Goal: Task Accomplishment & Management: Complete application form

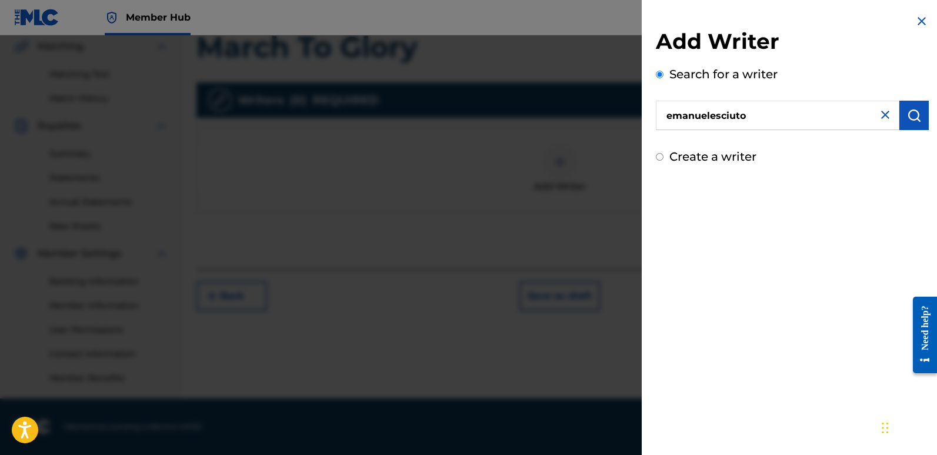
type input "emanuelesciuto"
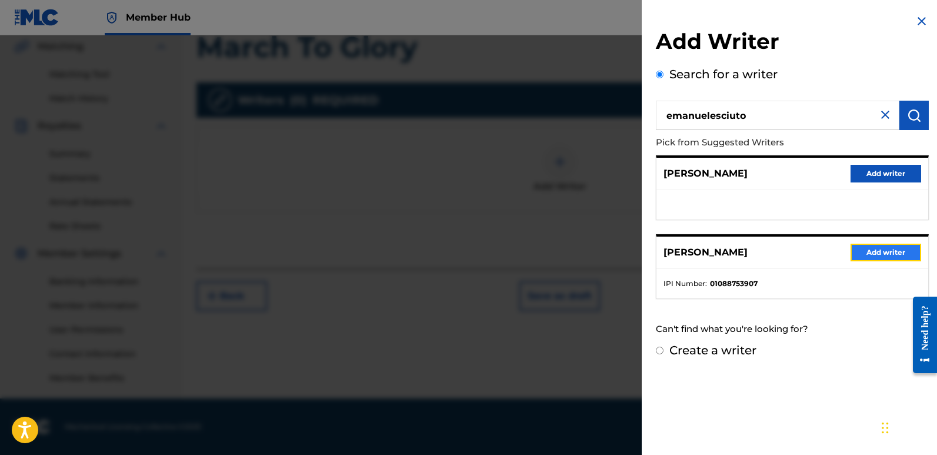
click at [876, 255] on button "Add writer" at bounding box center [886, 253] width 71 height 18
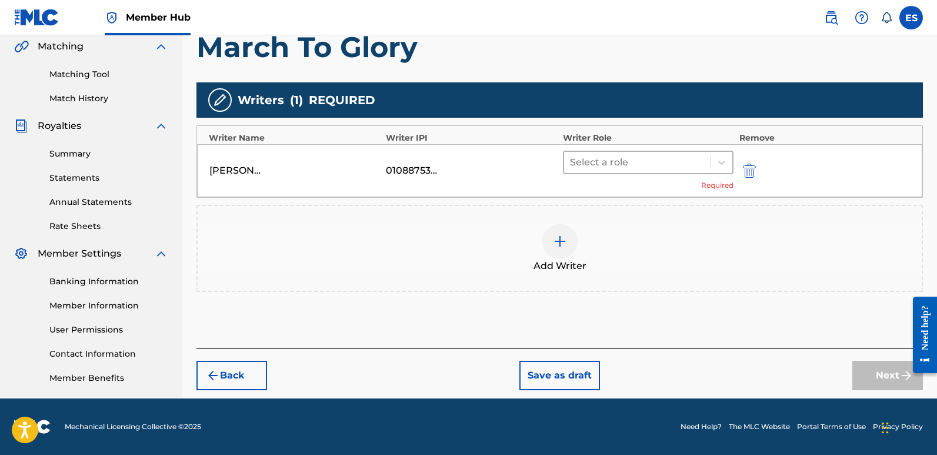
click at [613, 165] on div at bounding box center [637, 162] width 135 height 16
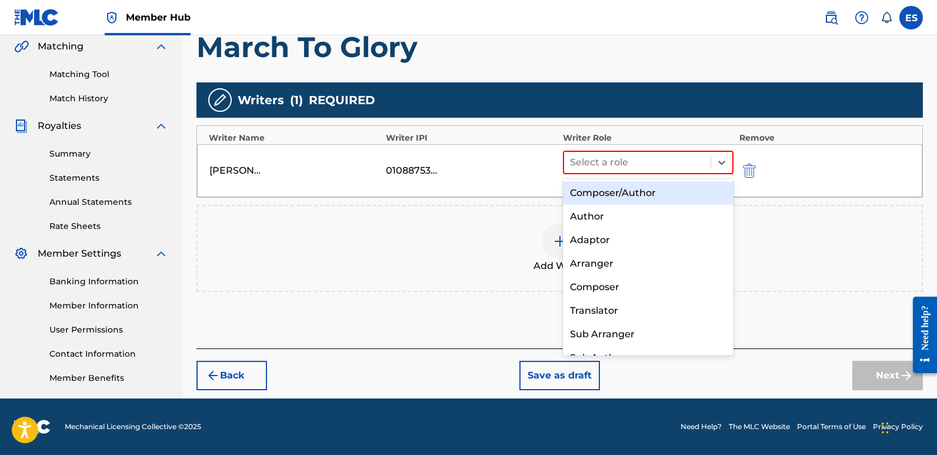
click at [610, 189] on div "Composer/Author" at bounding box center [648, 193] width 171 height 24
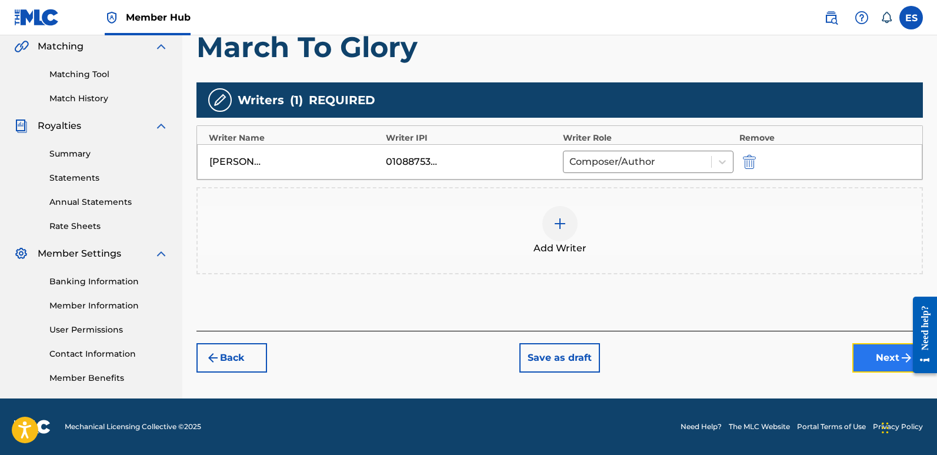
click at [866, 366] on button "Next" at bounding box center [887, 357] width 71 height 29
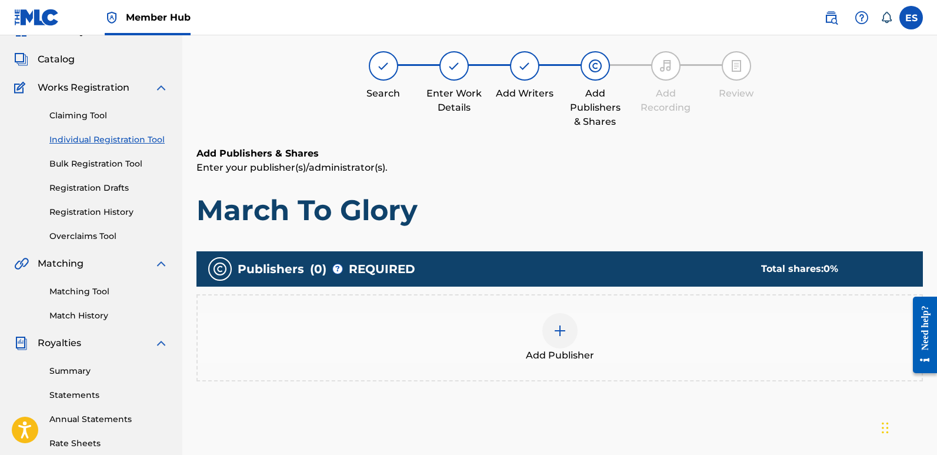
scroll to position [53, 0]
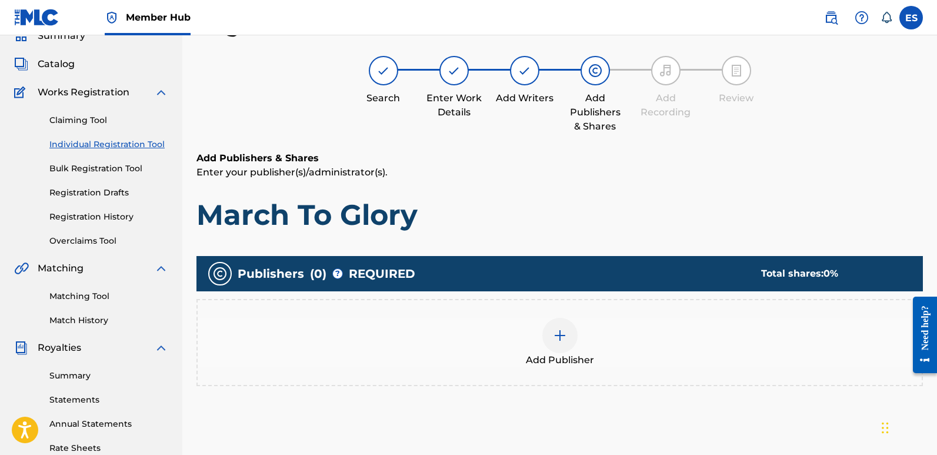
click at [586, 351] on div "Add Publisher" at bounding box center [560, 342] width 724 height 49
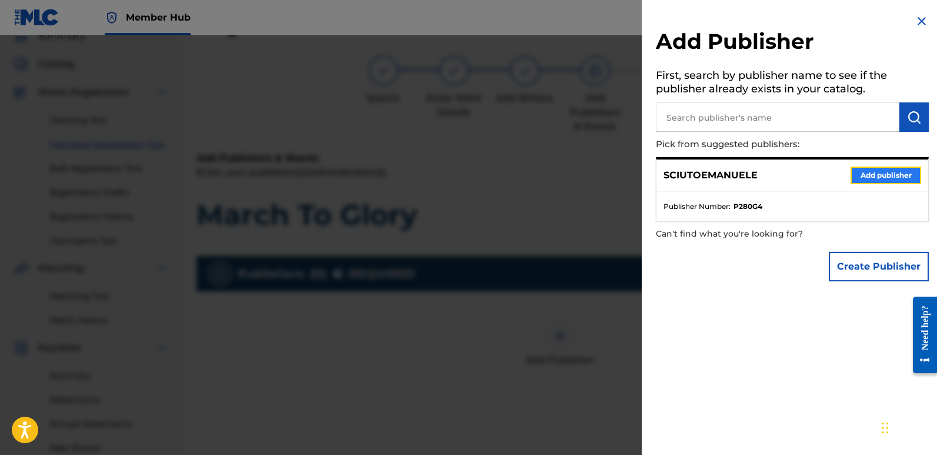
click at [862, 178] on button "Add publisher" at bounding box center [886, 175] width 71 height 18
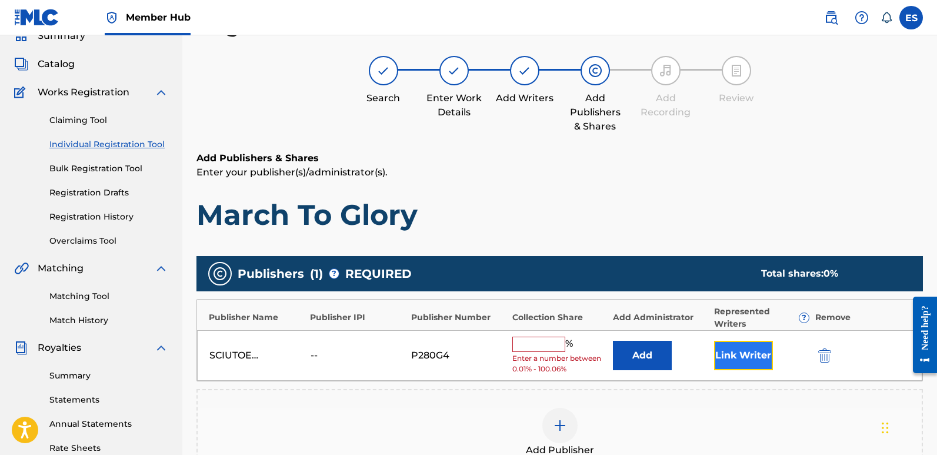
click at [728, 351] on button "Link Writer" at bounding box center [743, 355] width 59 height 29
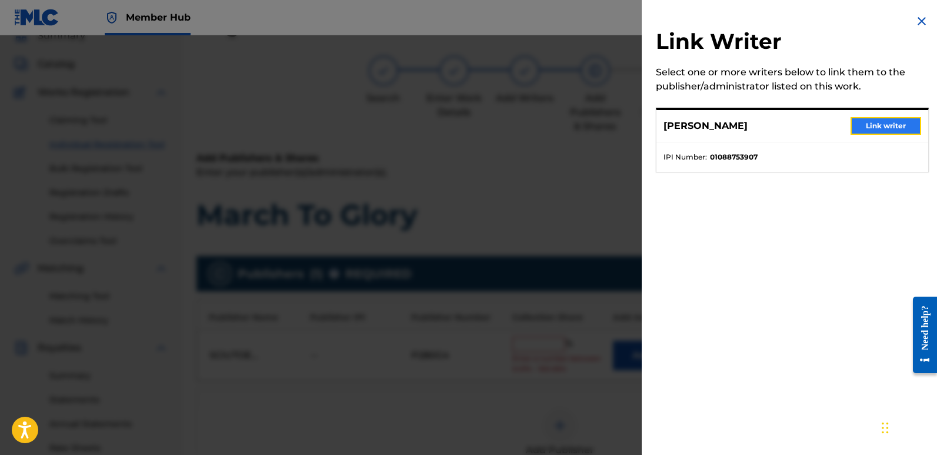
click at [879, 124] on button "Link writer" at bounding box center [886, 126] width 71 height 18
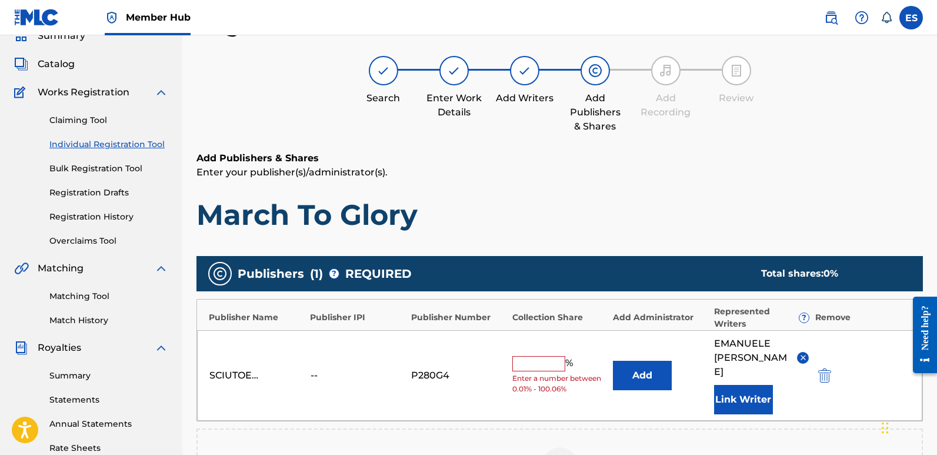
click at [538, 356] on input "text" at bounding box center [538, 363] width 53 height 15
type input "100"
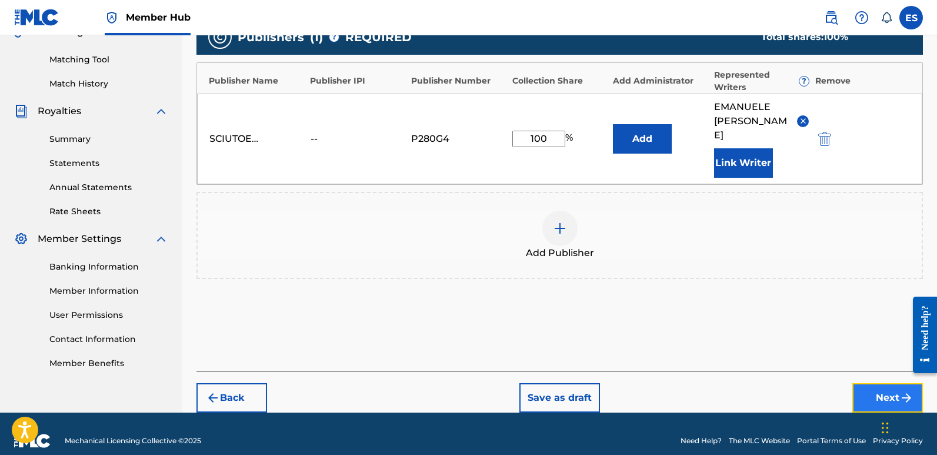
click at [884, 383] on button "Next" at bounding box center [887, 397] width 71 height 29
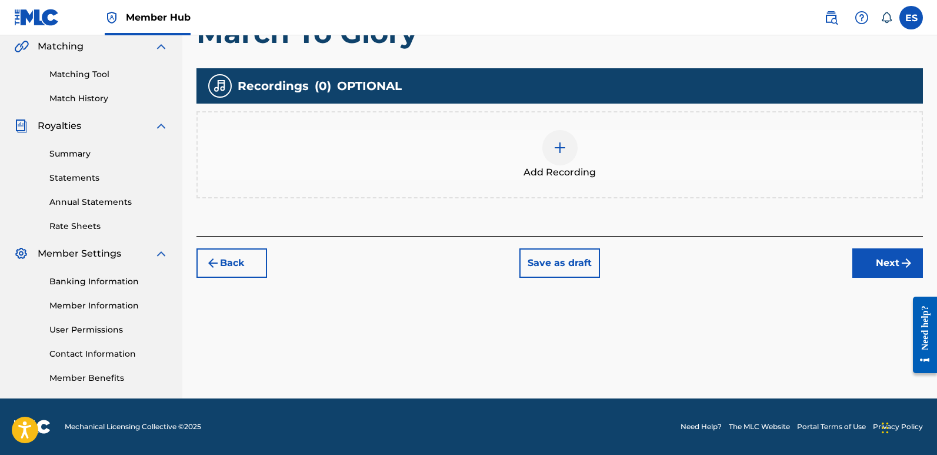
scroll to position [53, 0]
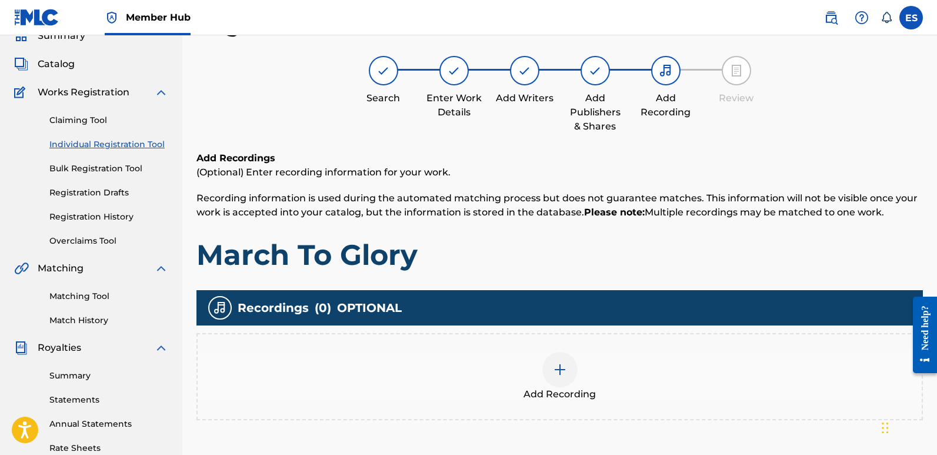
click at [571, 364] on div at bounding box center [559, 369] width 35 height 35
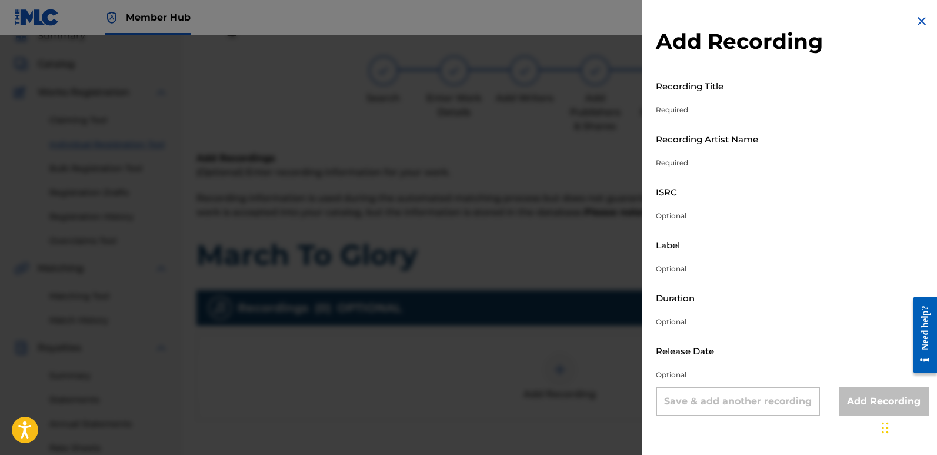
click at [750, 78] on input "Recording Title" at bounding box center [792, 86] width 273 height 34
paste input "March To Glory"
type input "March To Glory"
click at [738, 140] on input "Recording Artist Name" at bounding box center [792, 139] width 273 height 34
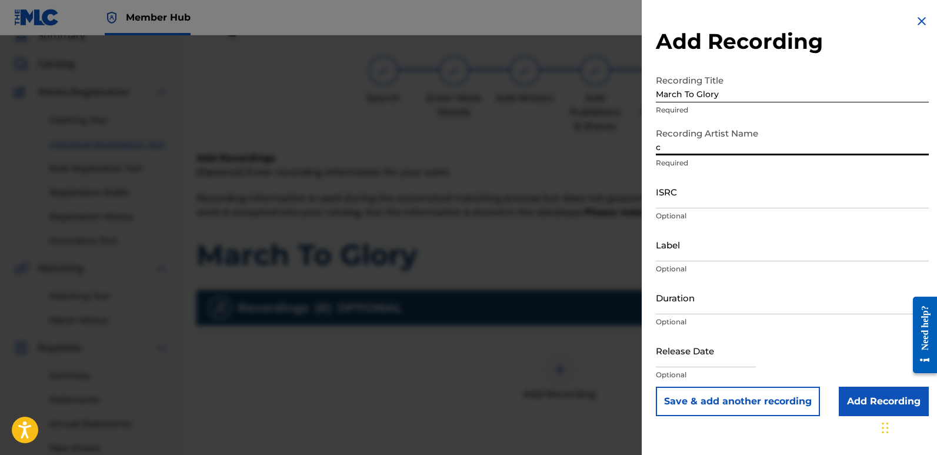
type input "Cinematika"
click at [684, 192] on input "ISRC" at bounding box center [792, 192] width 273 height 34
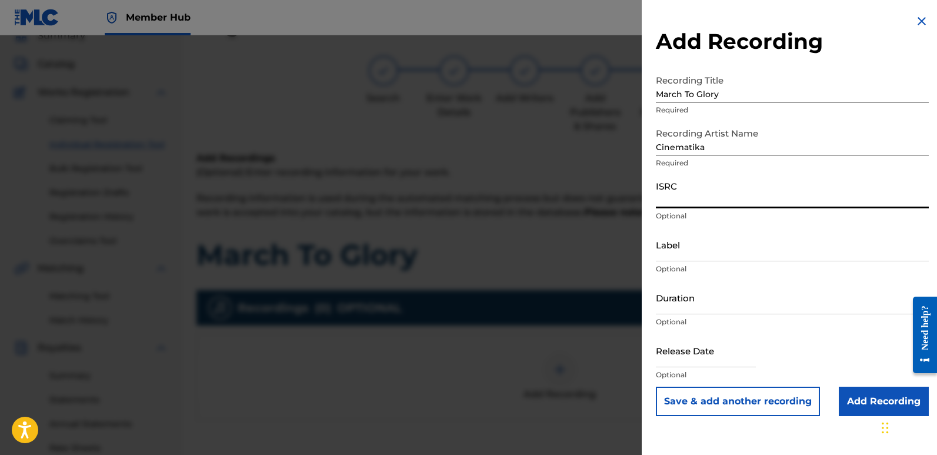
paste input "QT3F42550893"
type input "QT3F42550893"
click at [723, 249] on input "Label" at bounding box center [792, 245] width 273 height 34
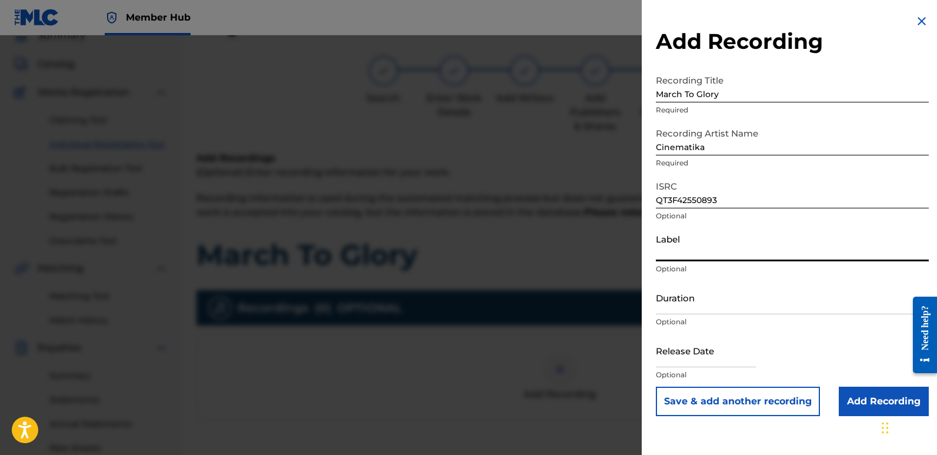
type input "Divinebeats"
click at [694, 344] on input "text" at bounding box center [706, 351] width 100 height 34
select select "8"
select select "2025"
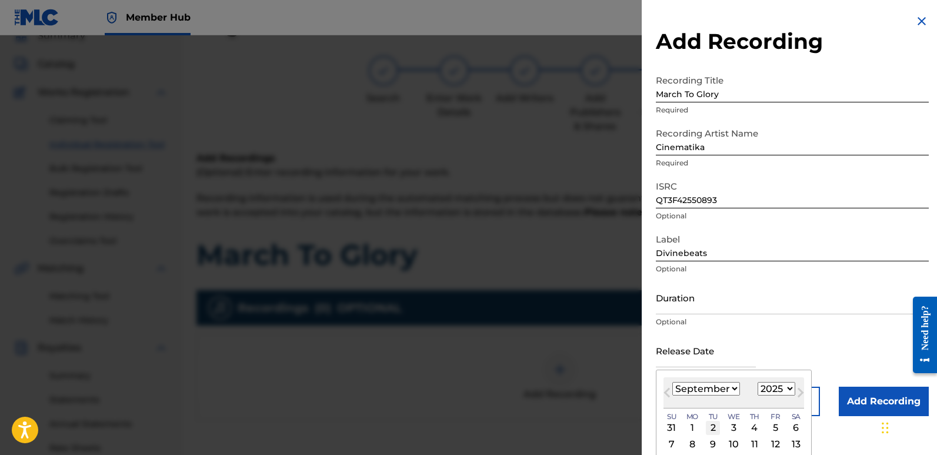
click at [714, 429] on div "2" at bounding box center [713, 428] width 14 height 14
type input "[DATE]"
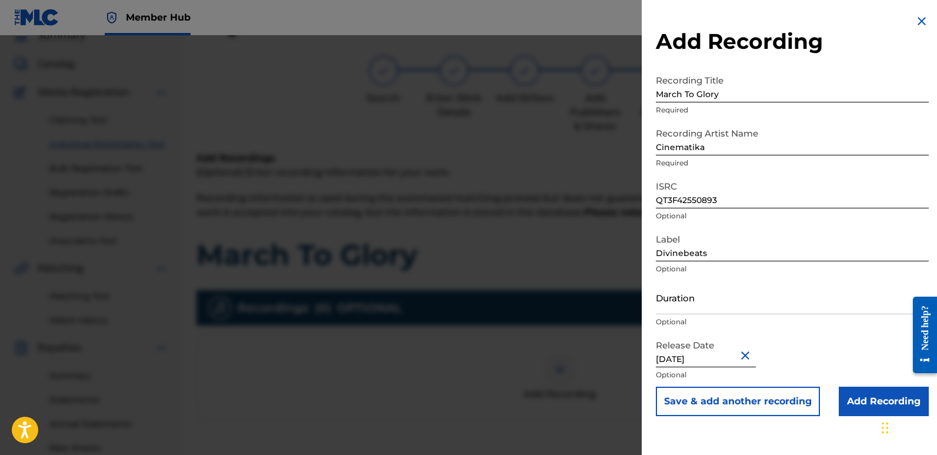
click at [709, 358] on input "[DATE]" at bounding box center [706, 351] width 100 height 34
select select "8"
select select "2025"
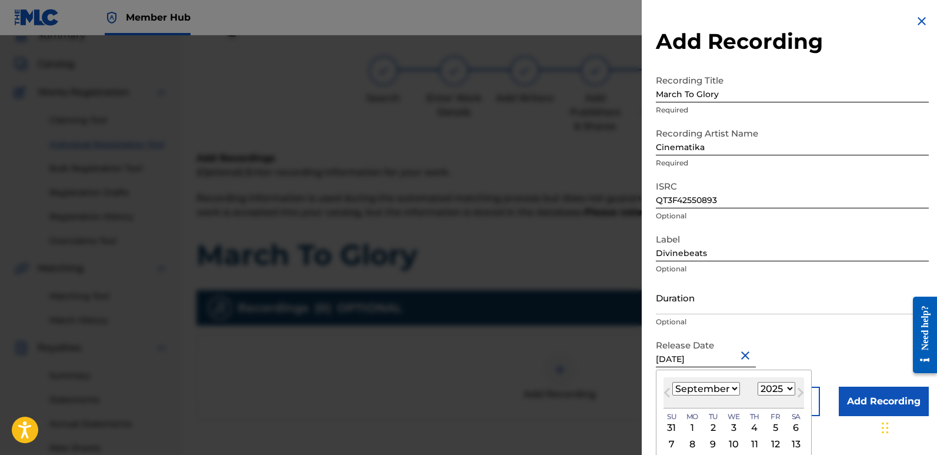
type input "[DATE]"
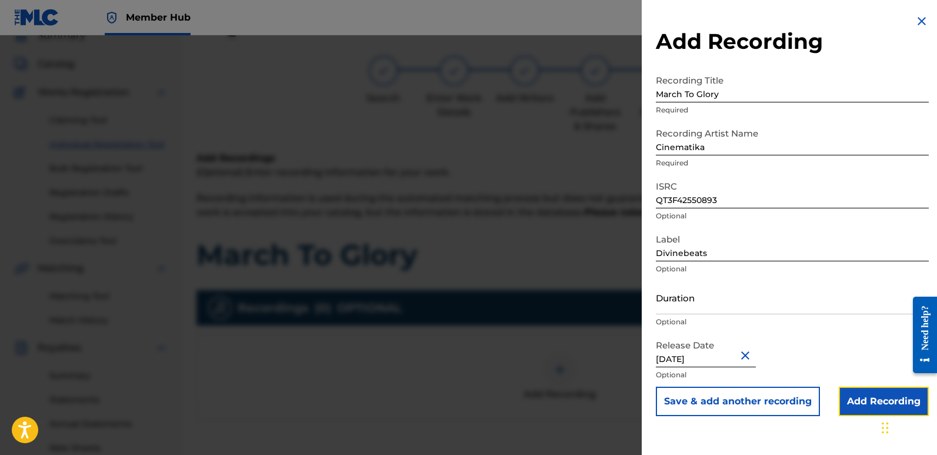
click at [854, 392] on input "Add Recording" at bounding box center [884, 400] width 90 height 29
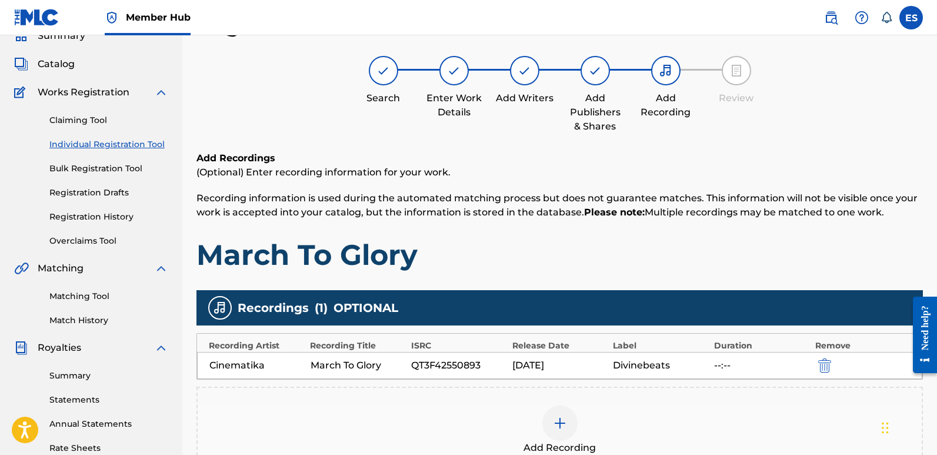
scroll to position [275, 0]
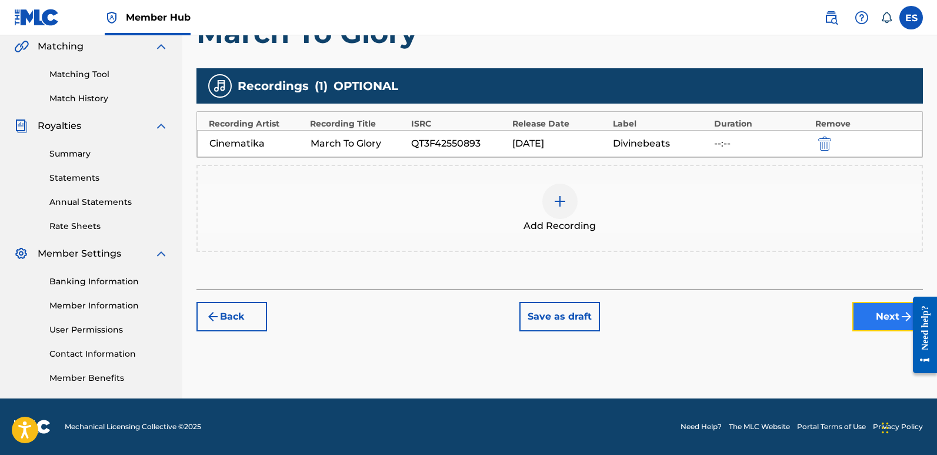
click at [868, 321] on button "Next" at bounding box center [887, 316] width 71 height 29
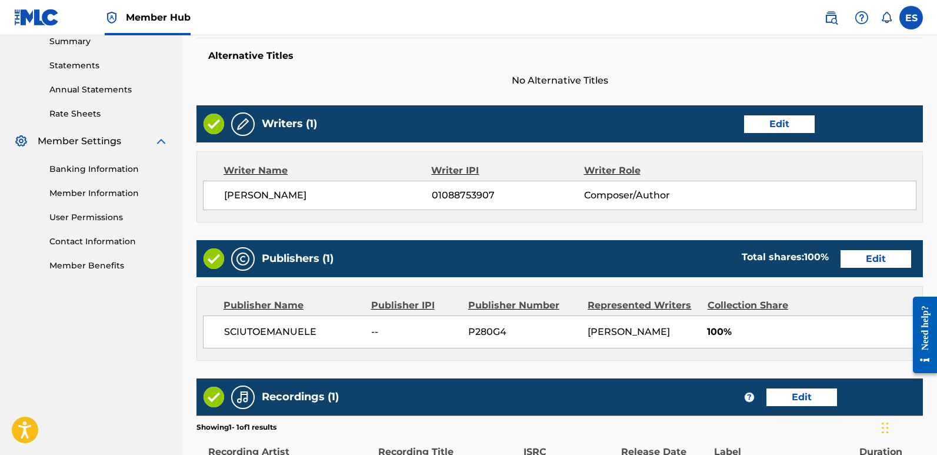
scroll to position [502, 0]
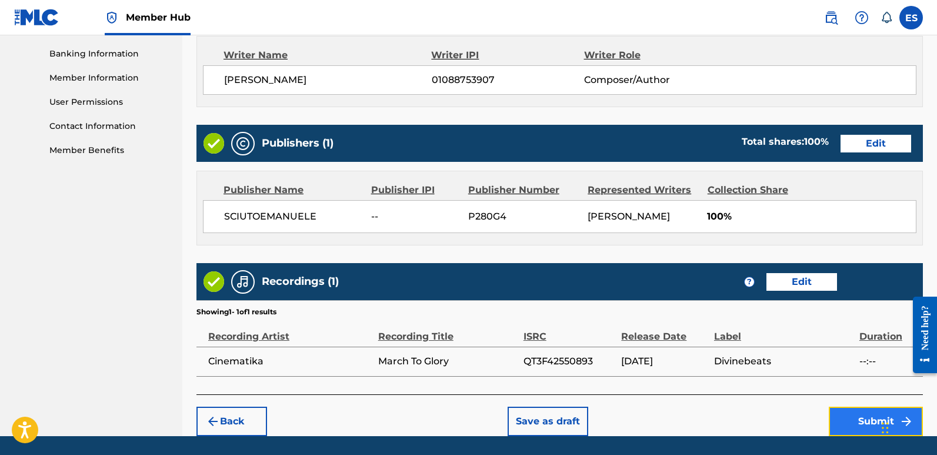
click at [863, 419] on button "Submit" at bounding box center [876, 420] width 94 height 29
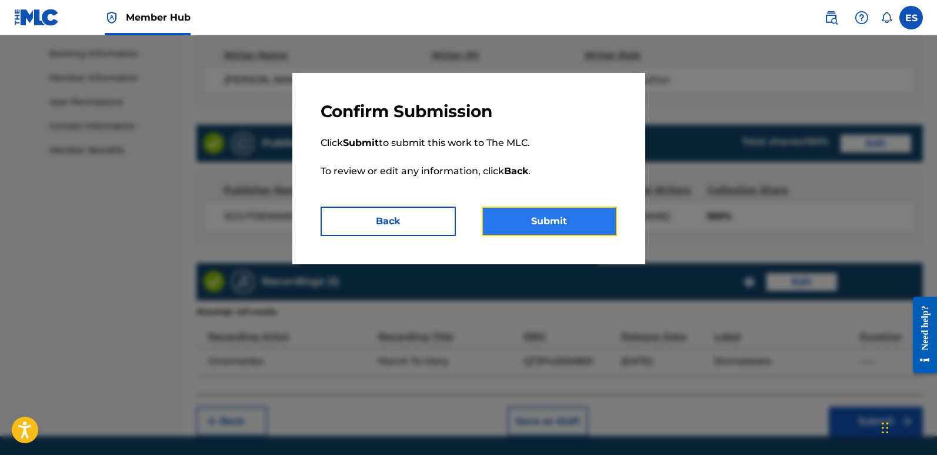
click at [582, 222] on button "Submit" at bounding box center [549, 220] width 135 height 29
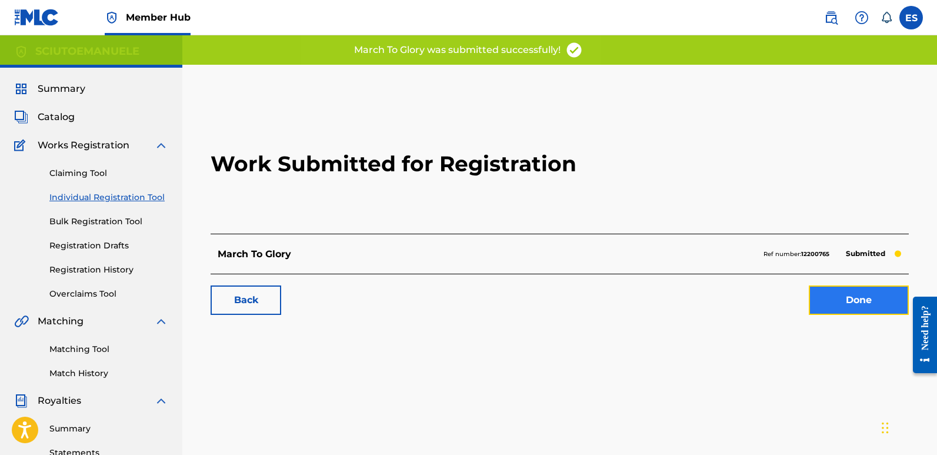
click at [859, 302] on link "Done" at bounding box center [859, 299] width 100 height 29
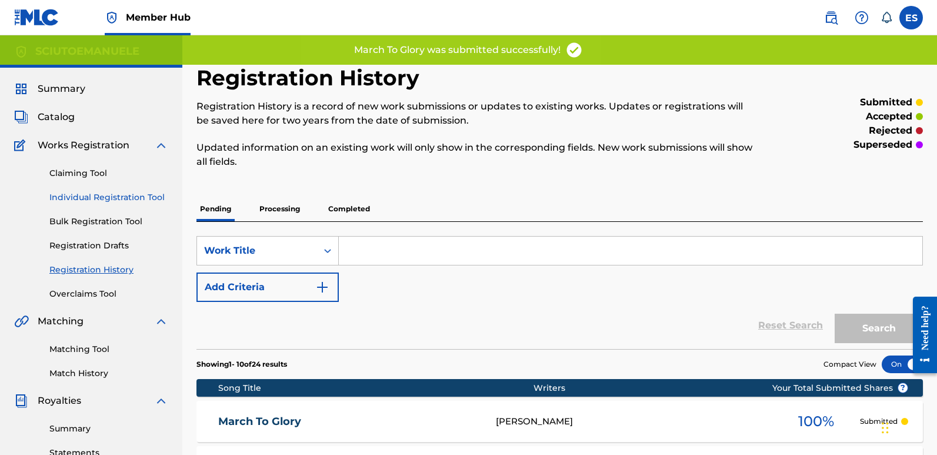
click at [112, 194] on link "Individual Registration Tool" at bounding box center [108, 197] width 119 height 12
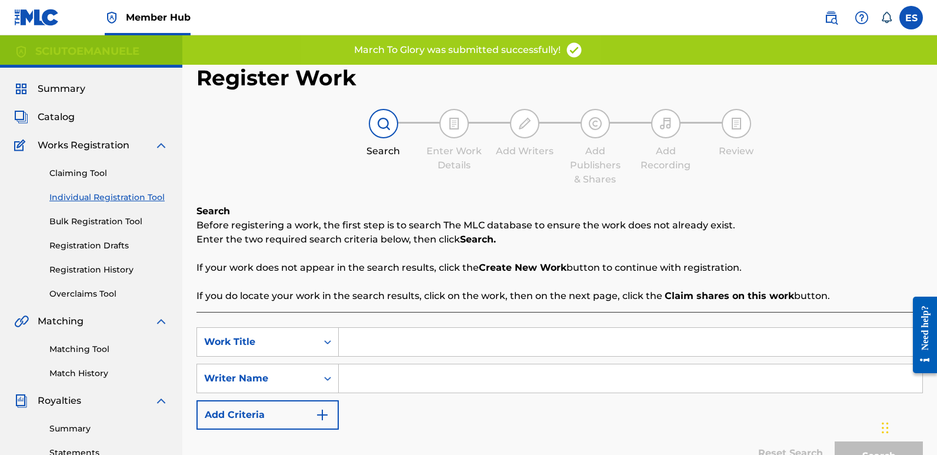
click at [419, 345] on input "Search Form" at bounding box center [631, 342] width 584 height 28
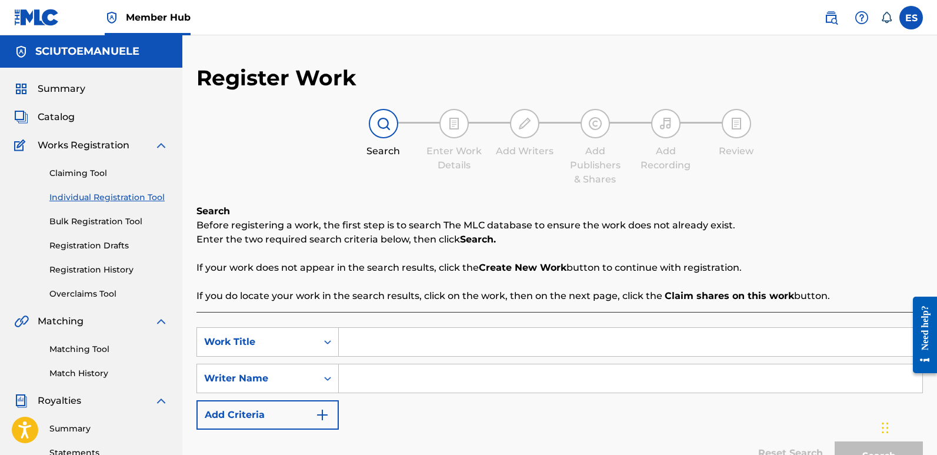
paste input "The Crimson Throne"
type input "The Crimson Throne"
click at [404, 374] on input "Search Form" at bounding box center [631, 378] width 584 height 28
type input "emanuelesciuto"
click at [835, 441] on button "Search" at bounding box center [879, 455] width 88 height 29
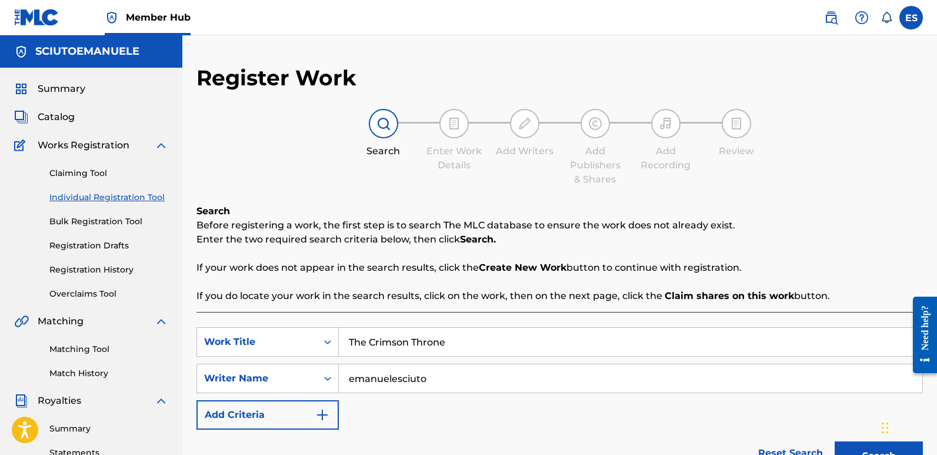
scroll to position [275, 0]
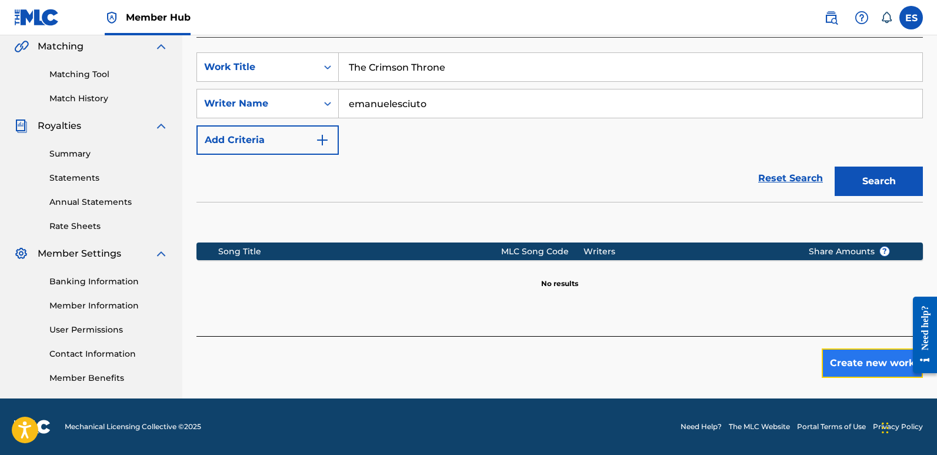
click at [864, 358] on button "Create new work" at bounding box center [872, 362] width 101 height 29
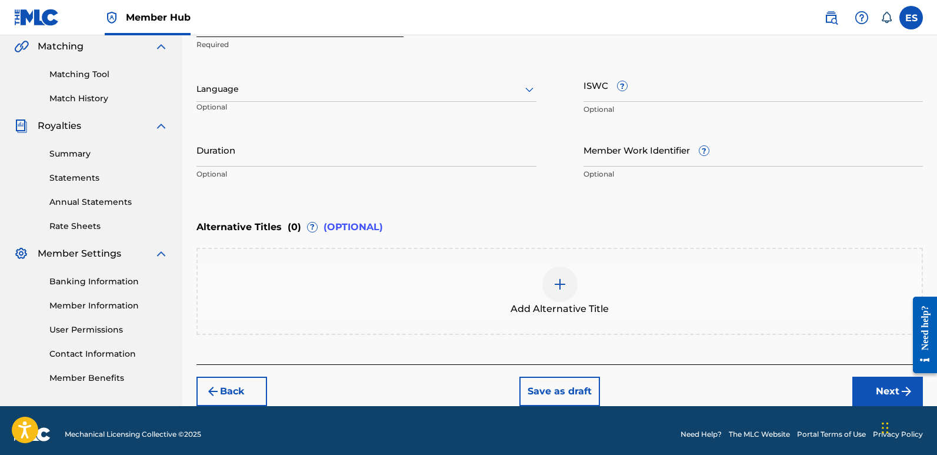
click at [332, 101] on div "Language" at bounding box center [366, 89] width 340 height 25
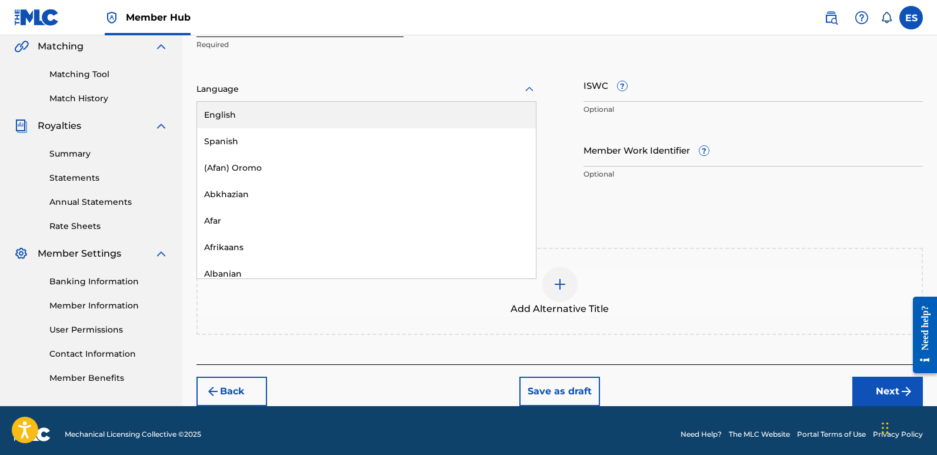
click at [284, 115] on div "English" at bounding box center [366, 115] width 339 height 26
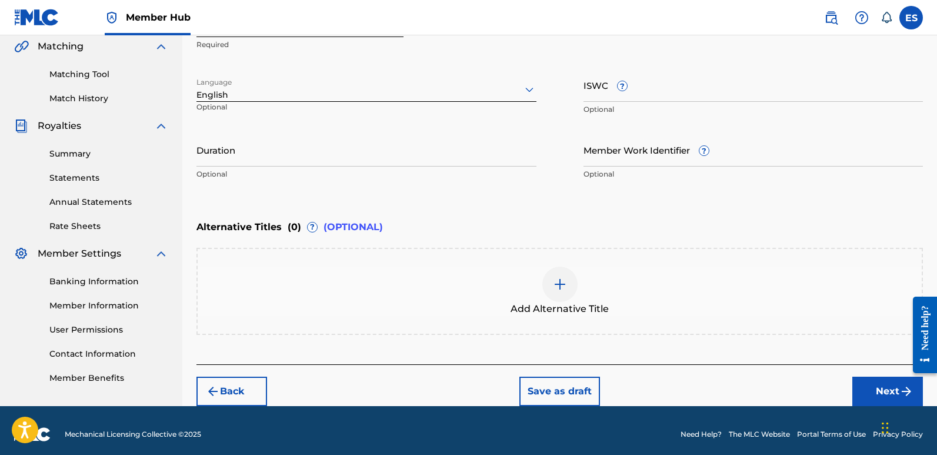
scroll to position [282, 0]
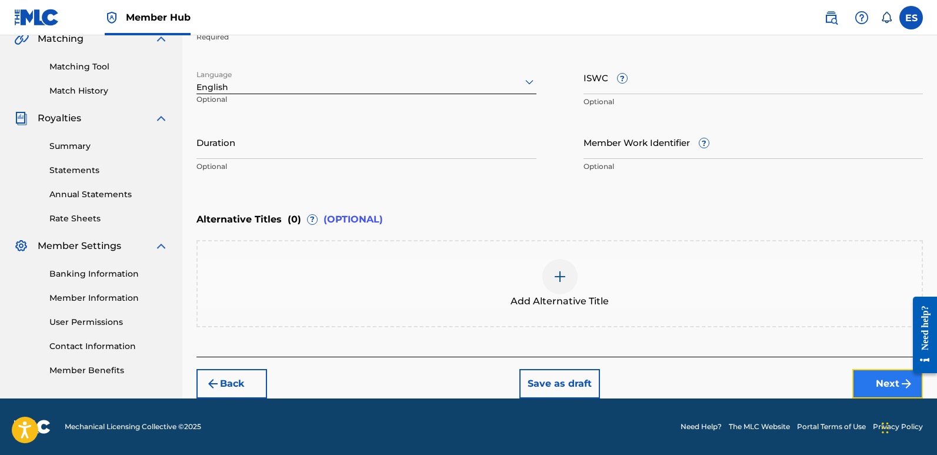
click at [881, 385] on button "Next" at bounding box center [887, 383] width 71 height 29
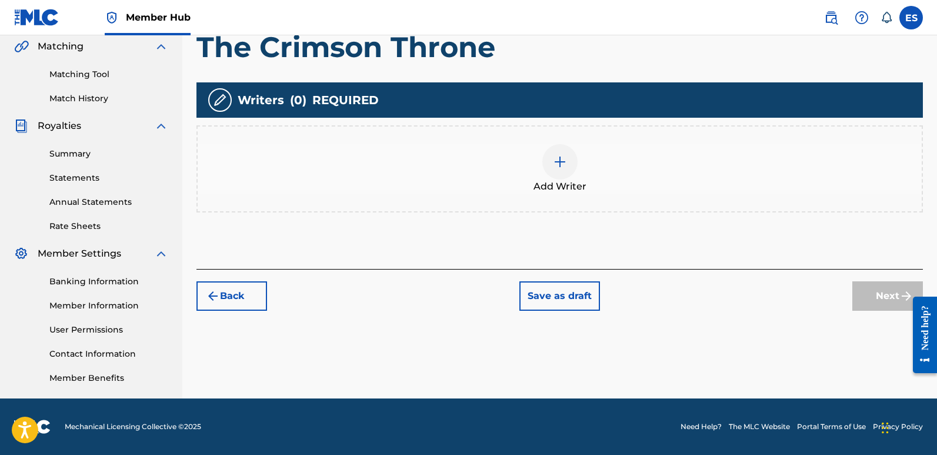
scroll to position [53, 0]
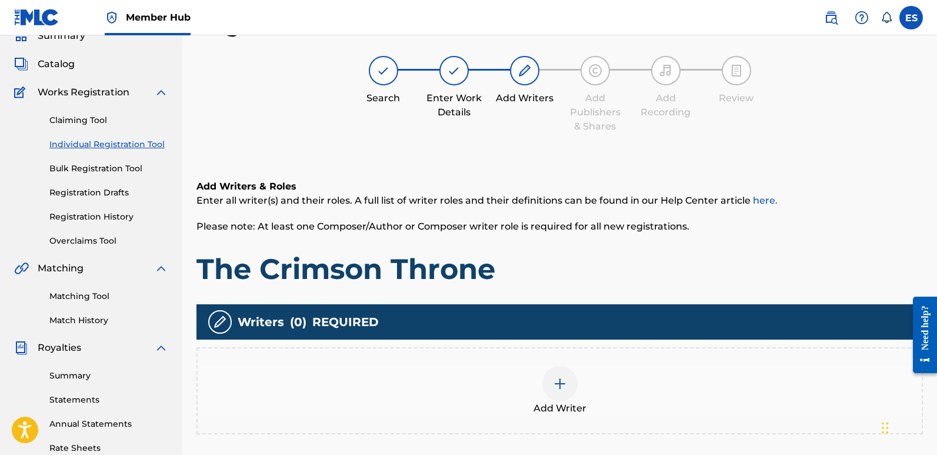
click at [565, 393] on div at bounding box center [559, 383] width 35 height 35
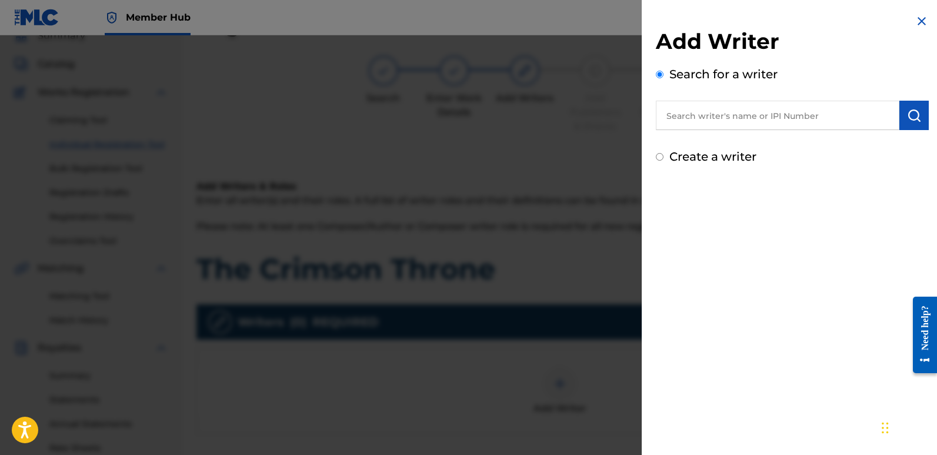
click at [741, 108] on input "text" at bounding box center [778, 115] width 244 height 29
type input "emanuelesciuto"
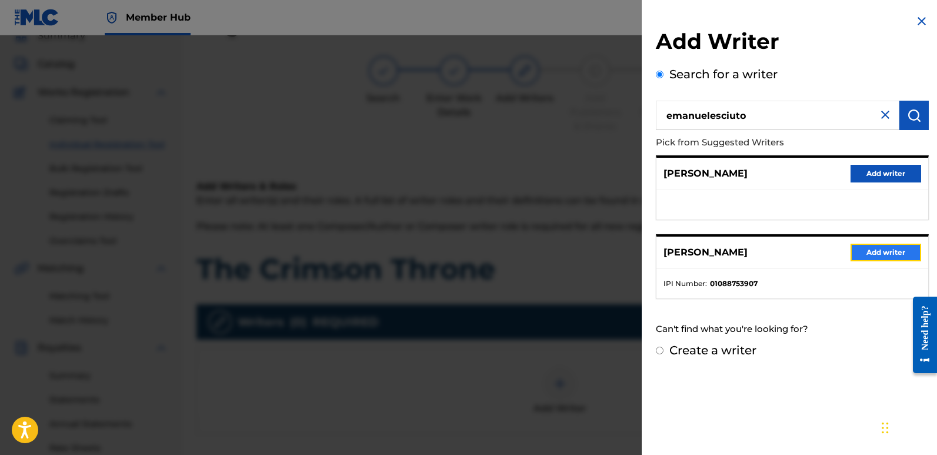
click at [885, 249] on button "Add writer" at bounding box center [886, 253] width 71 height 18
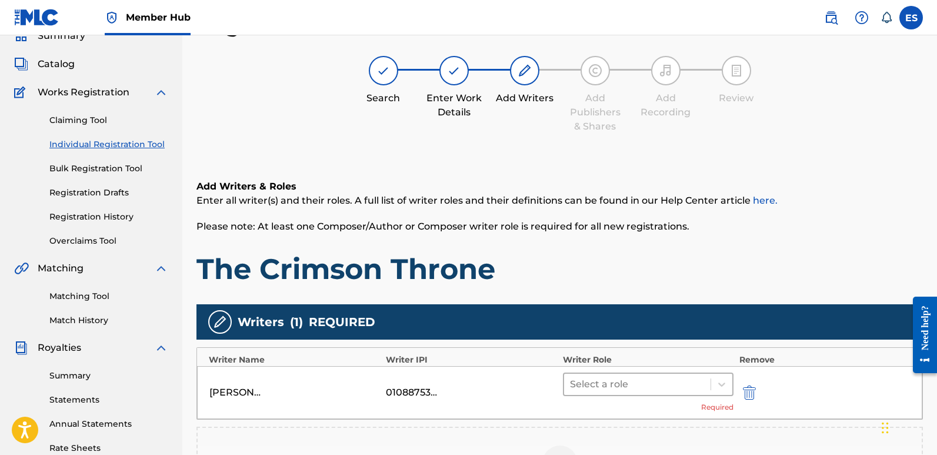
click at [621, 379] on div at bounding box center [637, 384] width 135 height 16
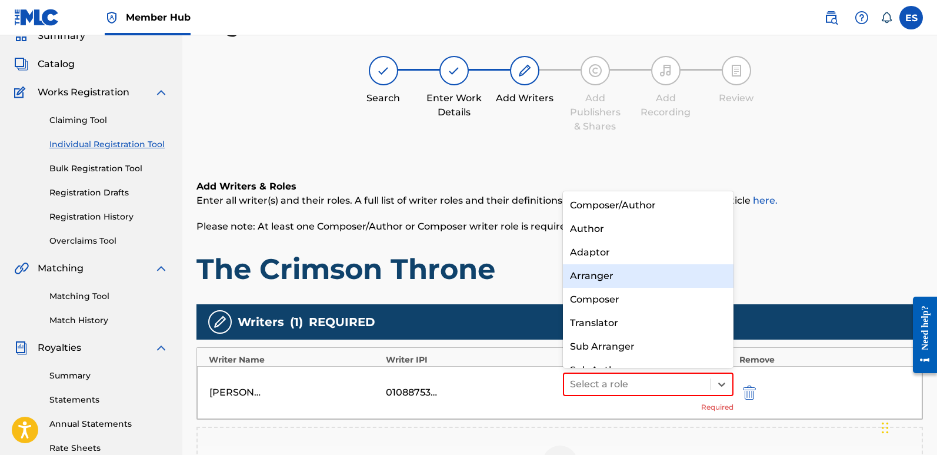
scroll to position [16, 0]
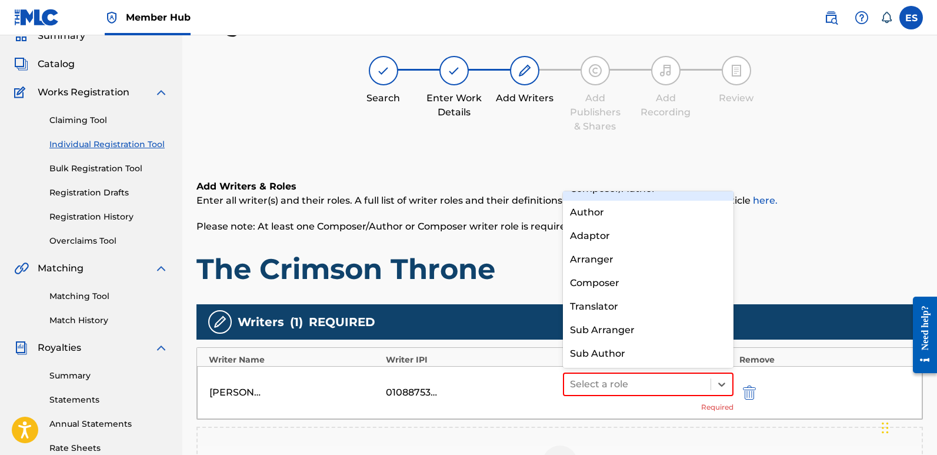
click at [623, 193] on div "Composer/Author" at bounding box center [648, 189] width 171 height 24
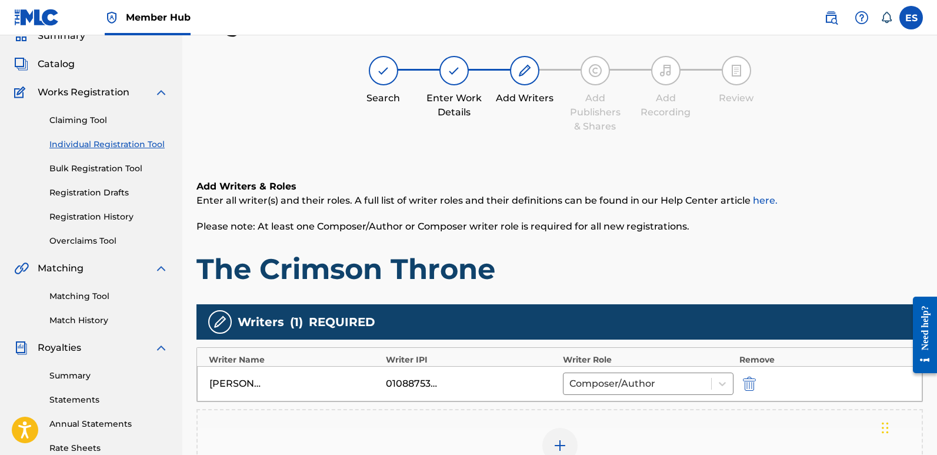
scroll to position [275, 0]
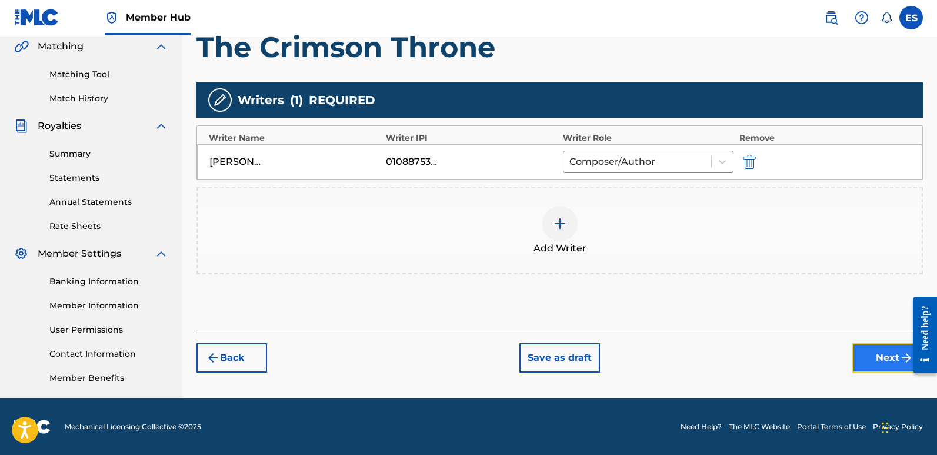
click at [875, 356] on button "Next" at bounding box center [887, 357] width 71 height 29
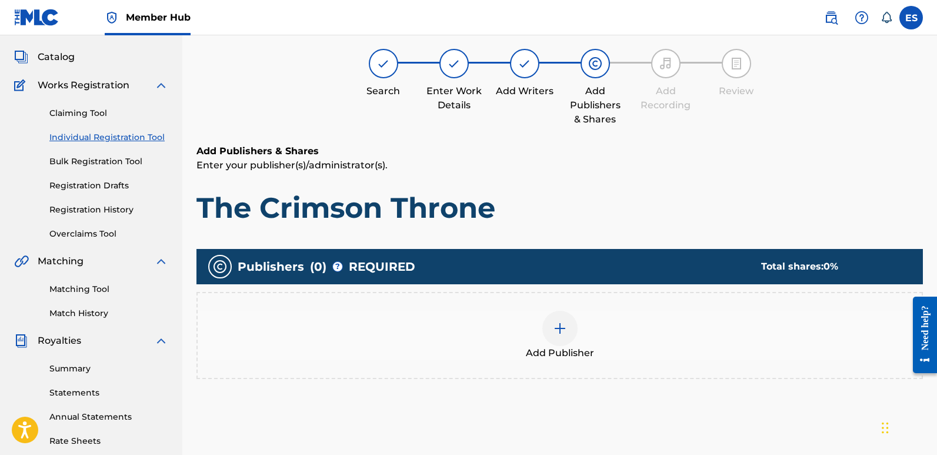
scroll to position [53, 0]
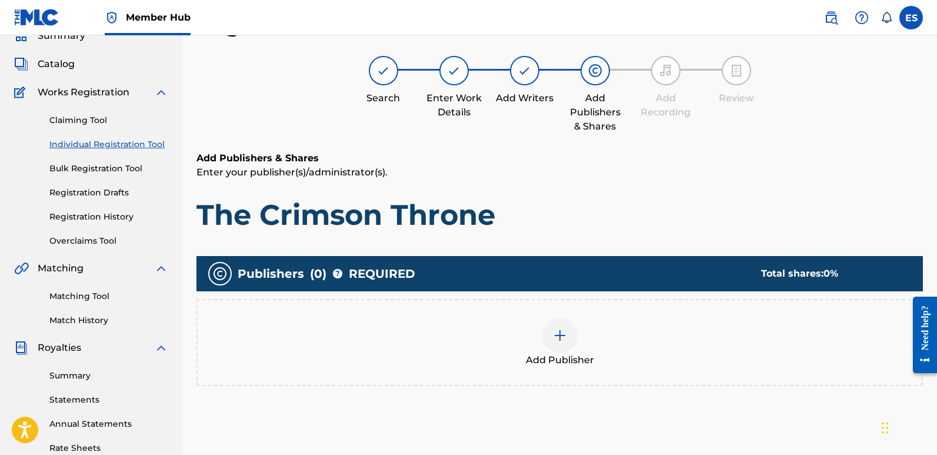
click at [555, 346] on div at bounding box center [559, 335] width 35 height 35
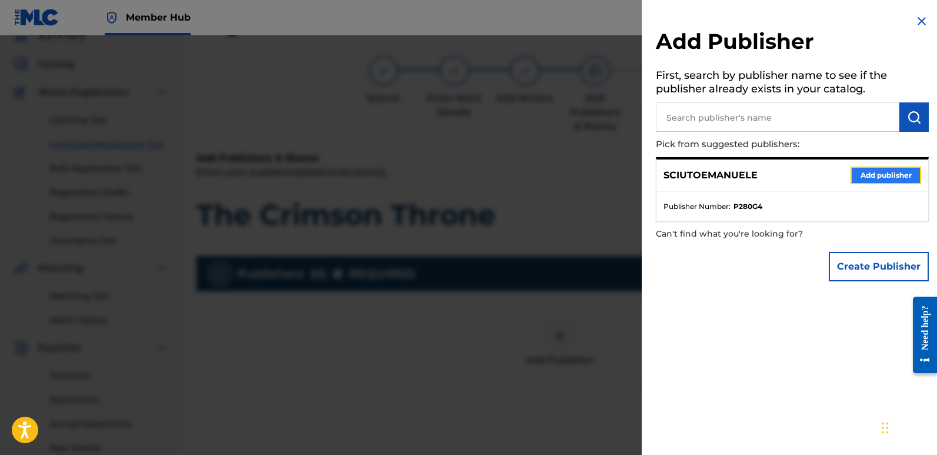
click at [875, 172] on button "Add publisher" at bounding box center [886, 175] width 71 height 18
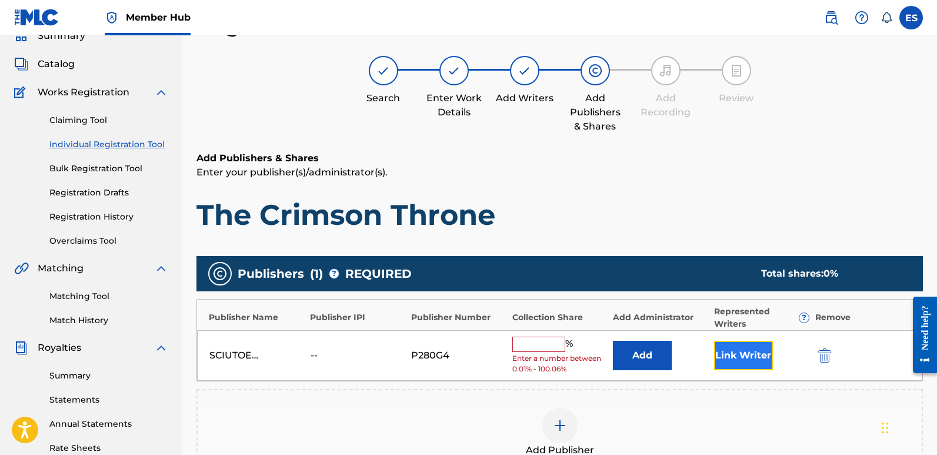
click at [740, 353] on button "Link Writer" at bounding box center [743, 355] width 59 height 29
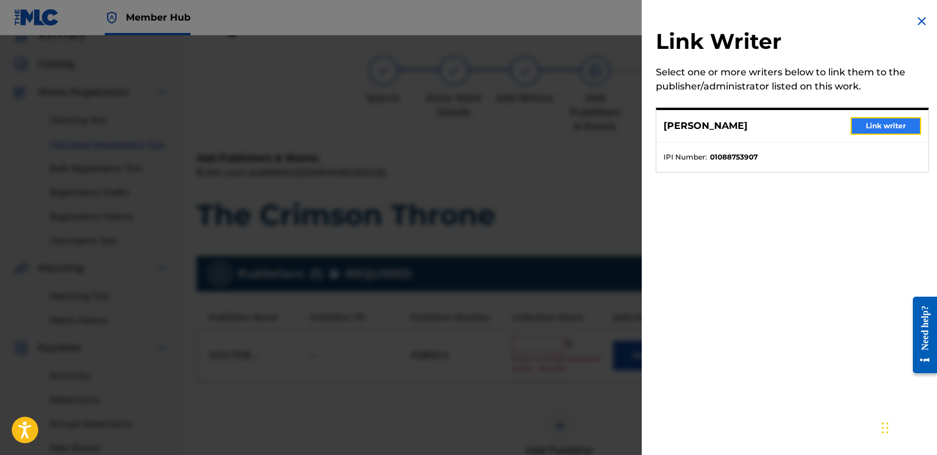
click at [871, 124] on button "Link writer" at bounding box center [886, 126] width 71 height 18
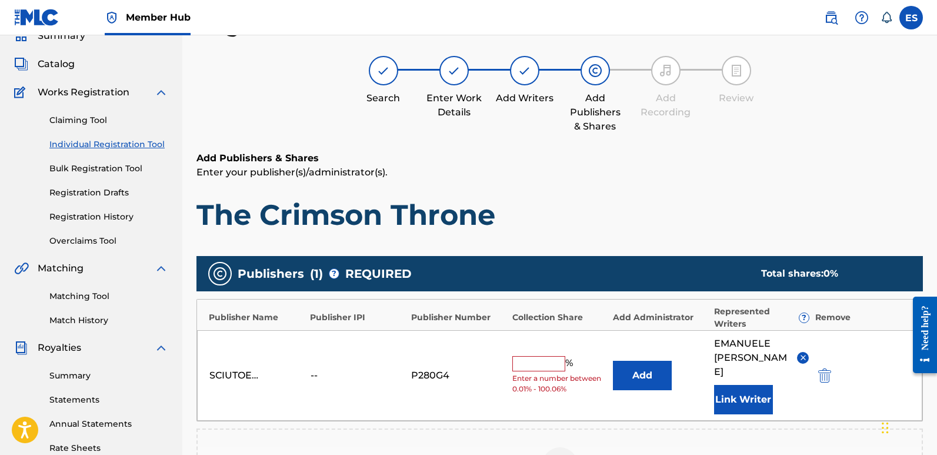
click at [526, 356] on input "text" at bounding box center [538, 363] width 53 height 15
type input "100"
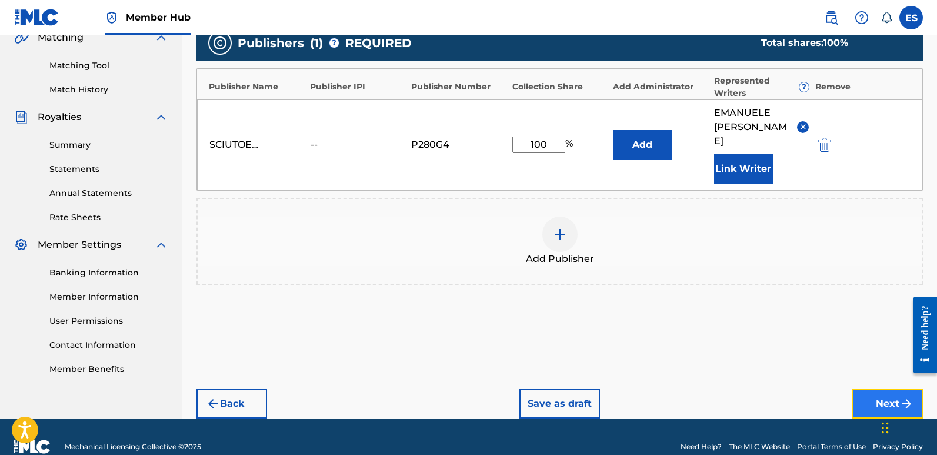
click at [884, 389] on button "Next" at bounding box center [887, 403] width 71 height 29
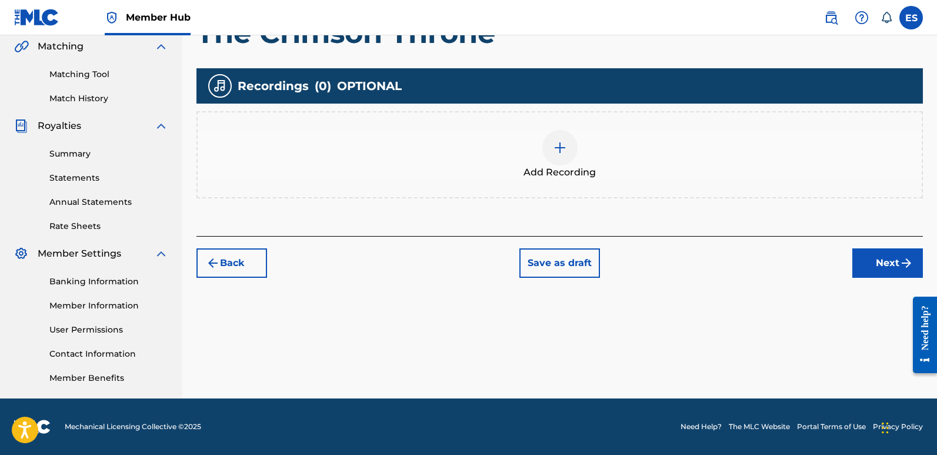
scroll to position [53, 0]
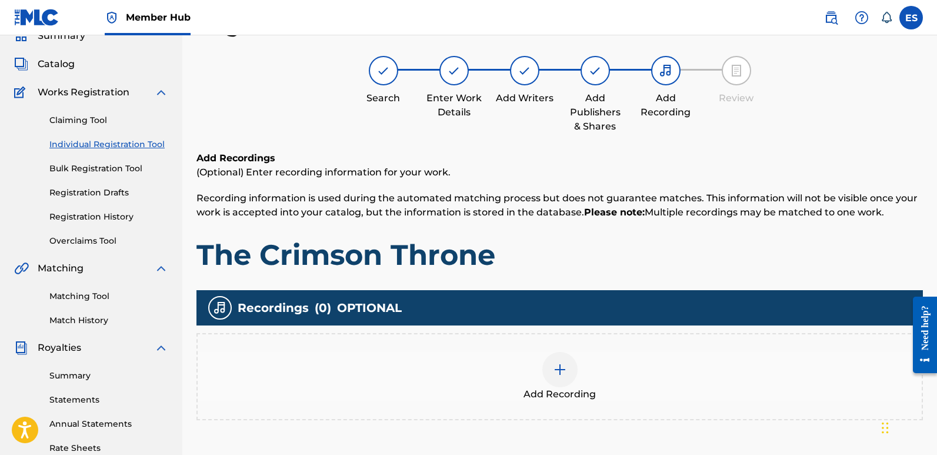
click at [562, 371] on img at bounding box center [560, 369] width 14 height 14
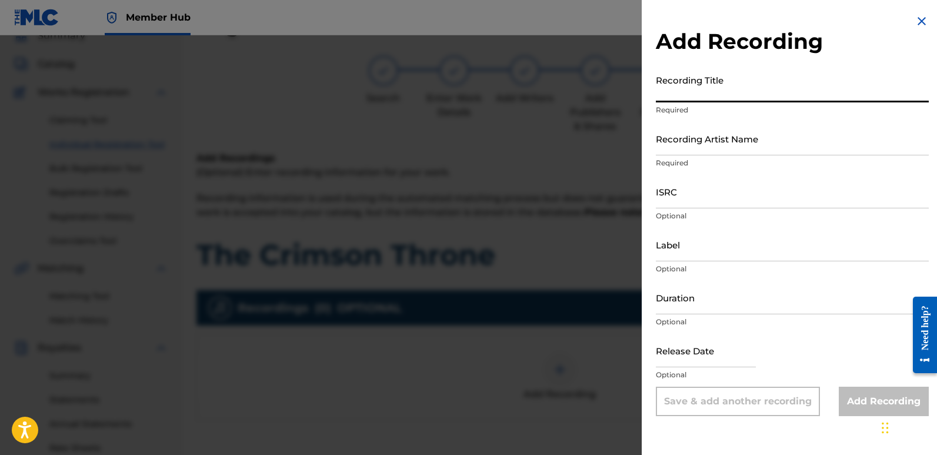
paste input "The Crimson Throne"
type input "The Crimson Throne"
click at [735, 146] on input "Recording Artist Name" at bounding box center [792, 139] width 273 height 34
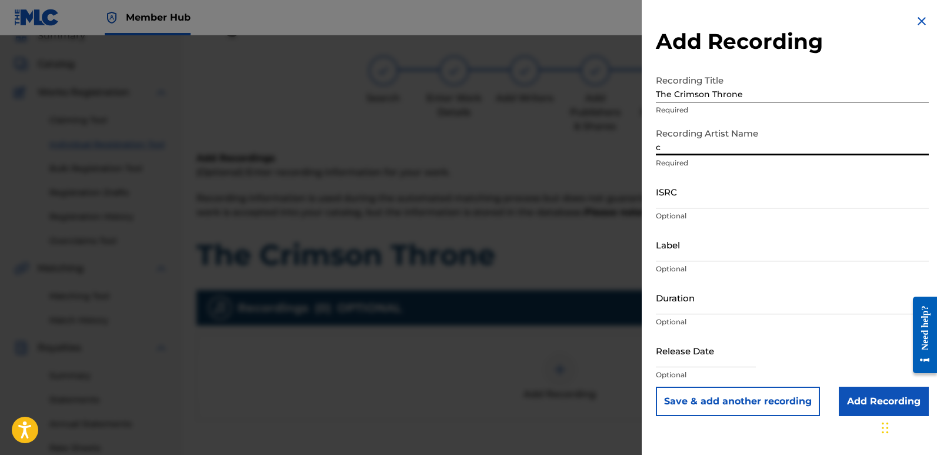
type input "Cinematika"
click at [685, 189] on input "ISRC" at bounding box center [792, 192] width 273 height 34
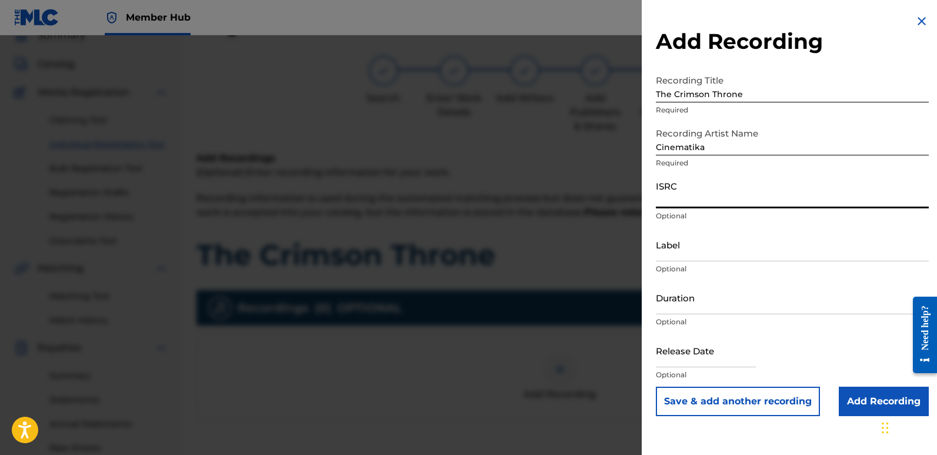
paste input "QT3F42550894"
type input "QT3F42550894"
click at [729, 256] on input "Label" at bounding box center [792, 245] width 273 height 34
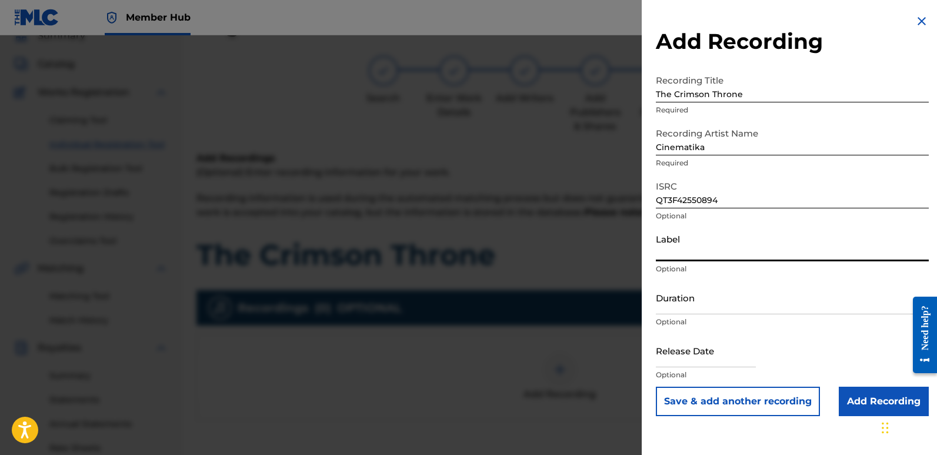
type input "Divinebeats"
click at [681, 347] on input "text" at bounding box center [706, 351] width 100 height 34
select select "8"
select select "2025"
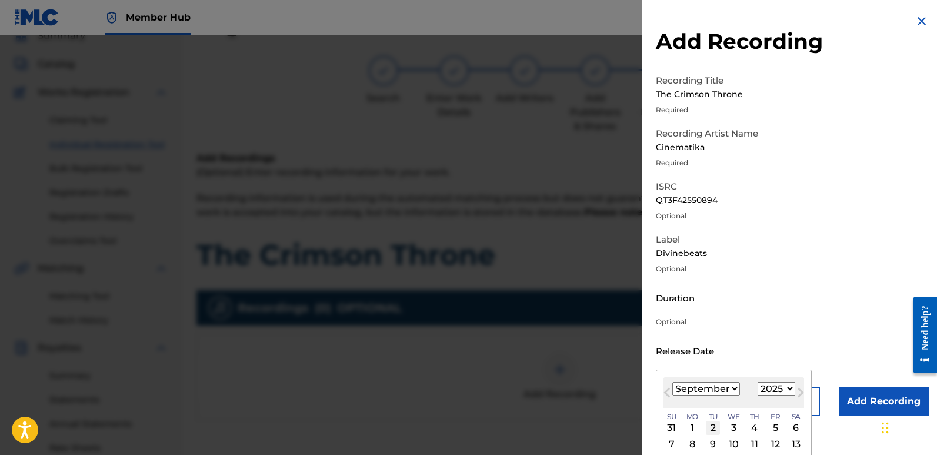
click at [715, 428] on div "2" at bounding box center [713, 428] width 14 height 14
type input "[DATE]"
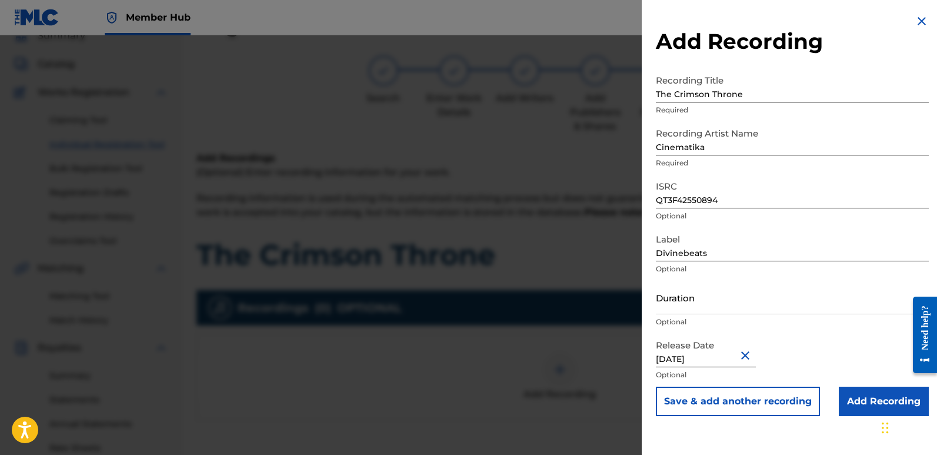
click at [708, 356] on input "[DATE]" at bounding box center [706, 351] width 100 height 34
select select "8"
select select "2025"
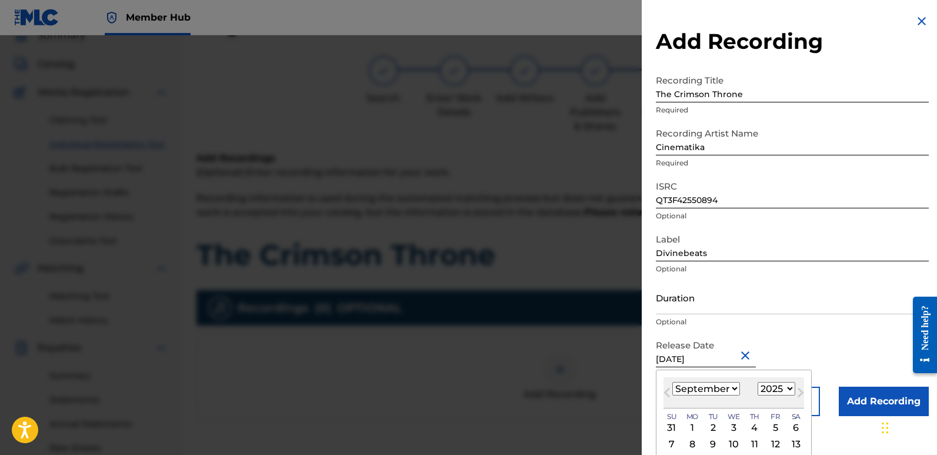
type input "[DATE]"
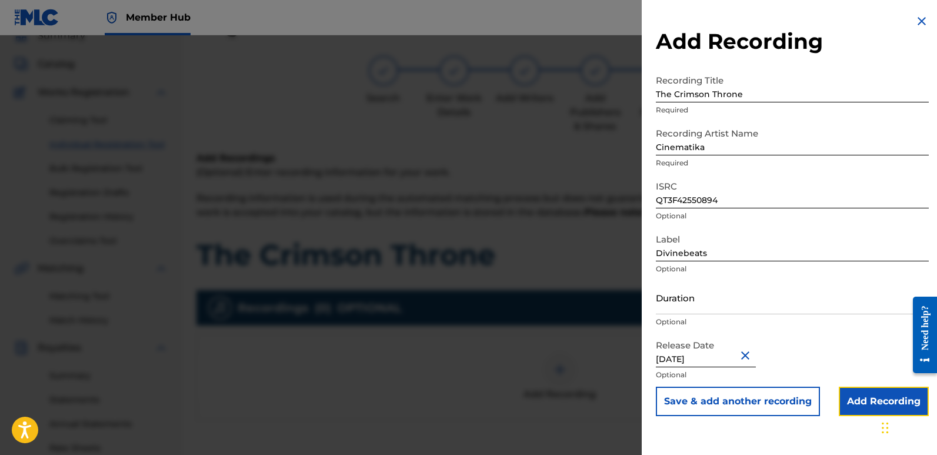
click at [859, 397] on input "Add Recording" at bounding box center [884, 400] width 90 height 29
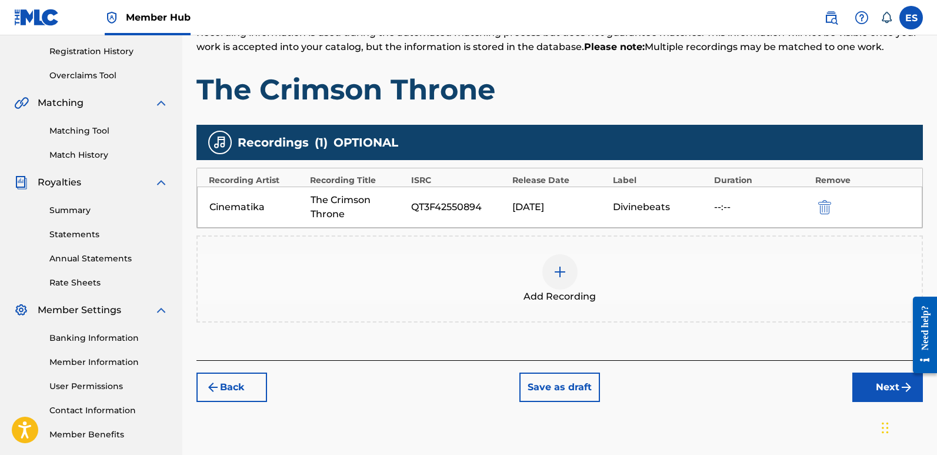
scroll to position [261, 0]
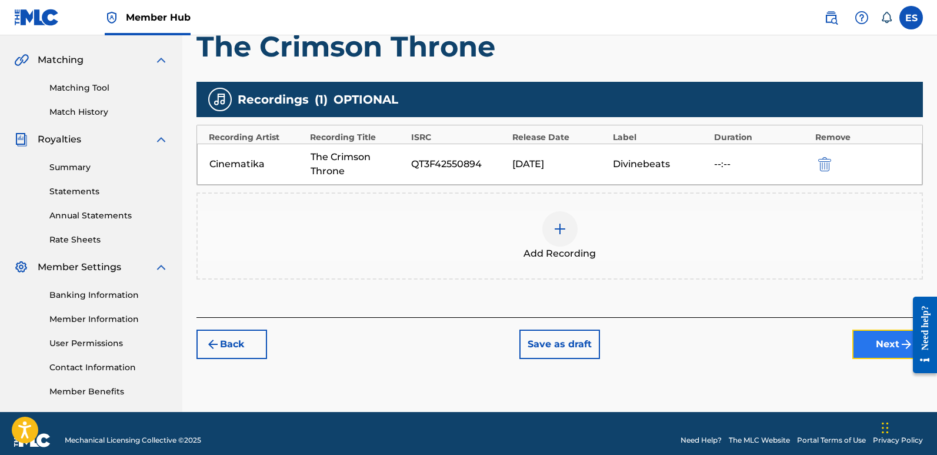
click at [877, 336] on button "Next" at bounding box center [887, 343] width 71 height 29
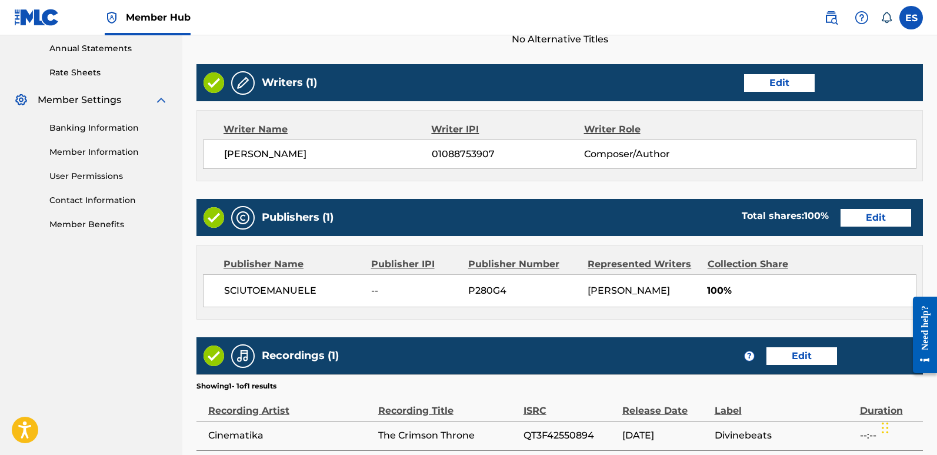
scroll to position [540, 0]
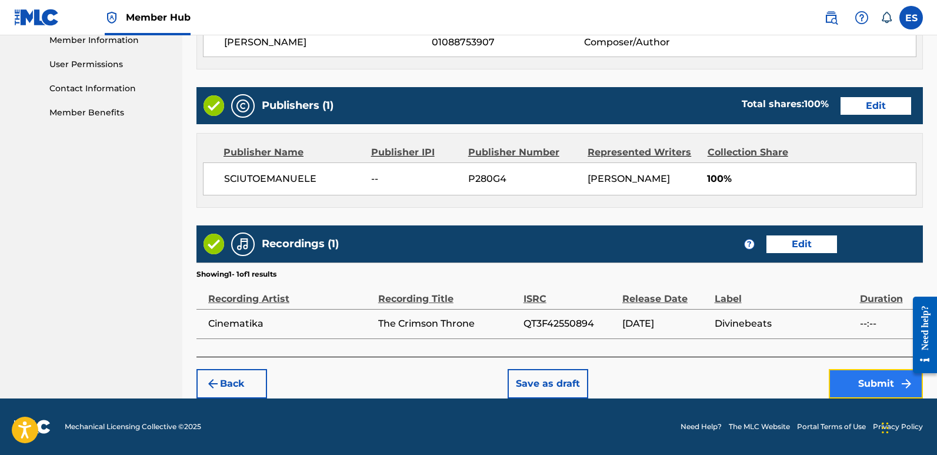
click at [851, 385] on button "Submit" at bounding box center [876, 383] width 94 height 29
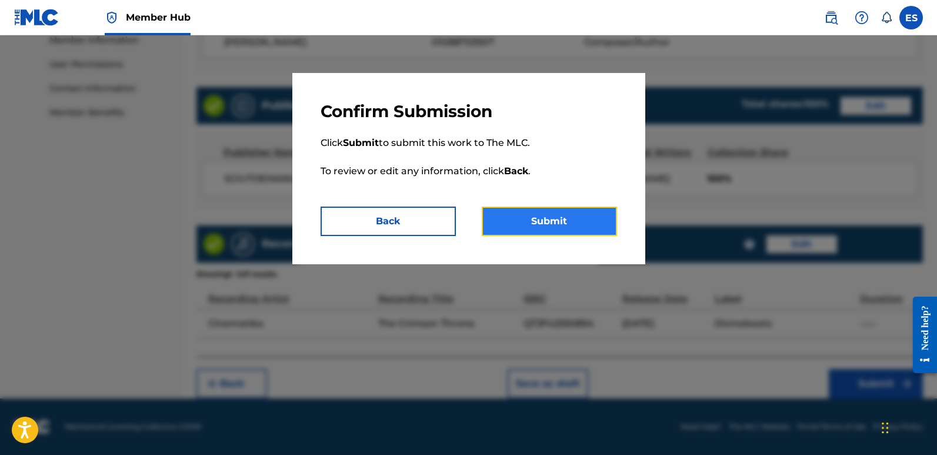
click at [543, 209] on button "Submit" at bounding box center [549, 220] width 135 height 29
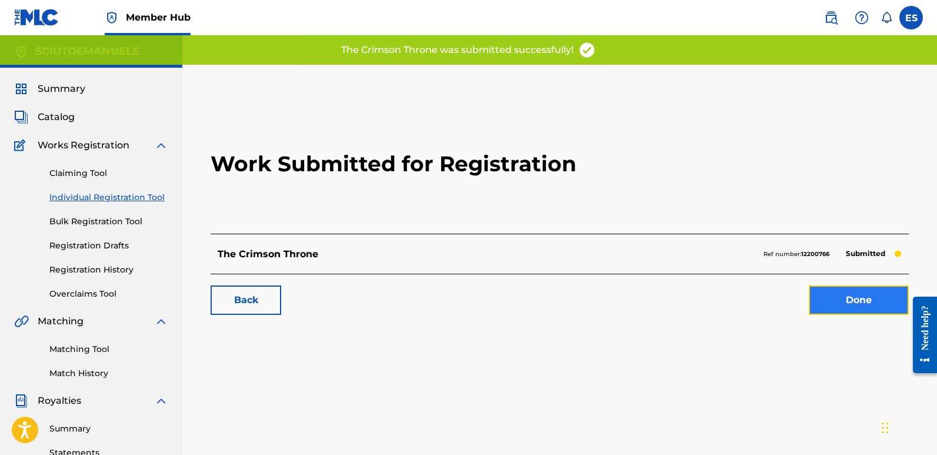
click at [859, 293] on link "Done" at bounding box center [859, 299] width 100 height 29
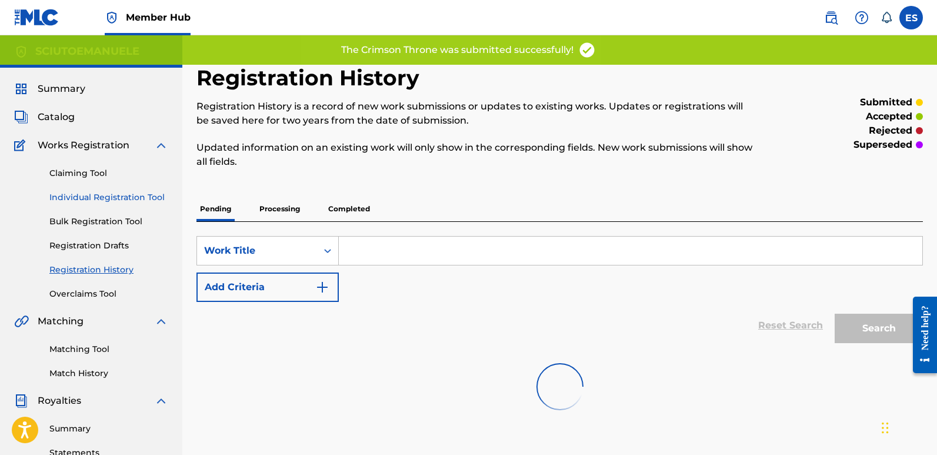
click at [92, 199] on link "Individual Registration Tool" at bounding box center [108, 197] width 119 height 12
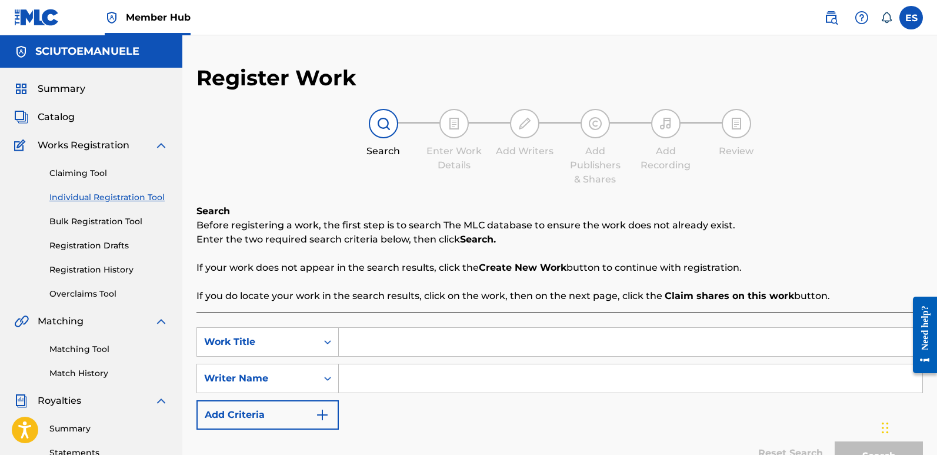
click at [392, 337] on input "Search Form" at bounding box center [631, 342] width 584 height 28
paste input "The Shattered Crown"
type input "The Shattered Crown"
click at [399, 370] on input "Search Form" at bounding box center [631, 378] width 584 height 28
type input "emanuelesciuto"
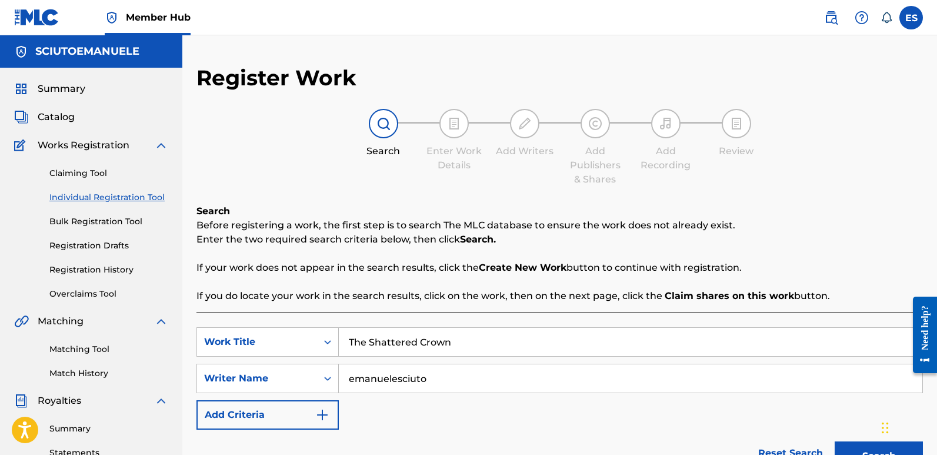
click at [835, 441] on button "Search" at bounding box center [879, 455] width 88 height 29
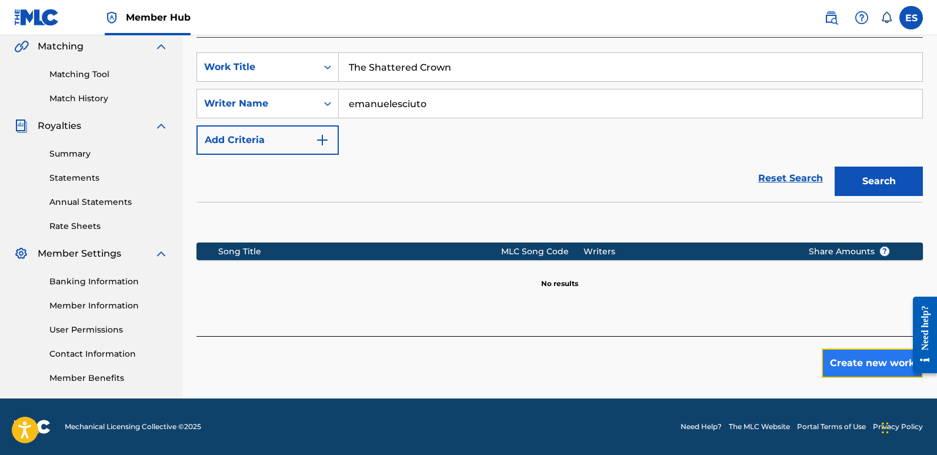
click at [862, 367] on button "Create new work" at bounding box center [872, 362] width 101 height 29
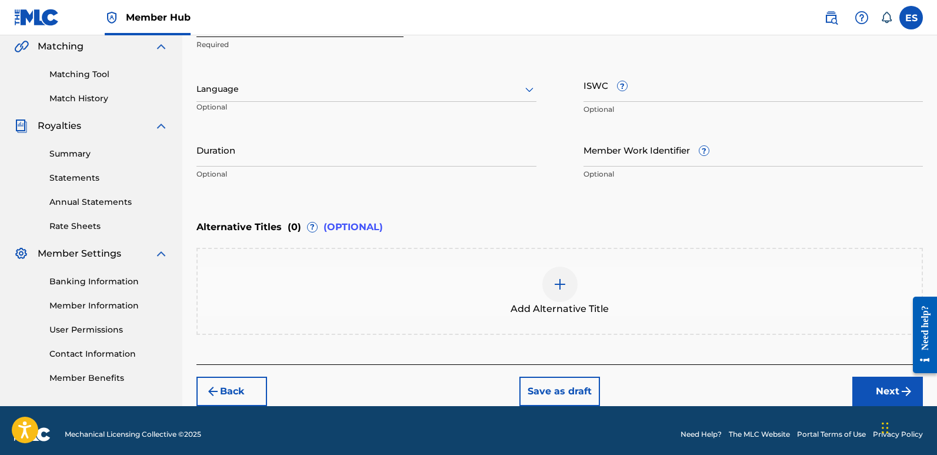
click at [335, 89] on div at bounding box center [366, 89] width 340 height 15
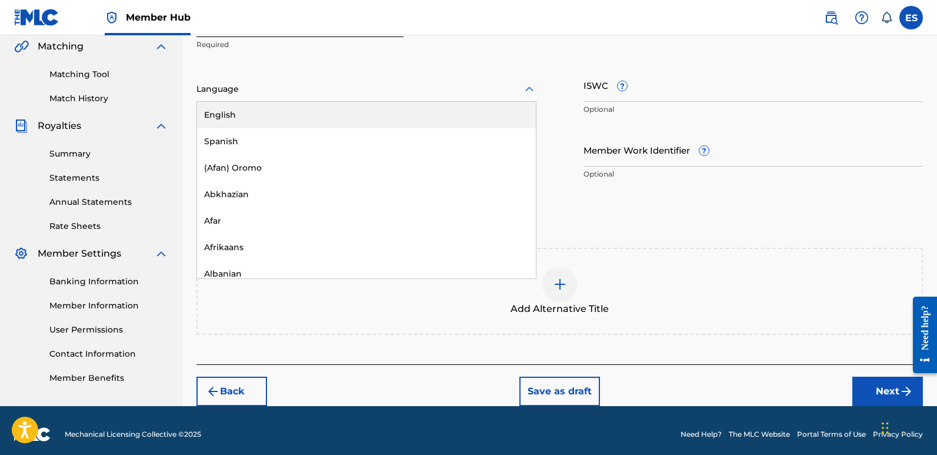
click at [271, 112] on div "English" at bounding box center [366, 115] width 339 height 26
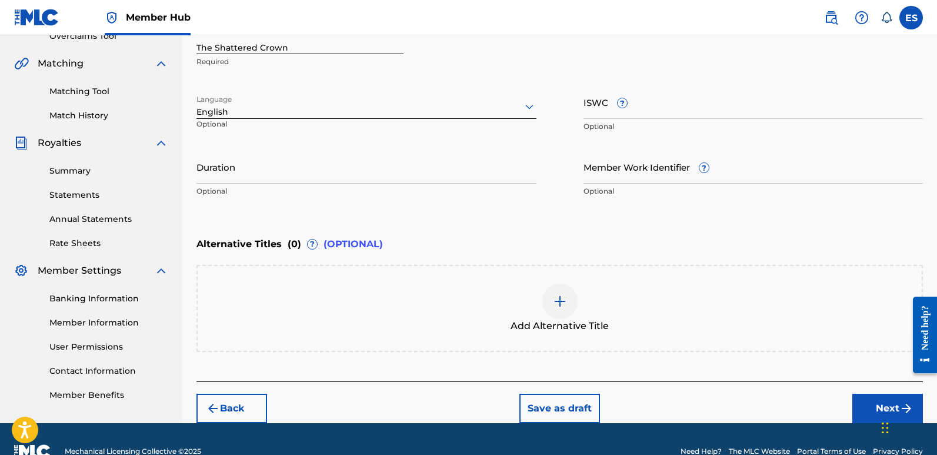
scroll to position [282, 0]
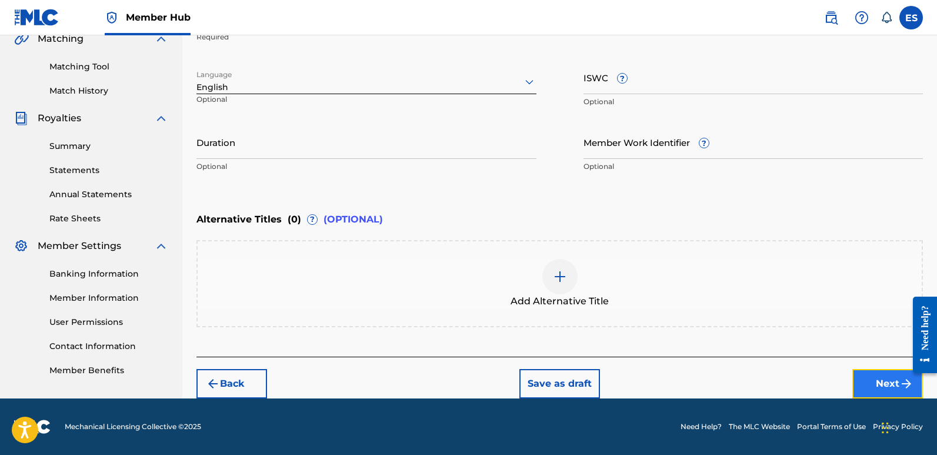
click at [882, 380] on button "Next" at bounding box center [887, 383] width 71 height 29
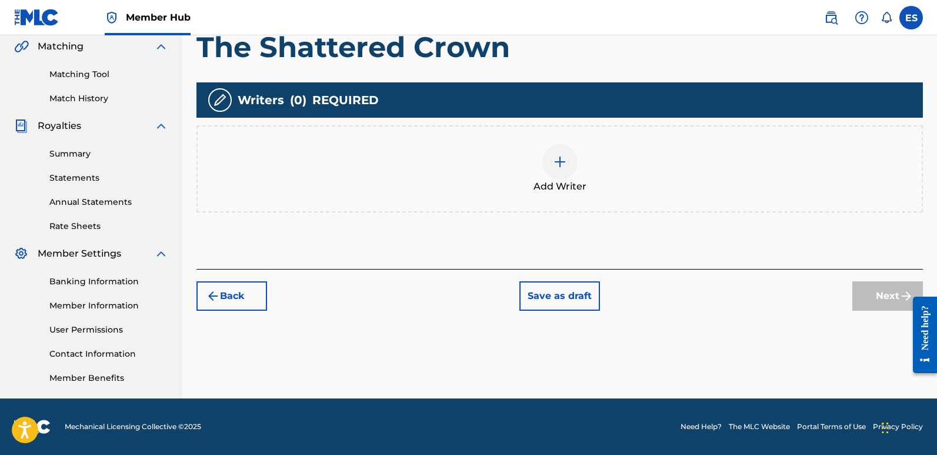
scroll to position [53, 0]
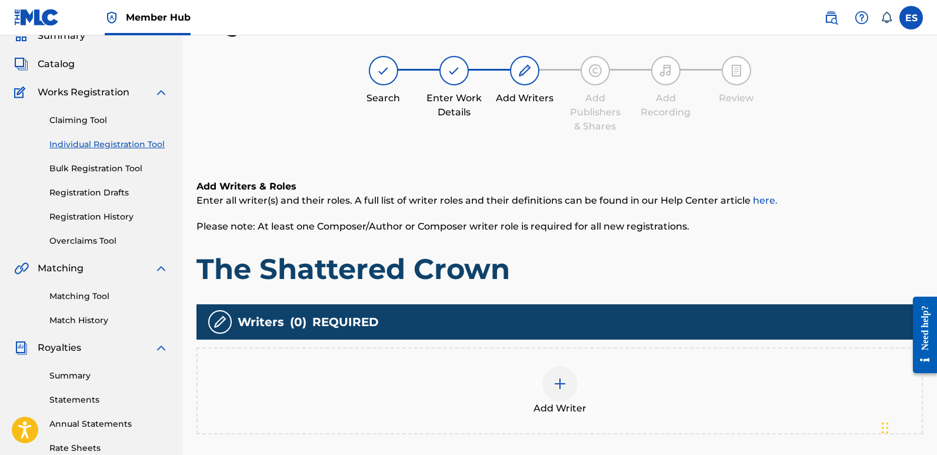
click at [565, 391] on div at bounding box center [559, 383] width 35 height 35
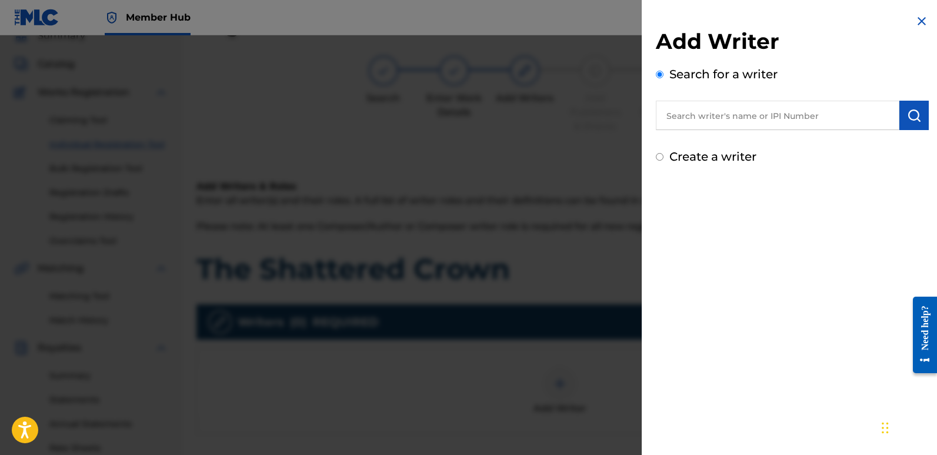
click at [707, 123] on input "text" at bounding box center [778, 115] width 244 height 29
type input "emanuelesciuto"
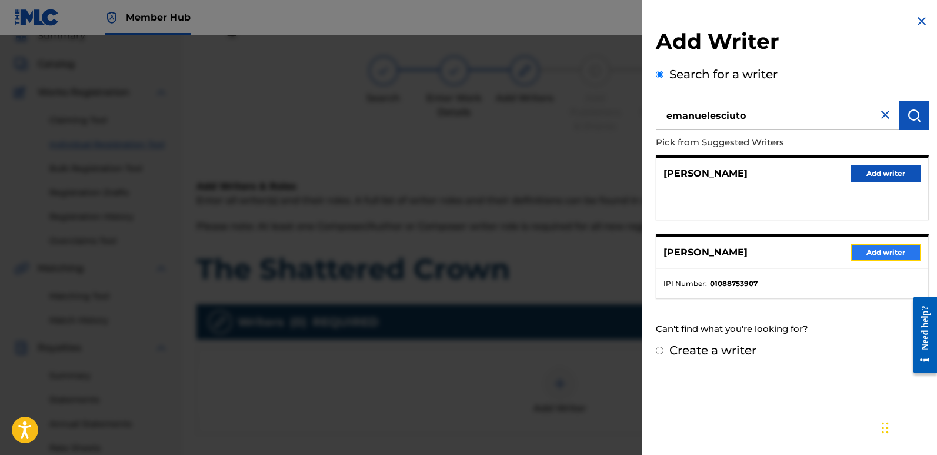
click at [878, 251] on button "Add writer" at bounding box center [886, 253] width 71 height 18
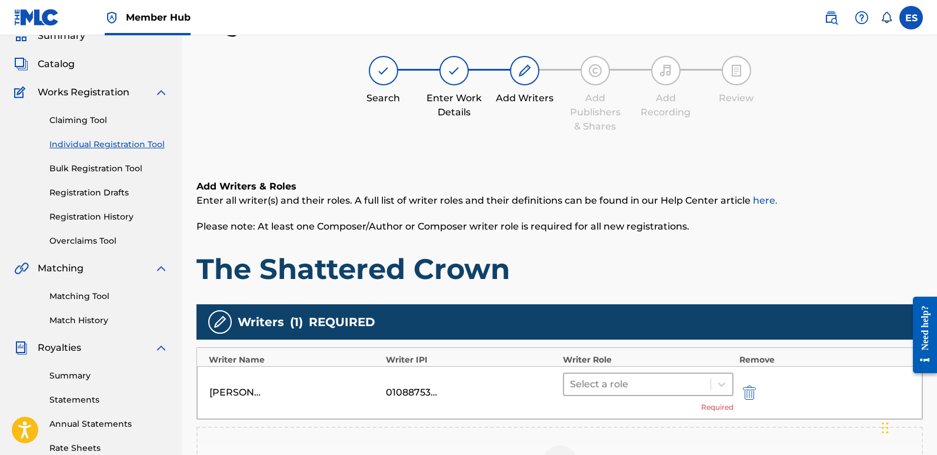
click at [621, 380] on div at bounding box center [637, 384] width 135 height 16
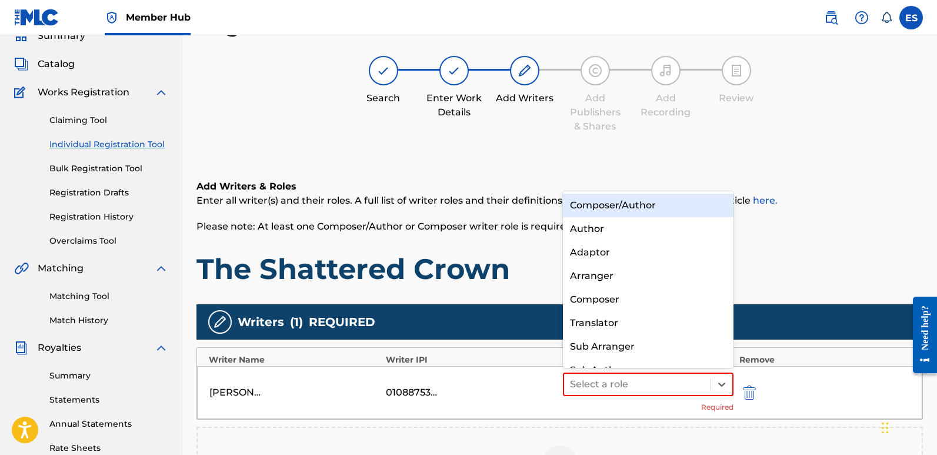
click at [619, 209] on div "Composer/Author" at bounding box center [648, 206] width 171 height 24
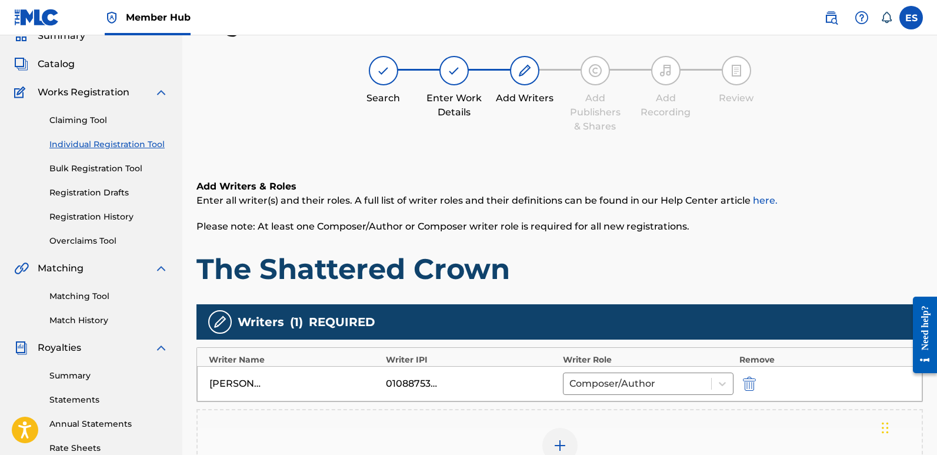
scroll to position [275, 0]
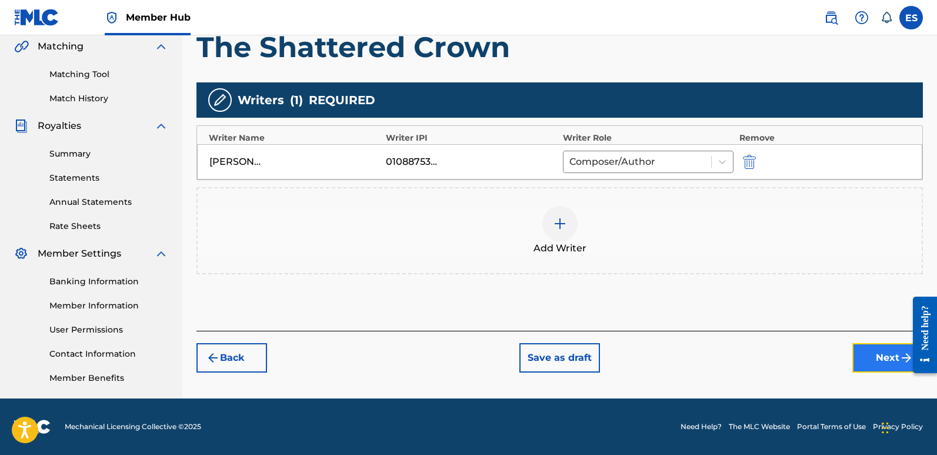
click at [876, 362] on button "Next" at bounding box center [887, 357] width 71 height 29
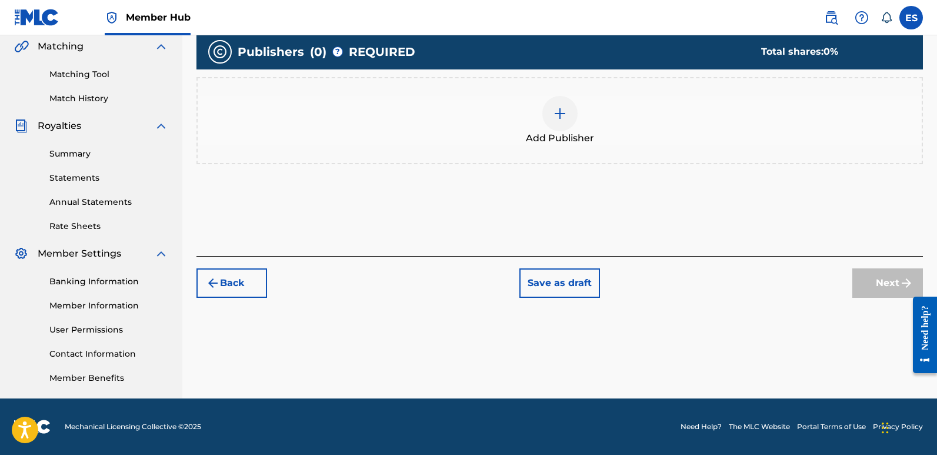
click at [566, 131] on div at bounding box center [559, 113] width 35 height 35
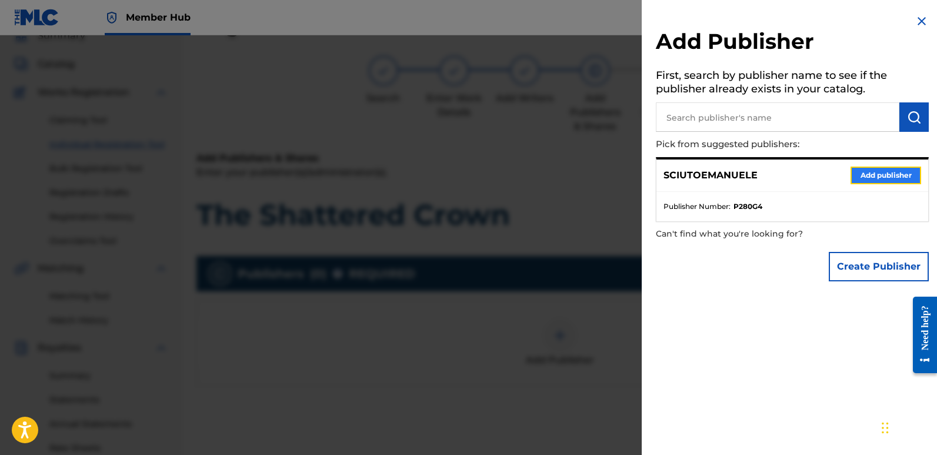
click at [894, 178] on button "Add publisher" at bounding box center [886, 175] width 71 height 18
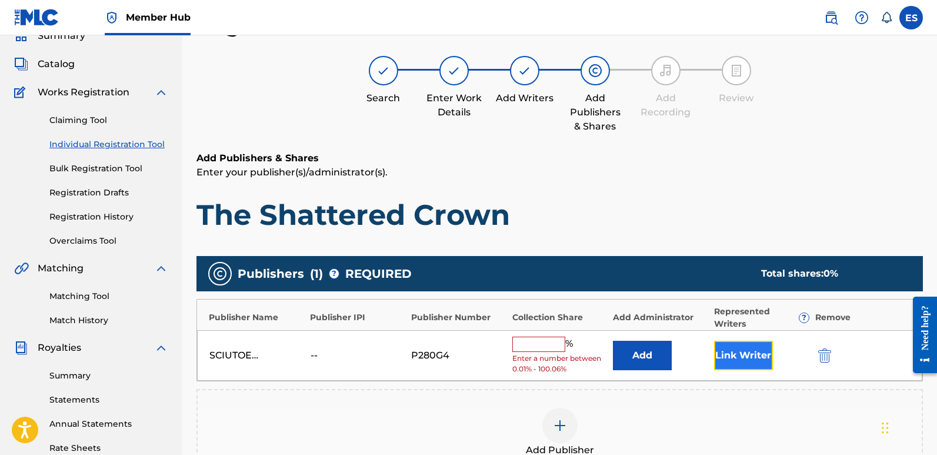
click at [735, 358] on button "Link Writer" at bounding box center [743, 355] width 59 height 29
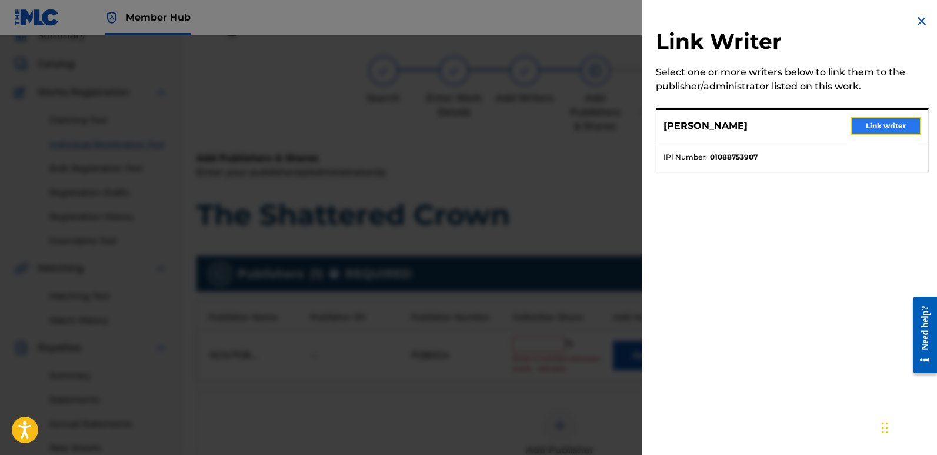
click at [882, 122] on button "Link writer" at bounding box center [886, 126] width 71 height 18
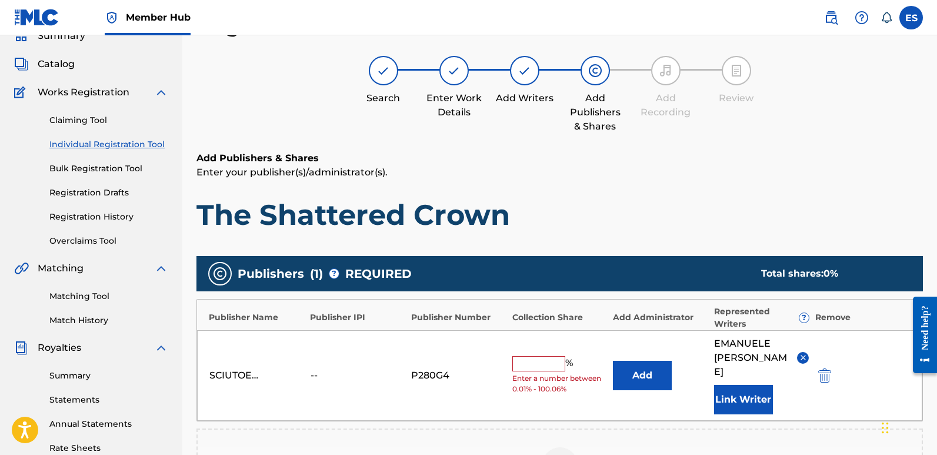
click at [534, 358] on input "text" at bounding box center [538, 363] width 53 height 15
type input "100"
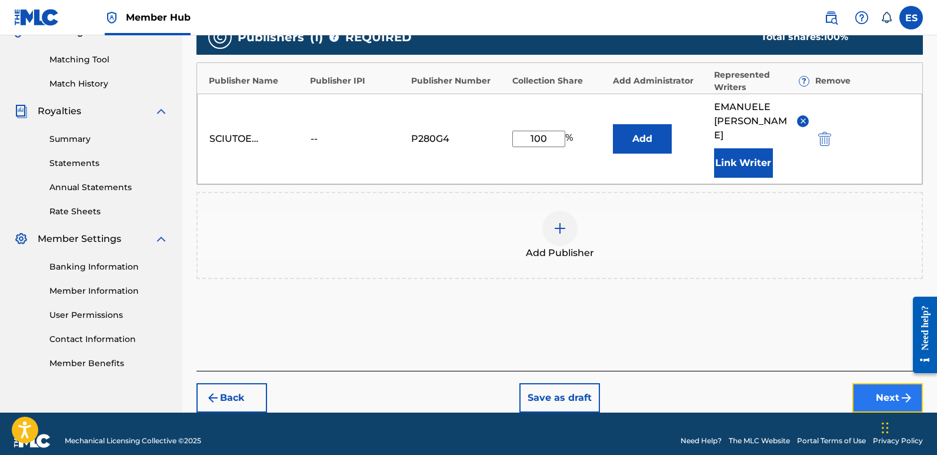
click at [885, 383] on button "Next" at bounding box center [887, 397] width 71 height 29
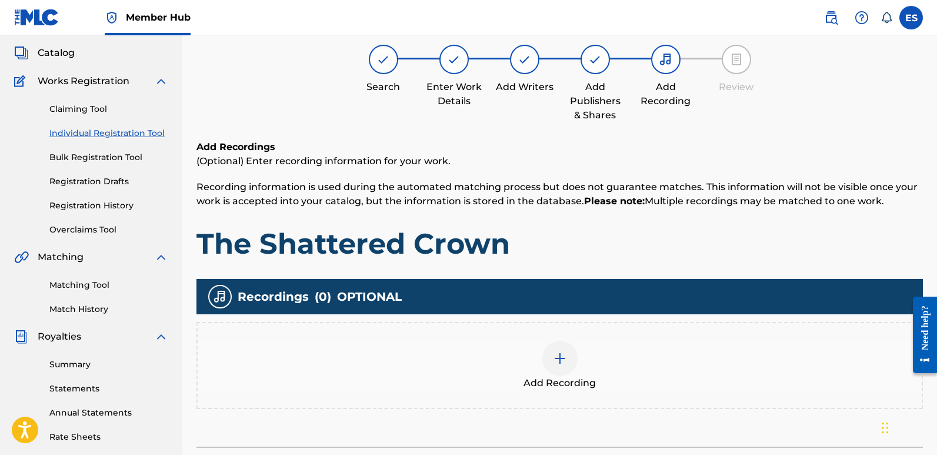
scroll to position [53, 0]
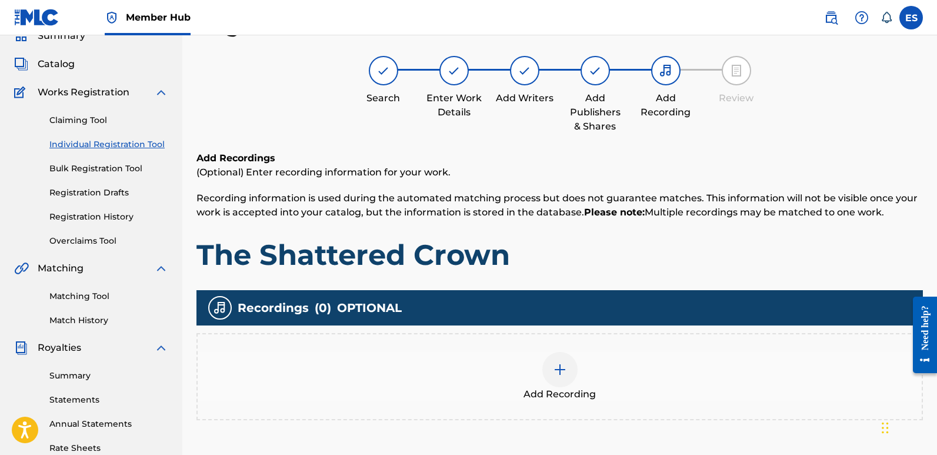
click at [561, 381] on div at bounding box center [559, 369] width 35 height 35
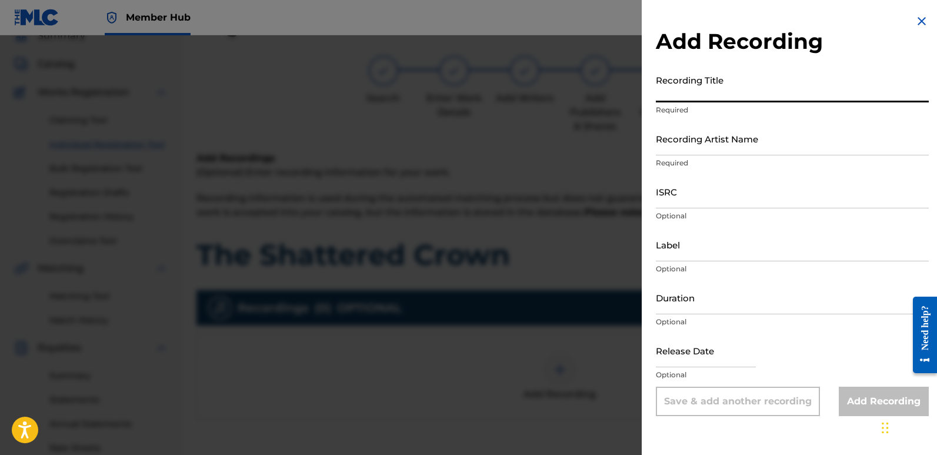
paste input "The Shattered Crown"
type input "The Shattered Crown"
click at [739, 144] on input "Recording Artist Name" at bounding box center [792, 139] width 273 height 34
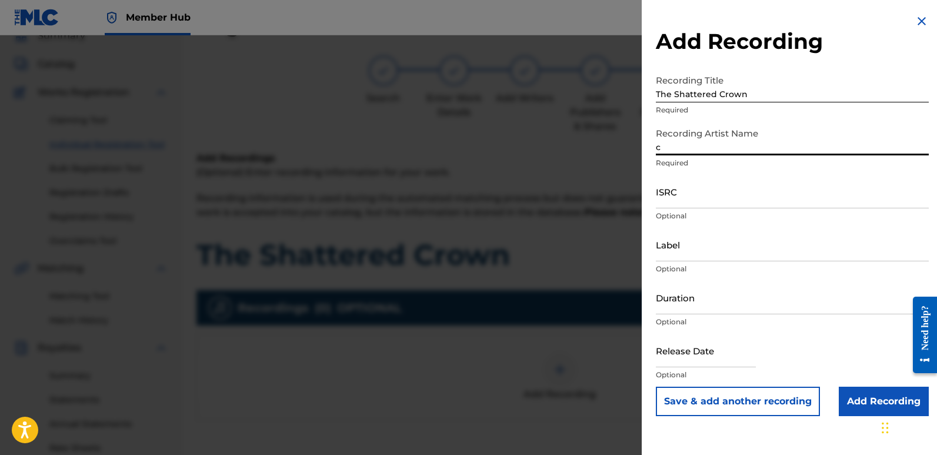
type input "Cinematika"
click at [699, 192] on input "ISRC" at bounding box center [792, 192] width 273 height 34
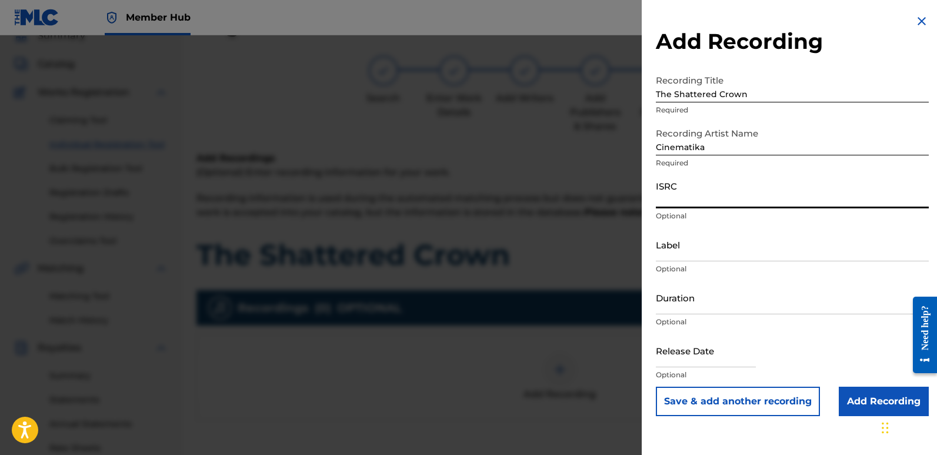
paste input "QT3F42550895"
type input "QT3F42550895"
click at [718, 252] on input "Label" at bounding box center [792, 245] width 273 height 34
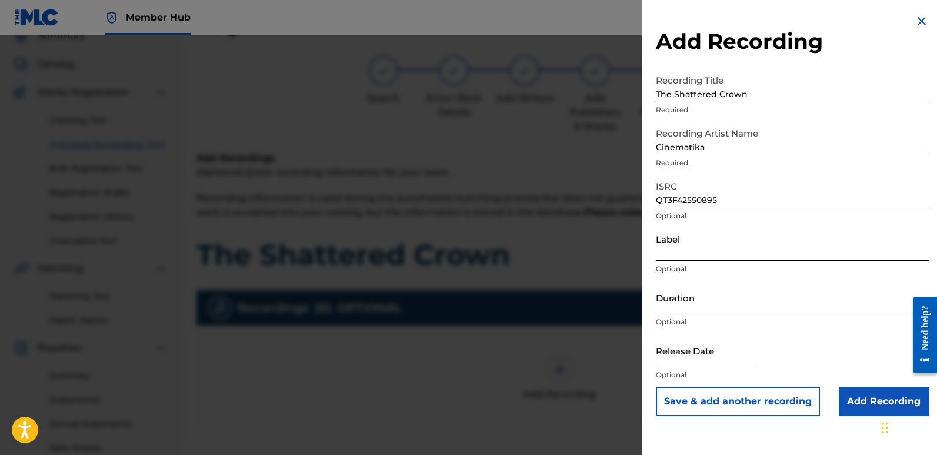
type input "Divinebeats"
click at [678, 352] on input "text" at bounding box center [706, 351] width 100 height 34
select select "8"
select select "2025"
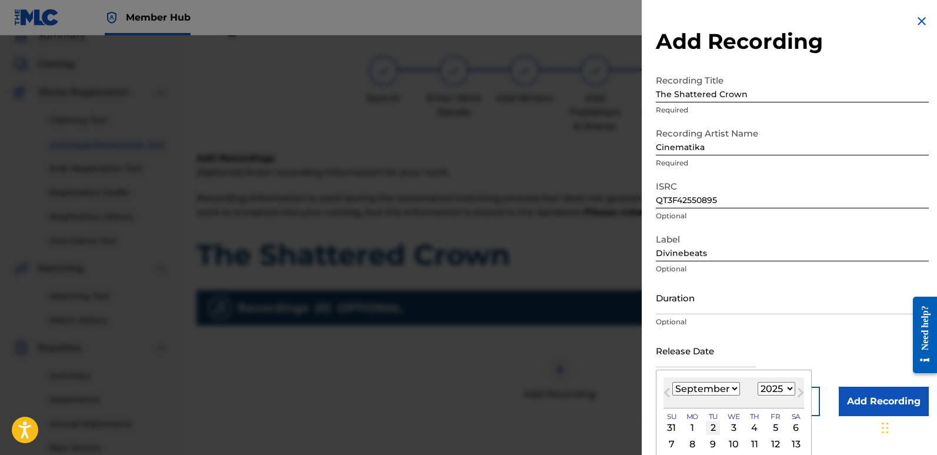
click at [714, 423] on div "2" at bounding box center [713, 428] width 14 height 14
type input "[DATE]"
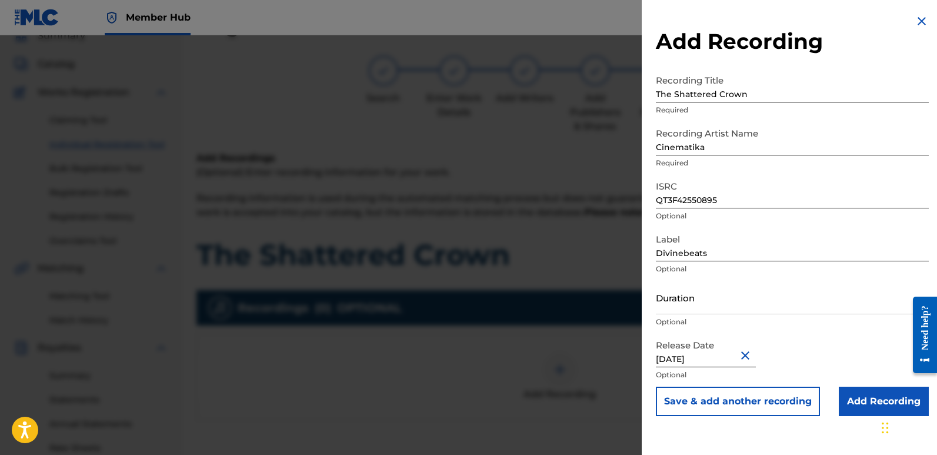
click at [709, 358] on input "[DATE]" at bounding box center [706, 351] width 100 height 34
select select "8"
select select "2025"
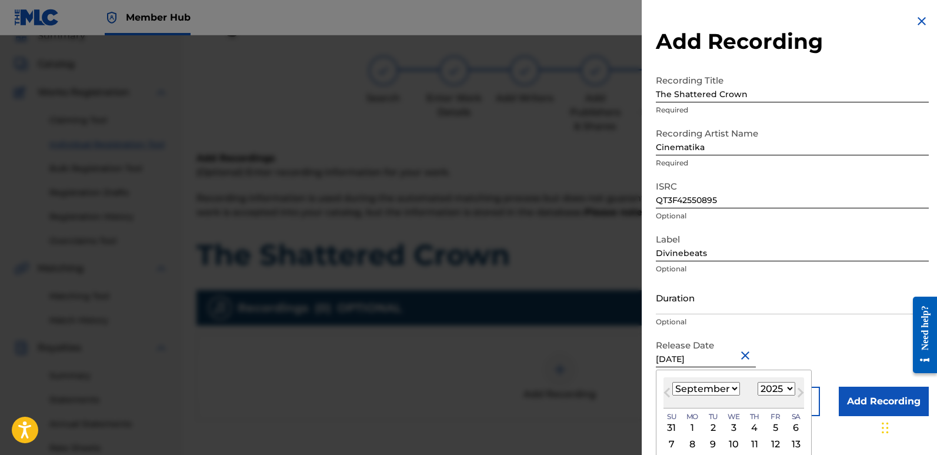
type input "[DATE]"
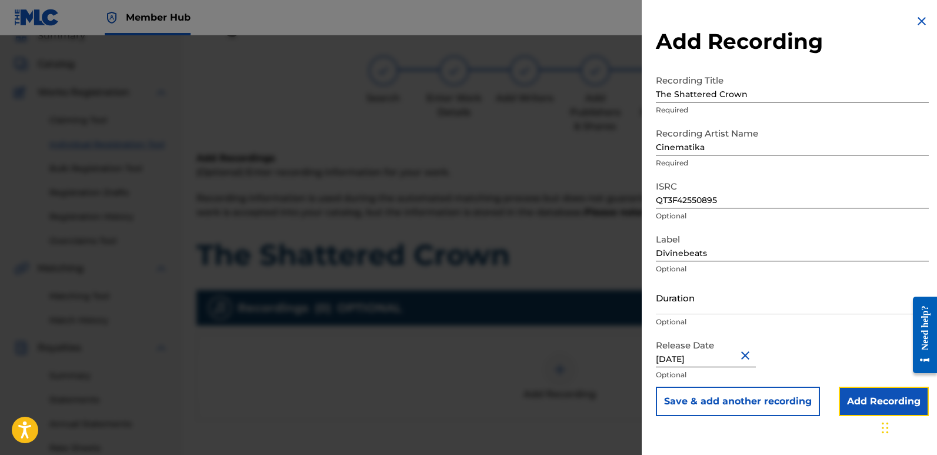
click at [864, 401] on input "Add Recording" at bounding box center [884, 400] width 90 height 29
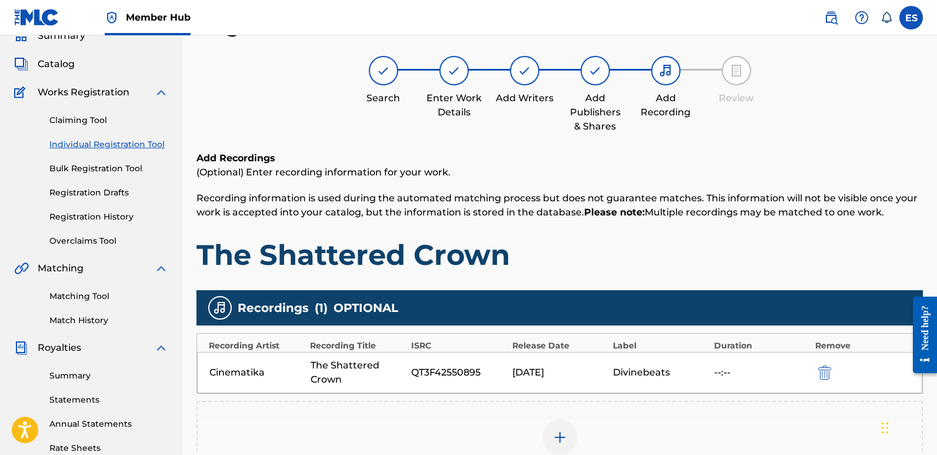
scroll to position [275, 0]
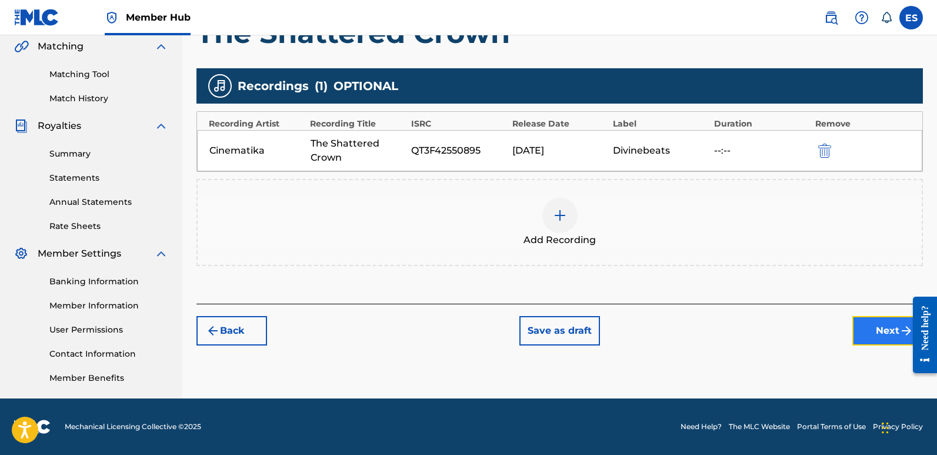
click at [884, 333] on button "Next" at bounding box center [887, 330] width 71 height 29
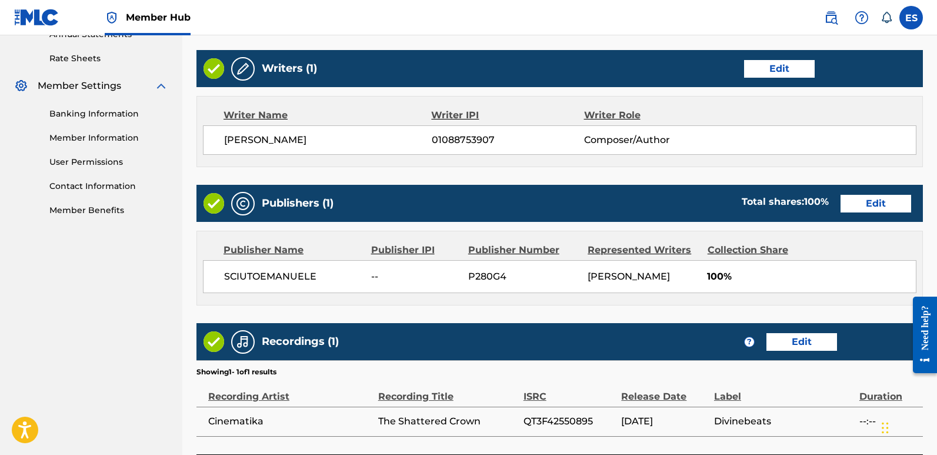
scroll to position [536, 0]
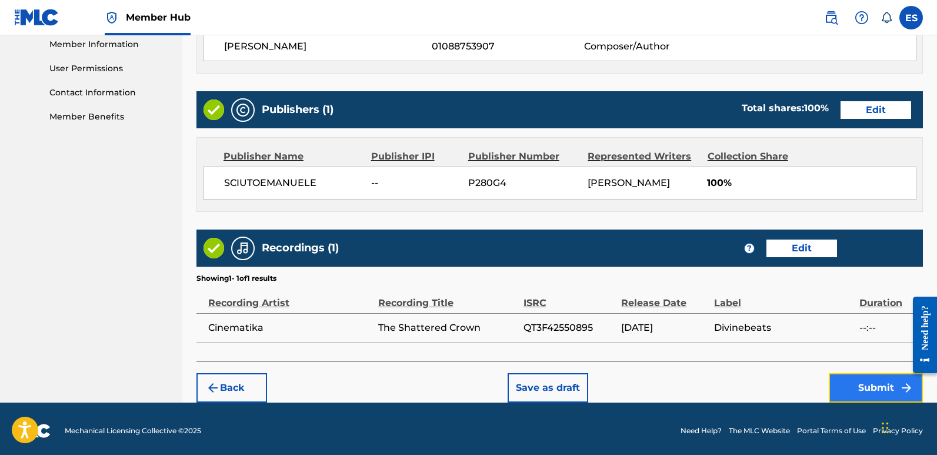
click at [879, 387] on button "Submit" at bounding box center [876, 387] width 94 height 29
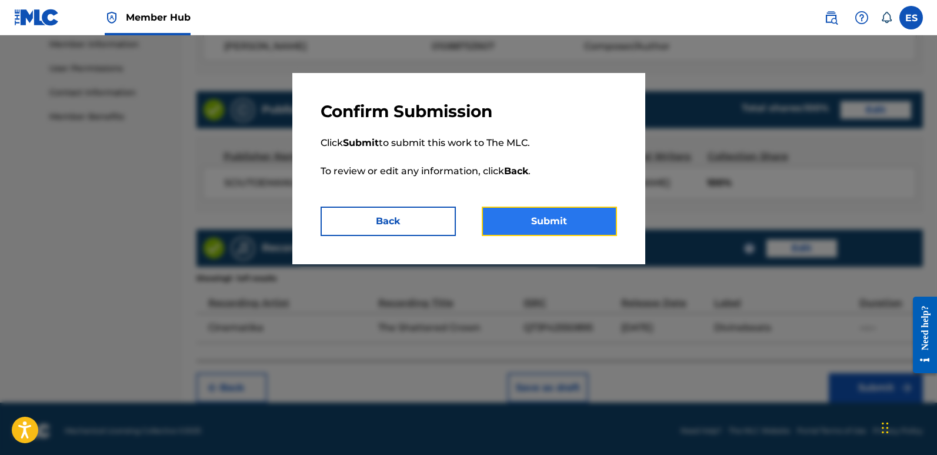
click at [568, 219] on button "Submit" at bounding box center [549, 220] width 135 height 29
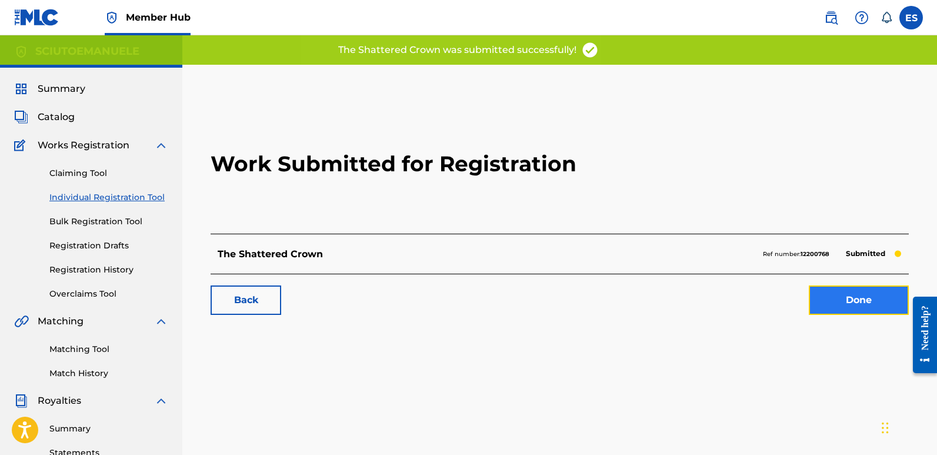
click at [861, 301] on link "Done" at bounding box center [859, 299] width 100 height 29
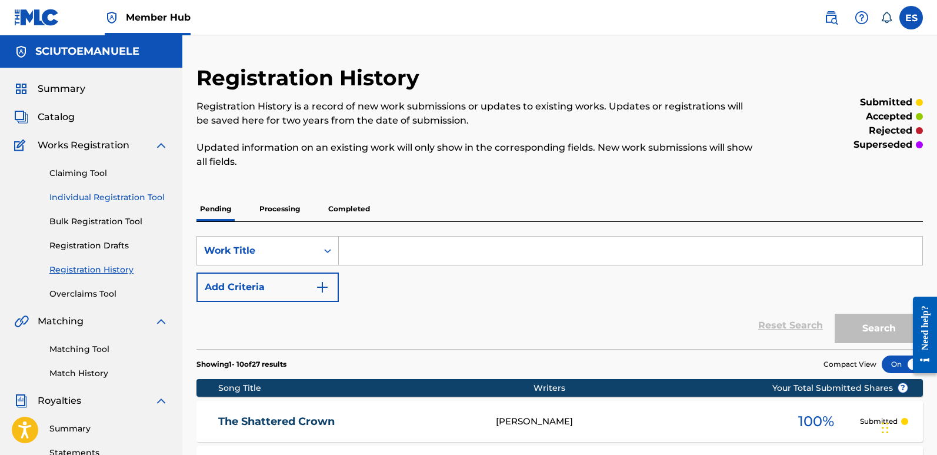
click at [108, 195] on link "Individual Registration Tool" at bounding box center [108, 197] width 119 height 12
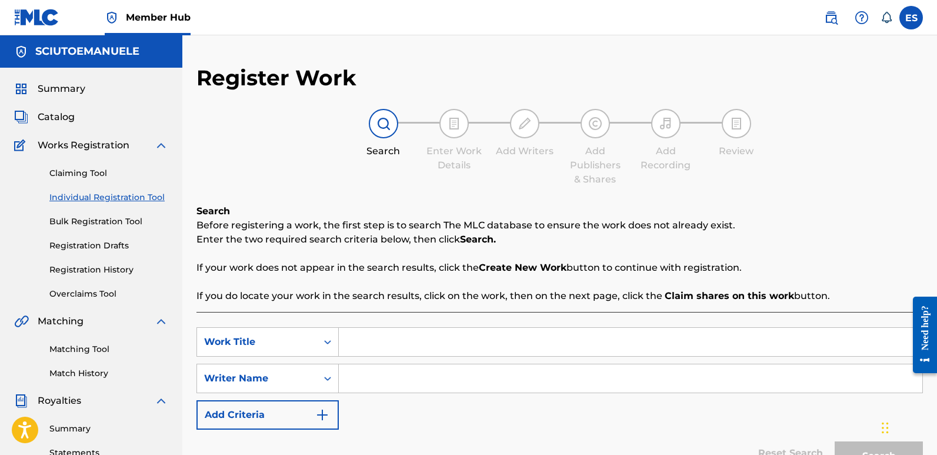
click at [393, 347] on input "Search Form" at bounding box center [631, 342] width 584 height 28
paste input "An Old Christmas Card"
type input "An Old Christmas Card"
click at [386, 380] on input "Search Form" at bounding box center [631, 378] width 584 height 28
type input "emanuelesciuto"
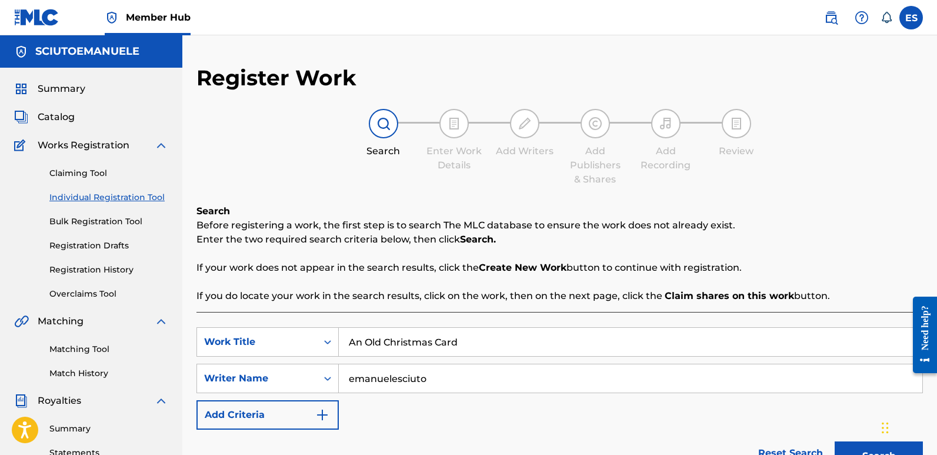
click at [835, 441] on button "Search" at bounding box center [879, 455] width 88 height 29
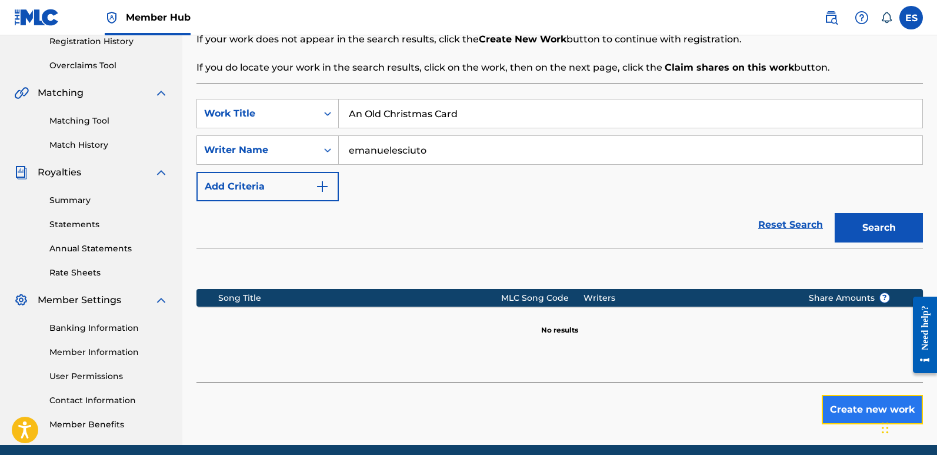
click at [856, 412] on button "Create new work" at bounding box center [872, 409] width 101 height 29
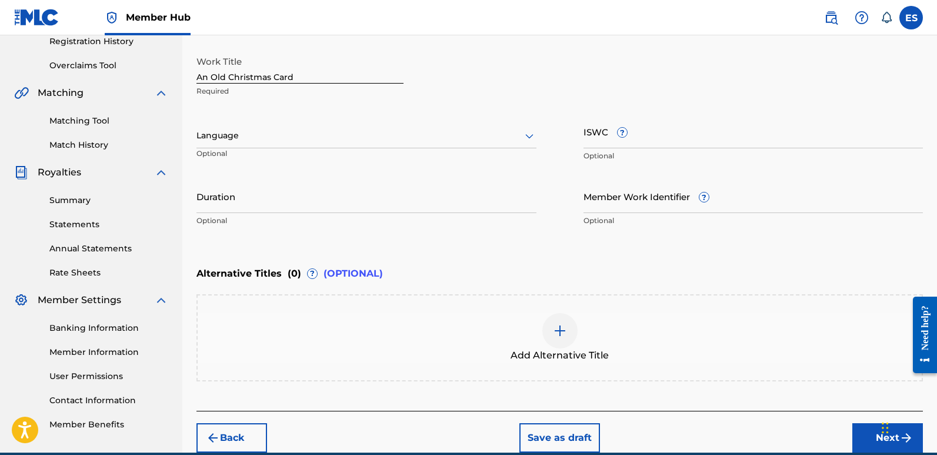
click at [305, 131] on div at bounding box center [366, 135] width 340 height 15
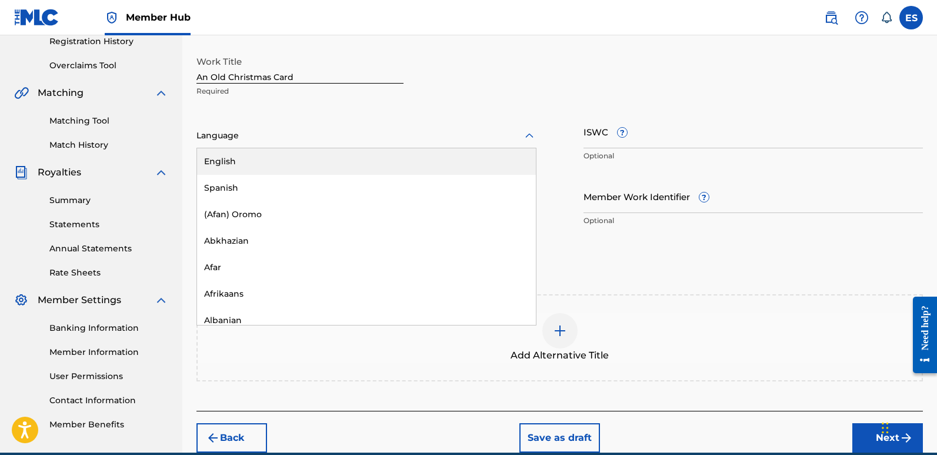
click at [271, 156] on div "English" at bounding box center [366, 161] width 339 height 26
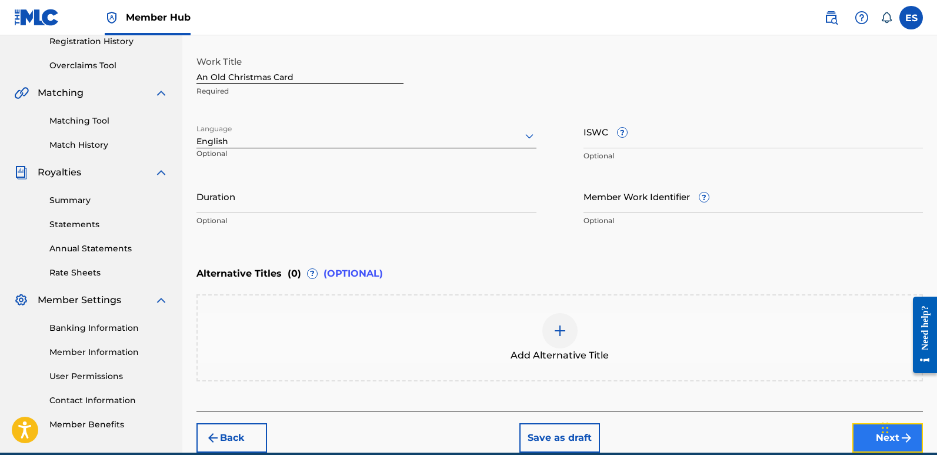
click at [870, 437] on button "Next" at bounding box center [887, 437] width 71 height 29
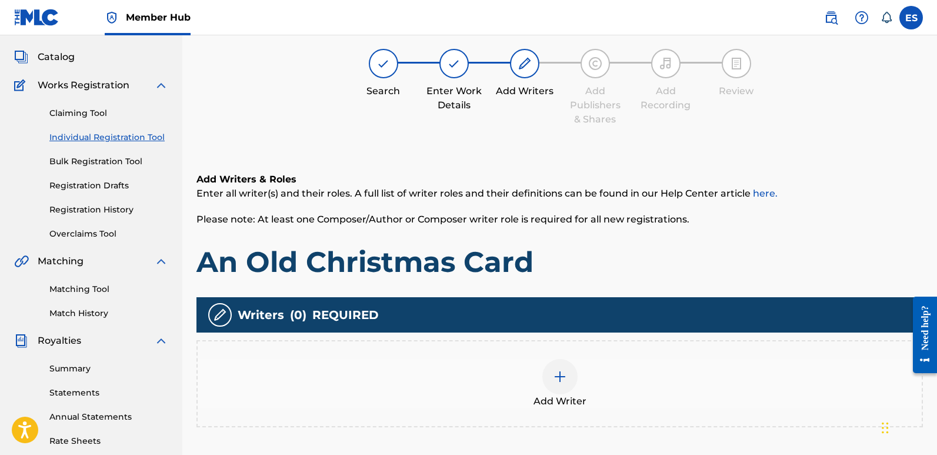
scroll to position [53, 0]
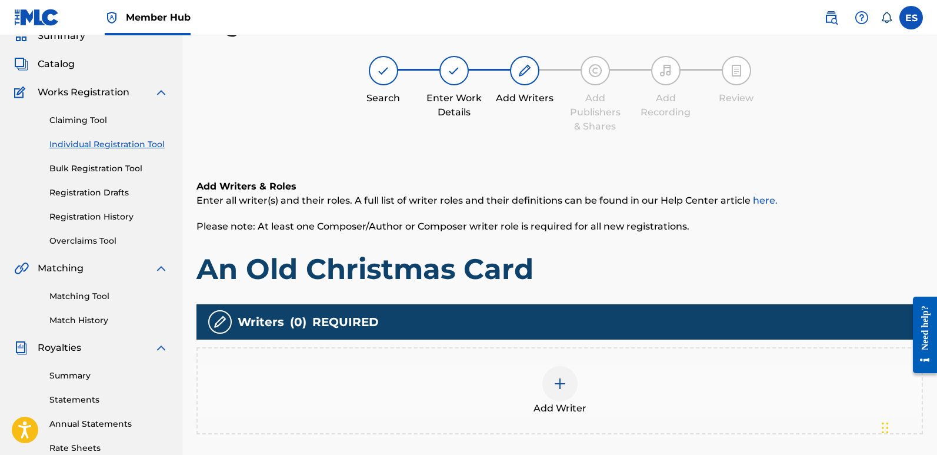
click at [565, 388] on img at bounding box center [560, 383] width 14 height 14
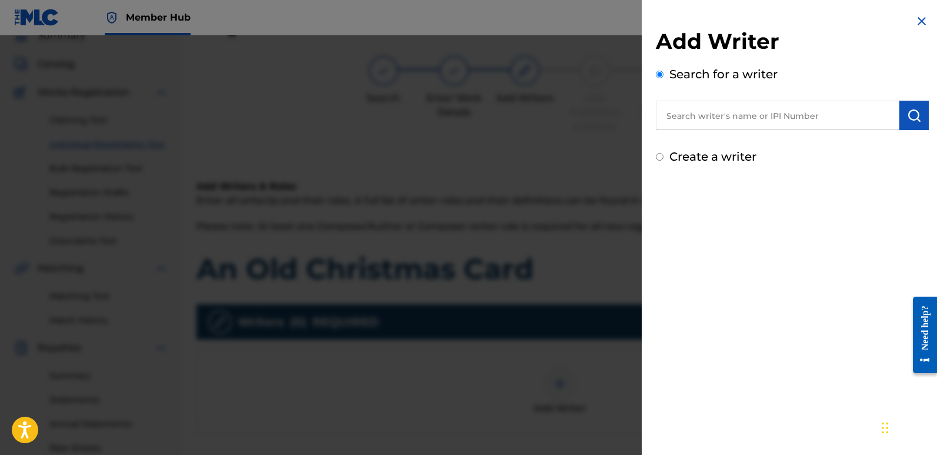
click at [736, 125] on input "text" at bounding box center [778, 115] width 244 height 29
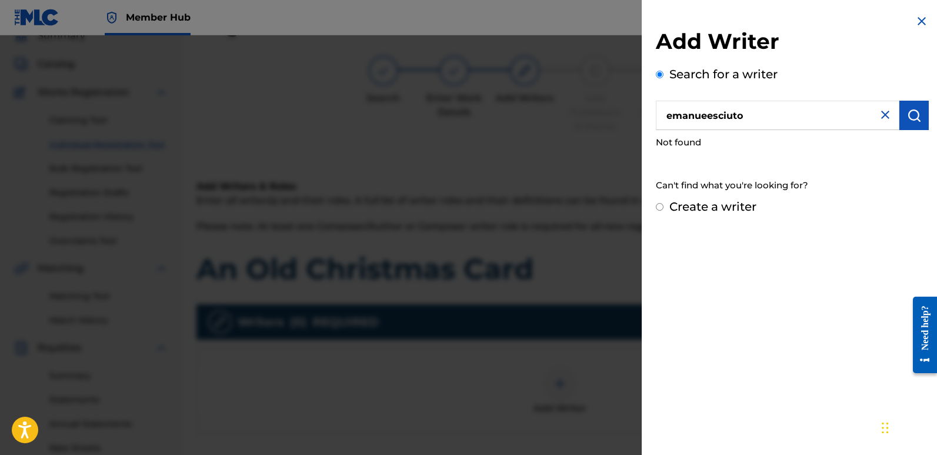
click at [704, 109] on input "emanueesciuto" at bounding box center [778, 115] width 244 height 29
click at [706, 113] on input "emanueesciuto" at bounding box center [778, 115] width 244 height 29
type input "emanuelesciuto"
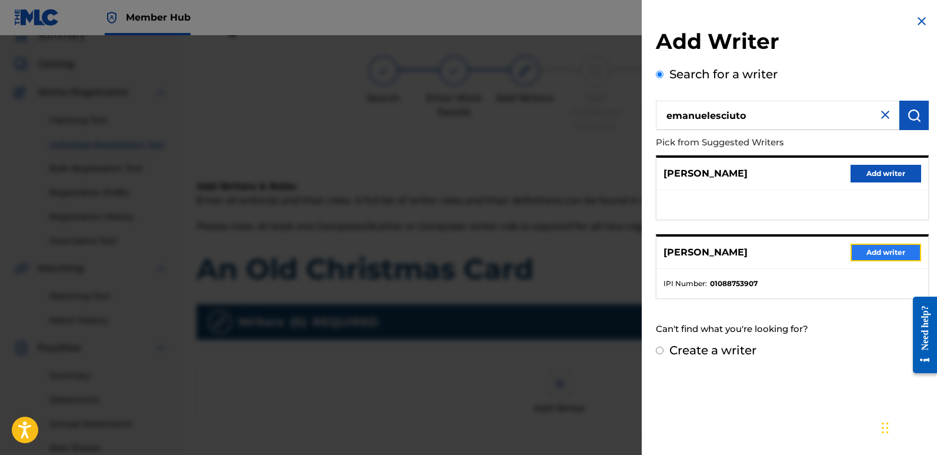
click at [871, 248] on button "Add writer" at bounding box center [886, 253] width 71 height 18
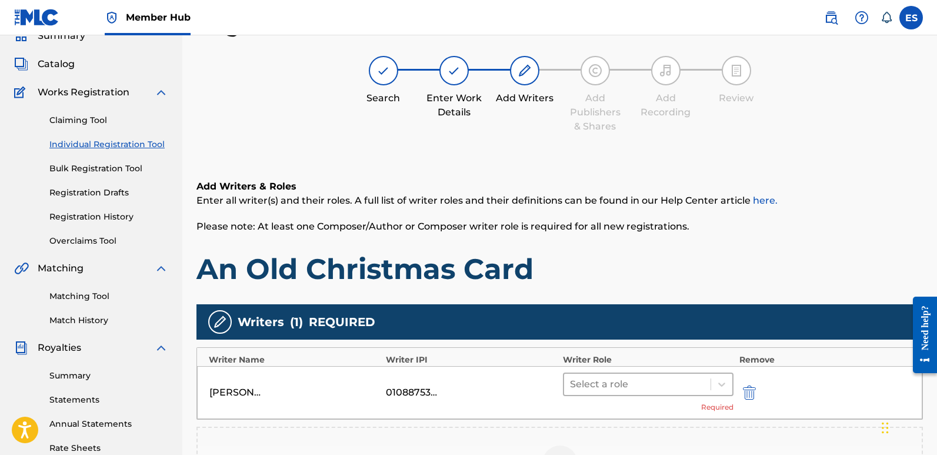
click at [644, 380] on div at bounding box center [637, 384] width 135 height 16
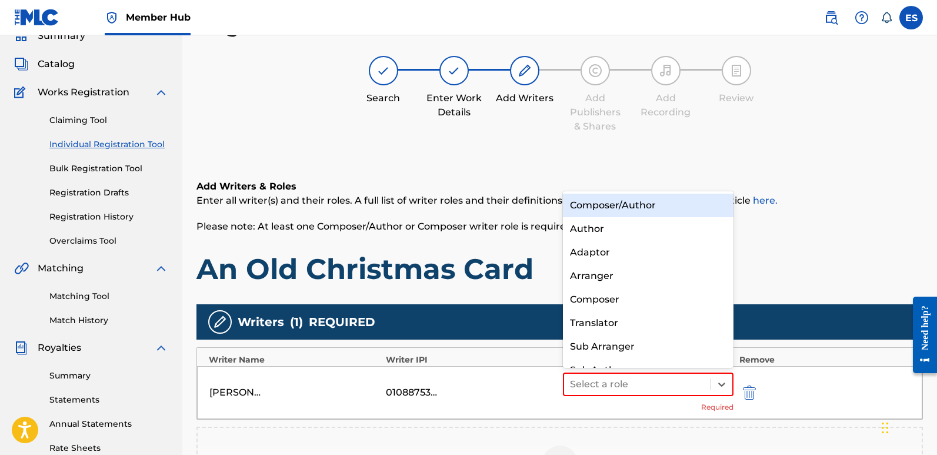
click at [615, 198] on div "Composer/Author" at bounding box center [648, 206] width 171 height 24
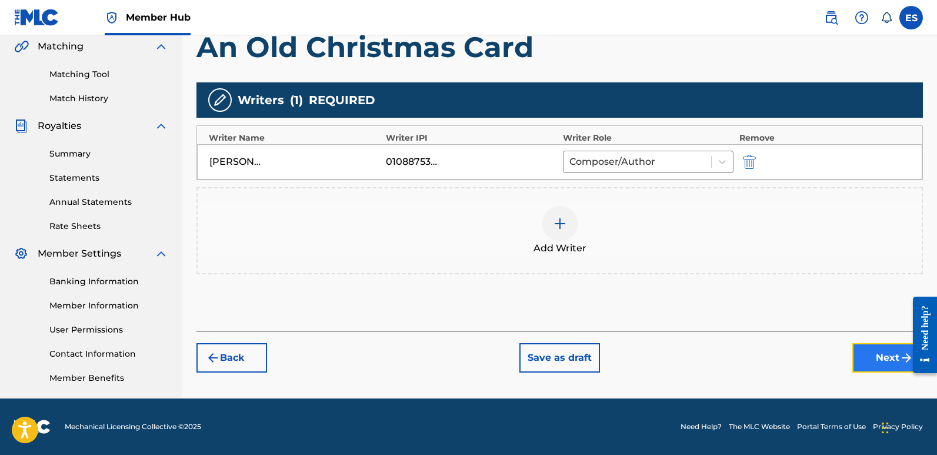
click at [891, 355] on button "Next" at bounding box center [887, 357] width 71 height 29
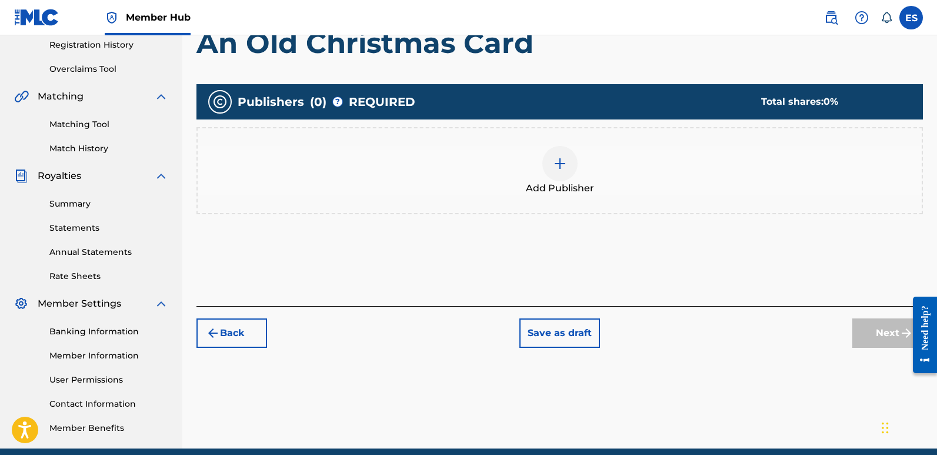
click at [573, 181] on div at bounding box center [559, 163] width 35 height 35
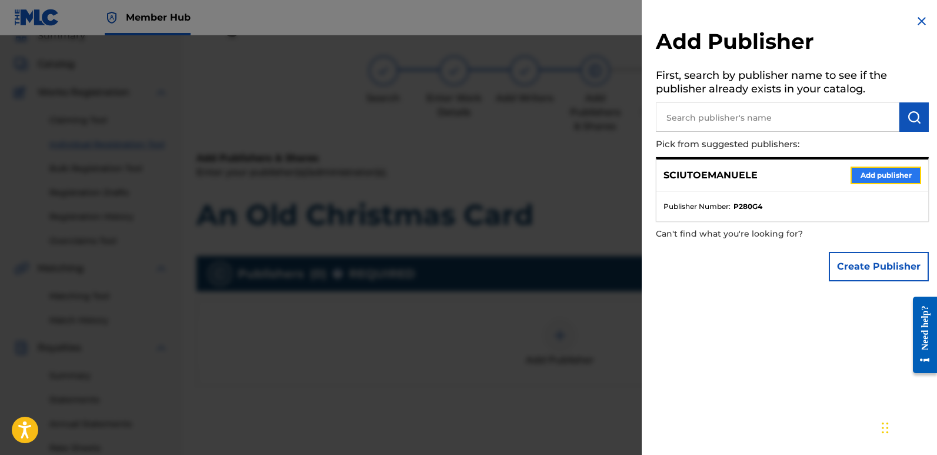
click at [888, 174] on button "Add publisher" at bounding box center [886, 175] width 71 height 18
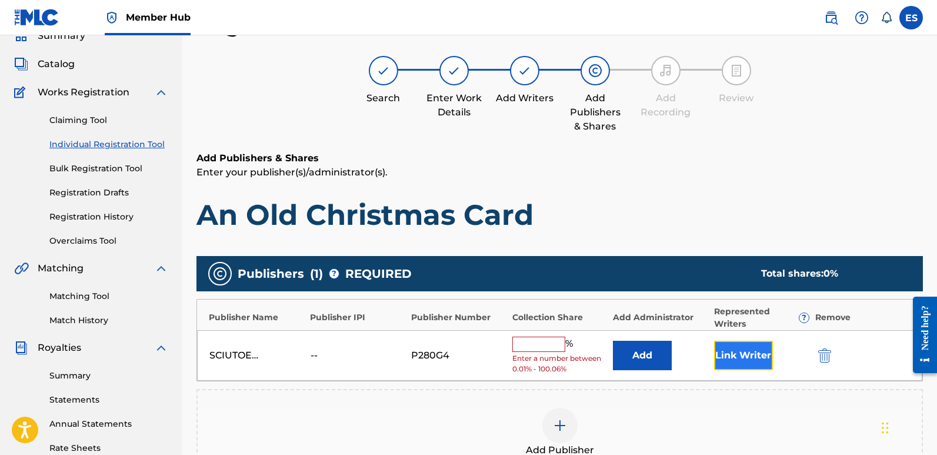
click at [727, 354] on button "Link Writer" at bounding box center [743, 355] width 59 height 29
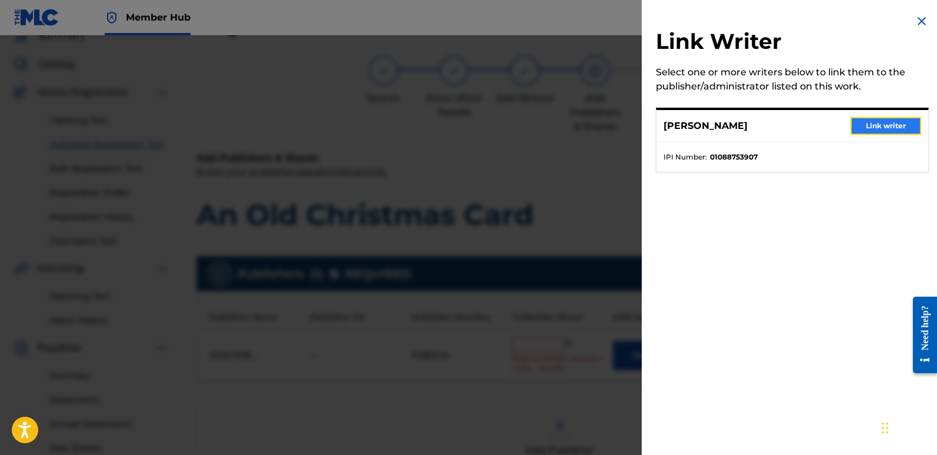
click at [874, 124] on button "Link writer" at bounding box center [886, 126] width 71 height 18
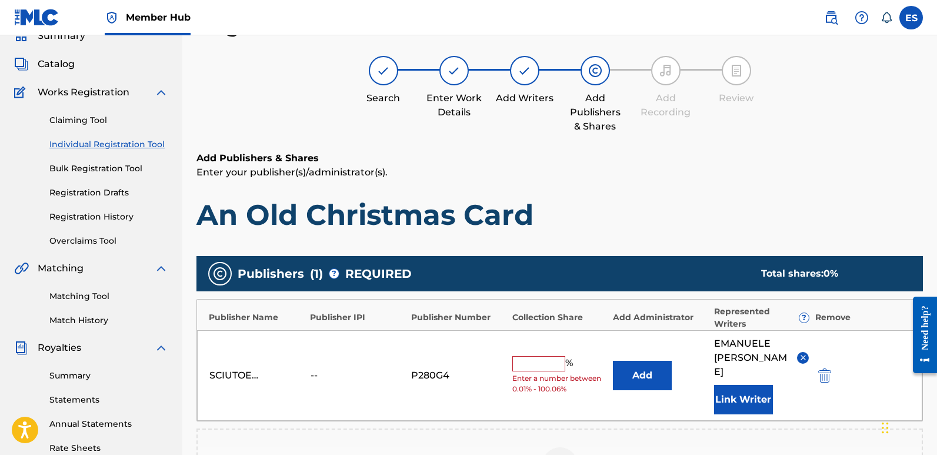
click at [529, 362] on input "text" at bounding box center [538, 363] width 53 height 15
type input "100"
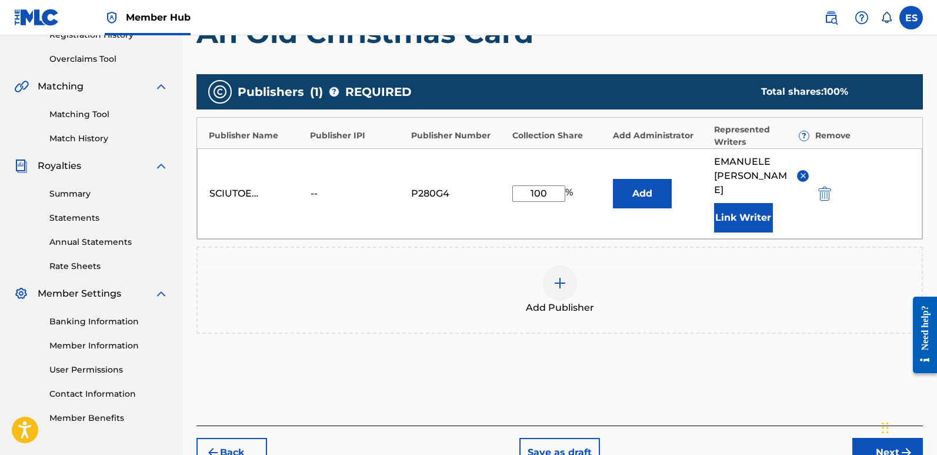
scroll to position [283, 0]
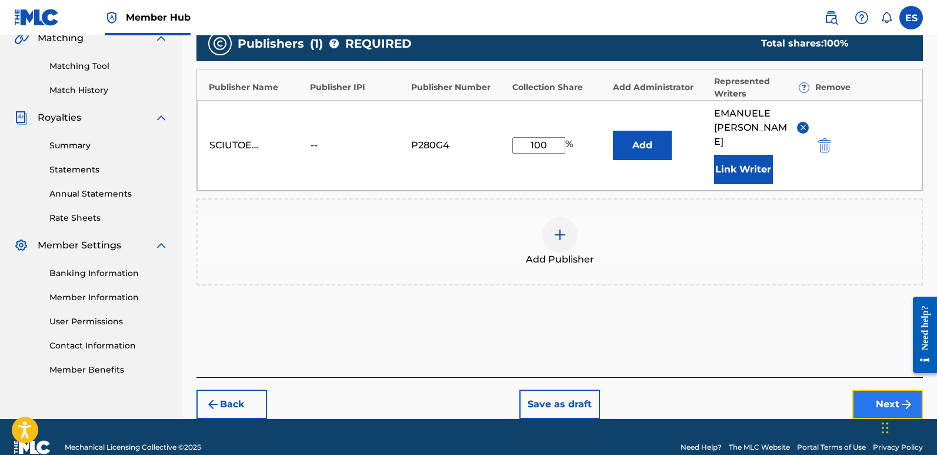
click at [886, 389] on button "Next" at bounding box center [887, 403] width 71 height 29
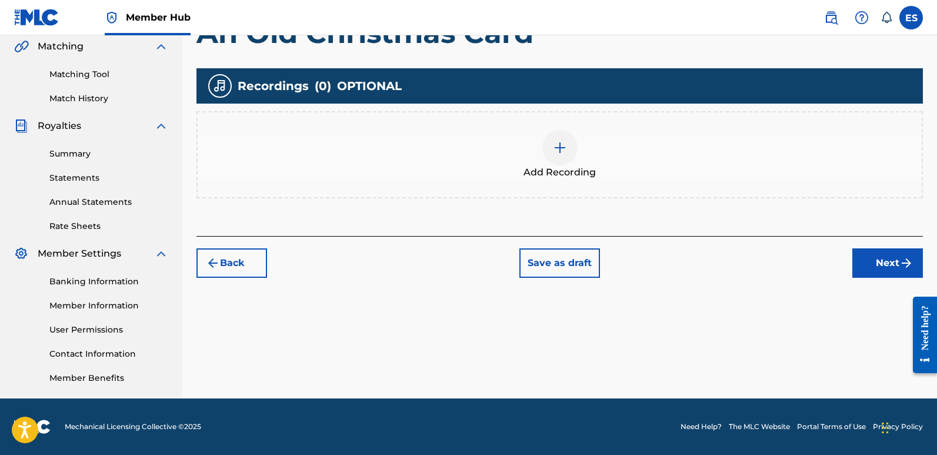
click at [560, 155] on img at bounding box center [560, 148] width 14 height 14
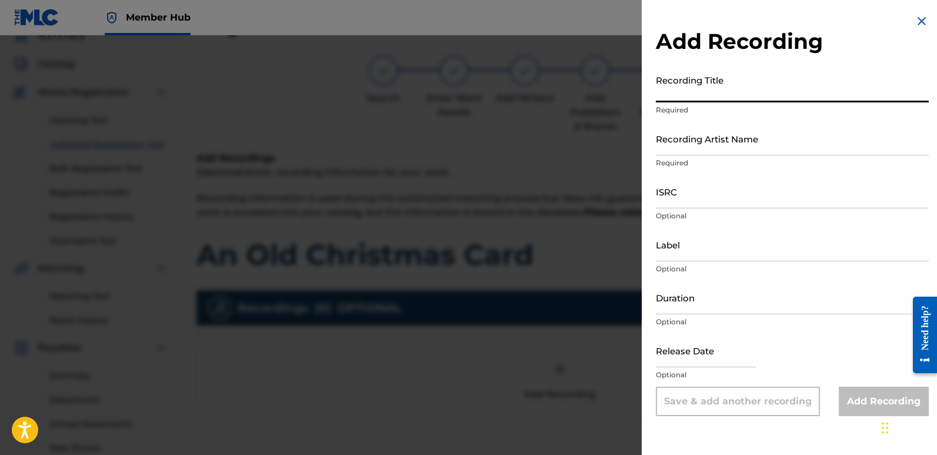
paste input "An Old Christmas Card"
type input "An Old Christmas Card"
click at [739, 132] on input "Recording Artist Name" at bounding box center [792, 139] width 273 height 34
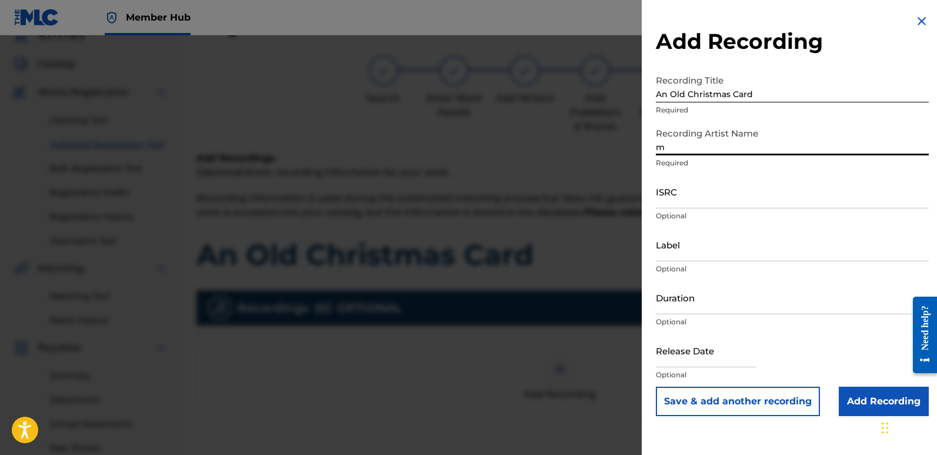
type input "Magic Squad"
click at [714, 194] on input "ISRC" at bounding box center [792, 192] width 273 height 34
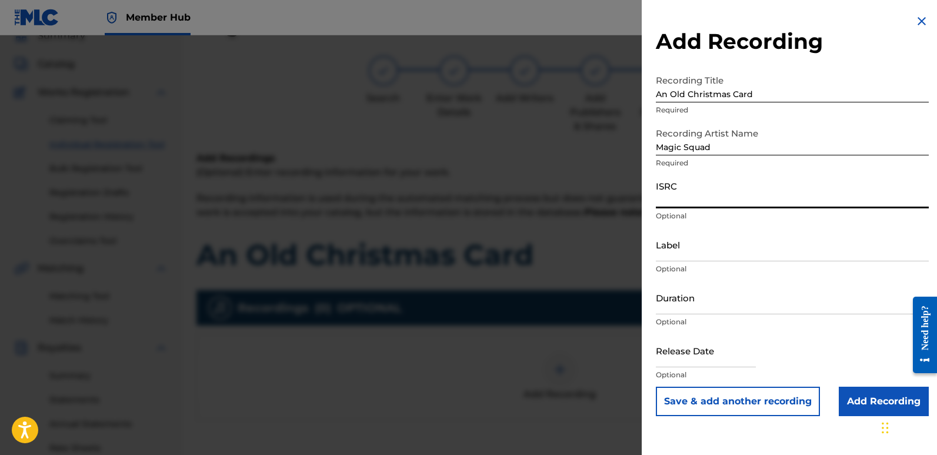
paste input "QT3F42553664"
type input "QT3F42553664"
click at [712, 249] on input "Label" at bounding box center [792, 245] width 273 height 34
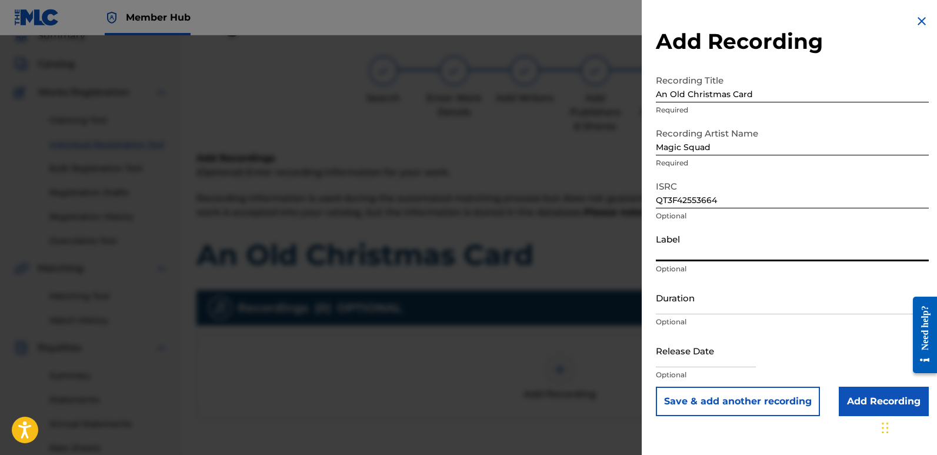
type input "Squad Records"
click at [696, 350] on input "text" at bounding box center [706, 351] width 100 height 34
select select "8"
select select "2025"
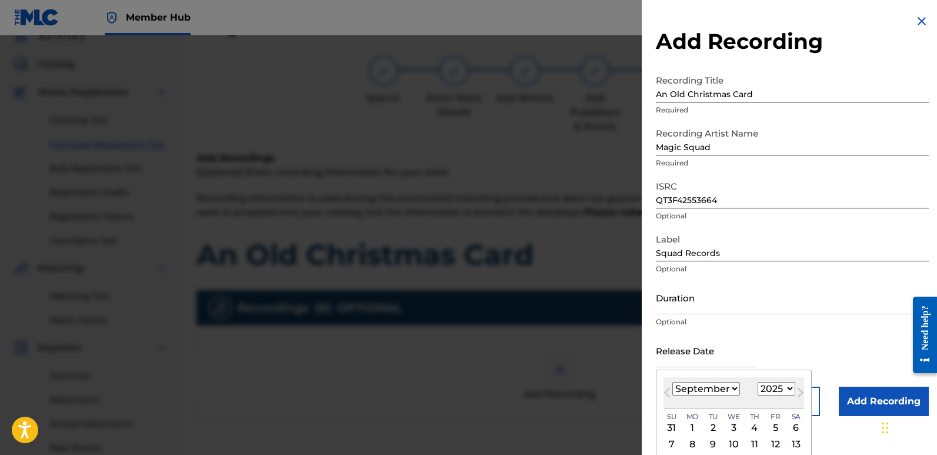
click at [714, 426] on div "2" at bounding box center [713, 428] width 14 height 14
type input "[DATE]"
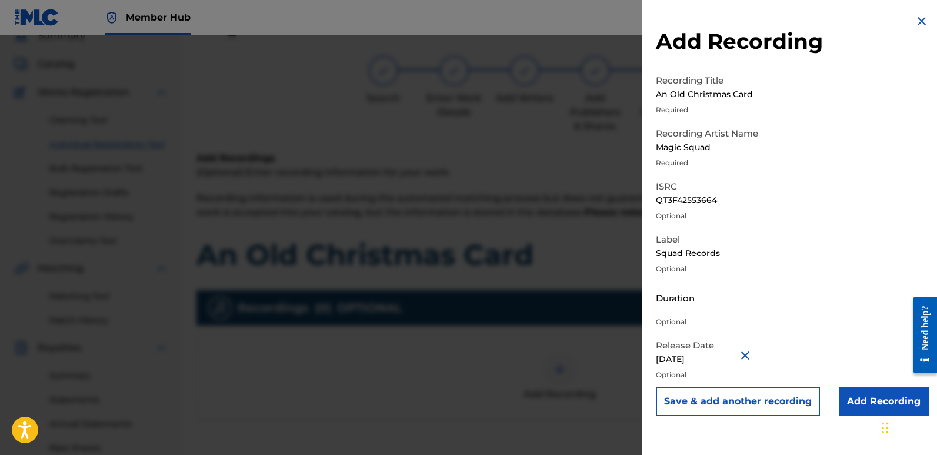
click at [709, 356] on input "[DATE]" at bounding box center [706, 351] width 100 height 34
select select "8"
select select "2025"
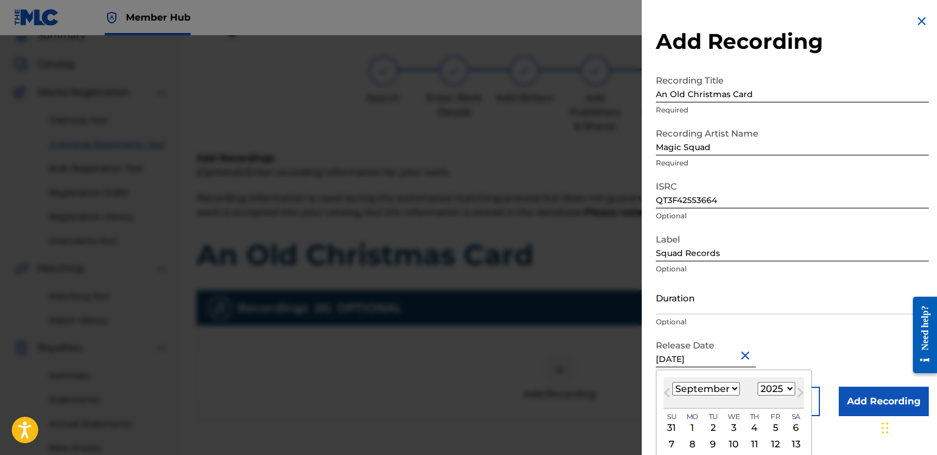
type input "[DATE]"
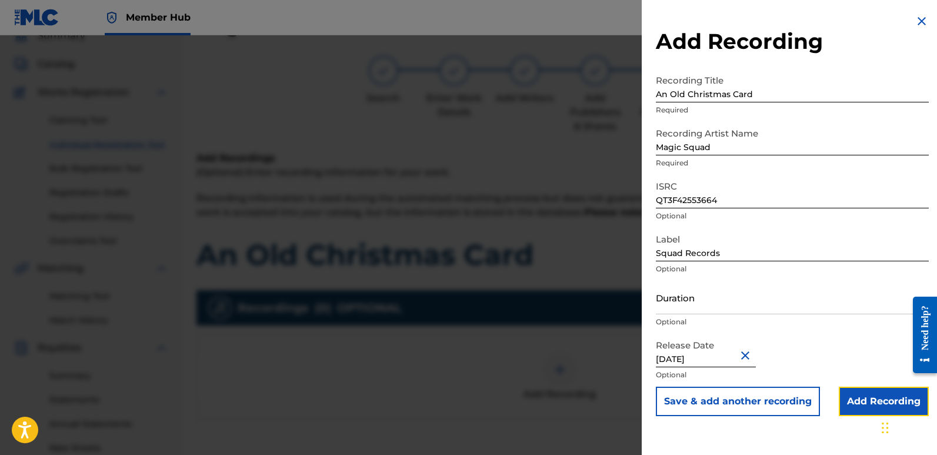
click at [861, 404] on input "Add Recording" at bounding box center [884, 400] width 90 height 29
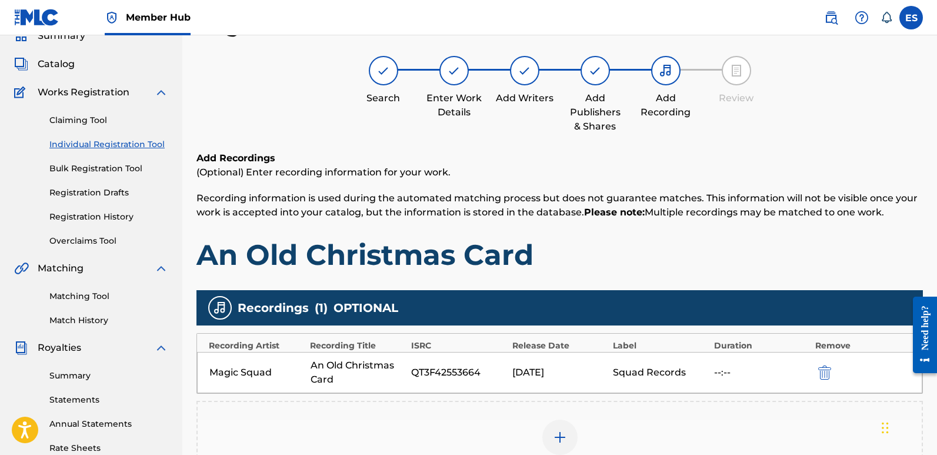
drag, startPoint x: 941, startPoint y: 139, endPoint x: 31, endPoint y: 19, distance: 917.2
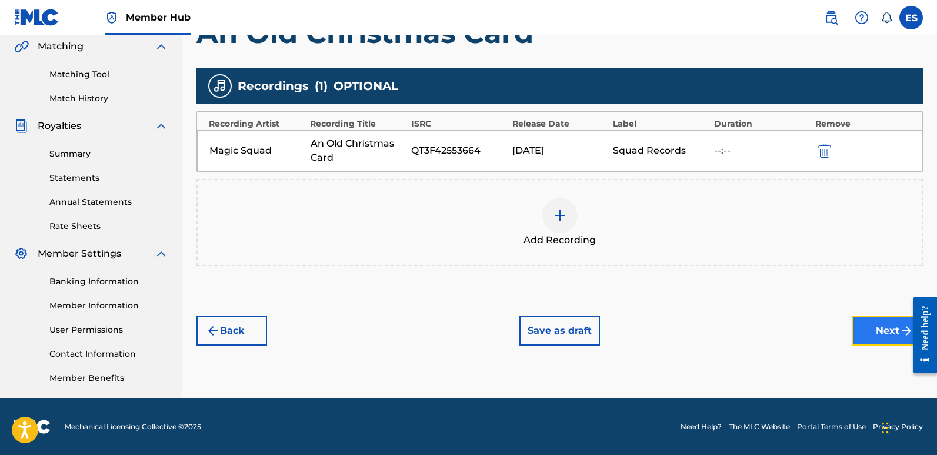
click at [881, 334] on button "Next" at bounding box center [887, 330] width 71 height 29
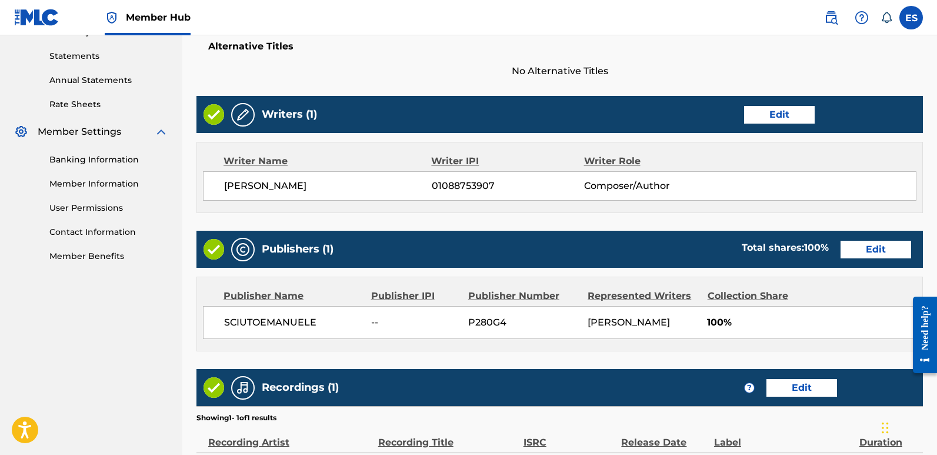
scroll to position [540, 0]
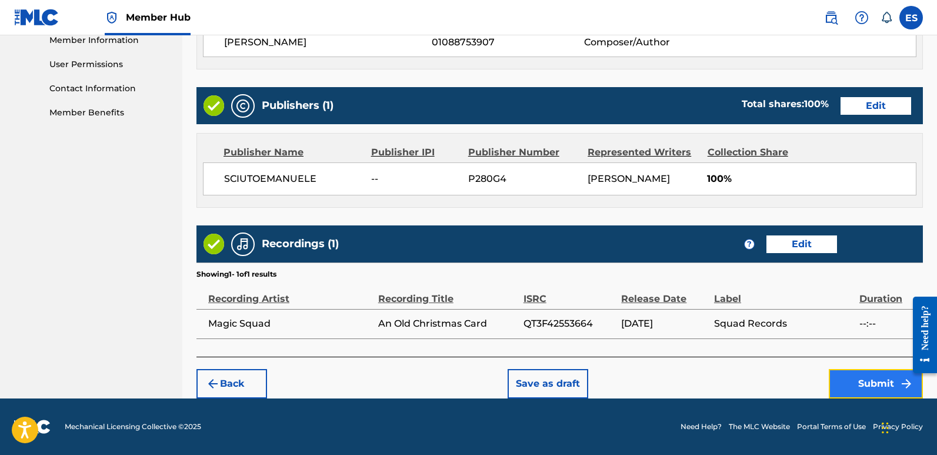
click at [869, 375] on button "Submit" at bounding box center [876, 383] width 94 height 29
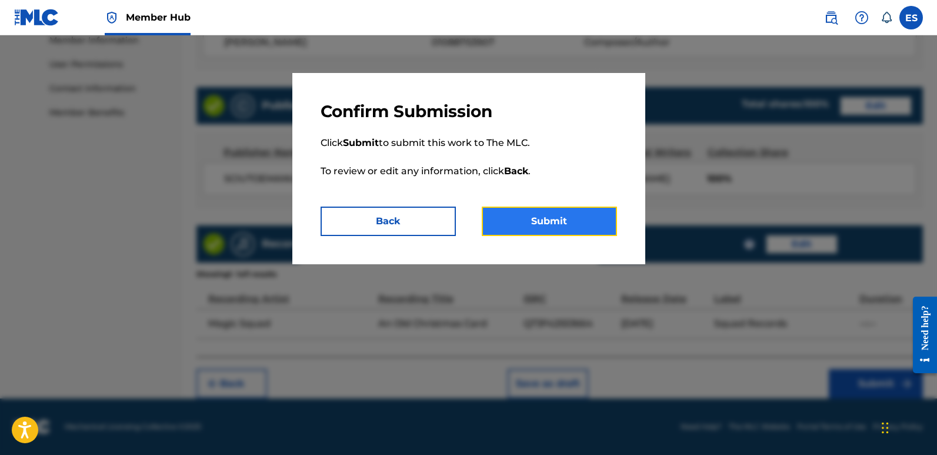
click at [585, 218] on button "Submit" at bounding box center [549, 220] width 135 height 29
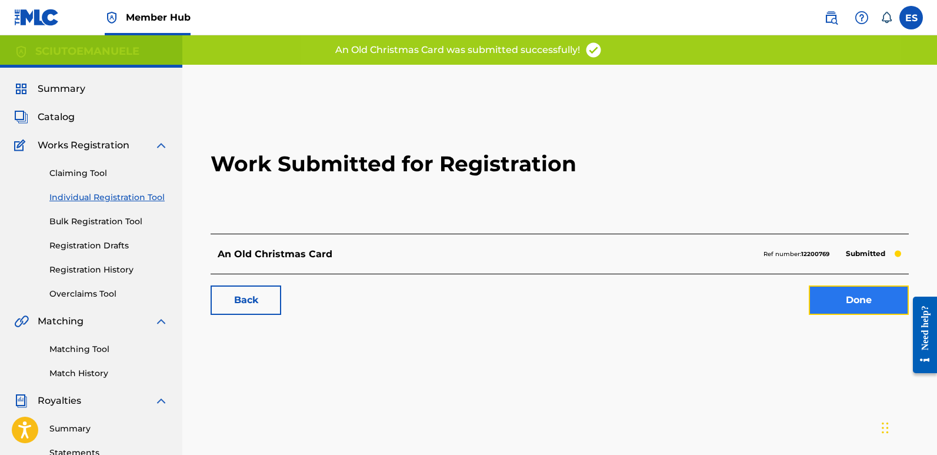
click at [849, 300] on link "Done" at bounding box center [859, 299] width 100 height 29
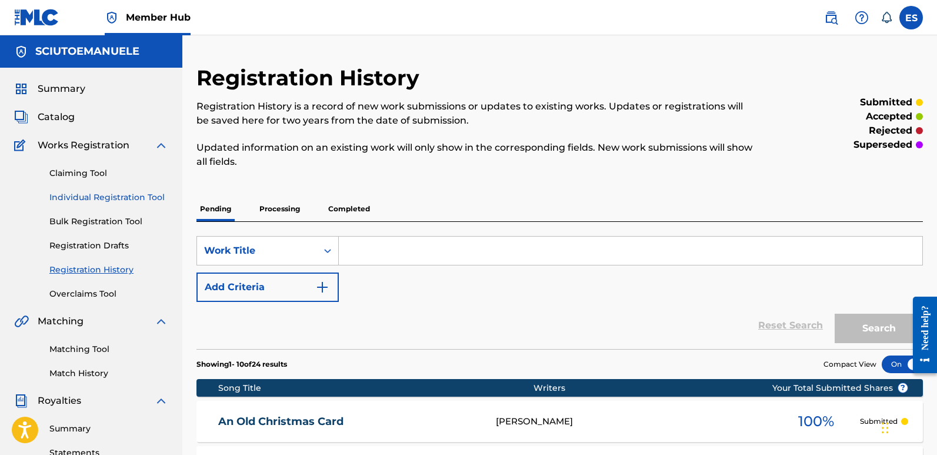
click at [104, 198] on link "Individual Registration Tool" at bounding box center [108, 197] width 119 height 12
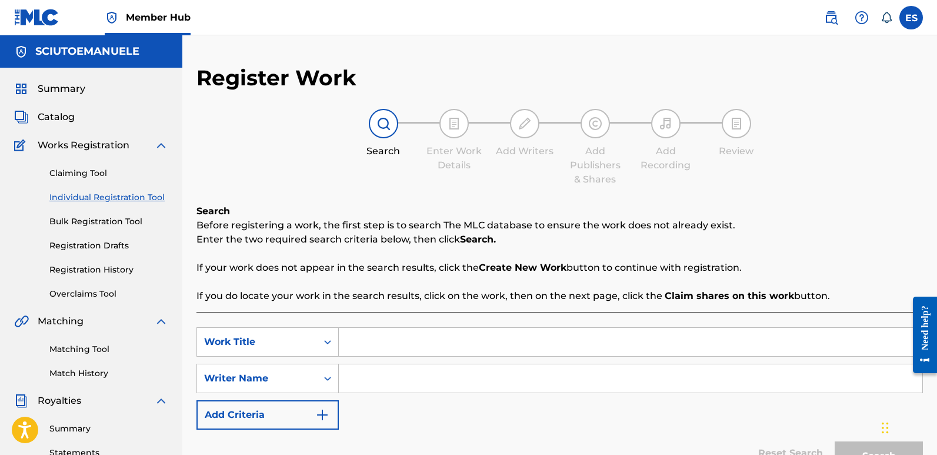
click at [416, 353] on input "Search Form" at bounding box center [631, 342] width 584 height 28
paste input "Blue Christmas"
type input "Blue Christmas"
click at [423, 374] on input "Search Form" at bounding box center [631, 378] width 584 height 28
type input "emanuelesciuto"
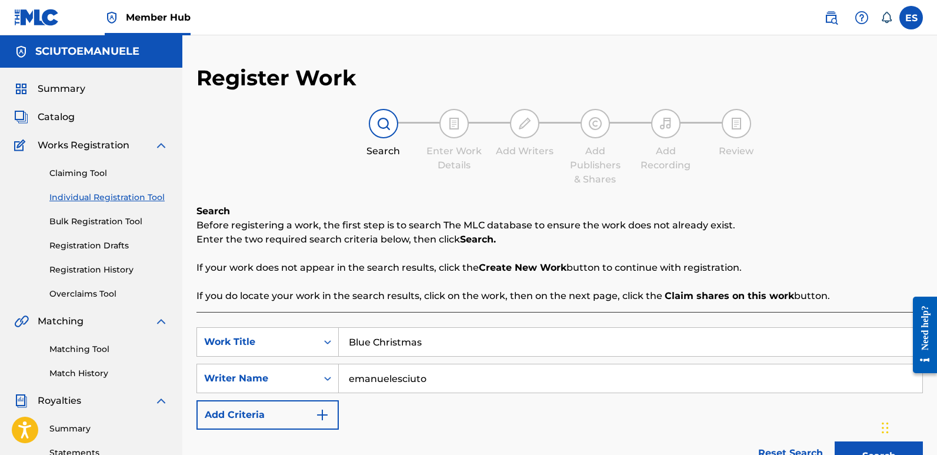
click at [835, 441] on button "Search" at bounding box center [879, 455] width 88 height 29
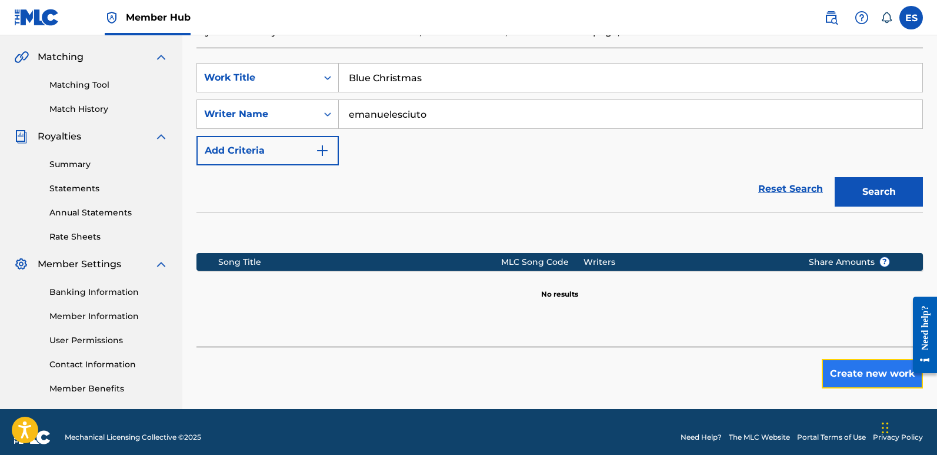
click at [855, 374] on button "Create new work" at bounding box center [872, 373] width 101 height 29
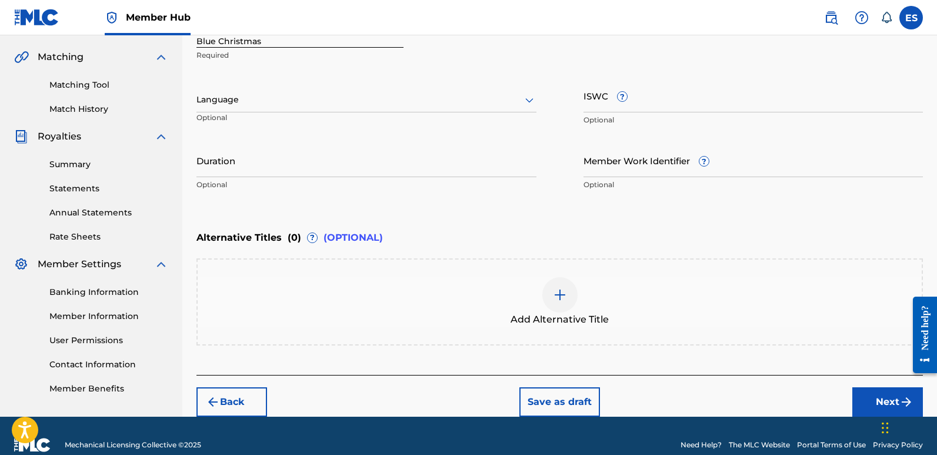
click at [321, 99] on div at bounding box center [366, 99] width 340 height 15
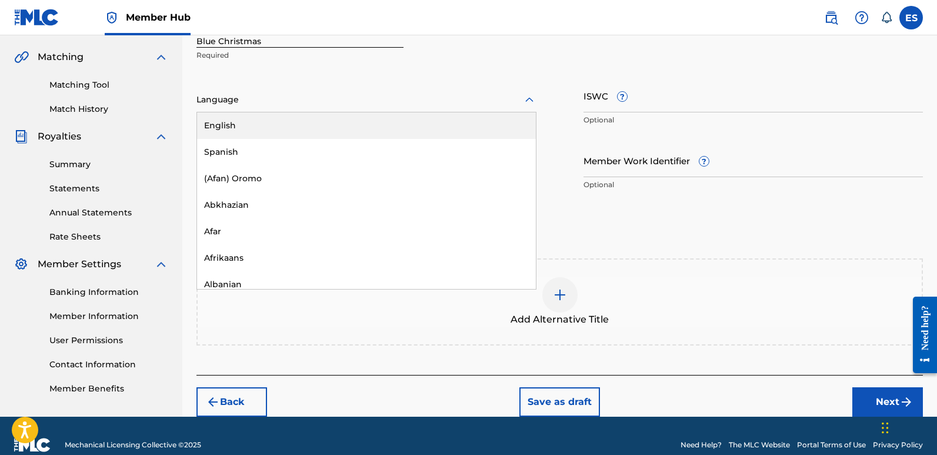
click at [261, 124] on div "English" at bounding box center [366, 125] width 339 height 26
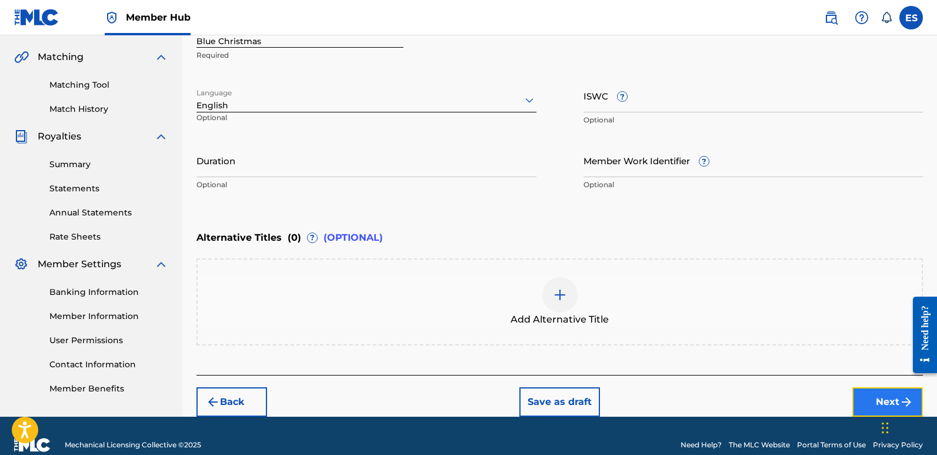
click at [864, 395] on button "Next" at bounding box center [887, 401] width 71 height 29
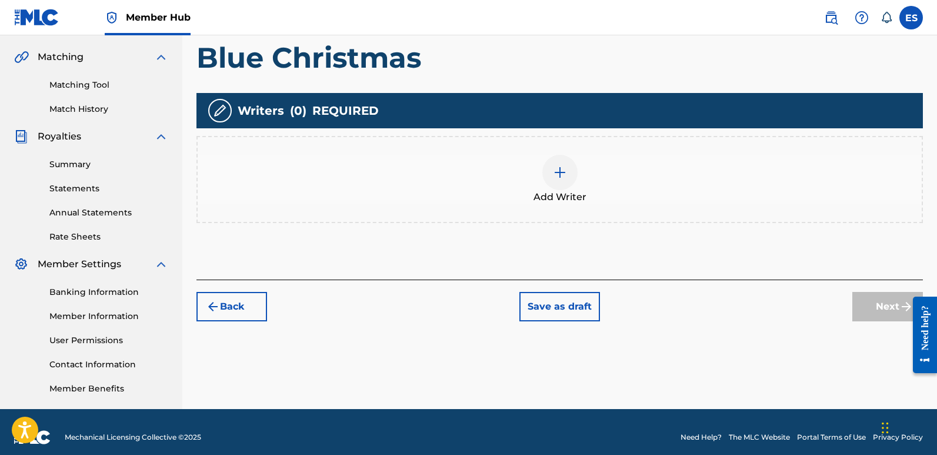
scroll to position [53, 0]
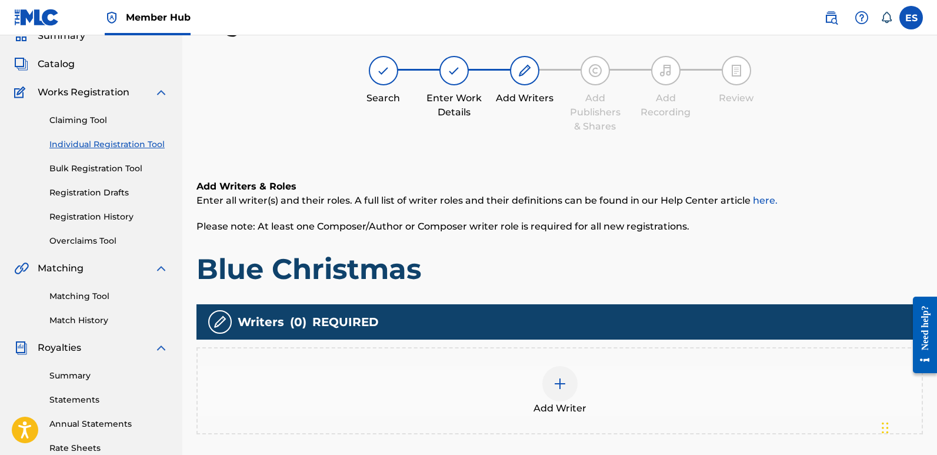
click at [562, 379] on img at bounding box center [560, 383] width 14 height 14
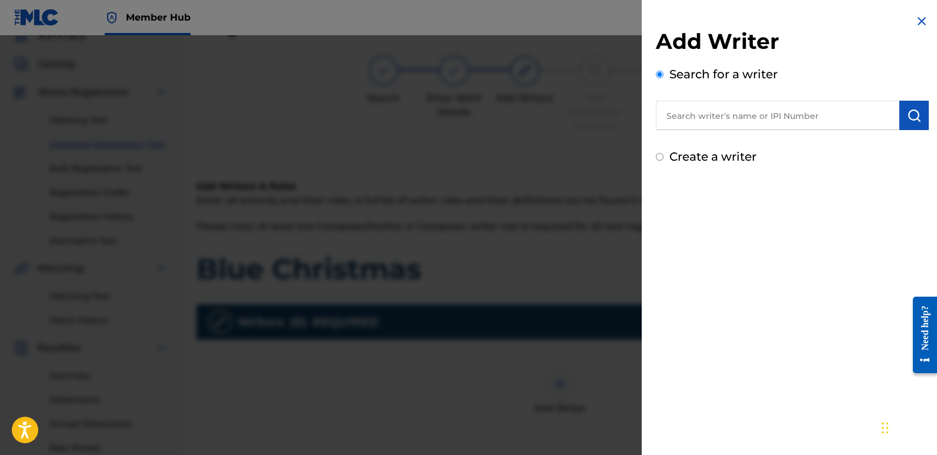
click at [772, 112] on input "text" at bounding box center [778, 115] width 244 height 29
type input "emanuelesciuto"
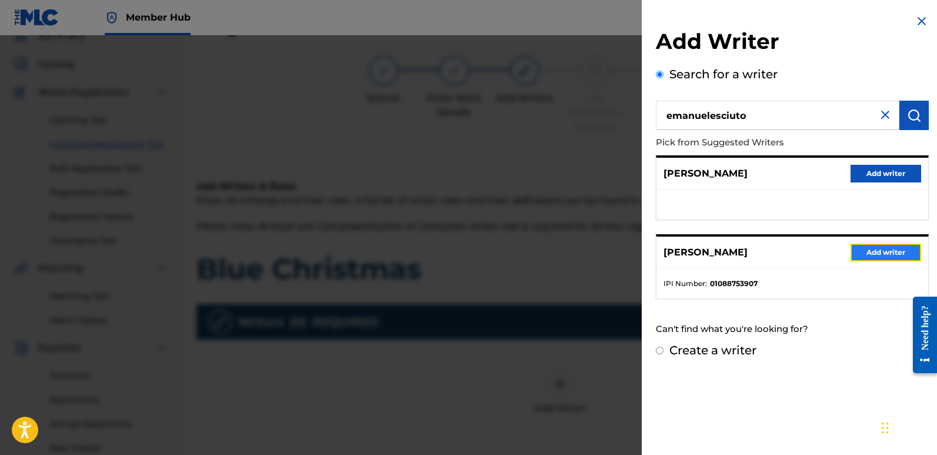
click at [878, 250] on button "Add writer" at bounding box center [886, 253] width 71 height 18
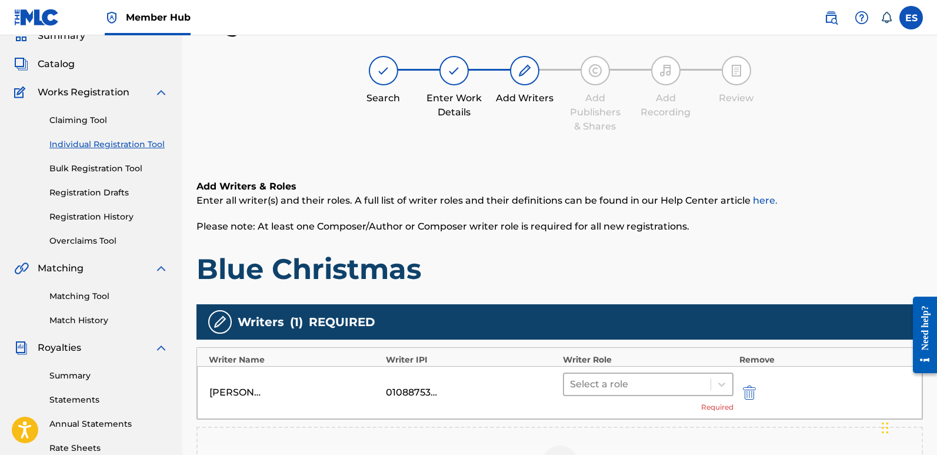
click at [620, 381] on div at bounding box center [637, 384] width 135 height 16
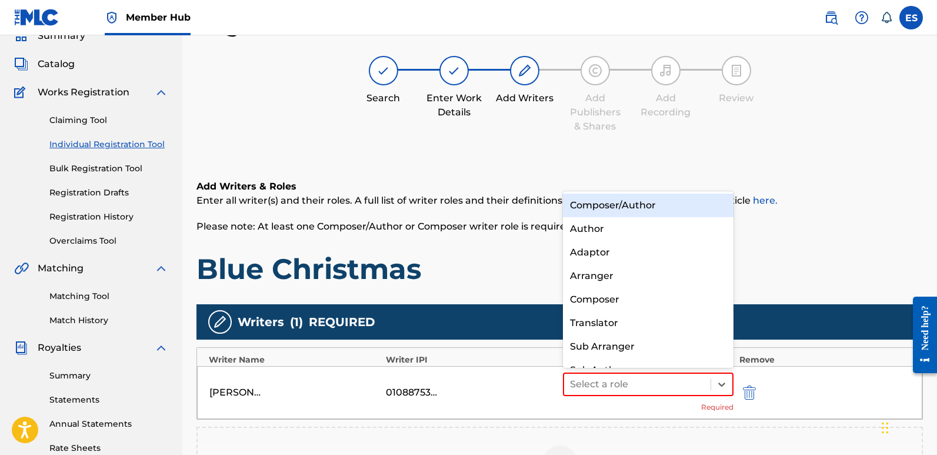
click at [611, 208] on div "Composer/Author" at bounding box center [648, 206] width 171 height 24
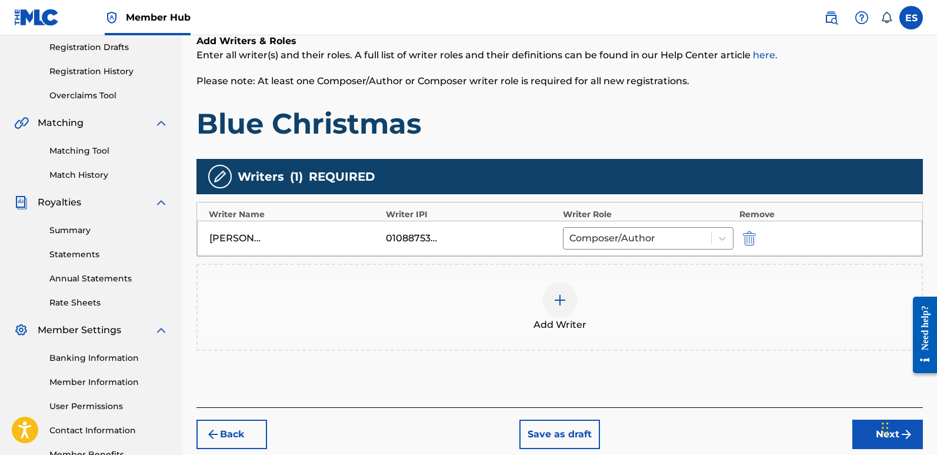
scroll to position [275, 0]
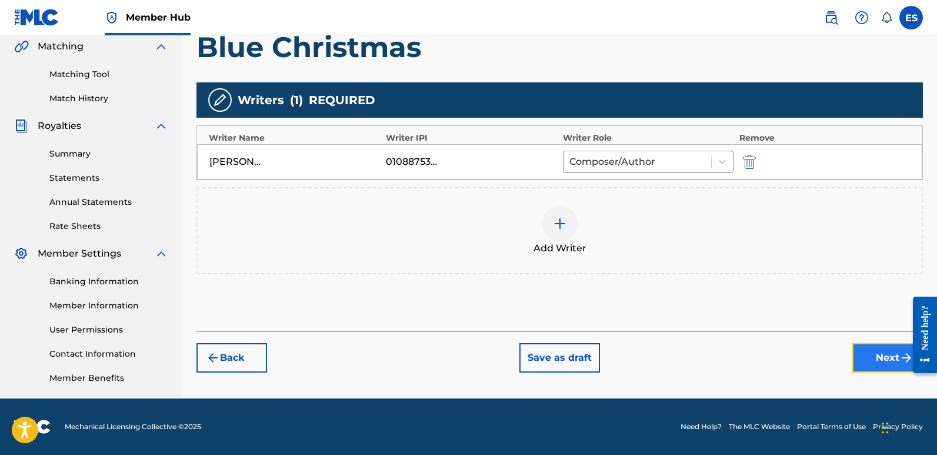
click at [866, 352] on button "Next" at bounding box center [887, 357] width 71 height 29
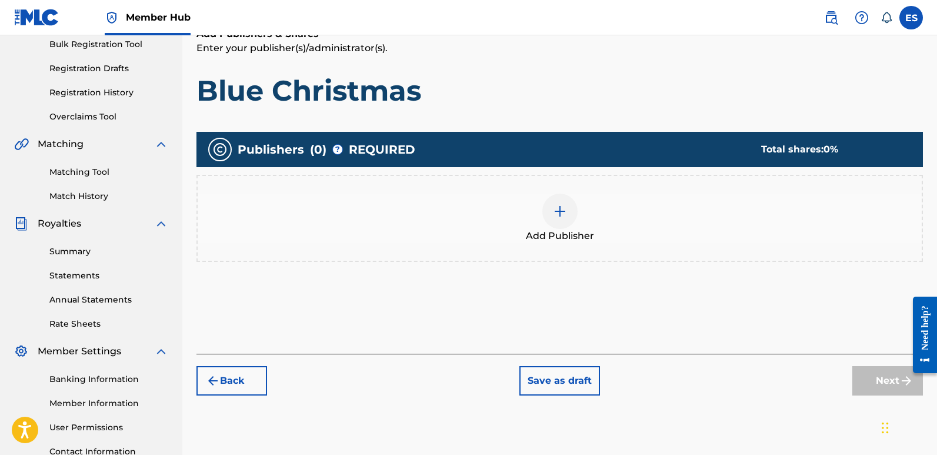
click at [556, 218] on img at bounding box center [560, 211] width 14 height 14
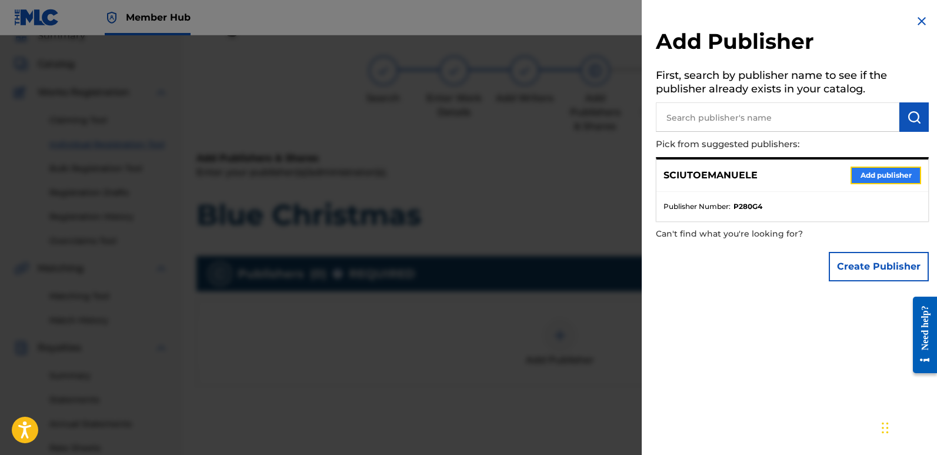
click at [859, 178] on button "Add publisher" at bounding box center [886, 175] width 71 height 18
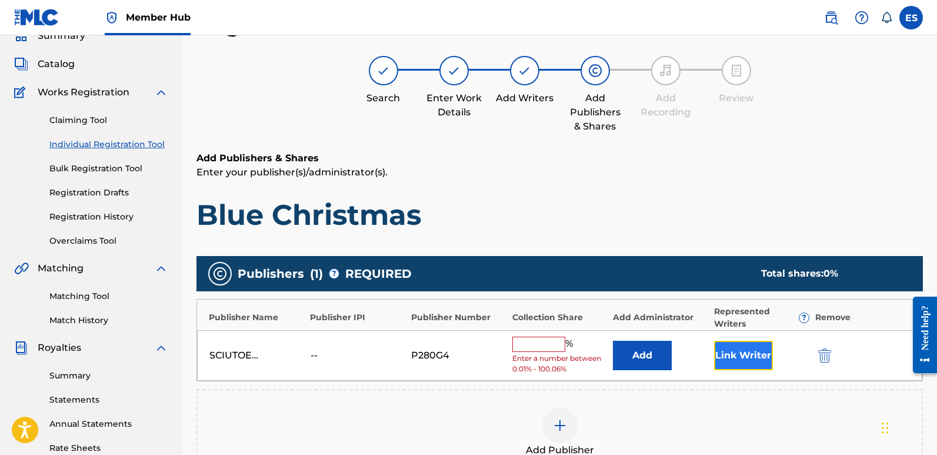
click at [726, 348] on button "Link Writer" at bounding box center [743, 355] width 59 height 29
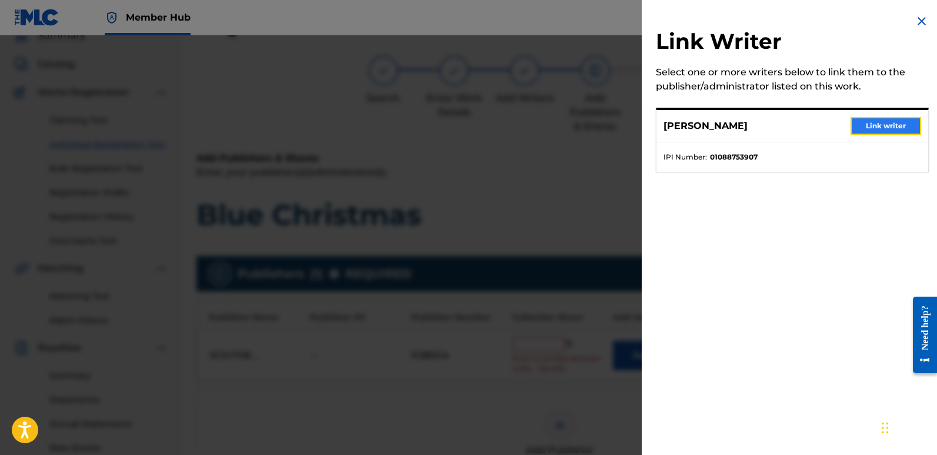
click at [881, 125] on button "Link writer" at bounding box center [886, 126] width 71 height 18
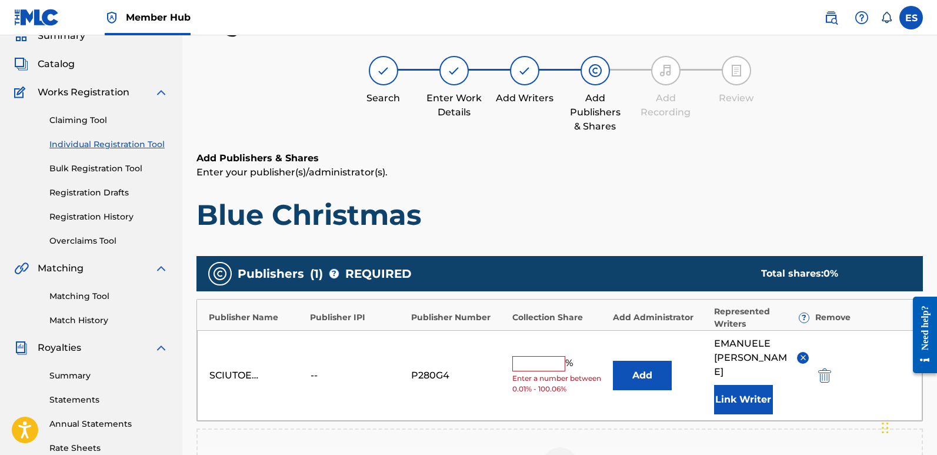
click at [538, 356] on input "text" at bounding box center [538, 363] width 53 height 15
type input "100"
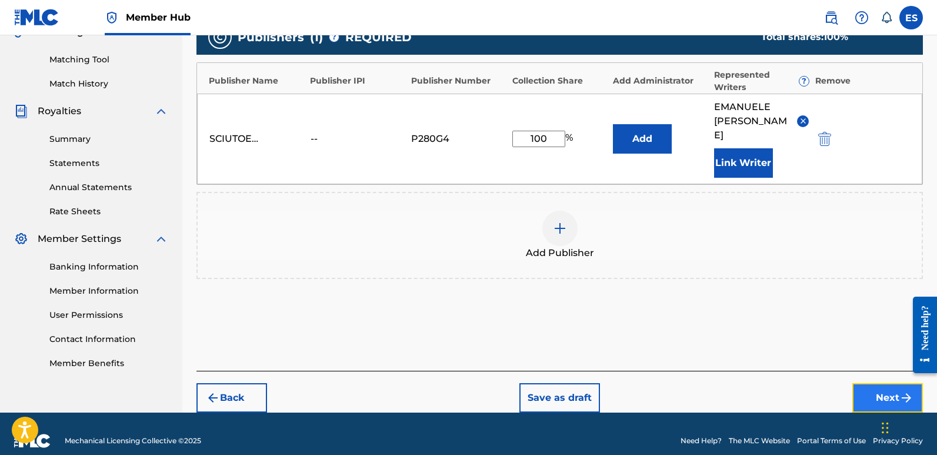
click at [876, 385] on button "Next" at bounding box center [887, 397] width 71 height 29
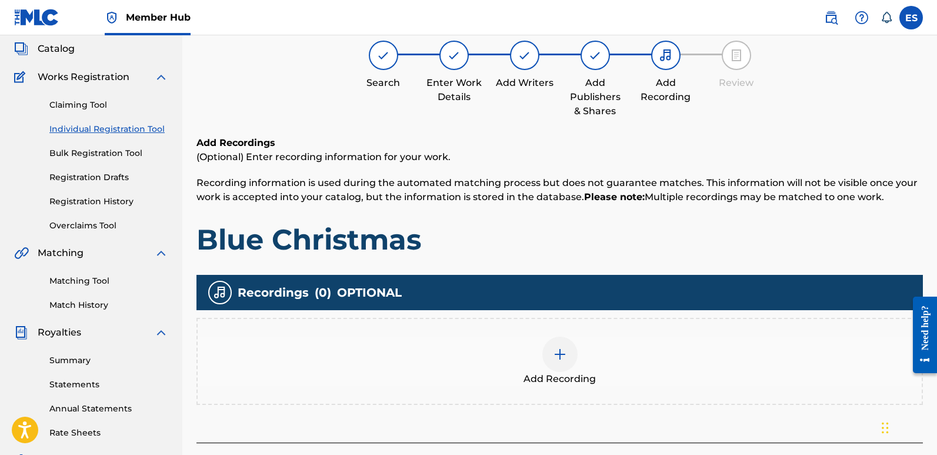
scroll to position [53, 0]
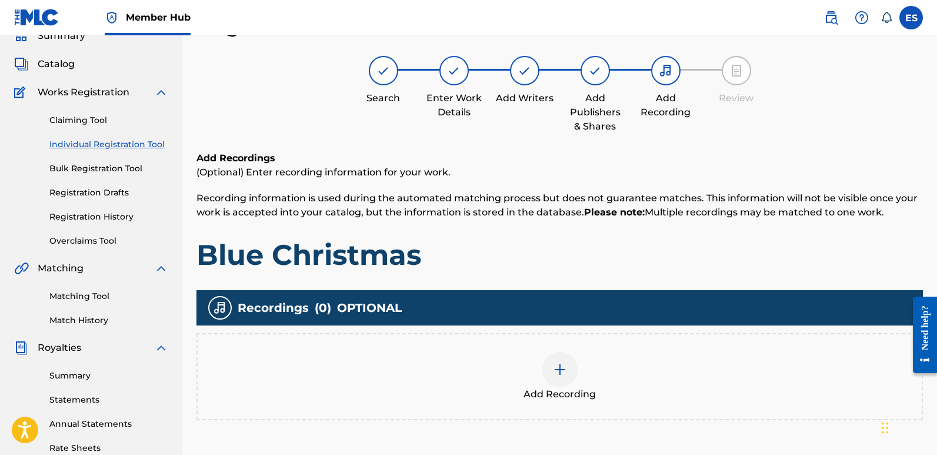
click at [569, 377] on div at bounding box center [559, 369] width 35 height 35
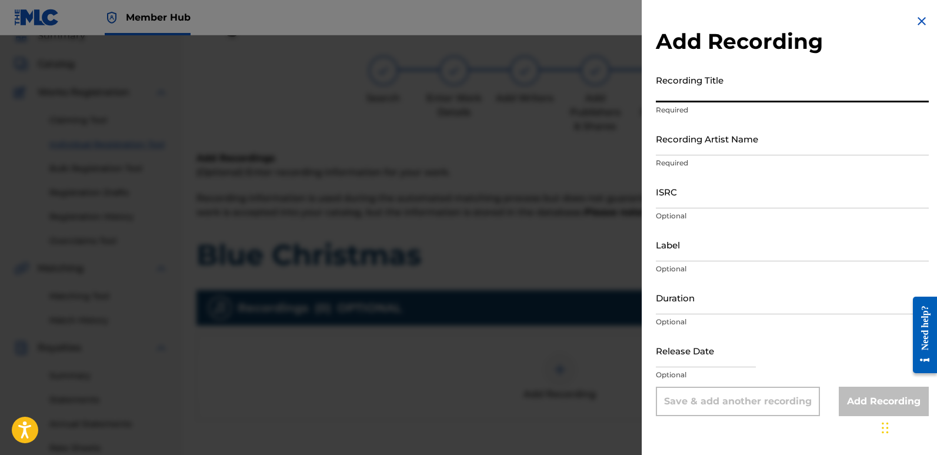
paste input "Blue Christmas"
type input "Blue Christmas"
click at [768, 138] on input "Recording Artist Name" at bounding box center [792, 139] width 273 height 34
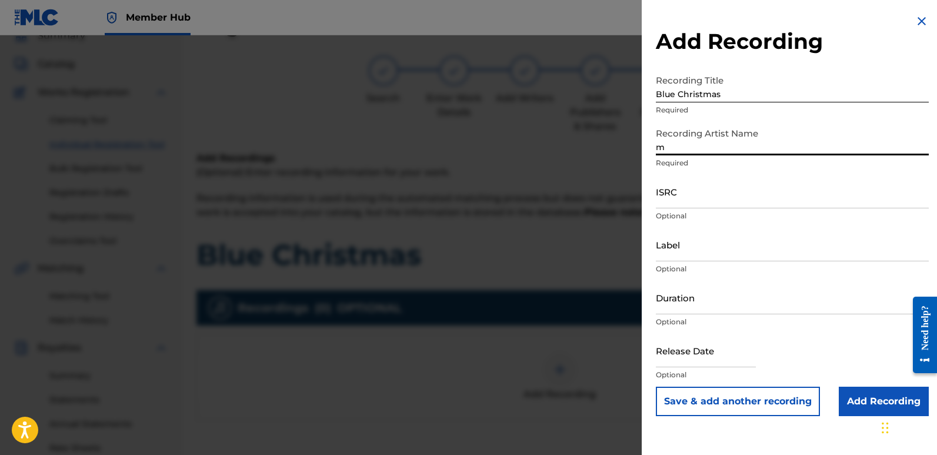
type input "Magic Squad"
click at [699, 195] on input "ISRC" at bounding box center [792, 192] width 273 height 34
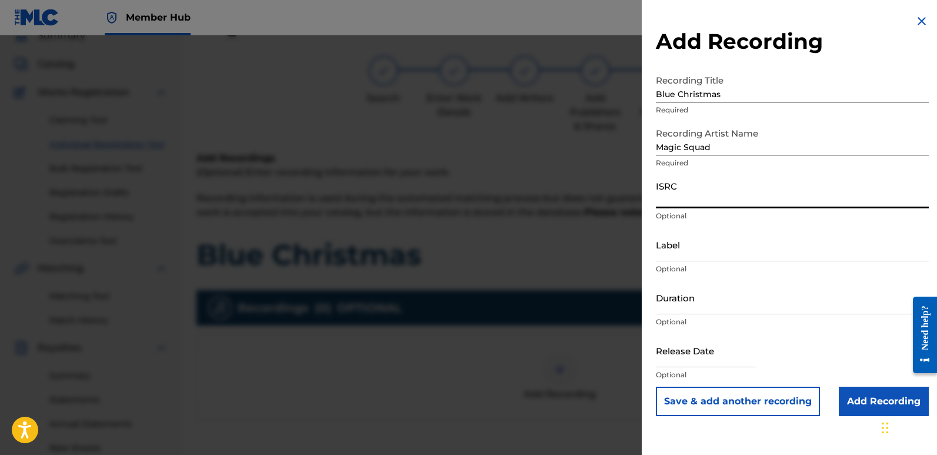
paste input "QT3F42553665"
type input "QT3F42553665"
click at [719, 243] on input "Label" at bounding box center [792, 245] width 273 height 34
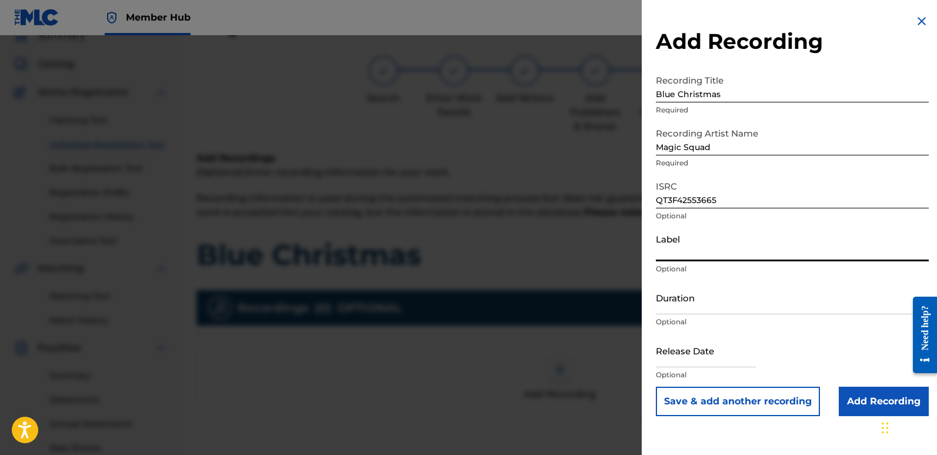
type input "Squad Records"
click at [694, 344] on input "text" at bounding box center [706, 351] width 100 height 34
select select "8"
select select "2025"
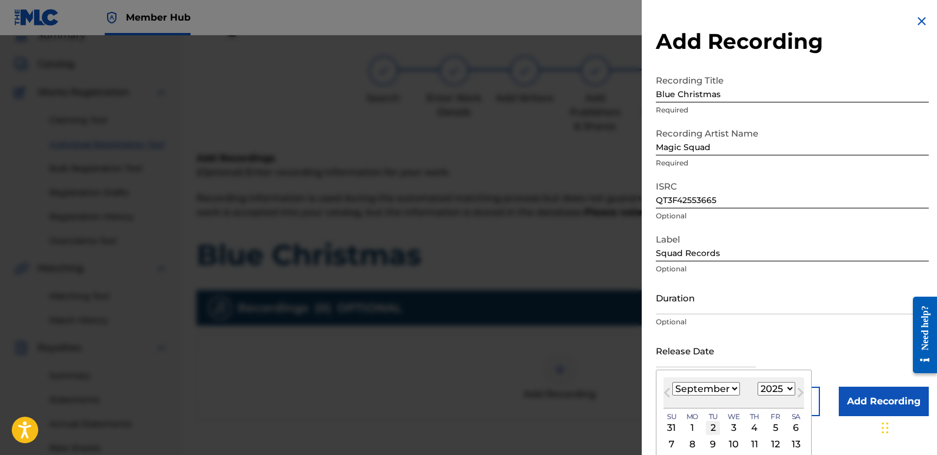
click at [713, 426] on div "2" at bounding box center [713, 428] width 14 height 14
type input "[DATE]"
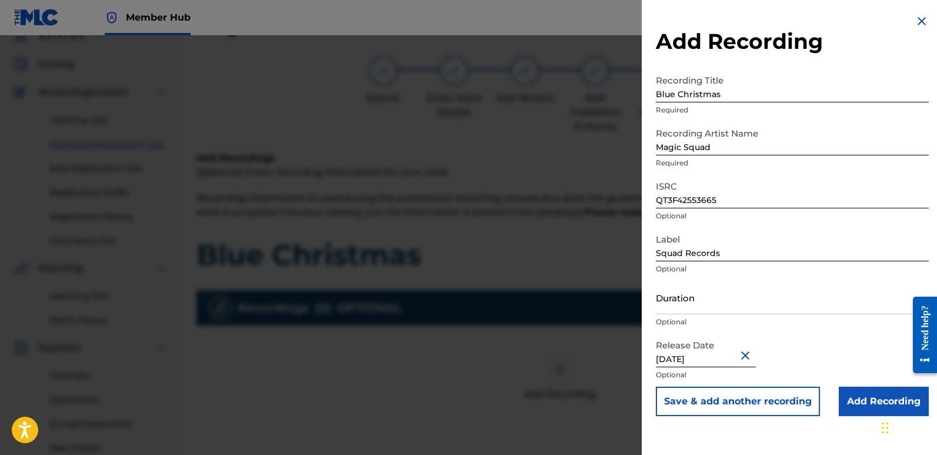
click at [709, 355] on input "[DATE]" at bounding box center [706, 351] width 100 height 34
select select "8"
select select "2025"
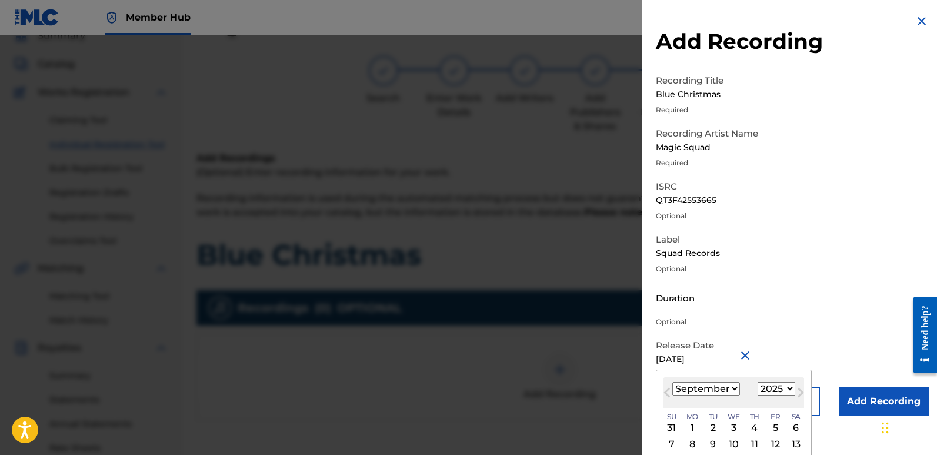
type input "[DATE]"
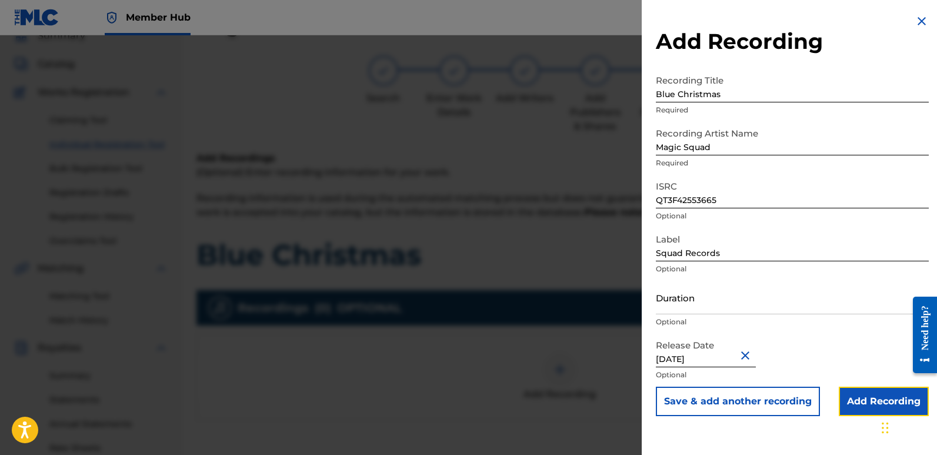
click at [855, 396] on input "Add Recording" at bounding box center [884, 400] width 90 height 29
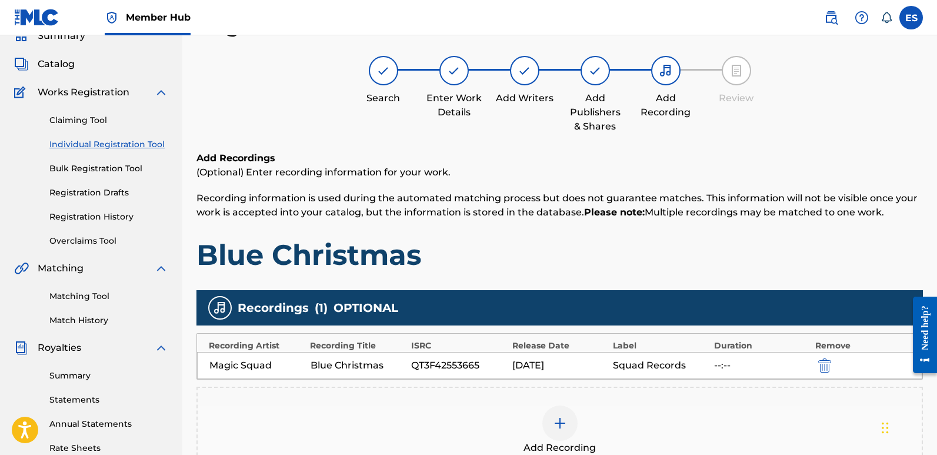
scroll to position [275, 0]
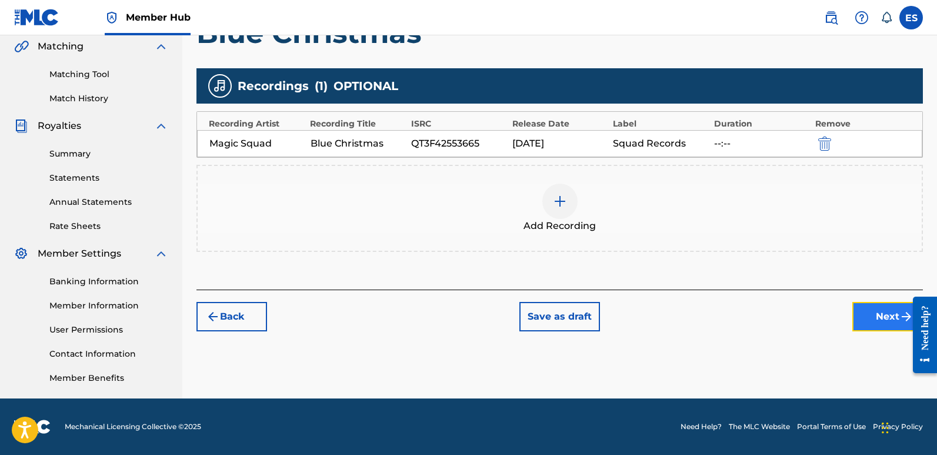
click at [879, 324] on button "Next" at bounding box center [887, 316] width 71 height 29
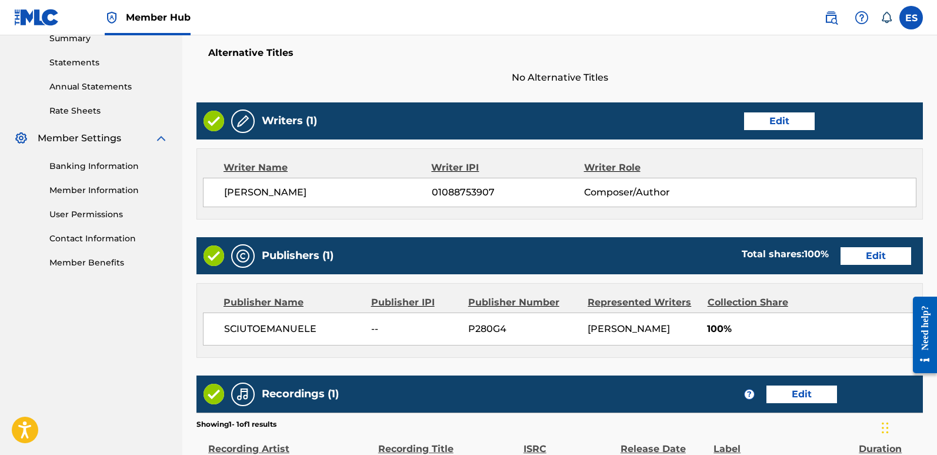
scroll to position [540, 0]
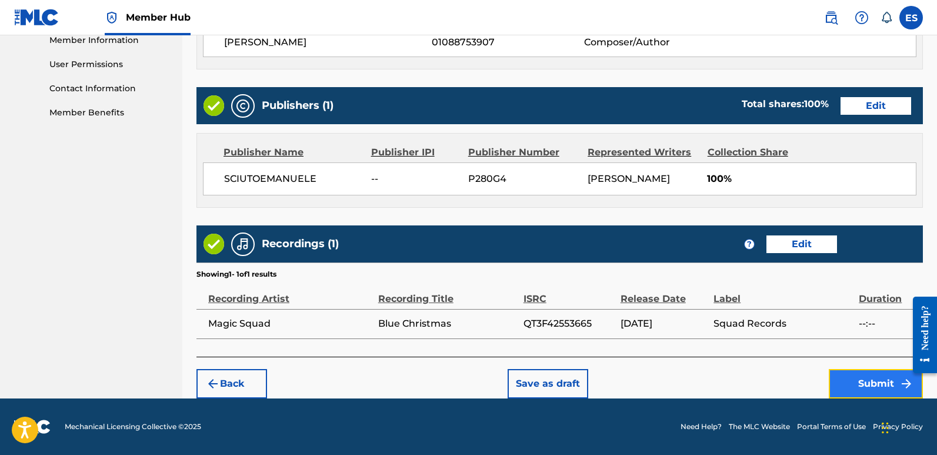
click at [878, 388] on button "Submit" at bounding box center [876, 383] width 94 height 29
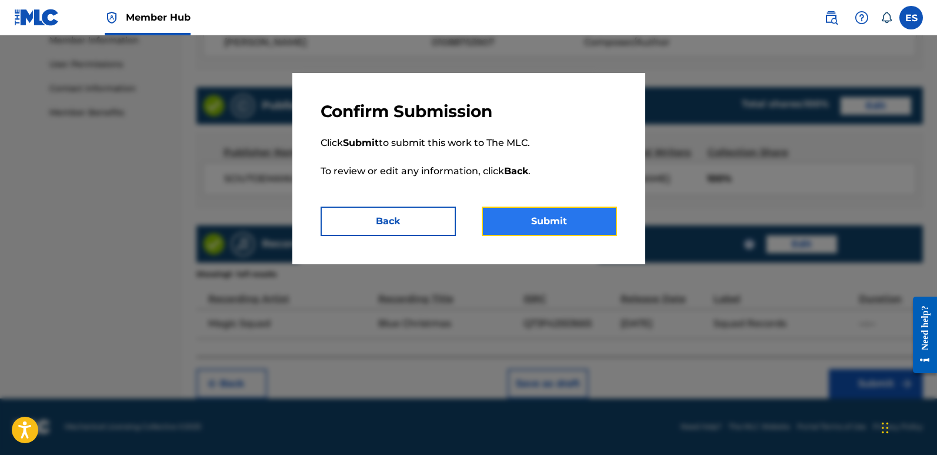
click at [586, 208] on button "Submit" at bounding box center [549, 220] width 135 height 29
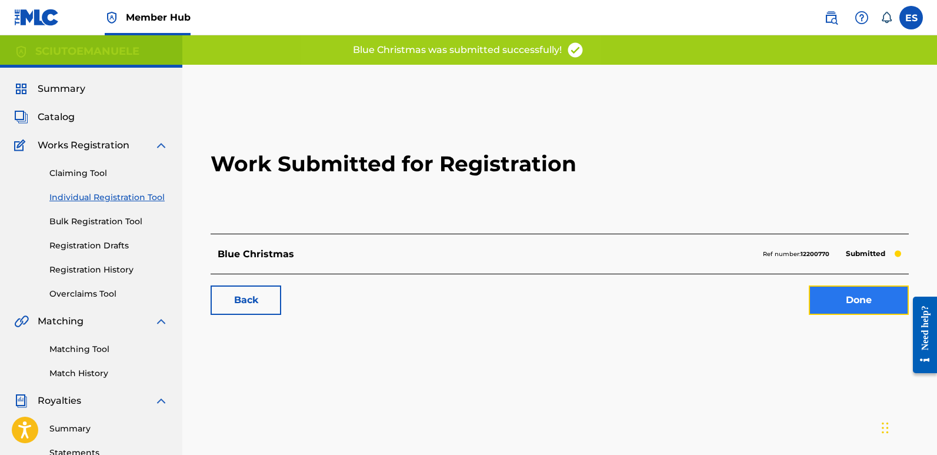
click at [846, 294] on link "Done" at bounding box center [859, 299] width 100 height 29
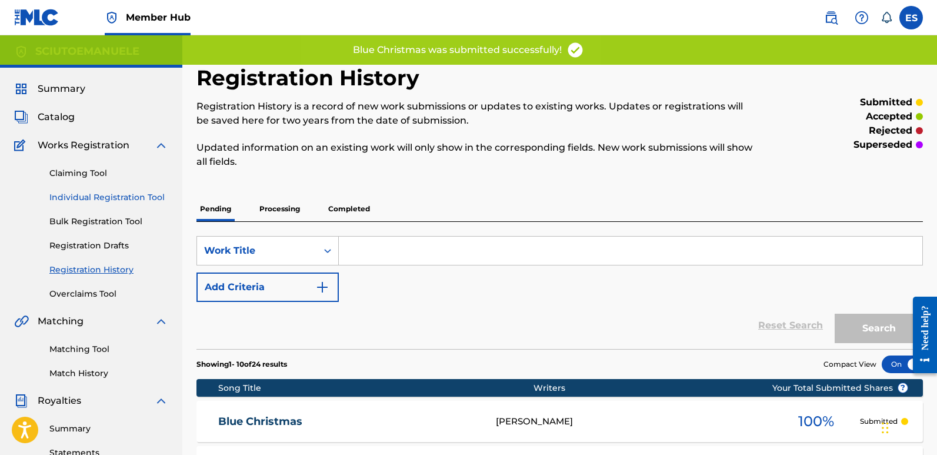
click at [142, 201] on link "Individual Registration Tool" at bounding box center [108, 197] width 119 height 12
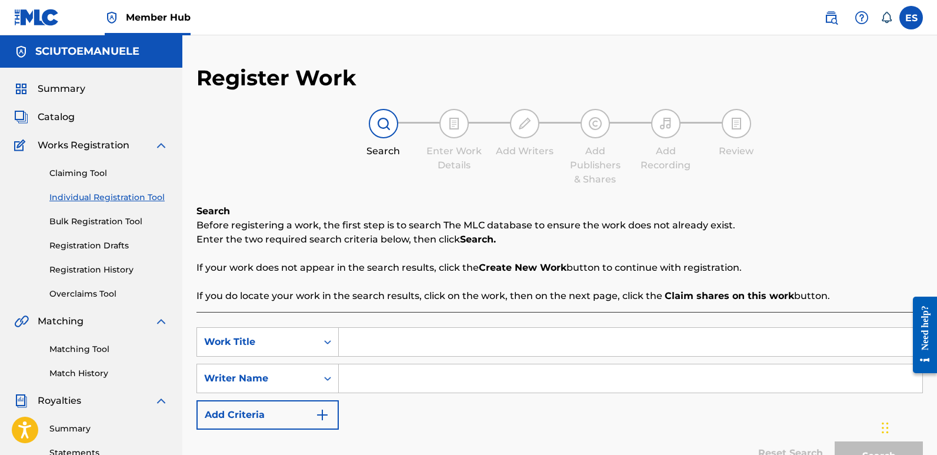
click at [383, 346] on input "Search Form" at bounding box center [631, 342] width 584 height 28
paste input "Christmas Cookies"
type input "Christmas Cookies"
click at [405, 379] on input "Search Form" at bounding box center [631, 378] width 584 height 28
type input "emanuelesciuto"
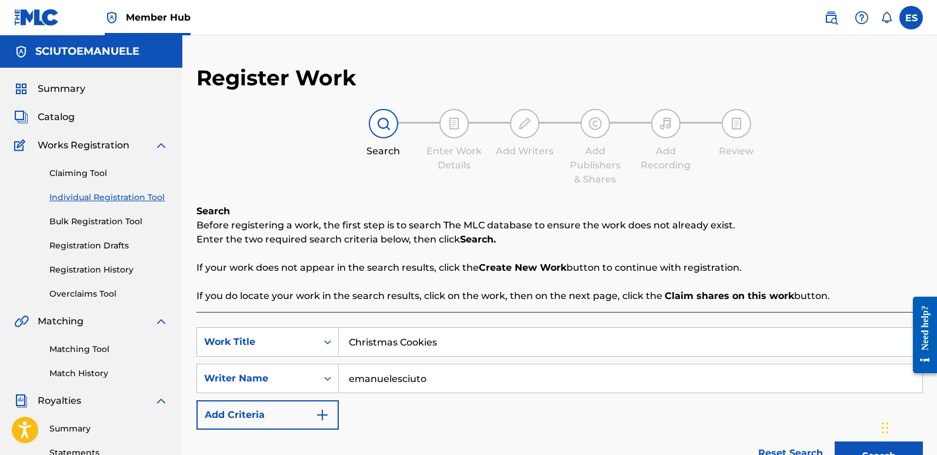
click at [835, 441] on button "Search" at bounding box center [879, 455] width 88 height 29
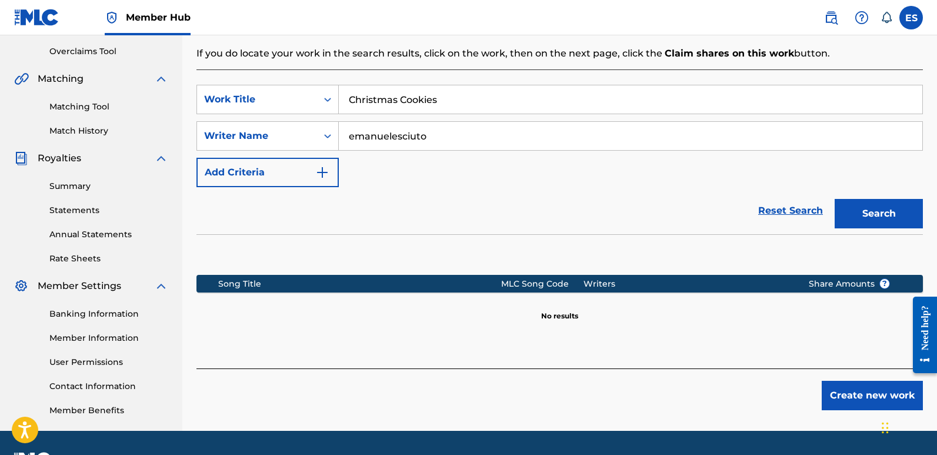
click at [862, 378] on div "Create new work" at bounding box center [559, 389] width 726 height 42
click at [868, 396] on button "Create new work" at bounding box center [872, 395] width 101 height 29
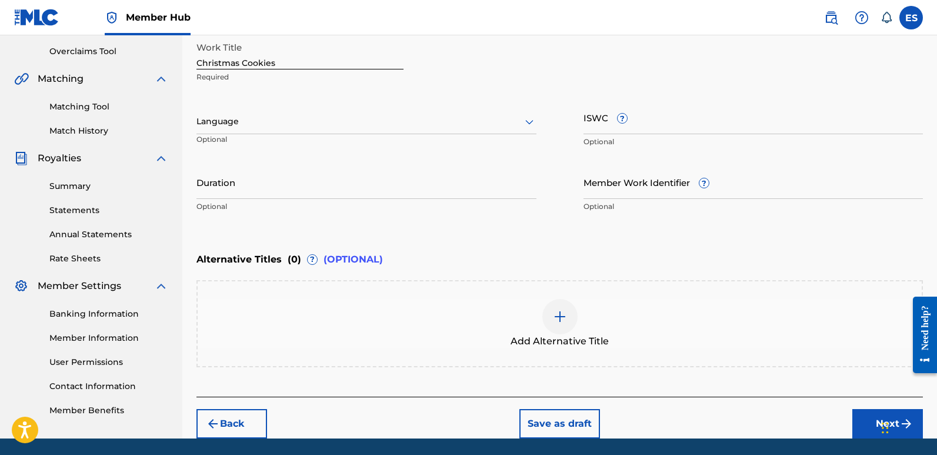
click at [336, 126] on div at bounding box center [366, 121] width 340 height 15
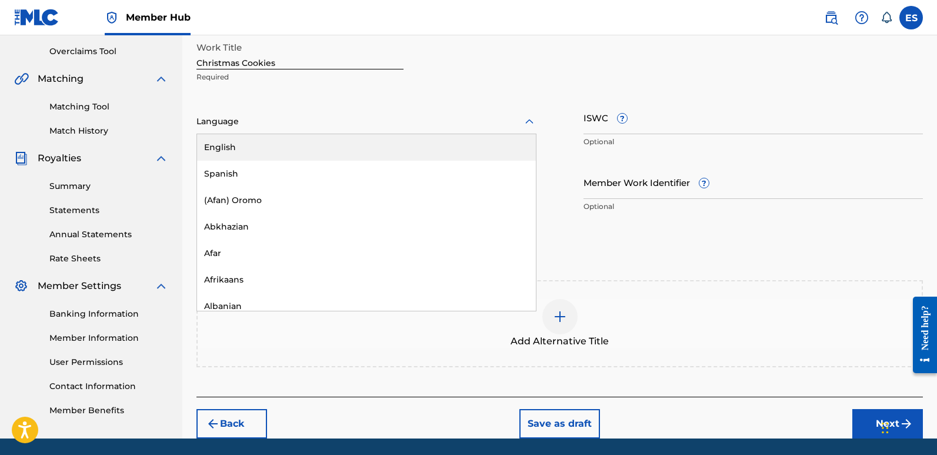
click at [273, 145] on div "English" at bounding box center [366, 147] width 339 height 26
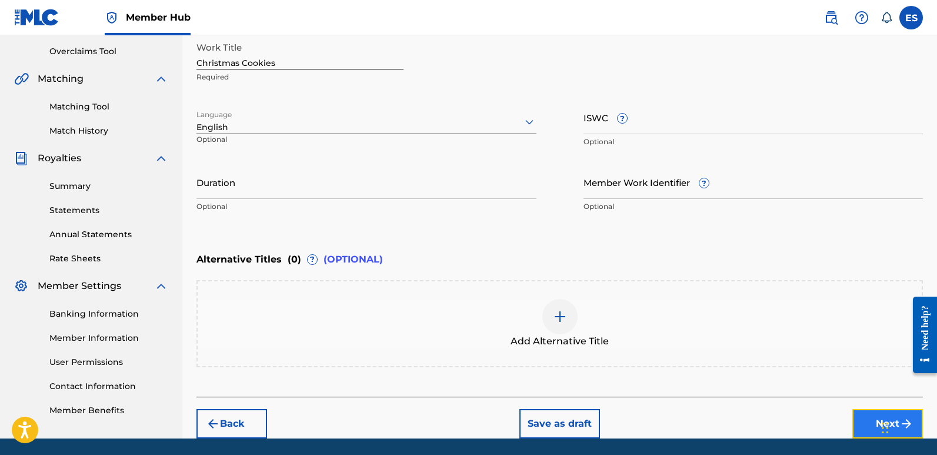
click at [867, 425] on button "Next" at bounding box center [887, 423] width 71 height 29
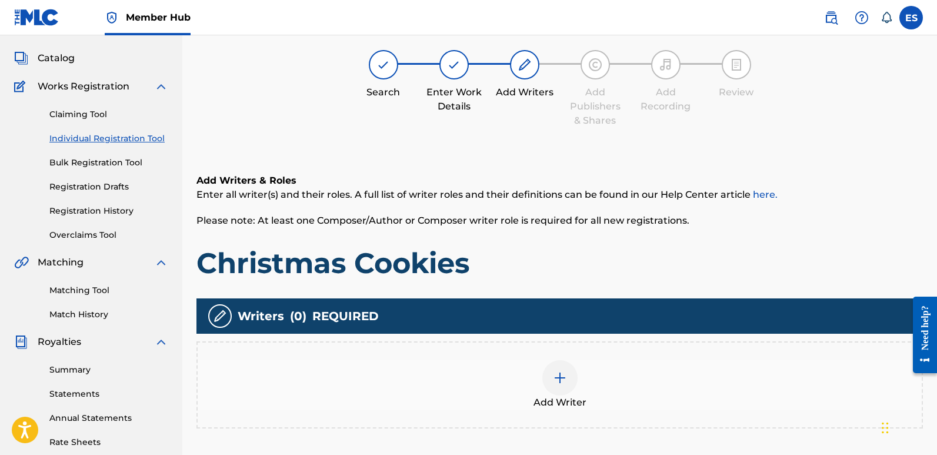
scroll to position [53, 0]
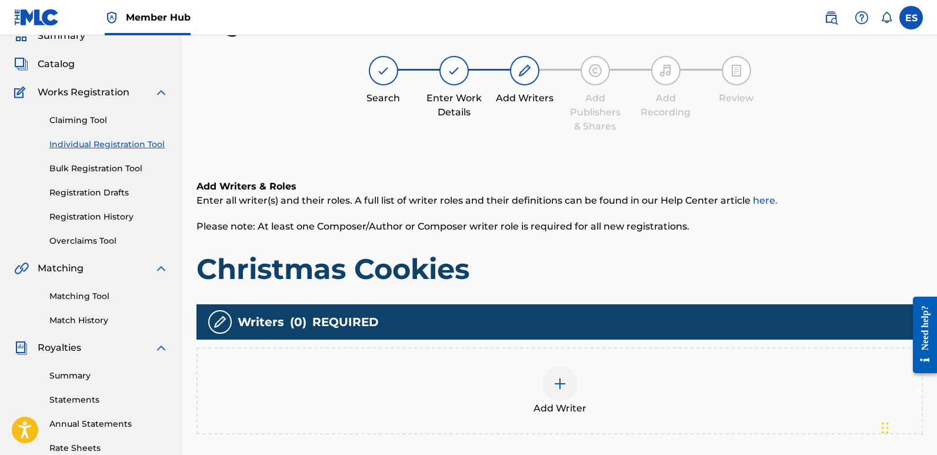
click at [579, 381] on div "Add Writer" at bounding box center [560, 390] width 724 height 49
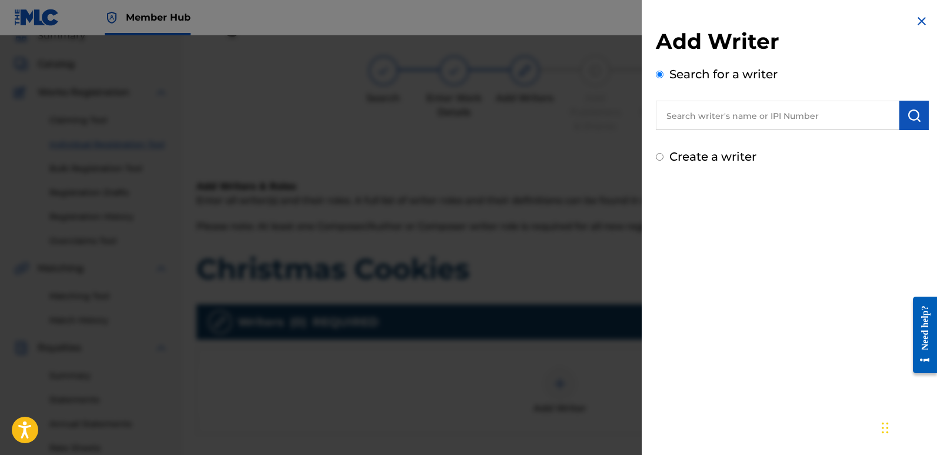
click at [736, 118] on input "text" at bounding box center [778, 115] width 244 height 29
type input "emanuelesciuto"
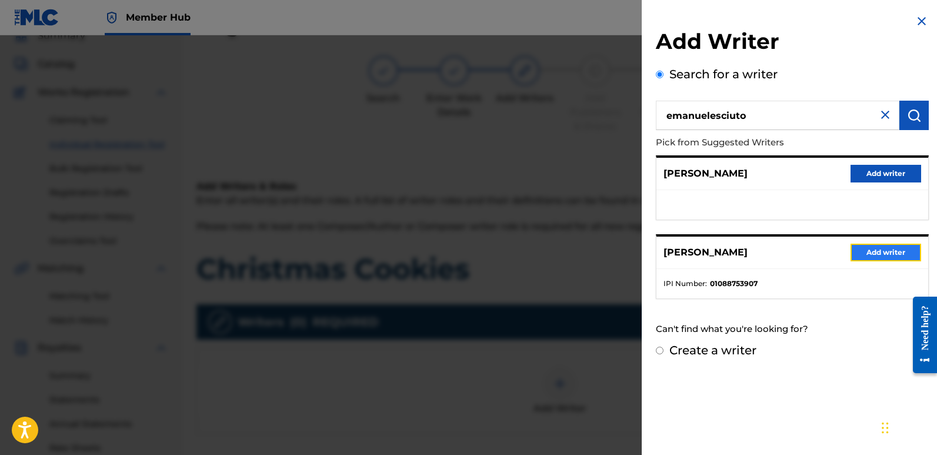
click at [881, 246] on button "Add writer" at bounding box center [886, 253] width 71 height 18
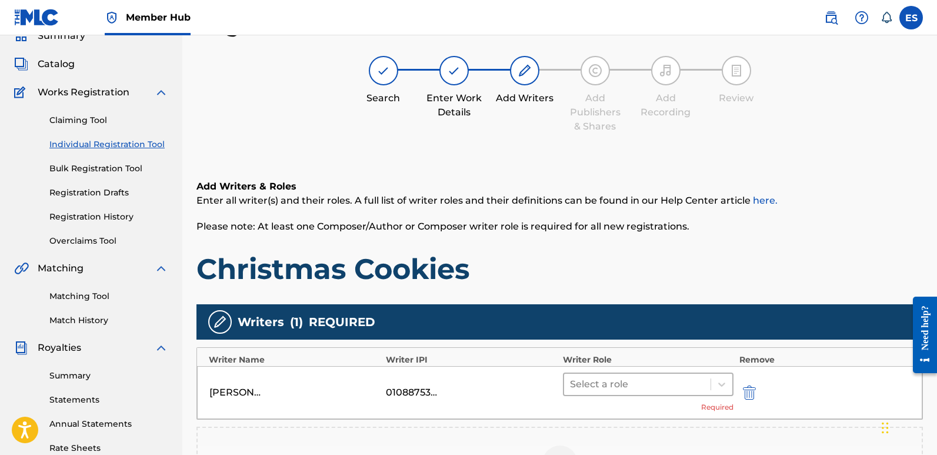
click at [609, 385] on div at bounding box center [637, 384] width 135 height 16
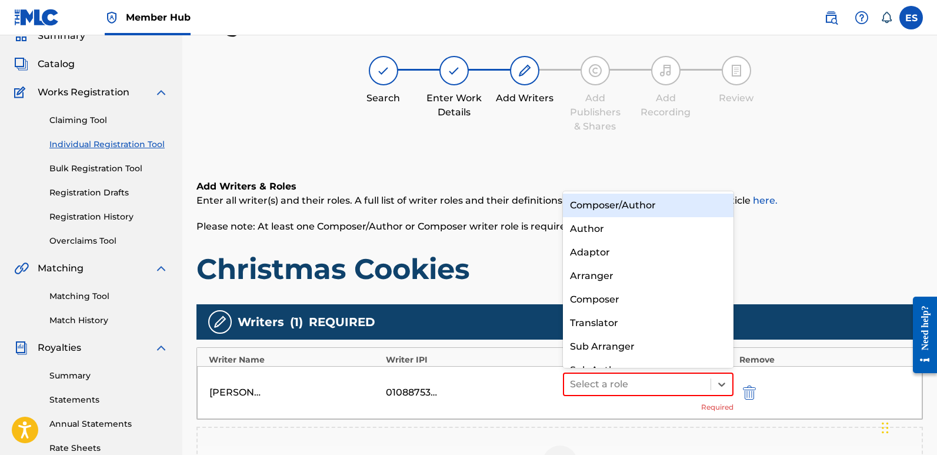
click at [622, 204] on div "Composer/Author" at bounding box center [648, 206] width 171 height 24
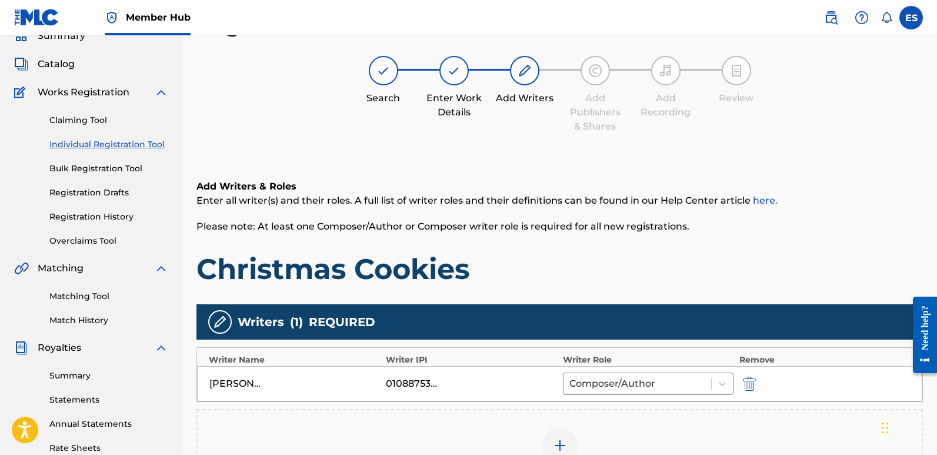
scroll to position [275, 0]
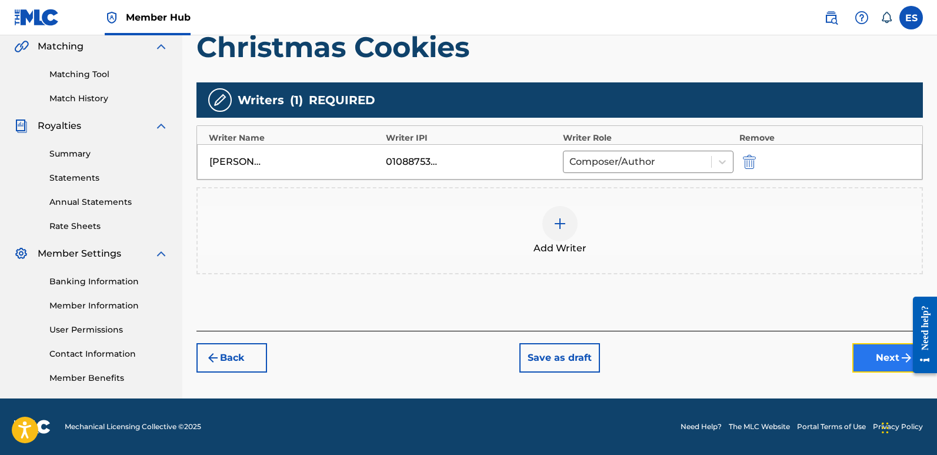
click at [882, 354] on button "Next" at bounding box center [887, 357] width 71 height 29
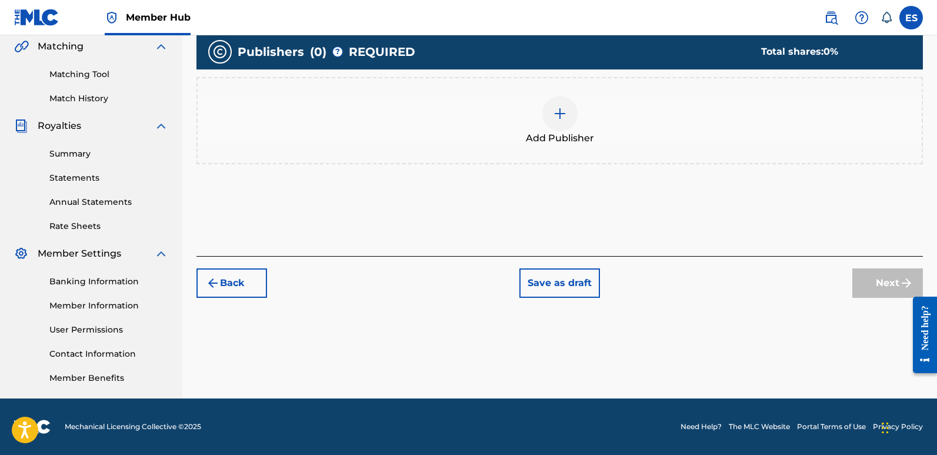
click at [564, 121] on img at bounding box center [560, 113] width 14 height 14
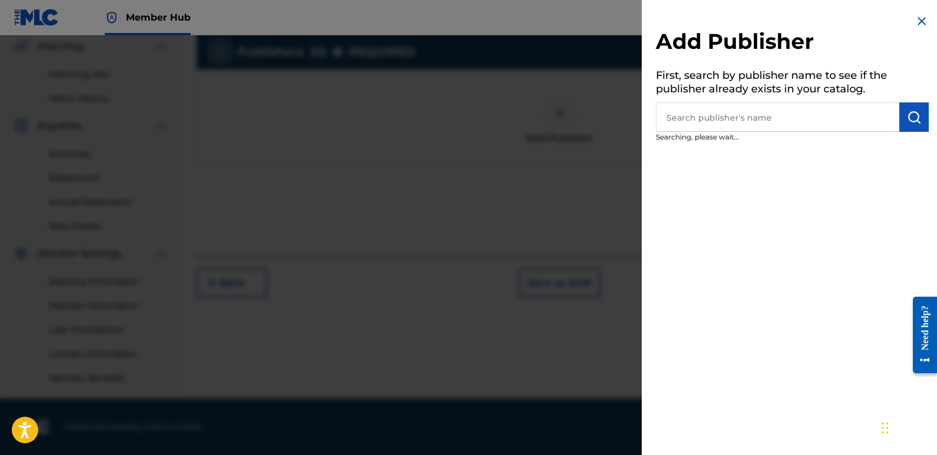
scroll to position [53, 0]
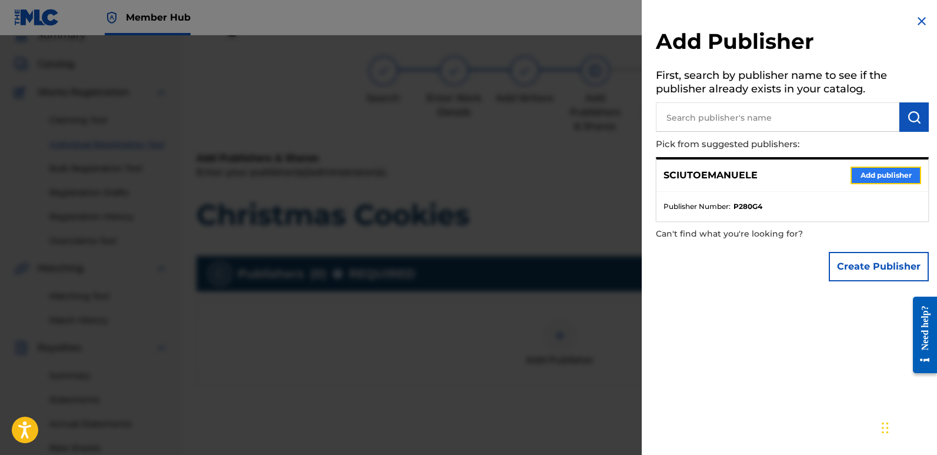
click at [886, 174] on button "Add publisher" at bounding box center [886, 175] width 71 height 18
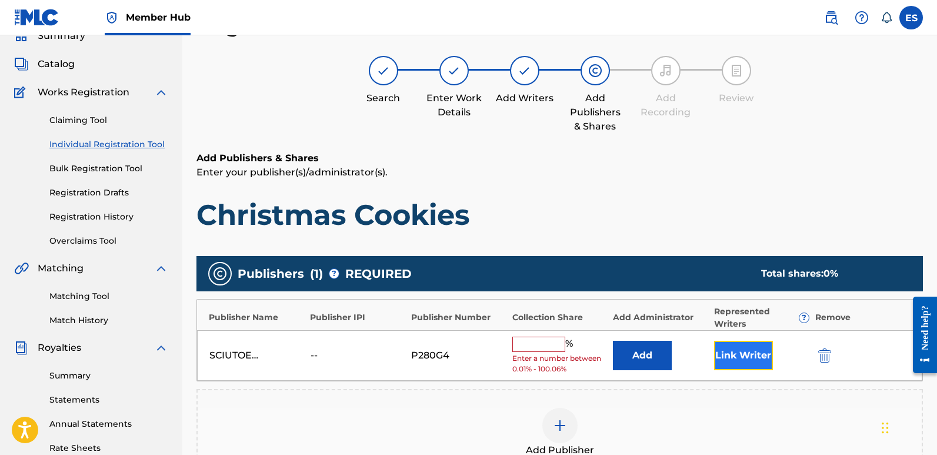
click at [745, 360] on button "Link Writer" at bounding box center [743, 355] width 59 height 29
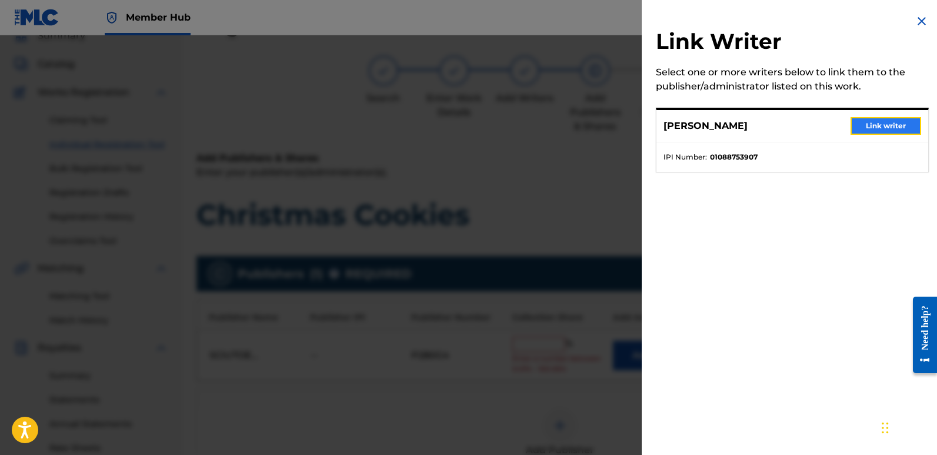
click at [887, 131] on button "Link writer" at bounding box center [886, 126] width 71 height 18
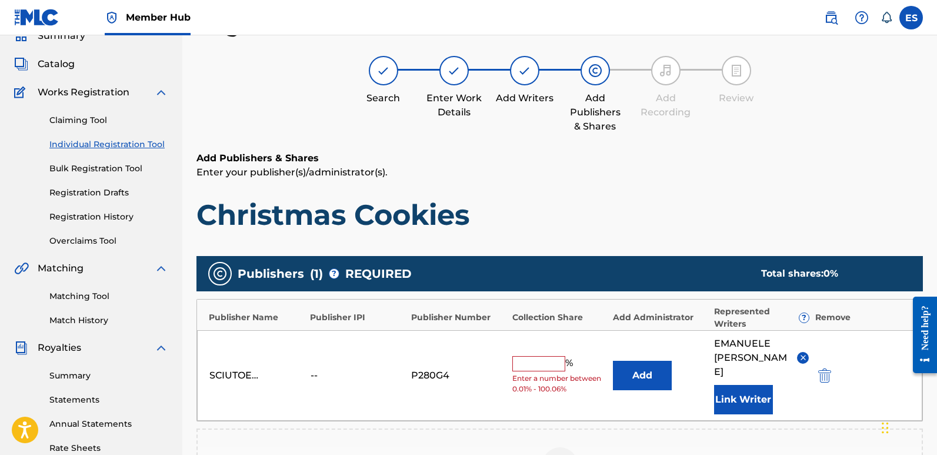
click at [545, 356] on input "text" at bounding box center [538, 363] width 53 height 15
type input "100"
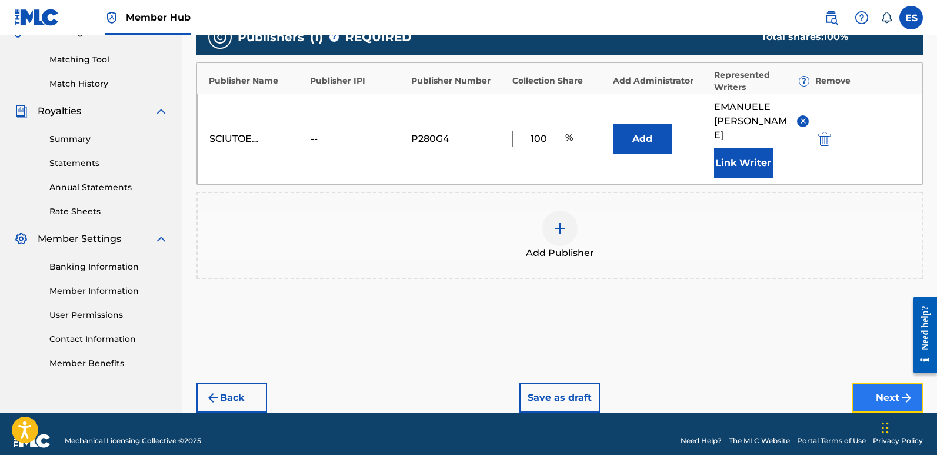
click at [879, 384] on button "Next" at bounding box center [887, 397] width 71 height 29
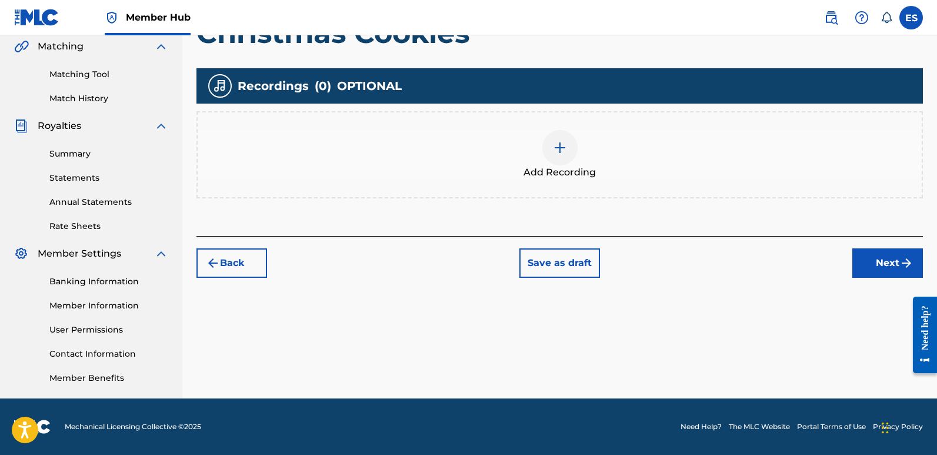
scroll to position [53, 0]
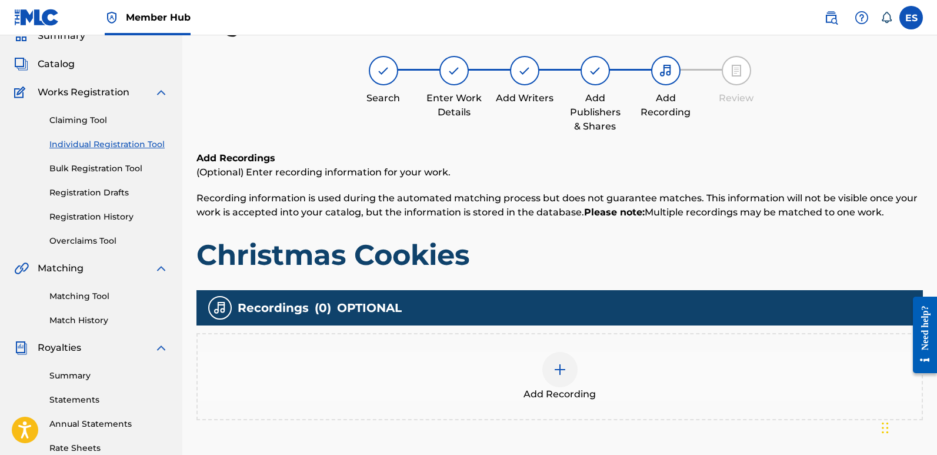
click at [555, 366] on img at bounding box center [560, 369] width 14 height 14
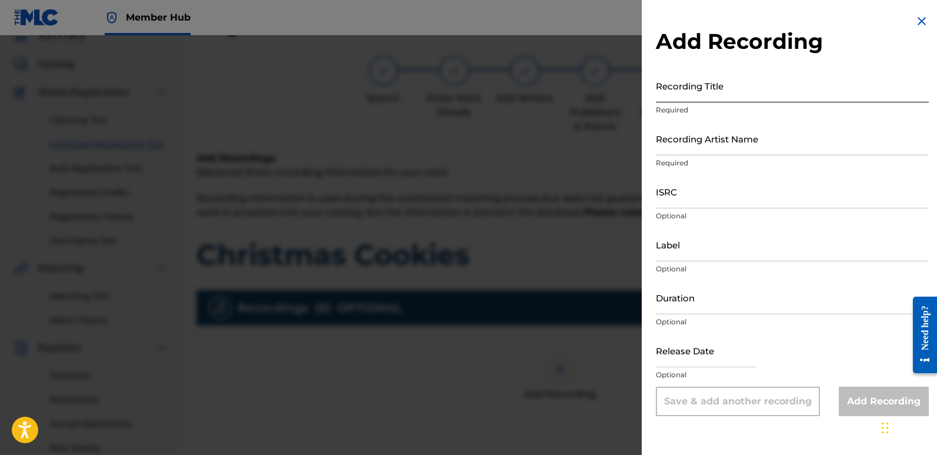
click at [743, 85] on input "Recording Title" at bounding box center [792, 86] width 273 height 34
paste input "Christmas Cookies"
type input "Christmas Cookies"
click at [727, 145] on input "Recording Artist Name" at bounding box center [792, 139] width 273 height 34
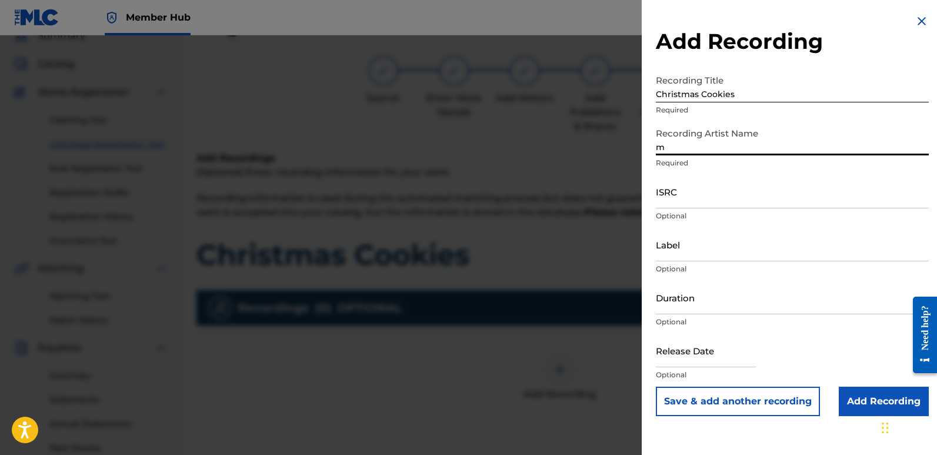
type input "Magic Squad"
click at [723, 193] on input "ISRC" at bounding box center [792, 192] width 273 height 34
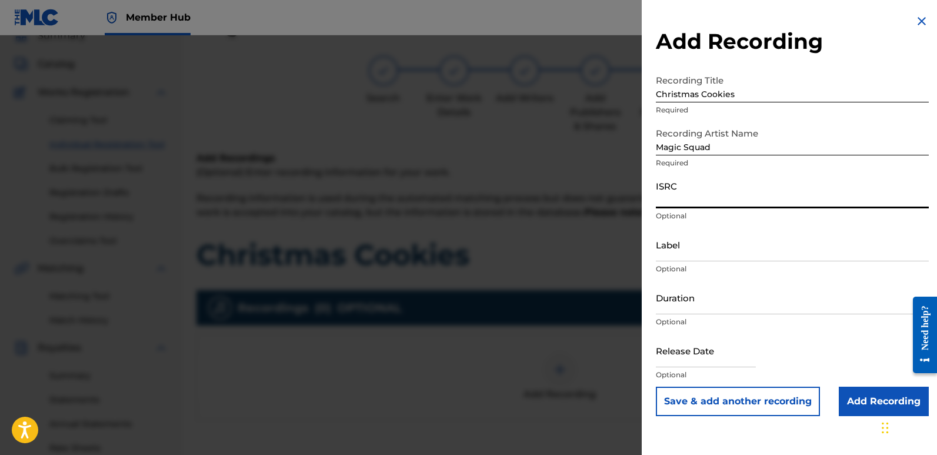
paste input "QT3F42553666"
type input "QT3F42553666"
click at [745, 242] on input "Label" at bounding box center [792, 245] width 273 height 34
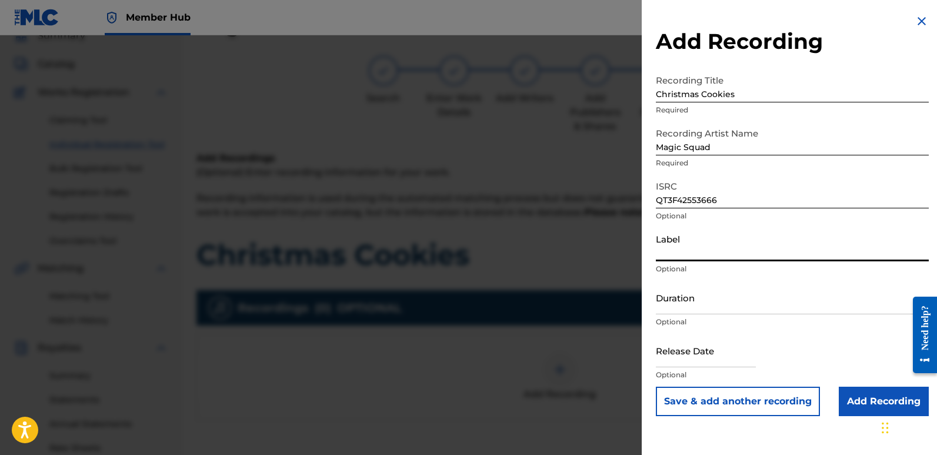
type input "Squad Records"
click at [676, 344] on input "text" at bounding box center [706, 351] width 100 height 34
select select "8"
select select "2025"
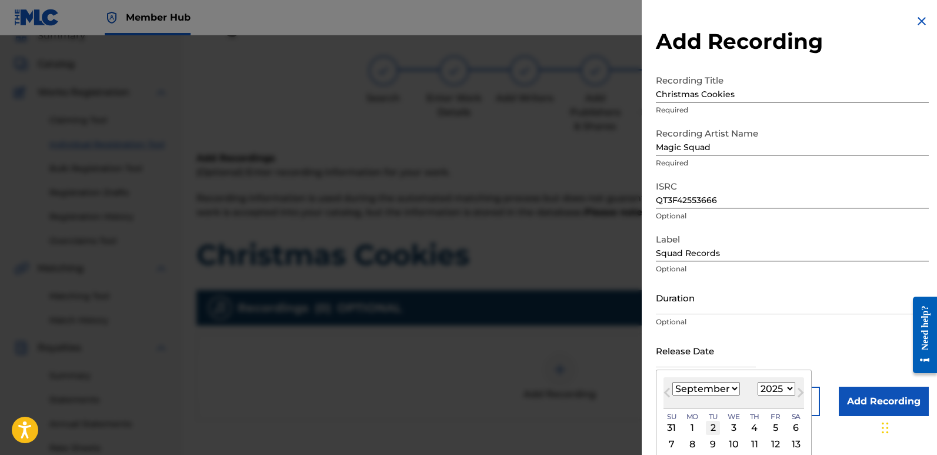
click at [709, 424] on div "2" at bounding box center [713, 428] width 14 height 14
type input "[DATE]"
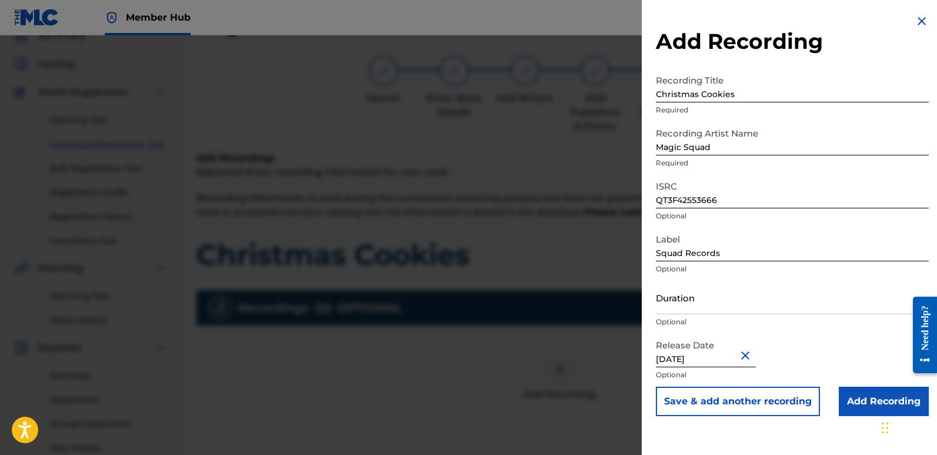
click at [709, 357] on input "[DATE]" at bounding box center [706, 351] width 100 height 34
select select "8"
select select "2025"
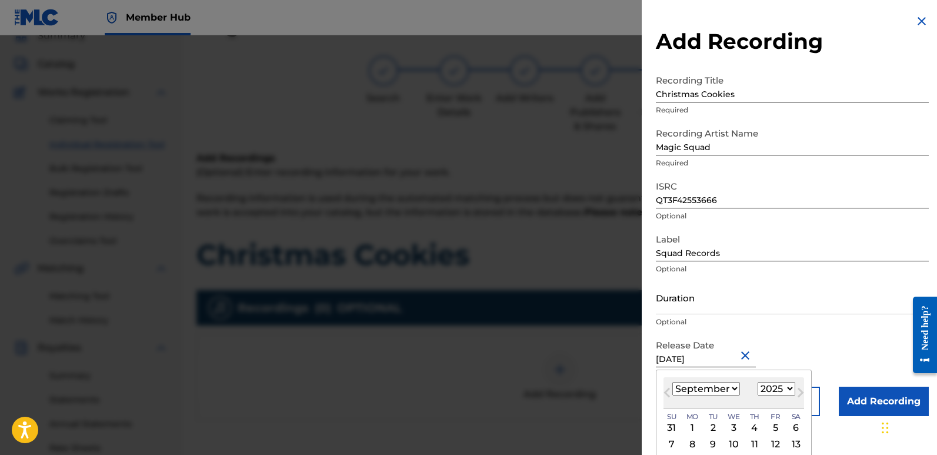
type input "[DATE]"
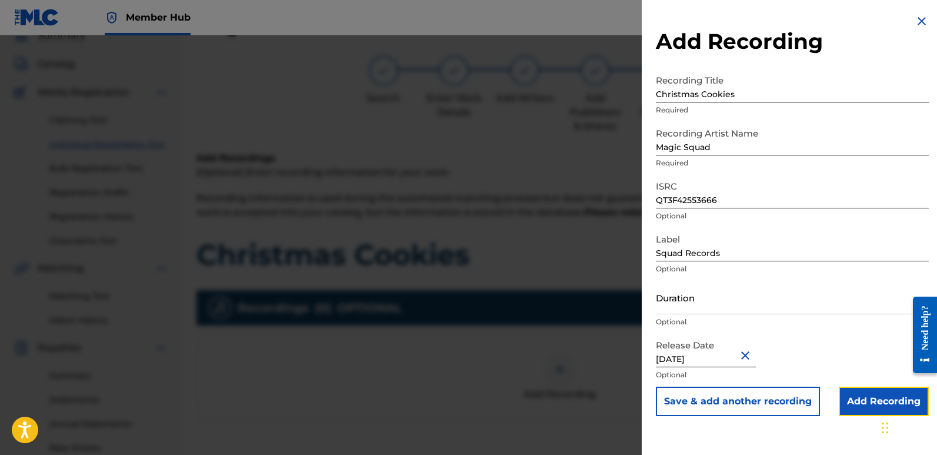
click at [862, 405] on input "Add Recording" at bounding box center [884, 400] width 90 height 29
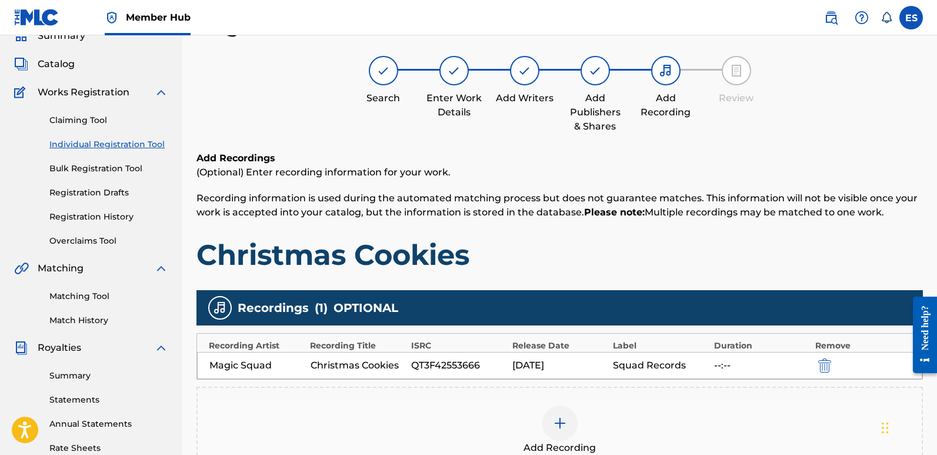
scroll to position [275, 0]
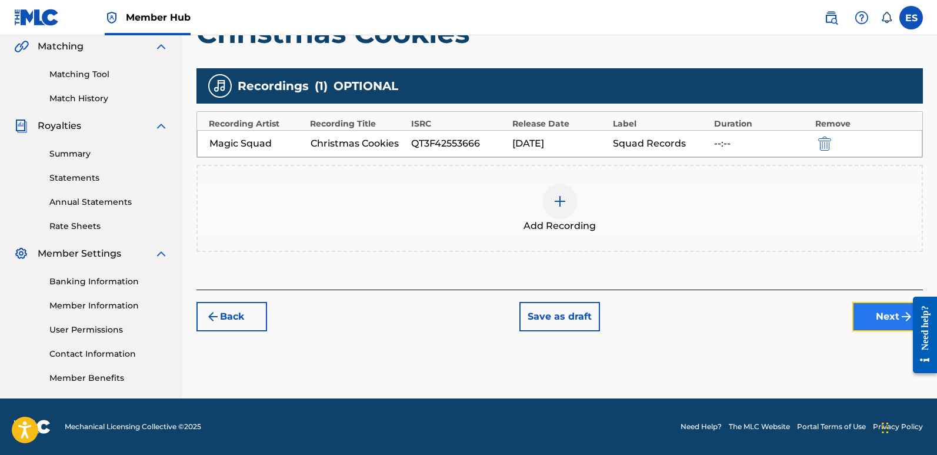
click at [884, 321] on button "Next" at bounding box center [887, 316] width 71 height 29
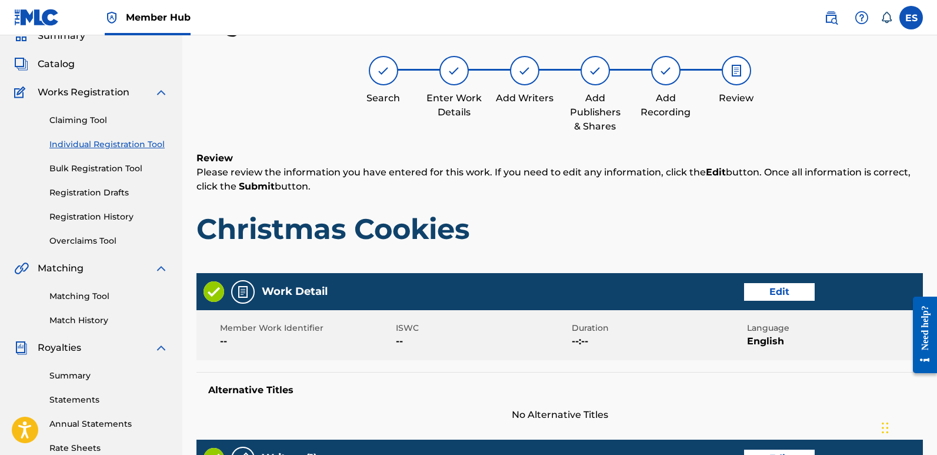
scroll to position [479, 0]
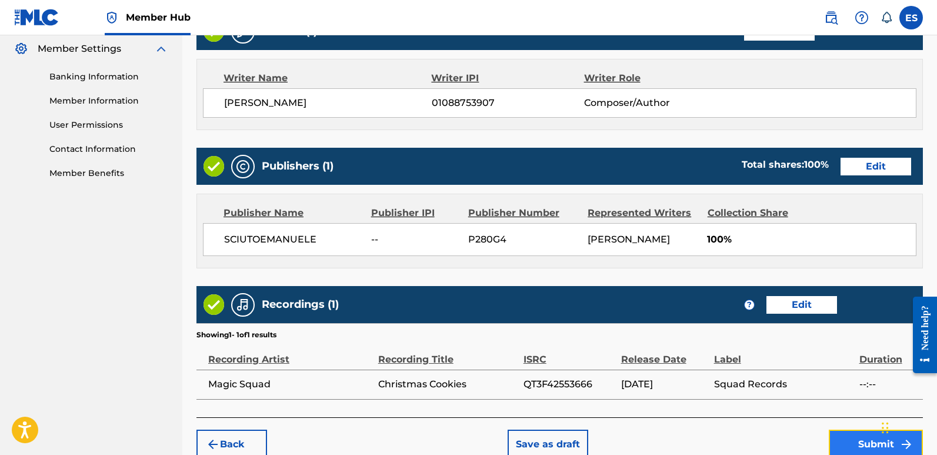
click at [864, 440] on button "Submit" at bounding box center [876, 443] width 94 height 29
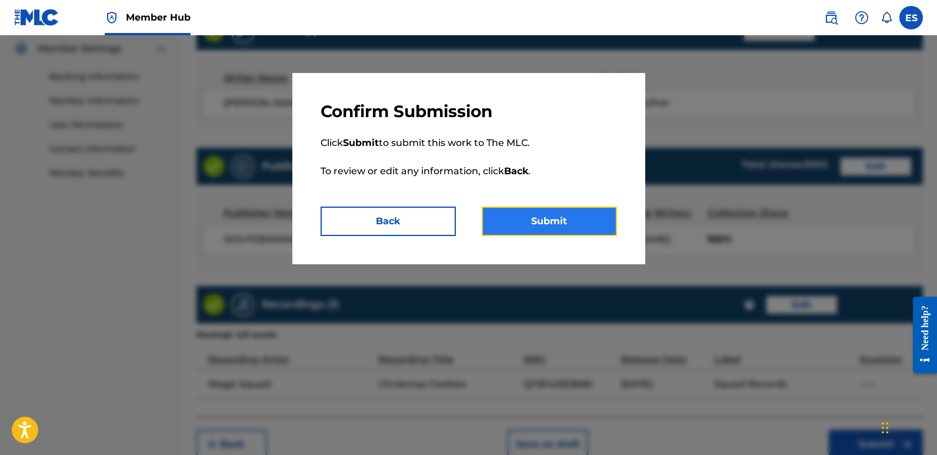
click at [602, 228] on button "Submit" at bounding box center [549, 220] width 135 height 29
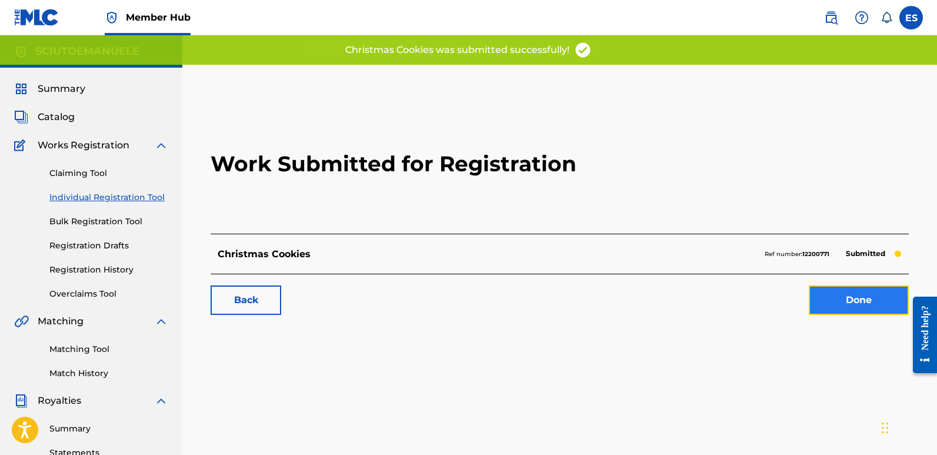
click at [839, 303] on link "Done" at bounding box center [859, 299] width 100 height 29
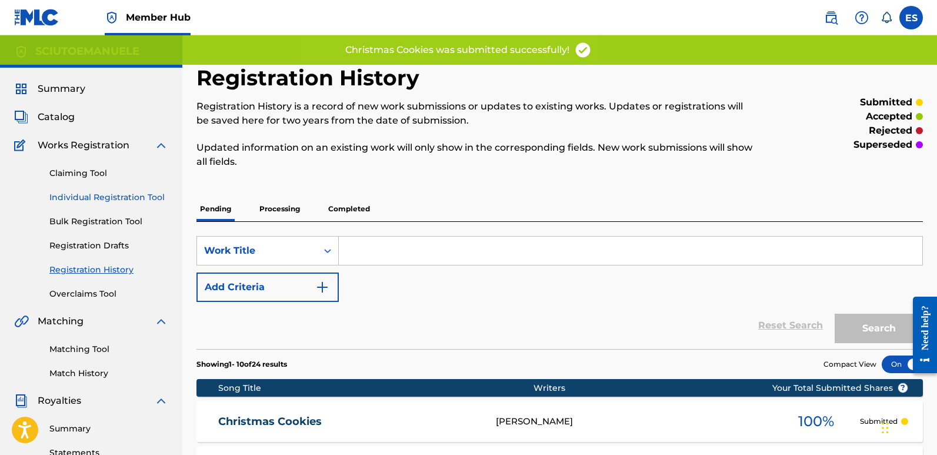
click at [132, 198] on link "Individual Registration Tool" at bounding box center [108, 197] width 119 height 12
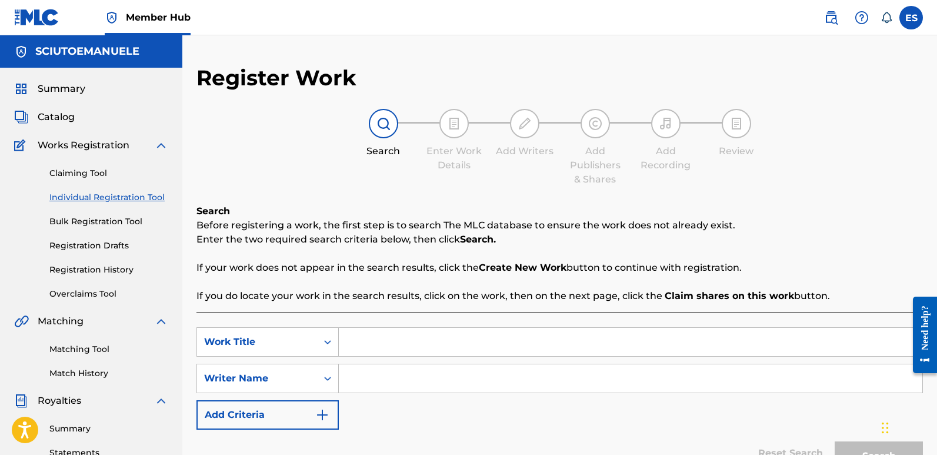
click at [389, 343] on input "Search Form" at bounding box center [631, 342] width 584 height 28
paste input "Country Christmas"
type input "Country Christmas"
click at [422, 377] on input "Search Form" at bounding box center [631, 378] width 584 height 28
type input "emanuelesciuto"
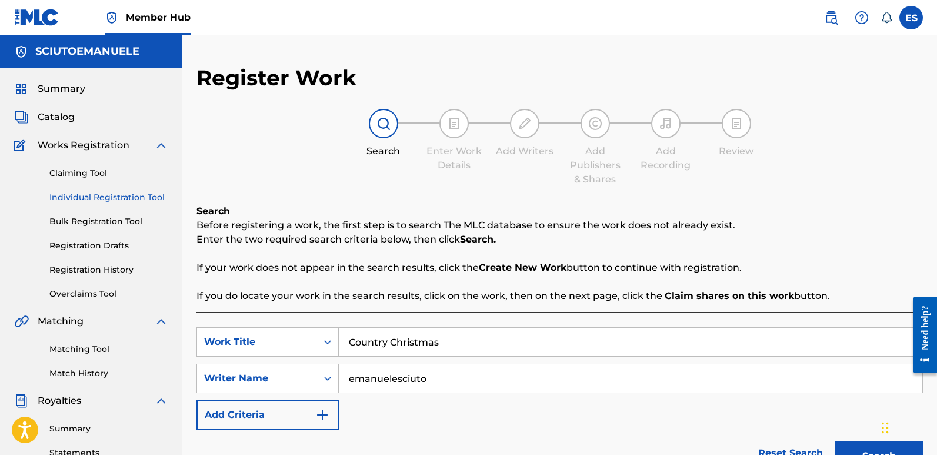
click at [835, 441] on button "Search" at bounding box center [879, 455] width 88 height 29
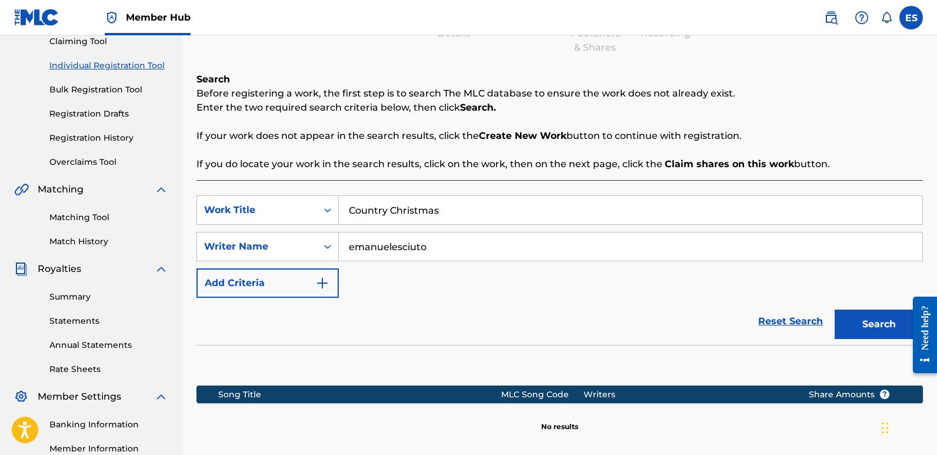
scroll to position [272, 0]
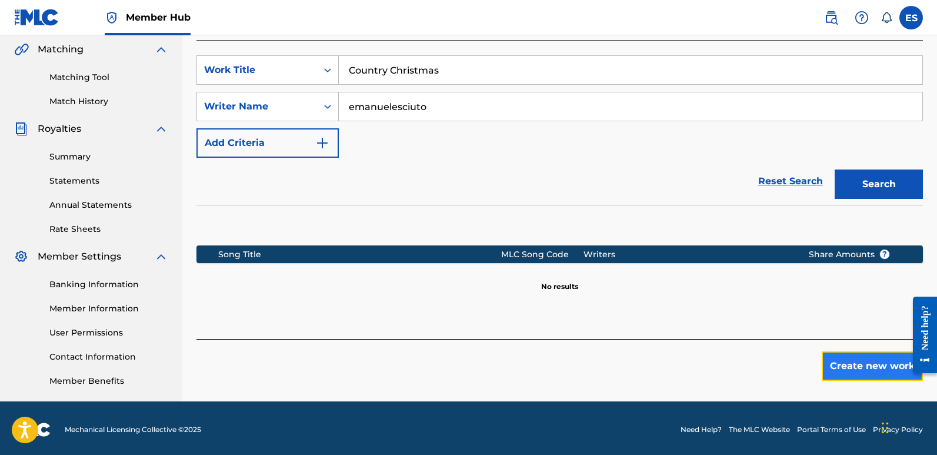
click at [858, 367] on button "Create new work" at bounding box center [872, 365] width 101 height 29
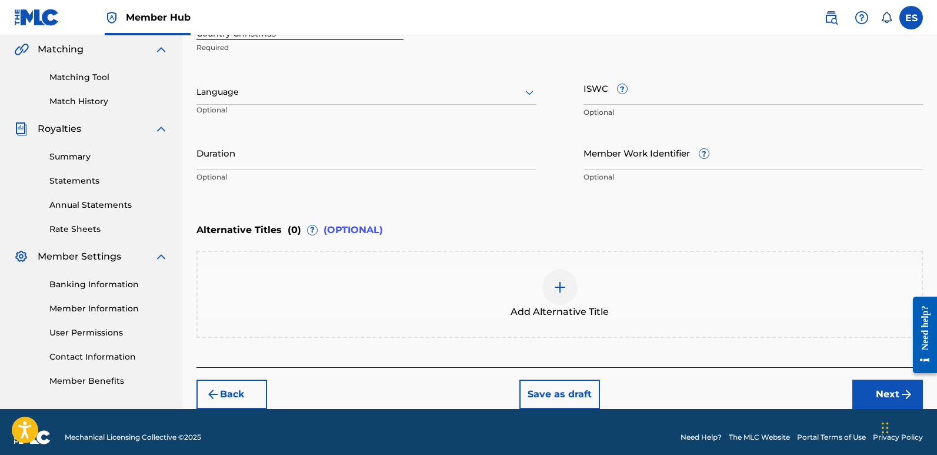
click at [305, 93] on div at bounding box center [366, 92] width 340 height 15
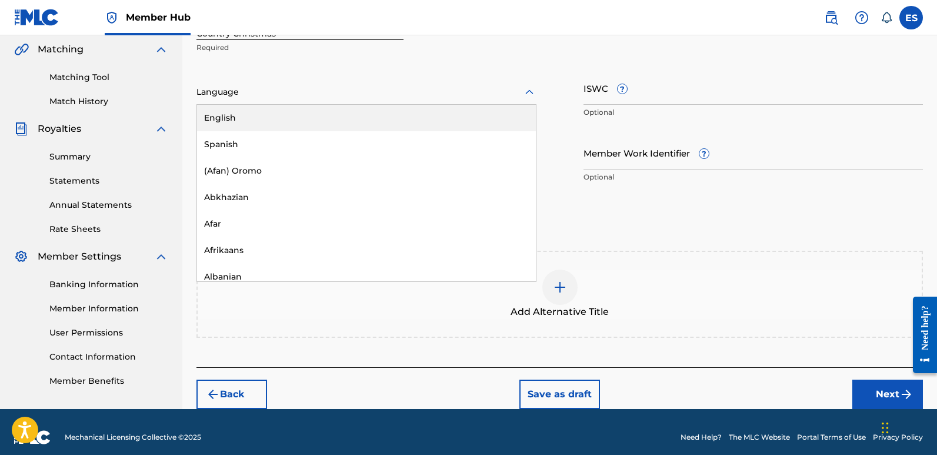
click at [253, 118] on div "English" at bounding box center [366, 118] width 339 height 26
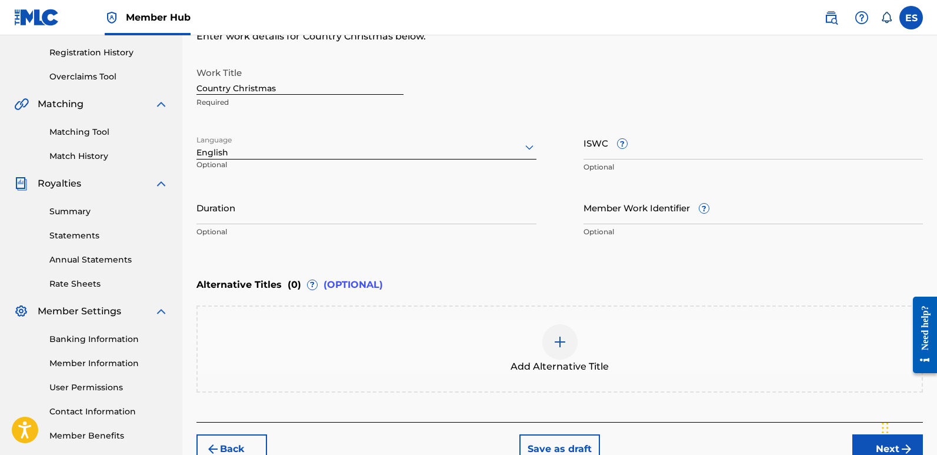
scroll to position [282, 0]
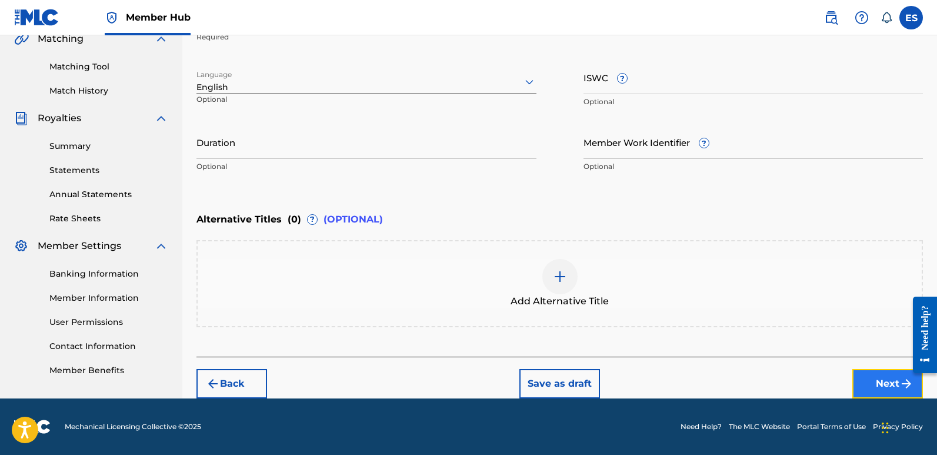
click at [882, 376] on button "Next" at bounding box center [887, 383] width 71 height 29
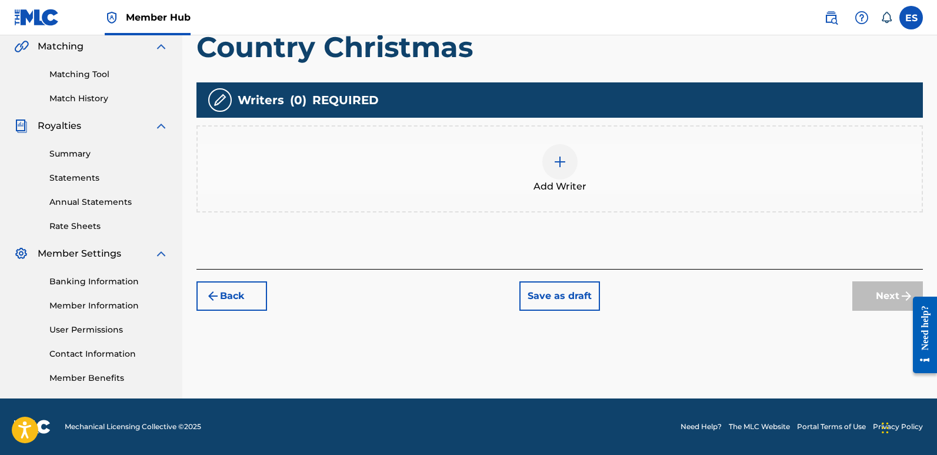
scroll to position [53, 0]
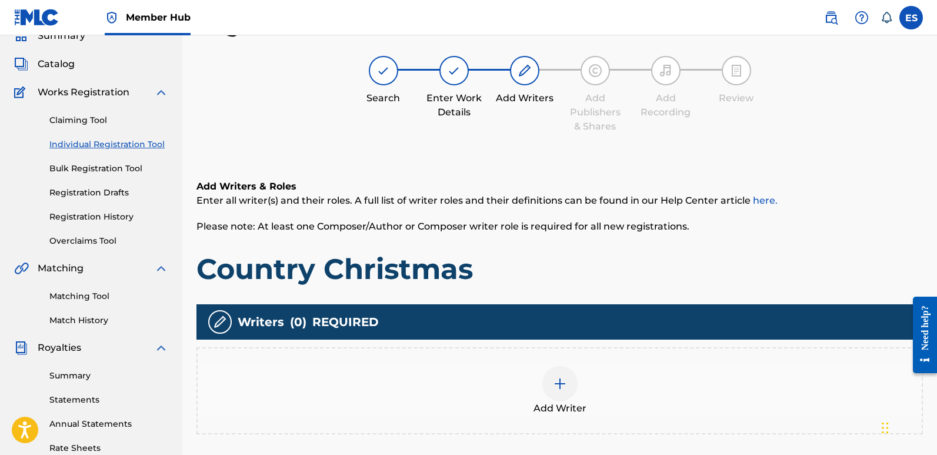
click at [566, 383] on img at bounding box center [560, 383] width 14 height 14
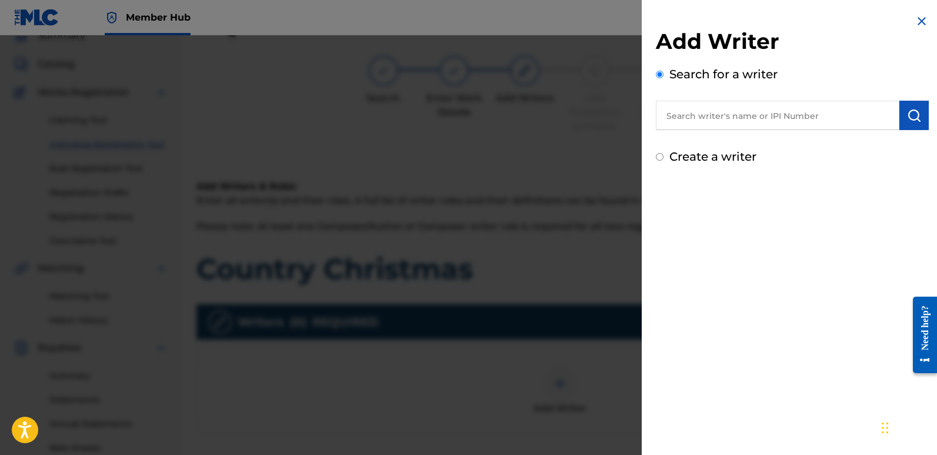
click at [711, 122] on input "text" at bounding box center [778, 115] width 244 height 29
type input "emanuelesciuto"
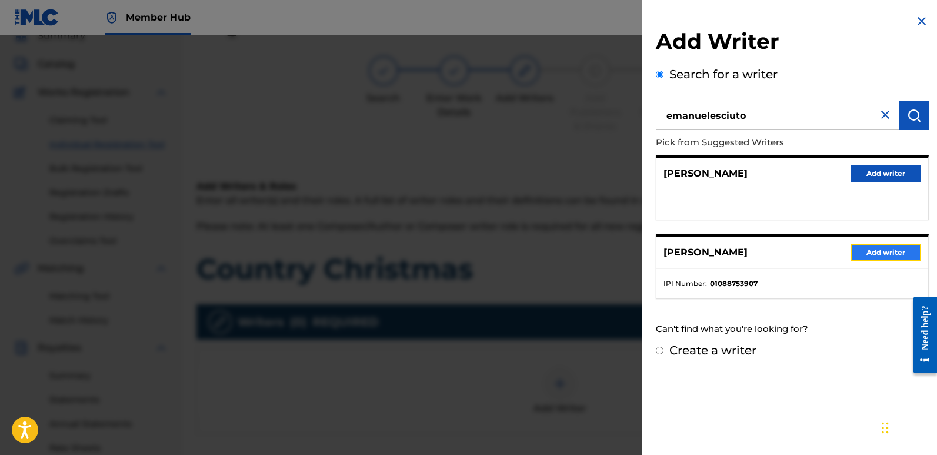
click at [879, 254] on button "Add writer" at bounding box center [886, 253] width 71 height 18
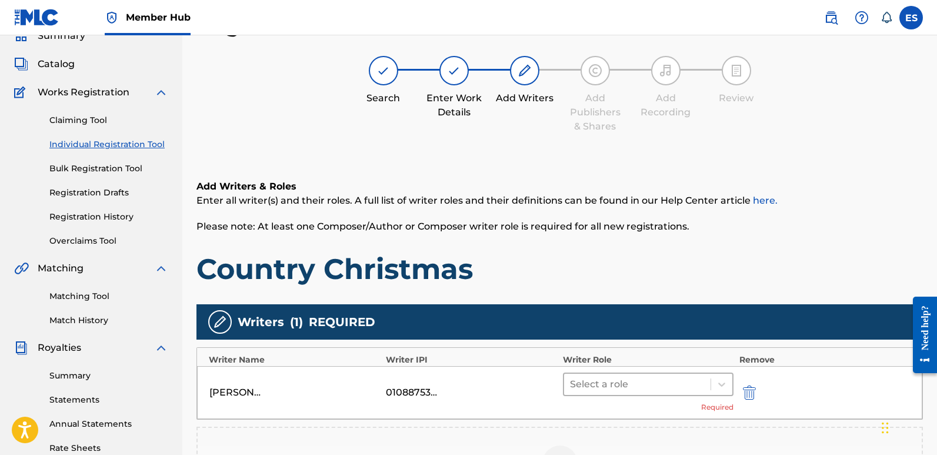
click at [612, 384] on div at bounding box center [637, 384] width 135 height 16
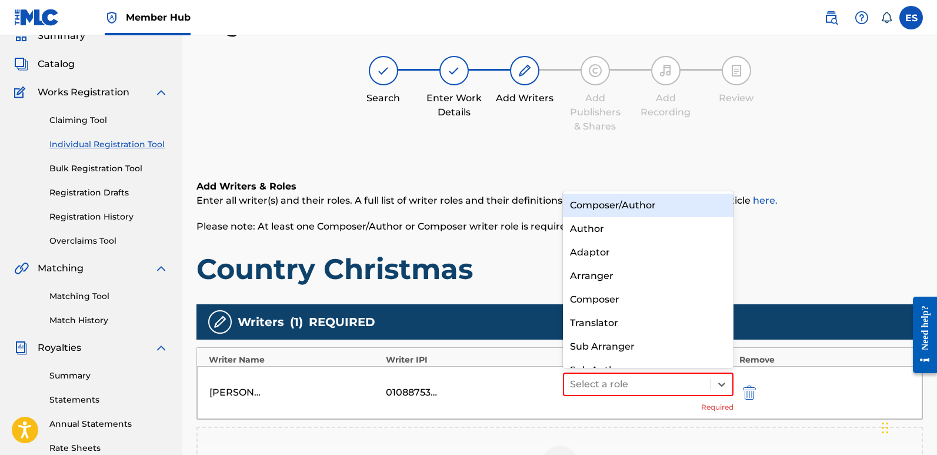
click at [612, 206] on div "Composer/Author" at bounding box center [648, 206] width 171 height 24
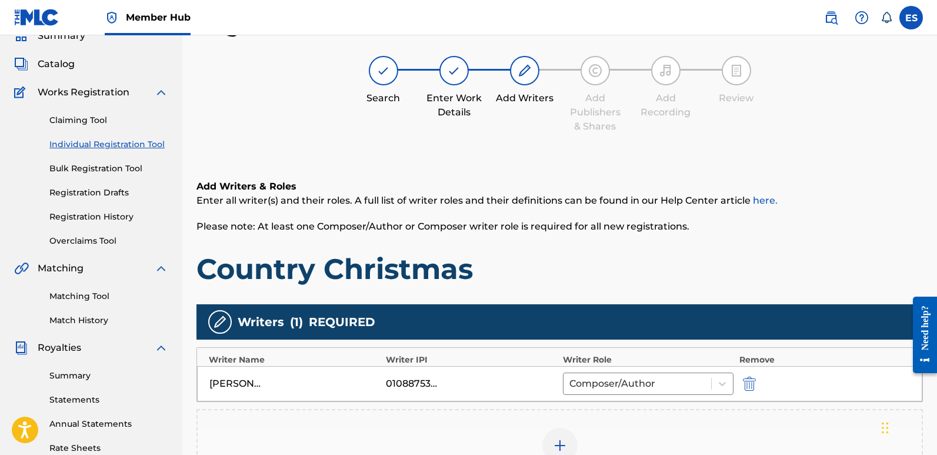
scroll to position [275, 0]
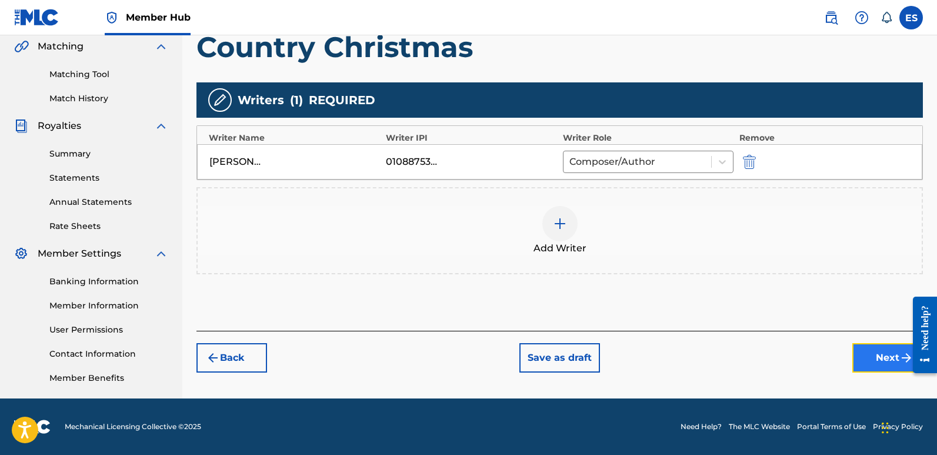
click at [881, 361] on button "Next" at bounding box center [887, 357] width 71 height 29
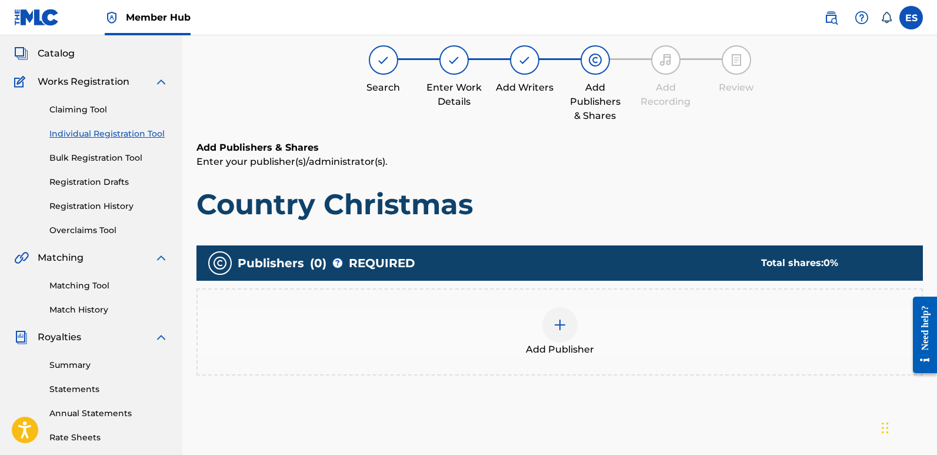
click at [564, 342] on div at bounding box center [559, 324] width 35 height 35
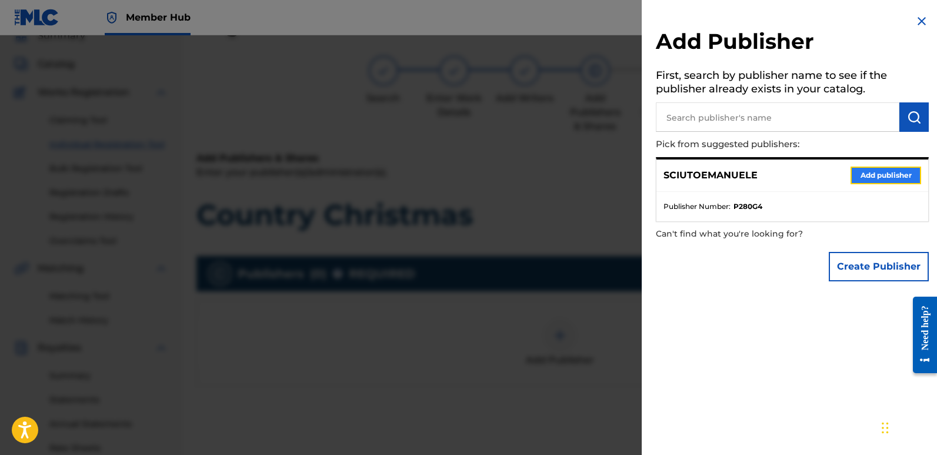
click at [871, 177] on button "Add publisher" at bounding box center [886, 175] width 71 height 18
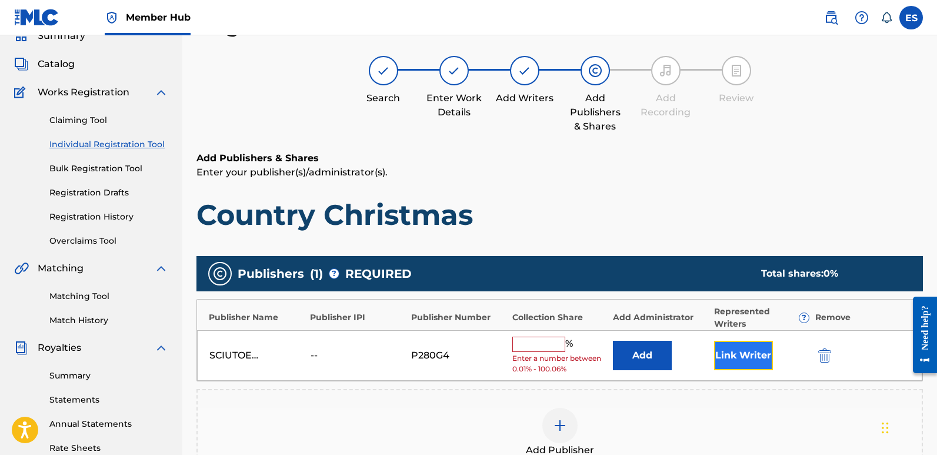
click at [732, 353] on button "Link Writer" at bounding box center [743, 355] width 59 height 29
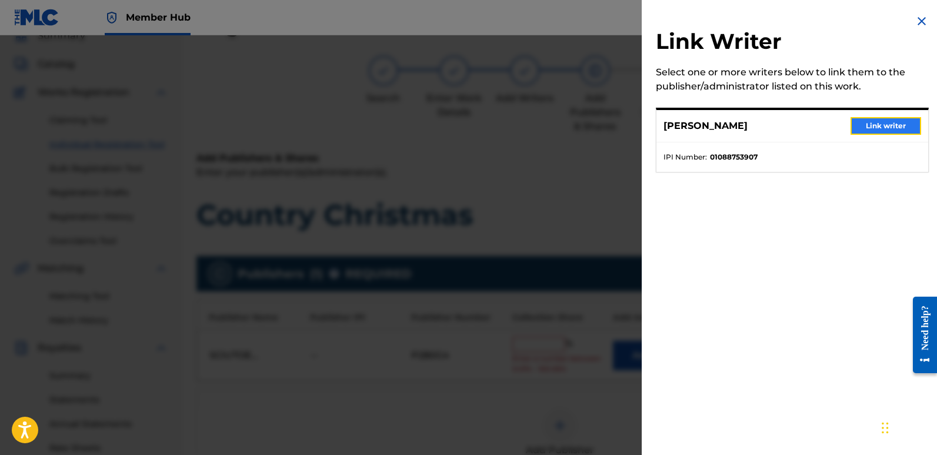
click at [880, 125] on button "Link writer" at bounding box center [886, 126] width 71 height 18
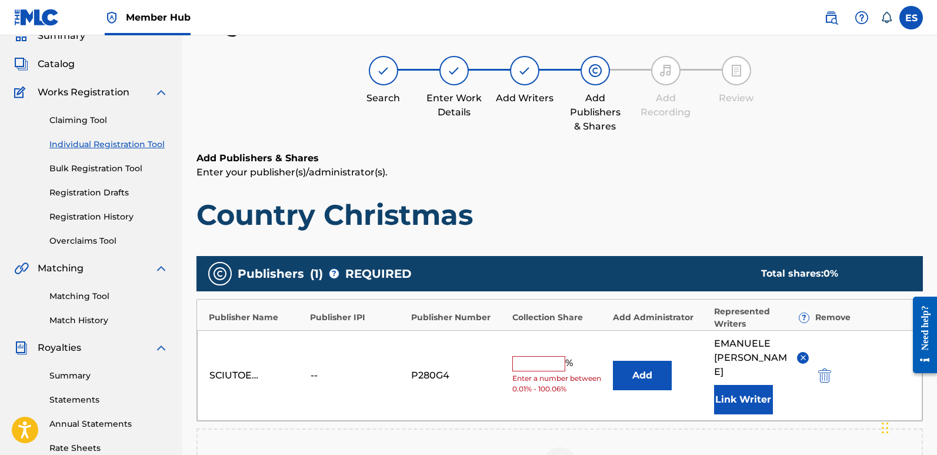
click at [545, 358] on input "text" at bounding box center [538, 363] width 53 height 15
type input "100"
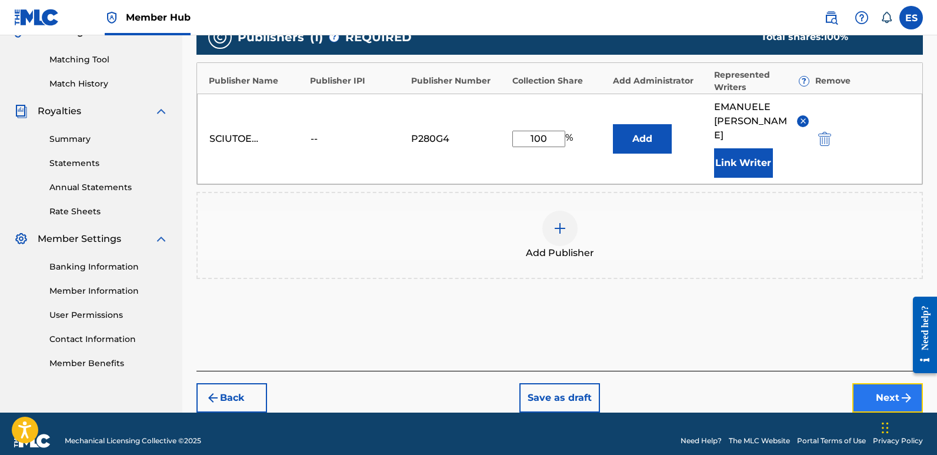
click at [872, 383] on button "Next" at bounding box center [887, 397] width 71 height 29
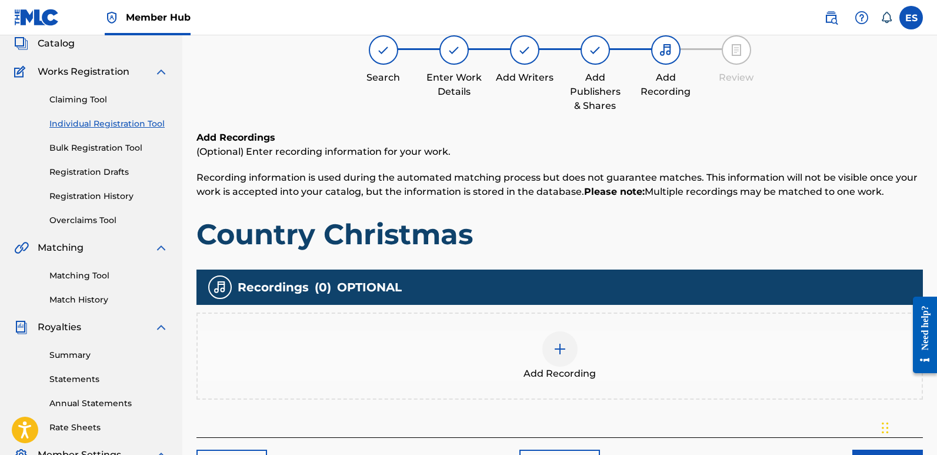
scroll to position [53, 0]
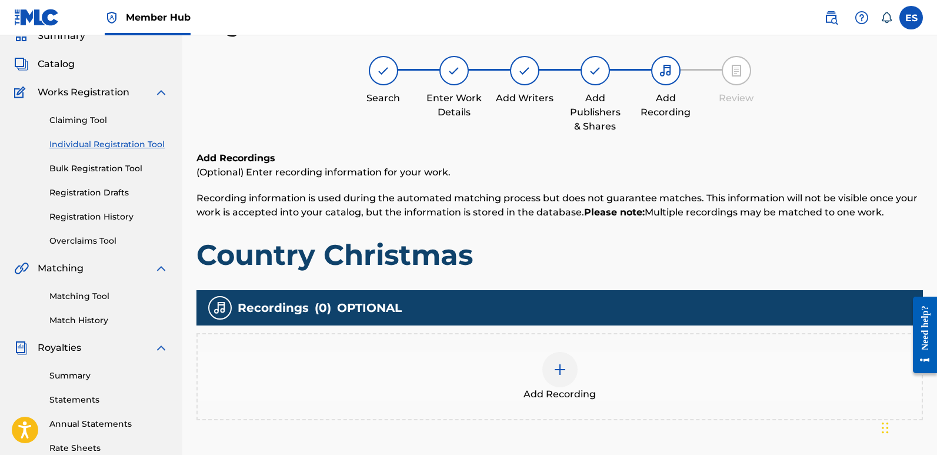
click at [551, 373] on div at bounding box center [559, 369] width 35 height 35
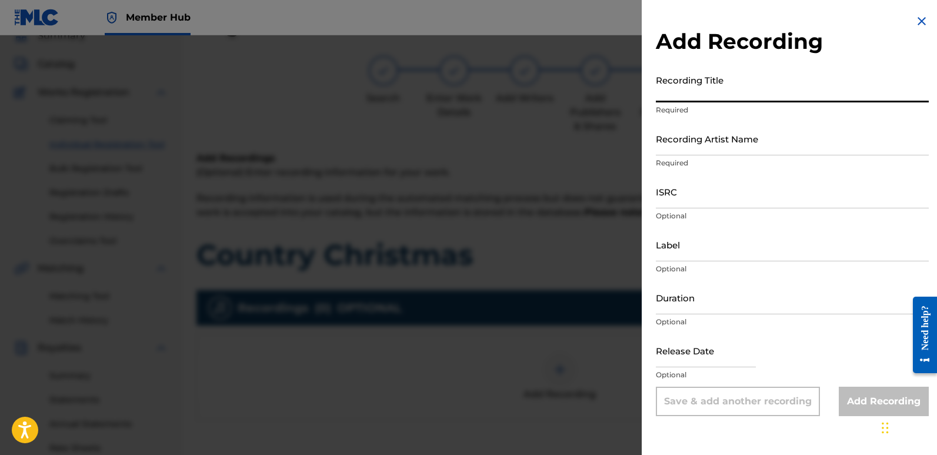
paste input "Country Christmas"
type input "Country Christmas"
click at [758, 142] on input "Recording Artist Name" at bounding box center [792, 139] width 273 height 34
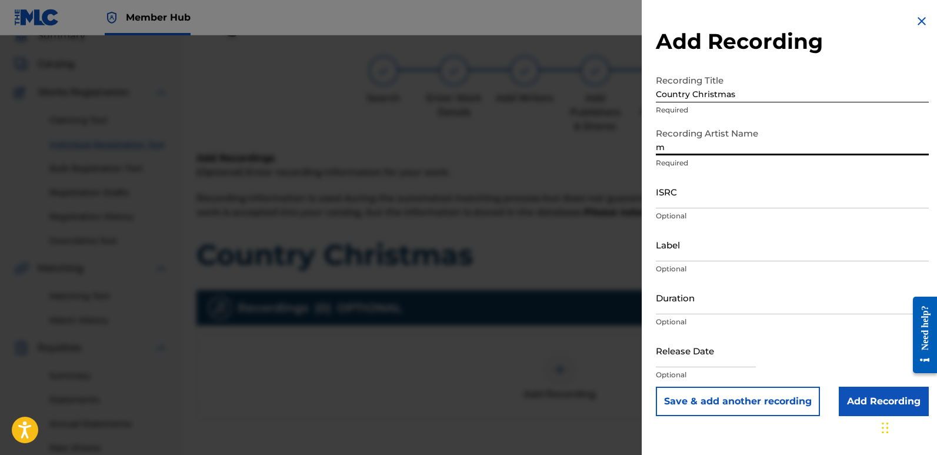
type input "Magic Squad"
click at [706, 189] on input "ISRC" at bounding box center [792, 192] width 273 height 34
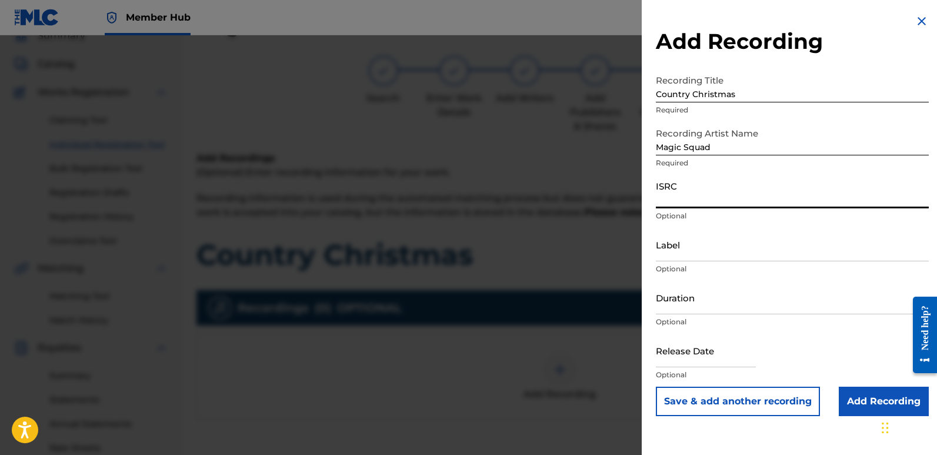
paste input "QT3F42553667"
type input "QT3F42553667"
click at [726, 250] on input "Label" at bounding box center [792, 245] width 273 height 34
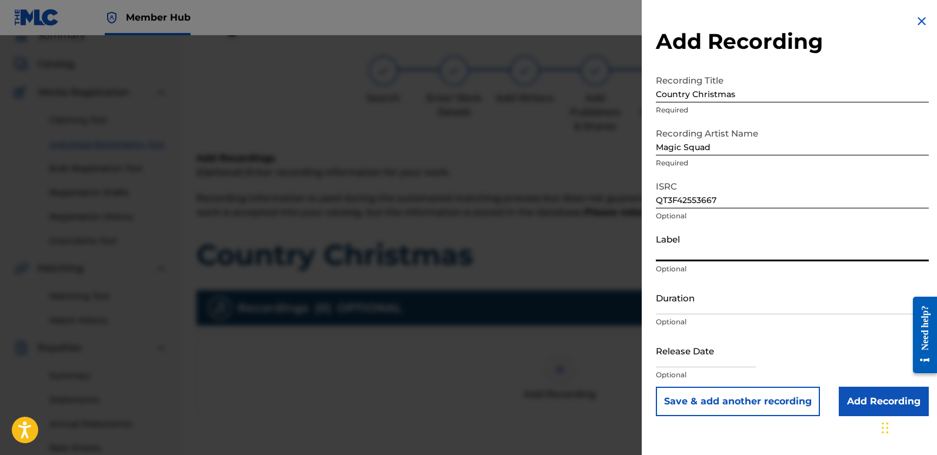
type input "Squad Records"
click at [686, 353] on input "text" at bounding box center [706, 351] width 100 height 34
select select "8"
select select "2025"
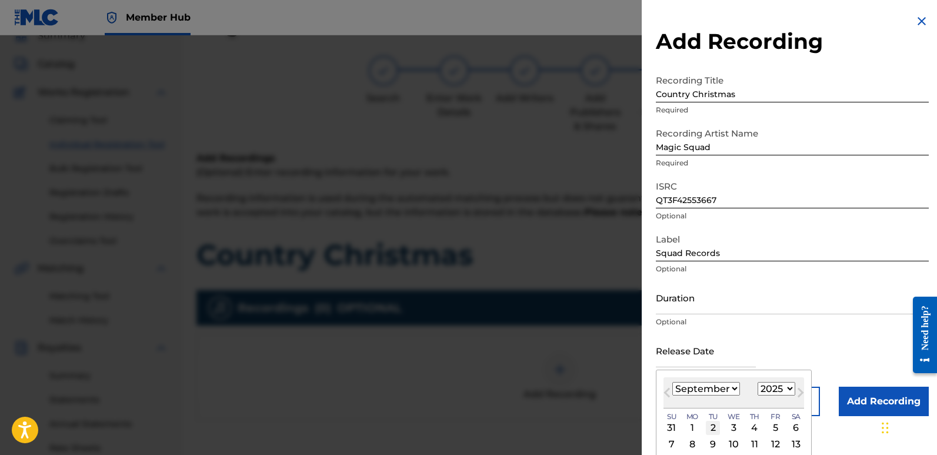
click at [712, 426] on div "2" at bounding box center [713, 428] width 14 height 14
type input "[DATE]"
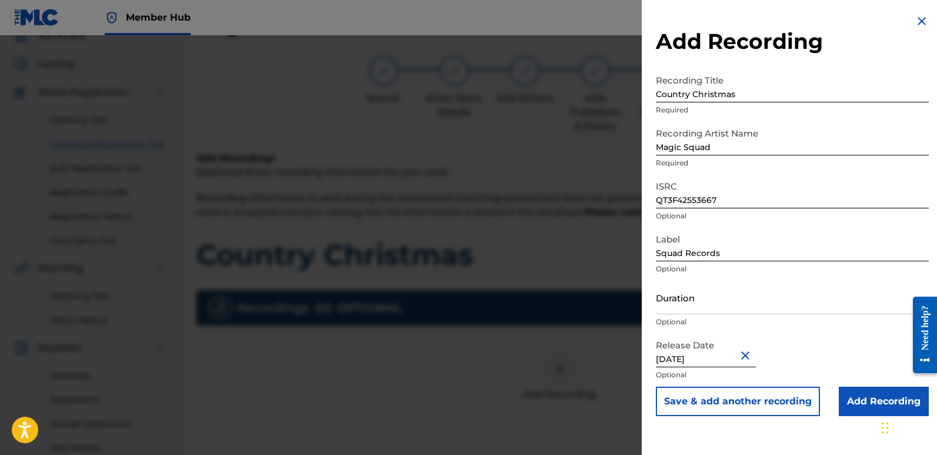
click at [708, 358] on input "[DATE]" at bounding box center [706, 351] width 100 height 34
select select "8"
select select "2025"
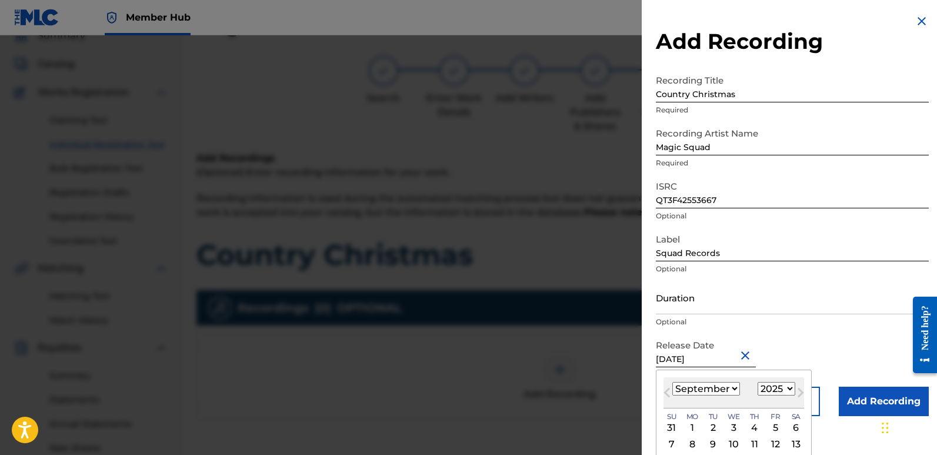
type input "[DATE]"
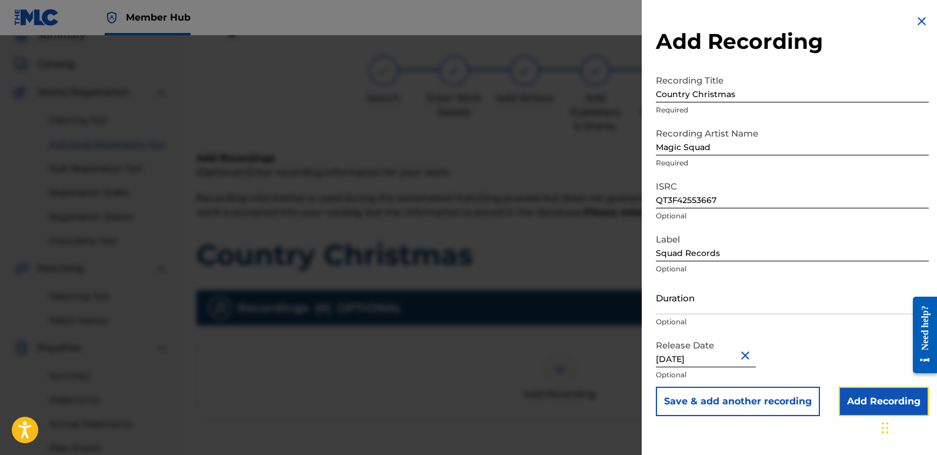
click at [857, 397] on input "Add Recording" at bounding box center [884, 400] width 90 height 29
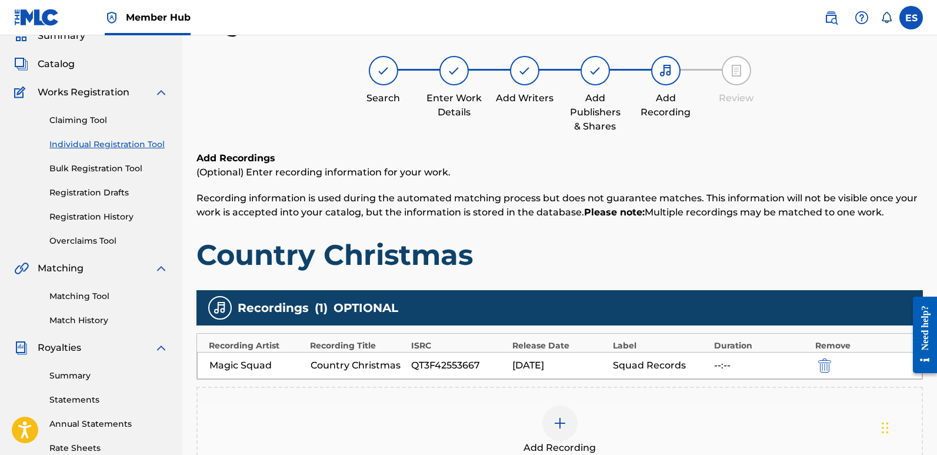
scroll to position [275, 0]
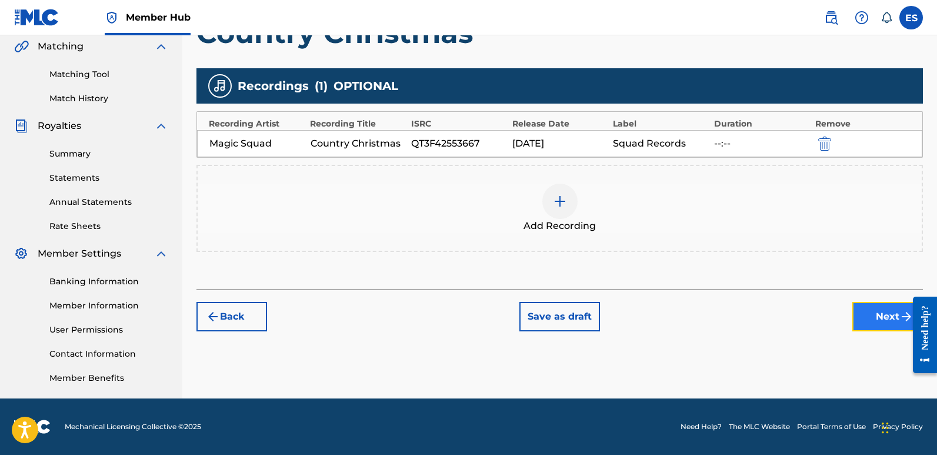
click at [861, 324] on button "Next" at bounding box center [887, 316] width 71 height 29
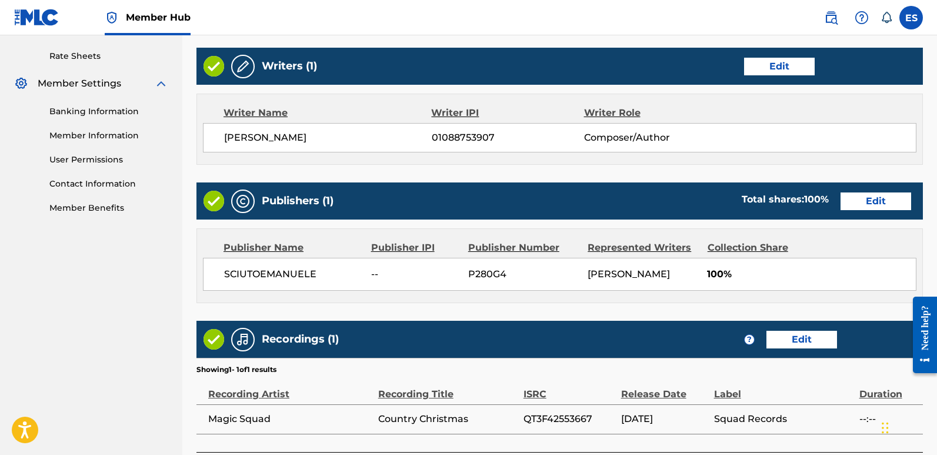
scroll to position [540, 0]
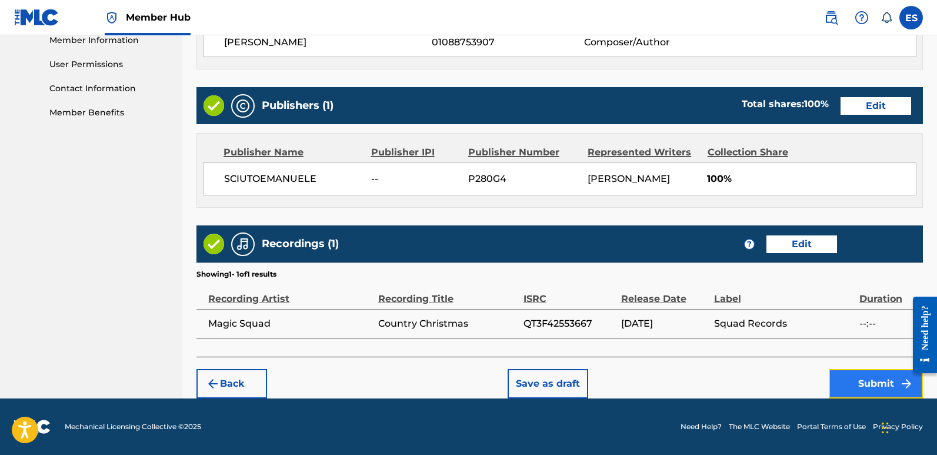
click at [872, 383] on button "Submit" at bounding box center [876, 383] width 94 height 29
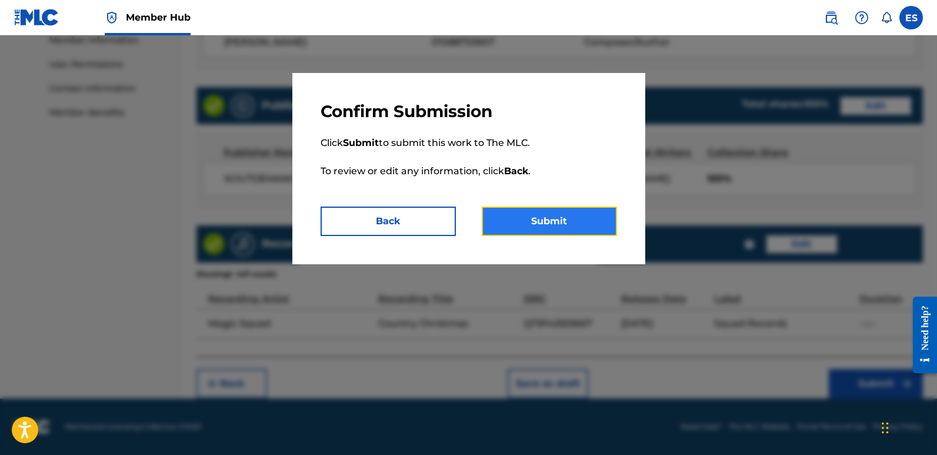
click at [598, 219] on button "Submit" at bounding box center [549, 220] width 135 height 29
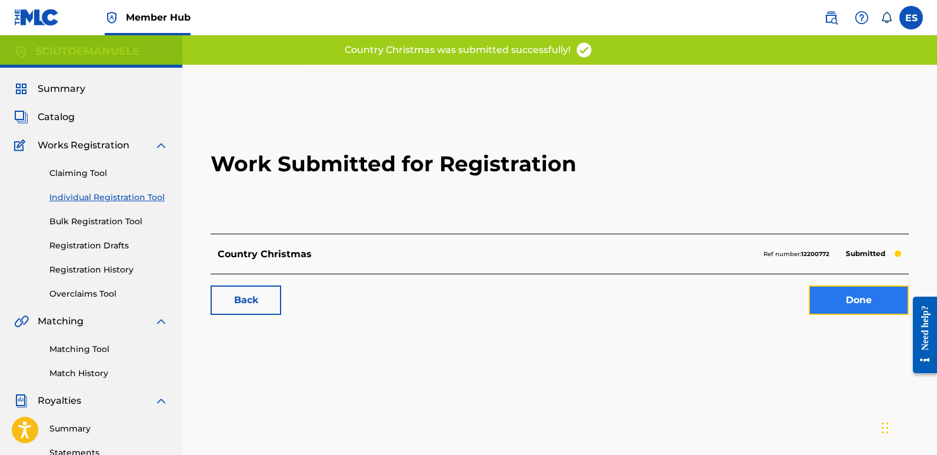
click at [864, 294] on link "Done" at bounding box center [859, 299] width 100 height 29
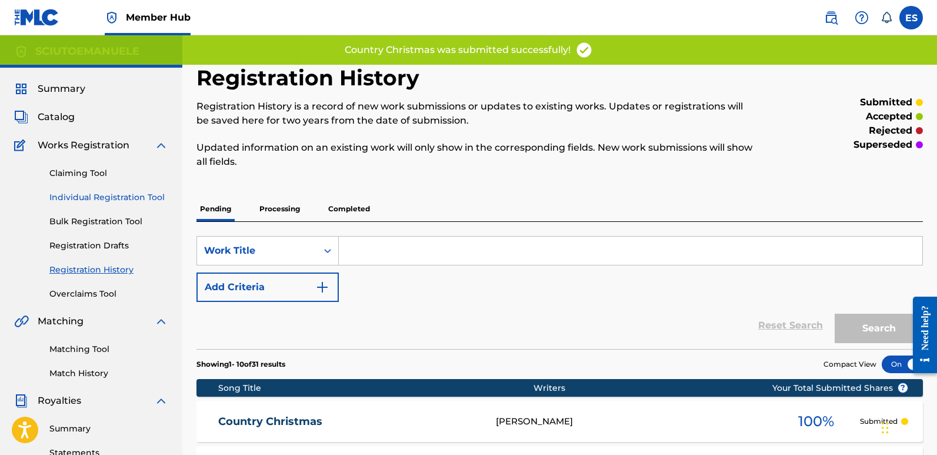
click at [126, 198] on link "Individual Registration Tool" at bounding box center [108, 197] width 119 height 12
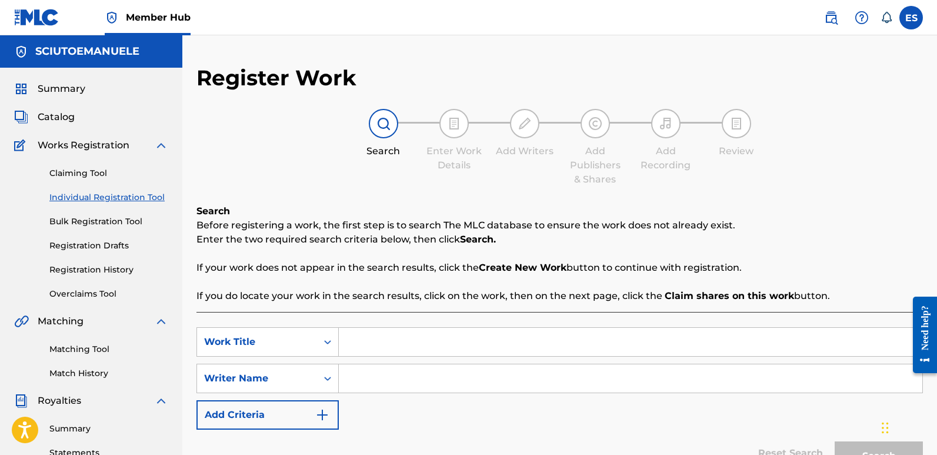
click at [381, 339] on input "Search Form" at bounding box center [631, 342] width 584 height 28
paste input "Hard Candy Christmas"
type input "Hard Candy Christmas"
click at [408, 384] on input "Search Form" at bounding box center [631, 378] width 584 height 28
type input "emanuelesciuto"
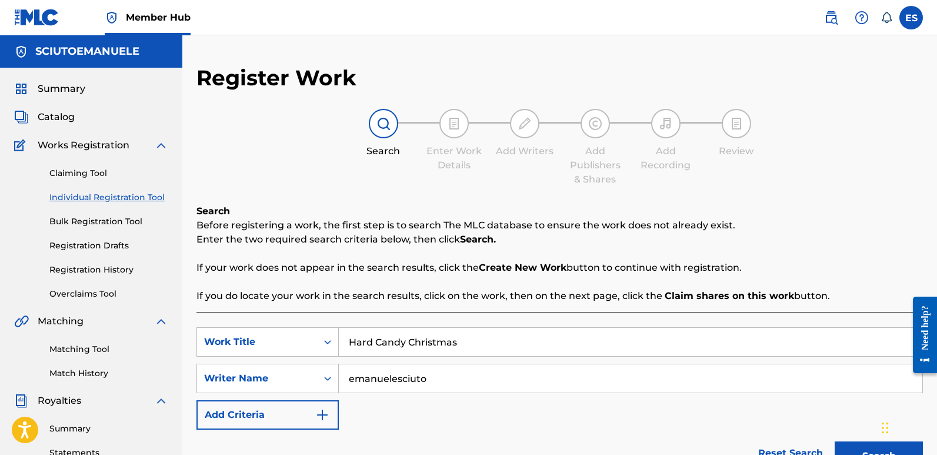
click at [835, 441] on button "Search" at bounding box center [879, 455] width 88 height 29
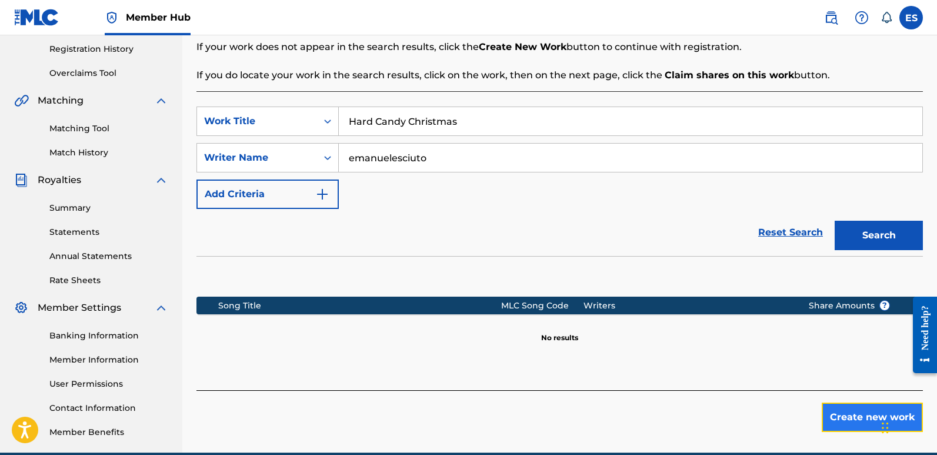
click at [863, 412] on button "Create new work" at bounding box center [872, 416] width 101 height 29
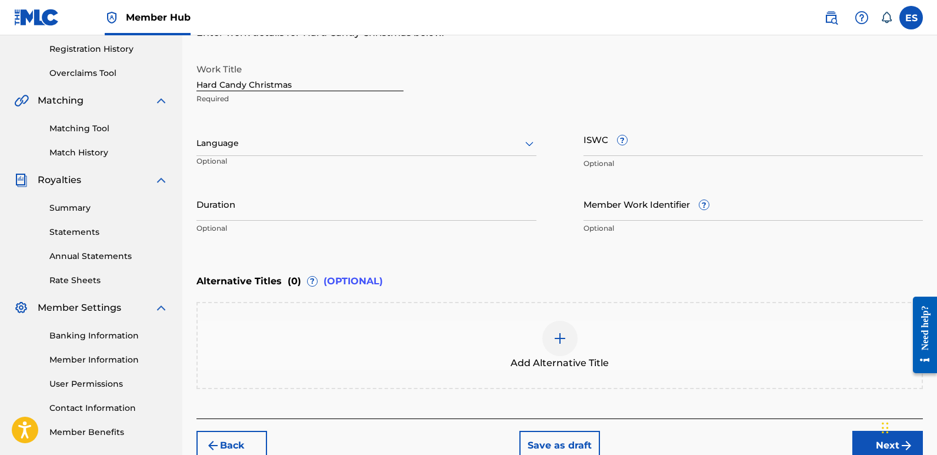
click at [370, 134] on div "Language" at bounding box center [366, 143] width 340 height 25
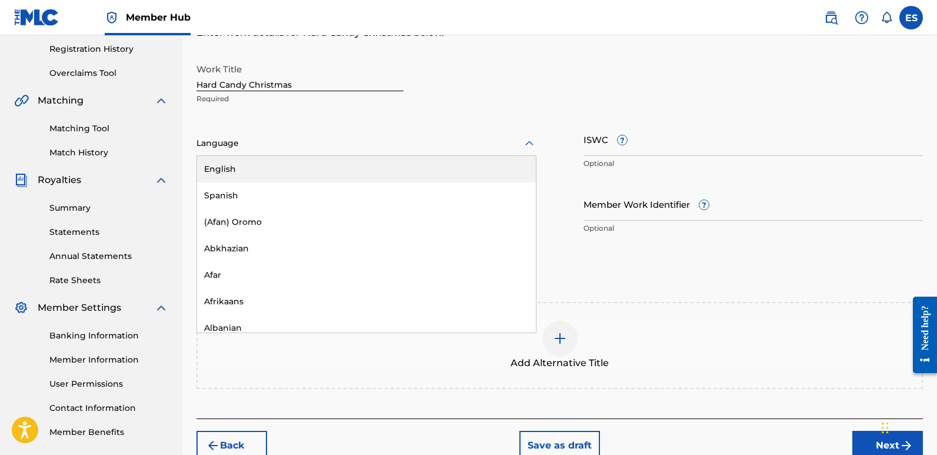
click at [260, 177] on div "English" at bounding box center [366, 169] width 339 height 26
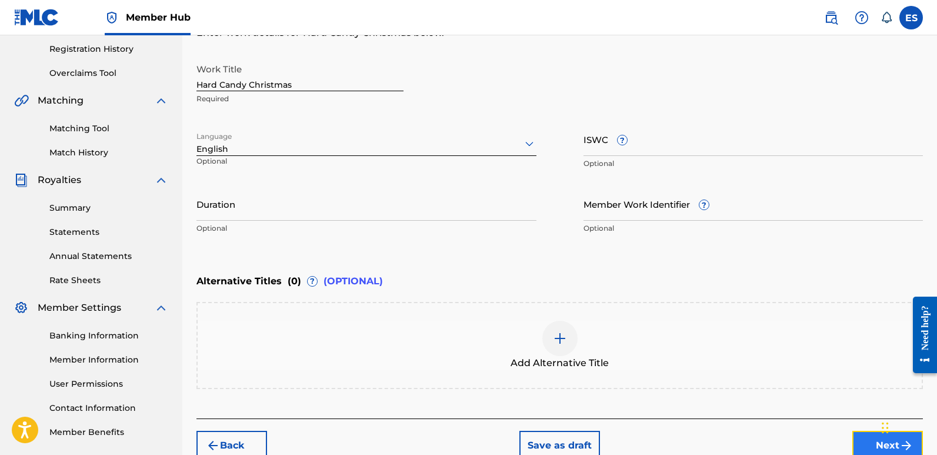
click at [861, 442] on button "Next" at bounding box center [887, 445] width 71 height 29
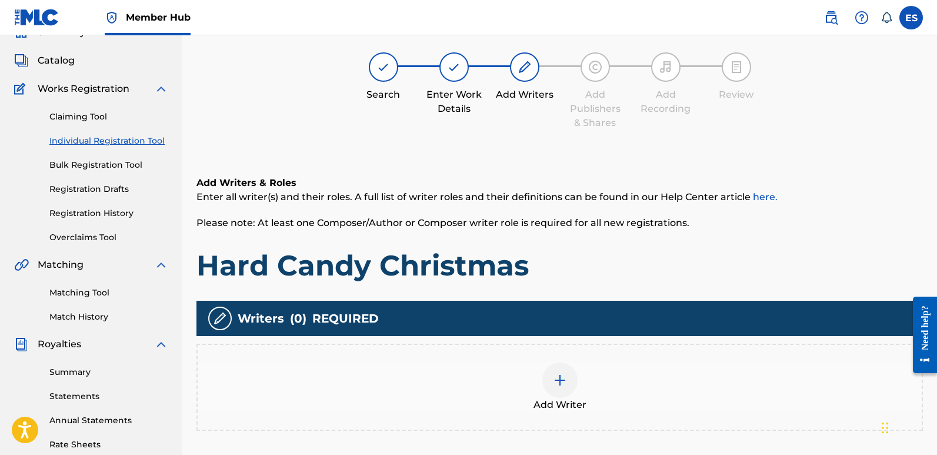
scroll to position [53, 0]
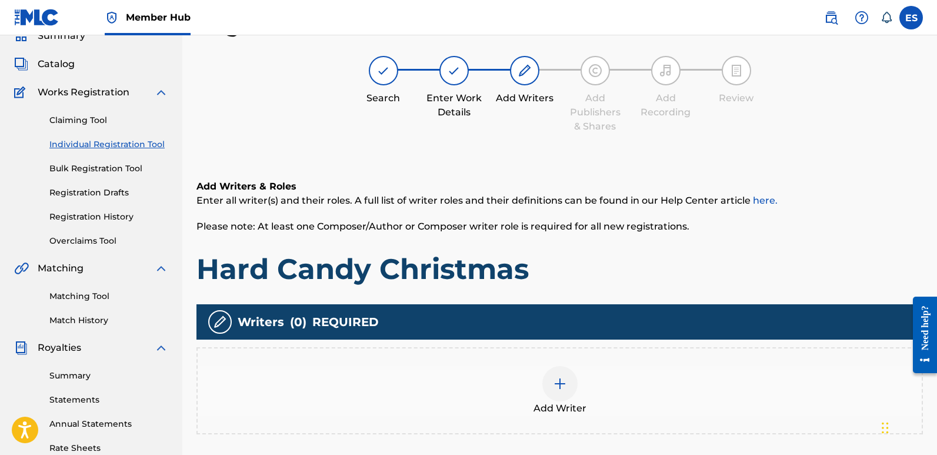
click at [565, 392] on div at bounding box center [559, 383] width 35 height 35
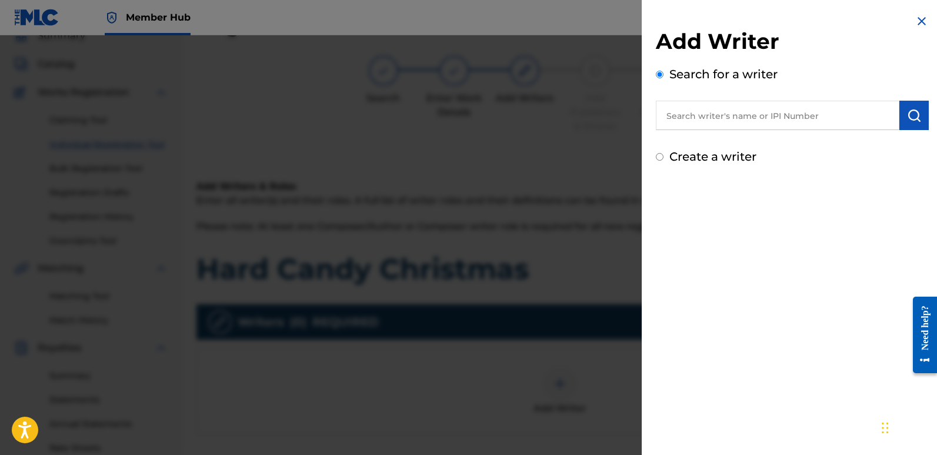
click at [757, 124] on input "text" at bounding box center [778, 115] width 244 height 29
type input "emanuelesciuto"
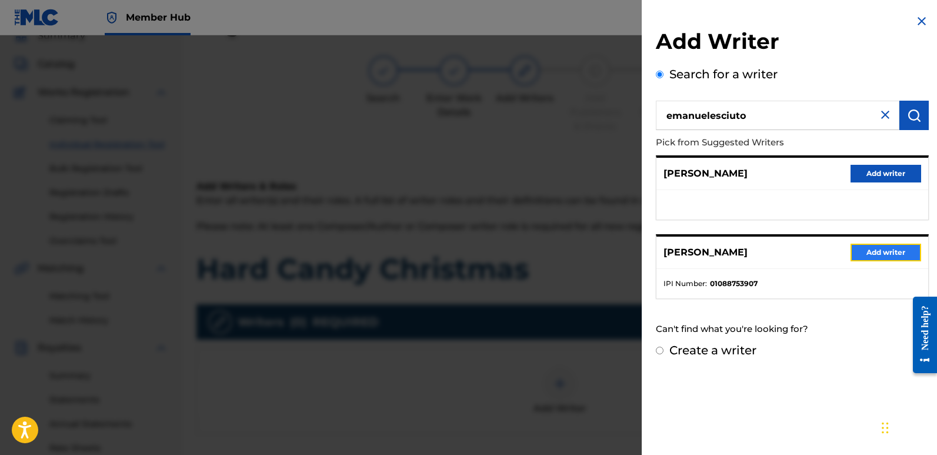
click at [880, 251] on button "Add writer" at bounding box center [886, 253] width 71 height 18
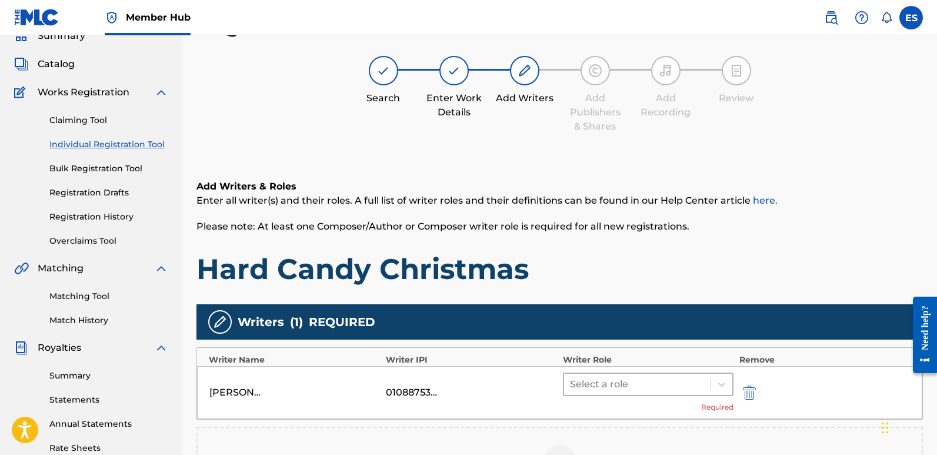
click at [635, 388] on div at bounding box center [637, 384] width 135 height 16
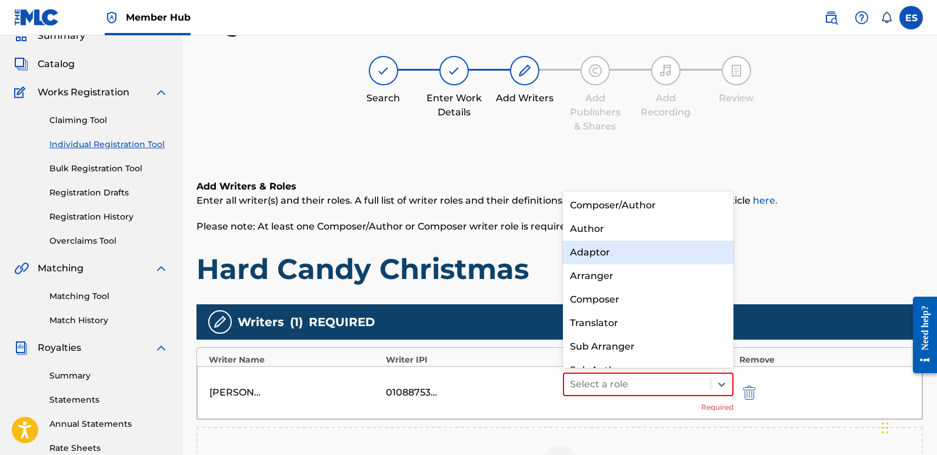
scroll to position [16, 0]
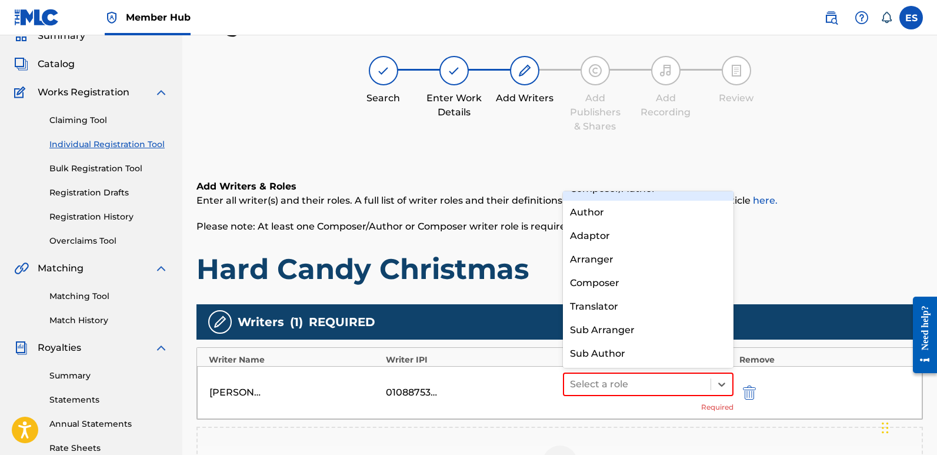
click at [615, 195] on div "Composer/Author" at bounding box center [648, 189] width 171 height 24
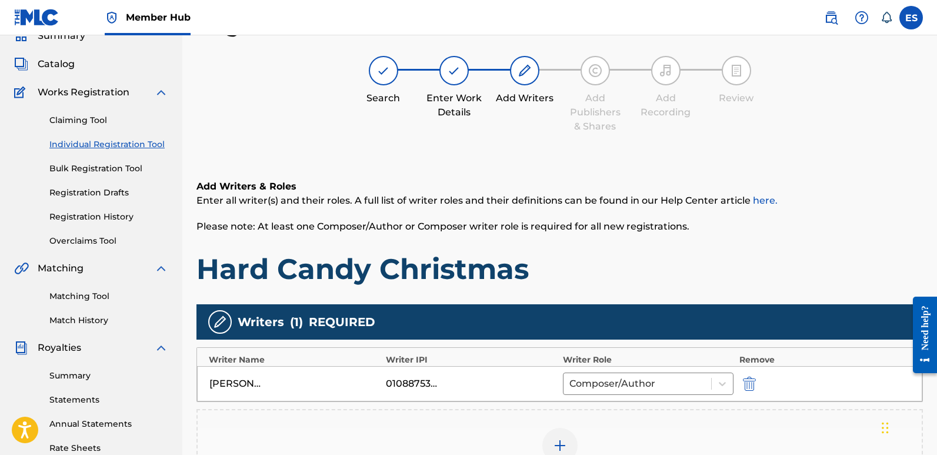
scroll to position [275, 0]
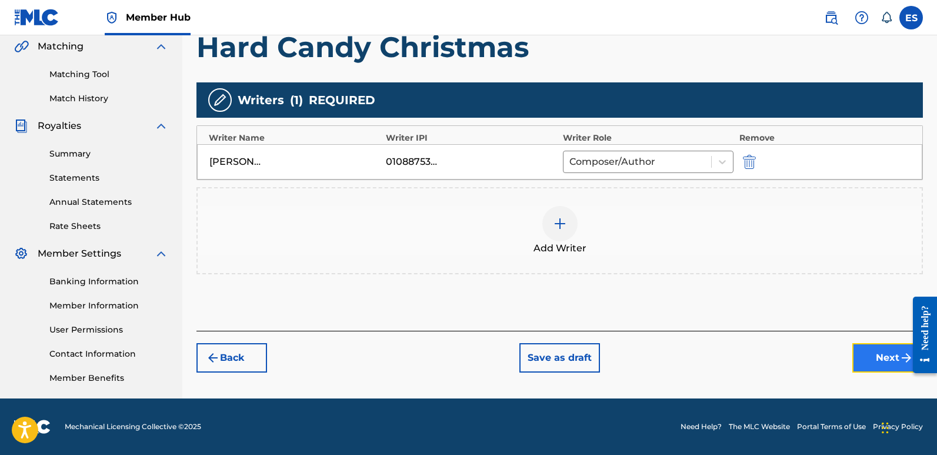
click at [872, 363] on button "Next" at bounding box center [887, 357] width 71 height 29
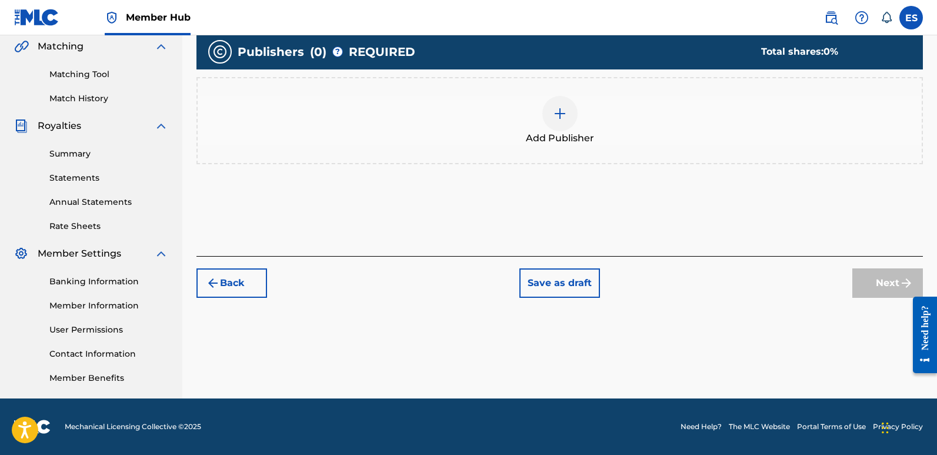
scroll to position [53, 0]
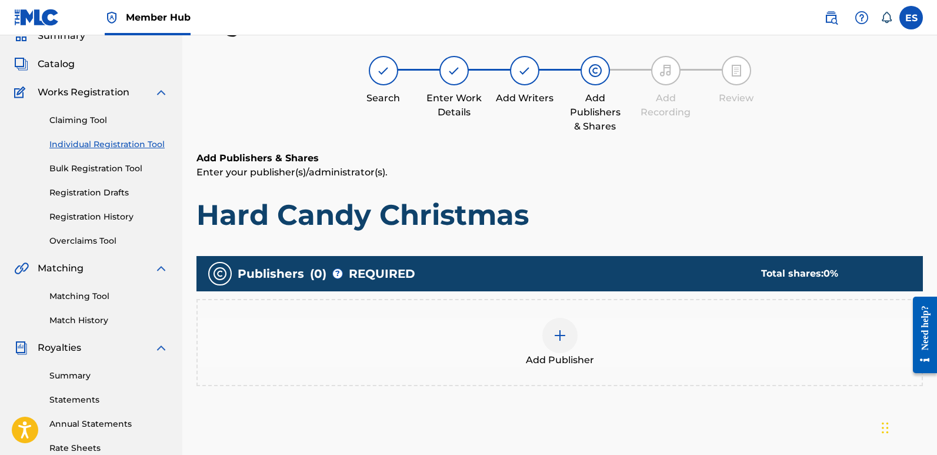
click at [575, 348] on div "Add Publisher" at bounding box center [560, 342] width 724 height 49
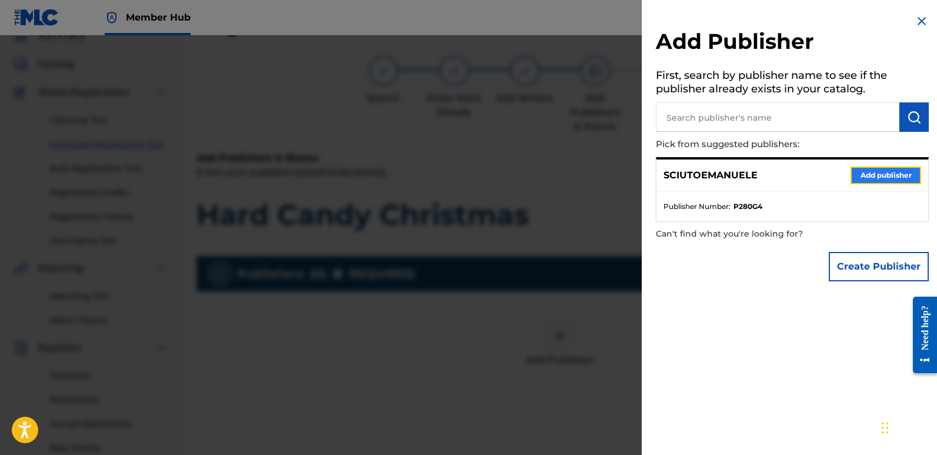
click at [884, 178] on button "Add publisher" at bounding box center [886, 175] width 71 height 18
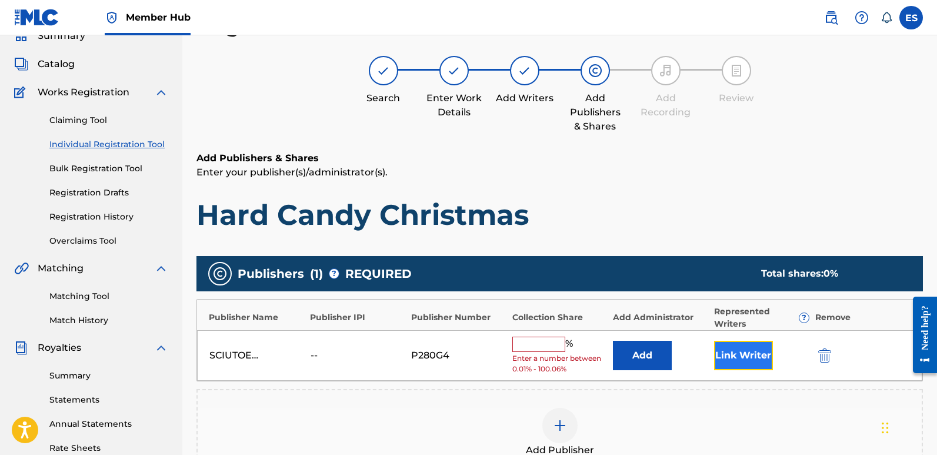
click at [733, 351] on button "Link Writer" at bounding box center [743, 355] width 59 height 29
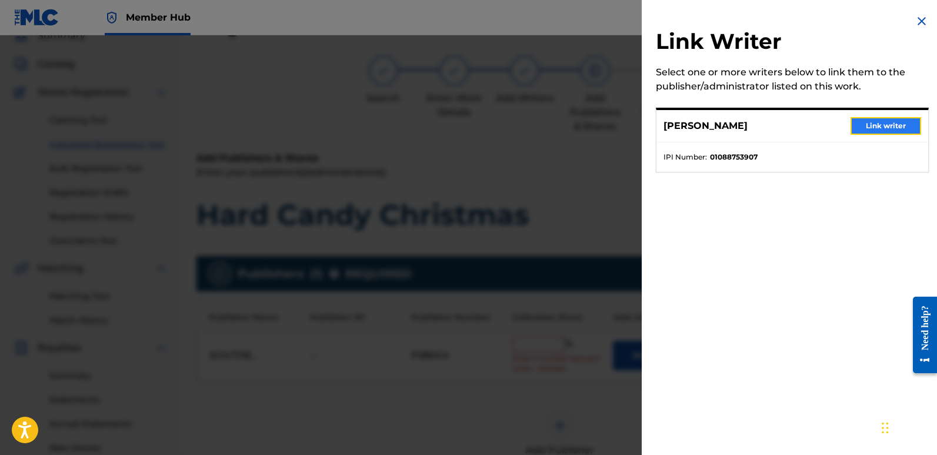
click at [883, 121] on button "Link writer" at bounding box center [886, 126] width 71 height 18
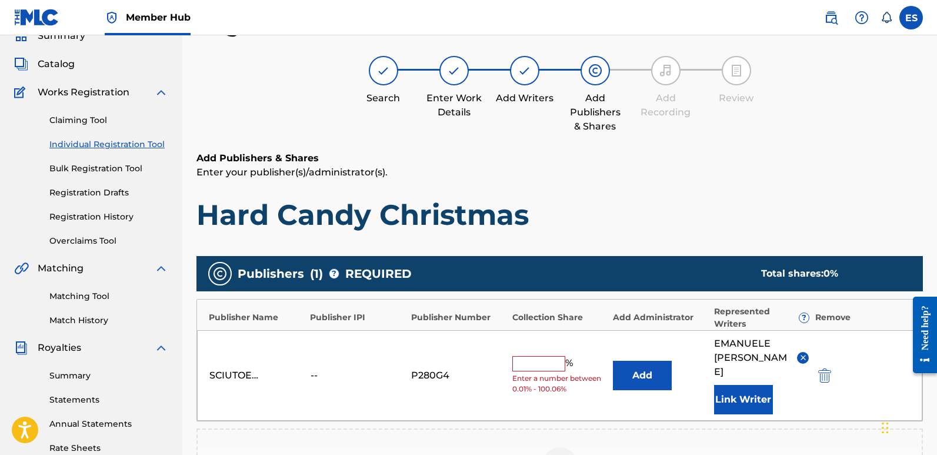
click at [523, 356] on input "text" at bounding box center [538, 363] width 53 height 15
type input "100"
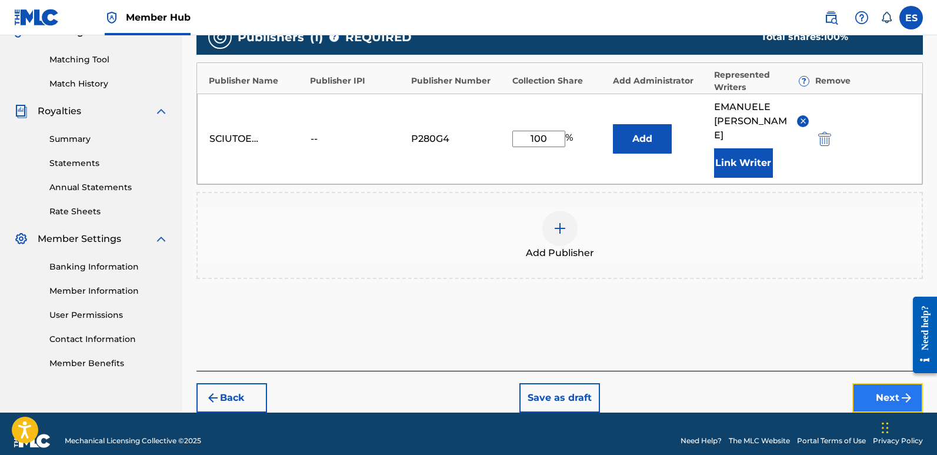
click at [867, 383] on button "Next" at bounding box center [887, 397] width 71 height 29
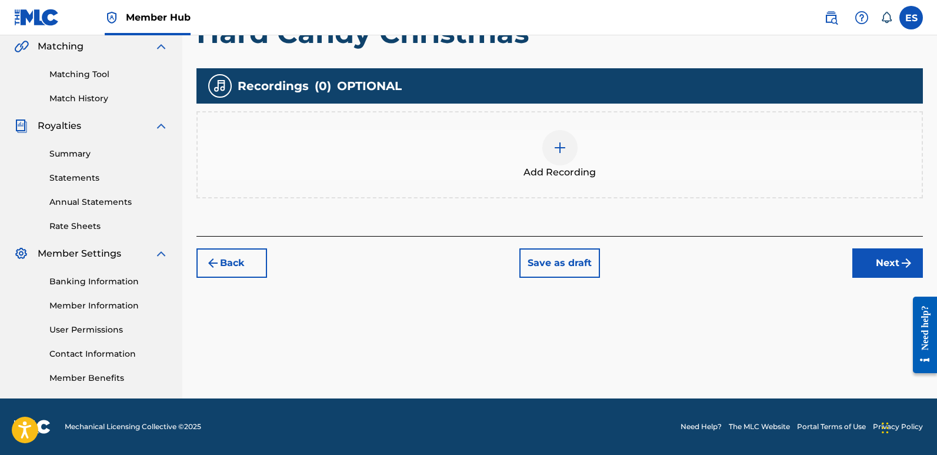
scroll to position [53, 0]
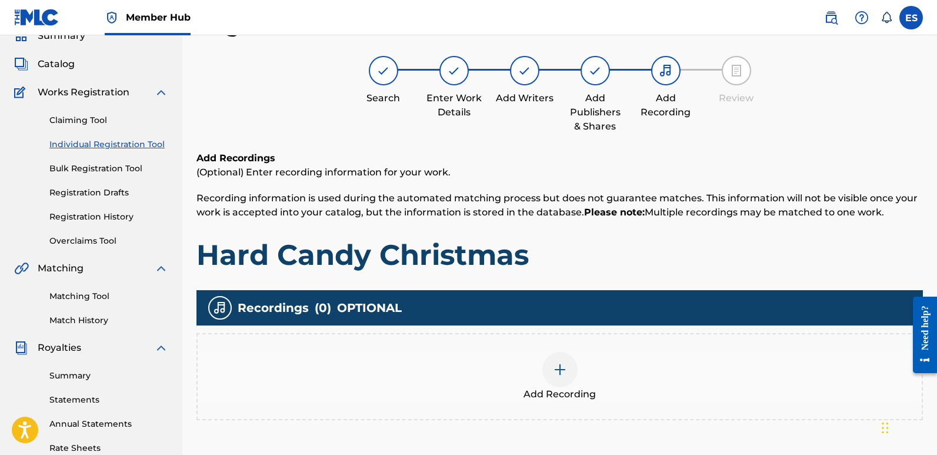
click at [549, 365] on div at bounding box center [559, 369] width 35 height 35
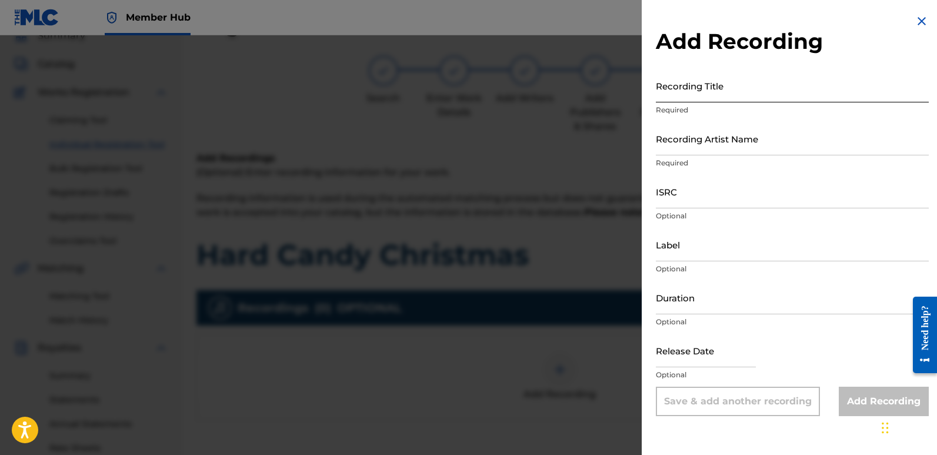
click at [742, 88] on input "Recording Title" at bounding box center [792, 86] width 273 height 34
paste input "Hard Candy Christmas"
type input "Hard Candy Christmas"
click at [741, 138] on input "Recording Artist Name" at bounding box center [792, 139] width 273 height 34
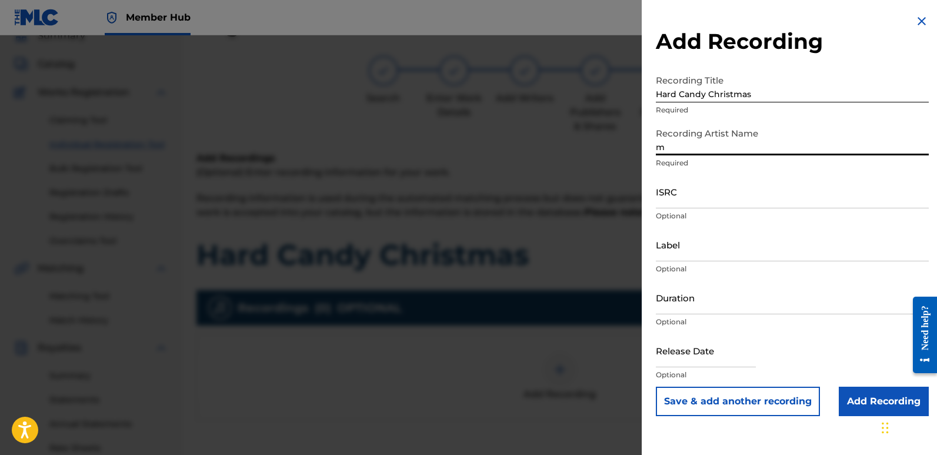
type input "Magic Squad"
click at [669, 193] on input "ISRC" at bounding box center [792, 192] width 273 height 34
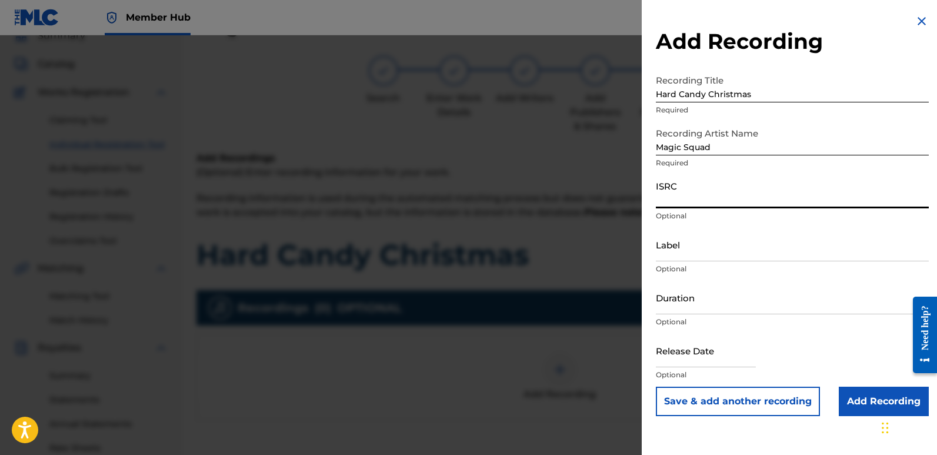
paste input "QT3F42553668"
type input "QT3F42553668"
click at [672, 241] on input "Label" at bounding box center [792, 245] width 273 height 34
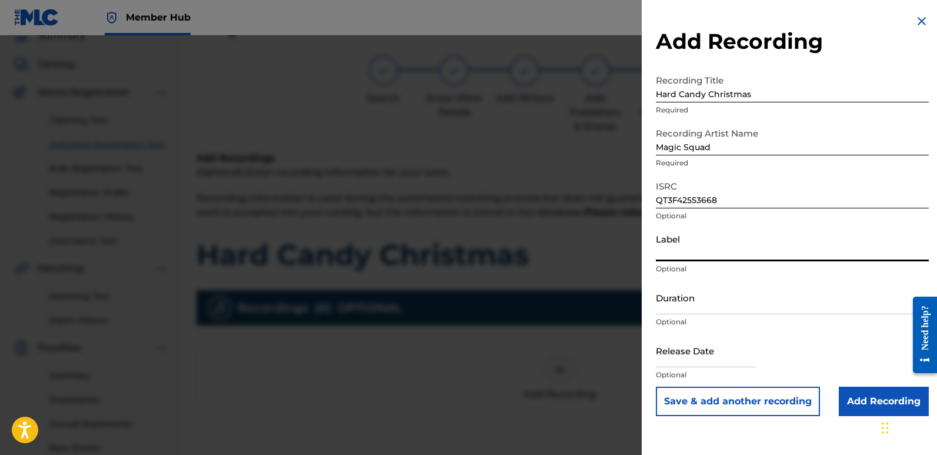
type input "Squad Records"
click at [685, 359] on input "text" at bounding box center [706, 351] width 100 height 34
select select "8"
select select "2025"
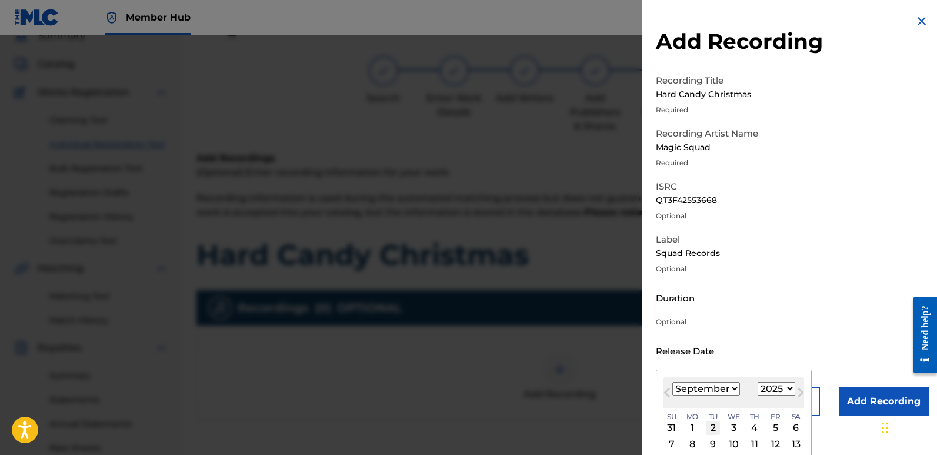
click at [715, 427] on div "2" at bounding box center [713, 428] width 14 height 14
type input "[DATE]"
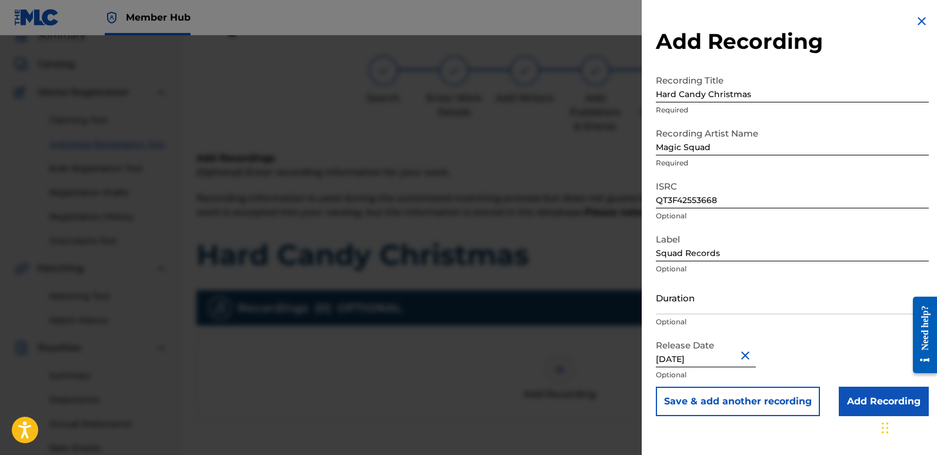
click at [708, 358] on input "[DATE]" at bounding box center [706, 351] width 100 height 34
select select "8"
select select "2025"
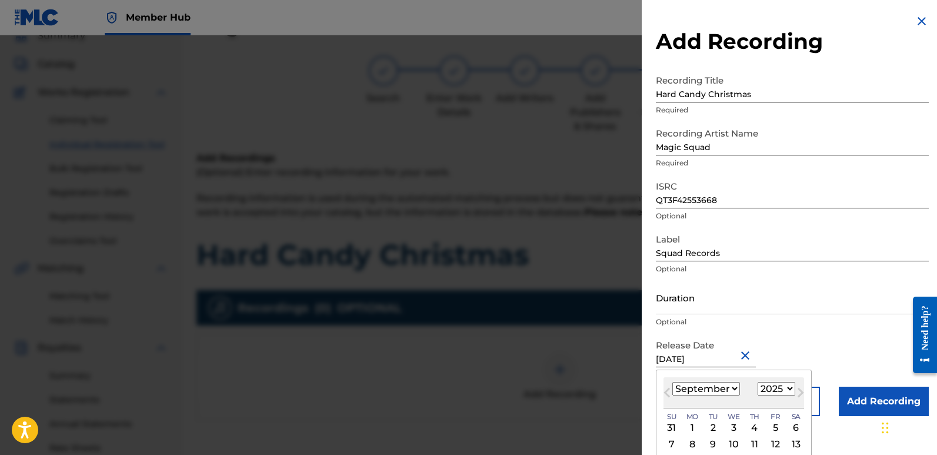
type input "[DATE]"
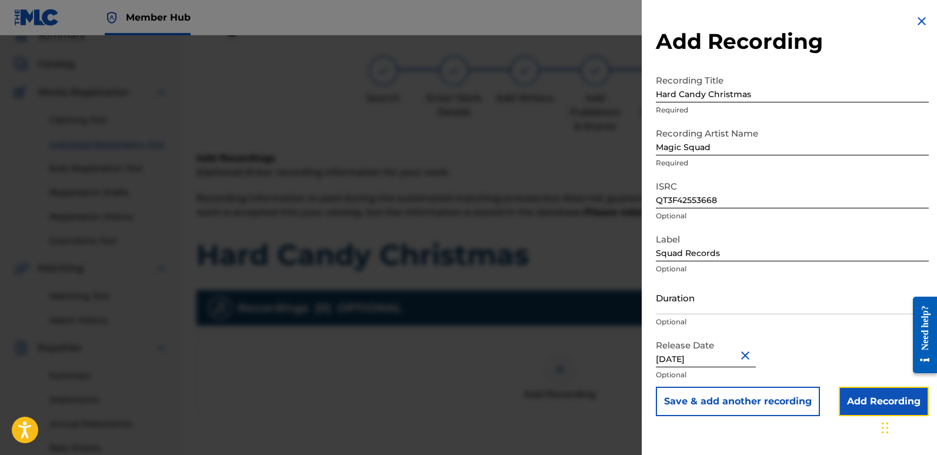
click at [857, 401] on input "Add Recording" at bounding box center [884, 400] width 90 height 29
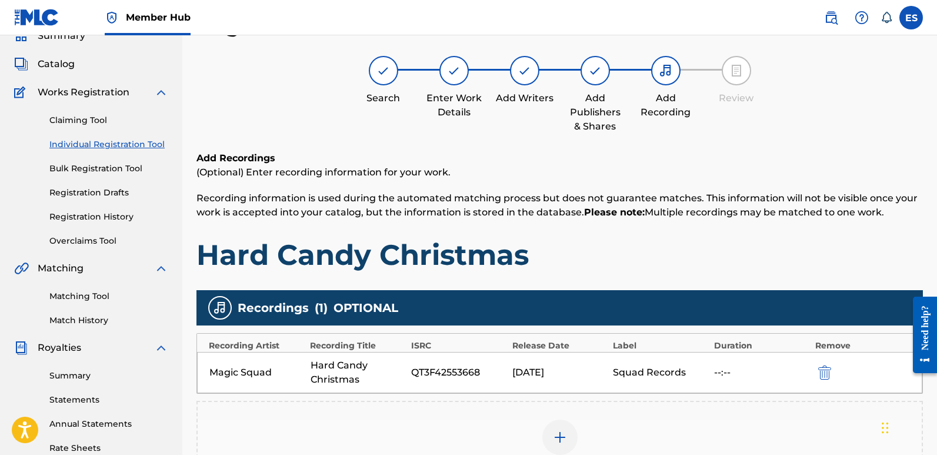
scroll to position [275, 0]
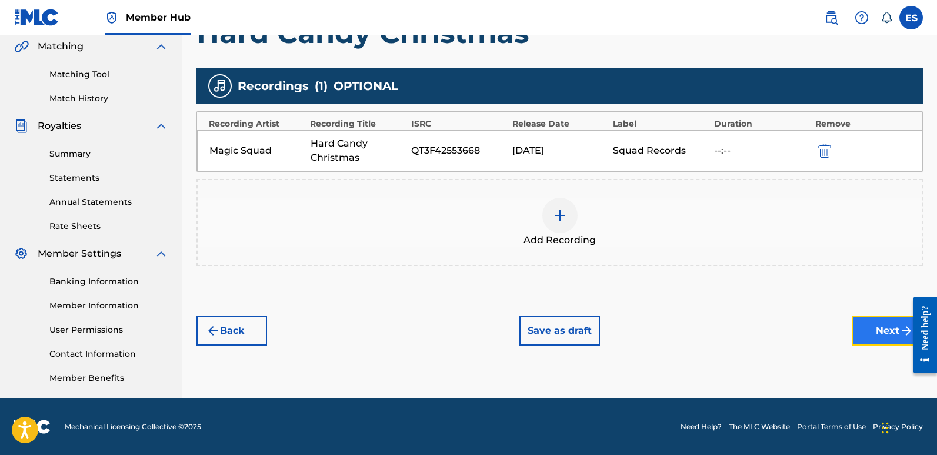
click at [874, 329] on button "Next" at bounding box center [887, 330] width 71 height 29
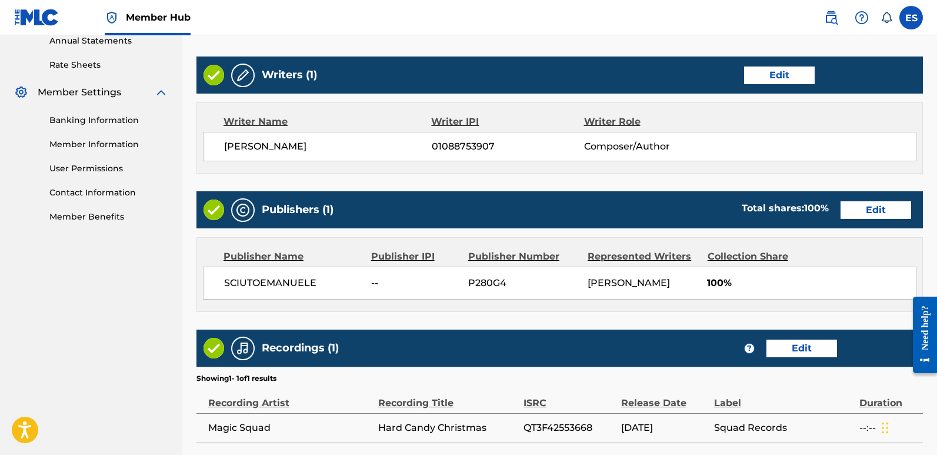
scroll to position [540, 0]
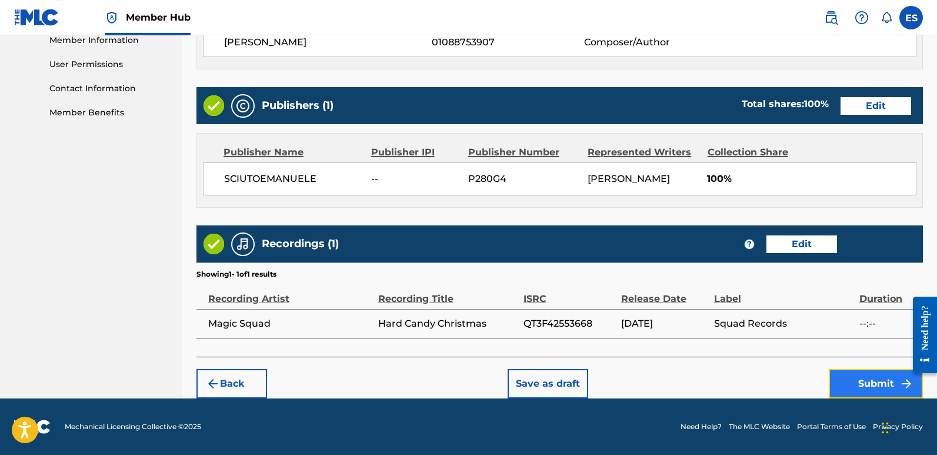
click at [856, 385] on button "Submit" at bounding box center [876, 383] width 94 height 29
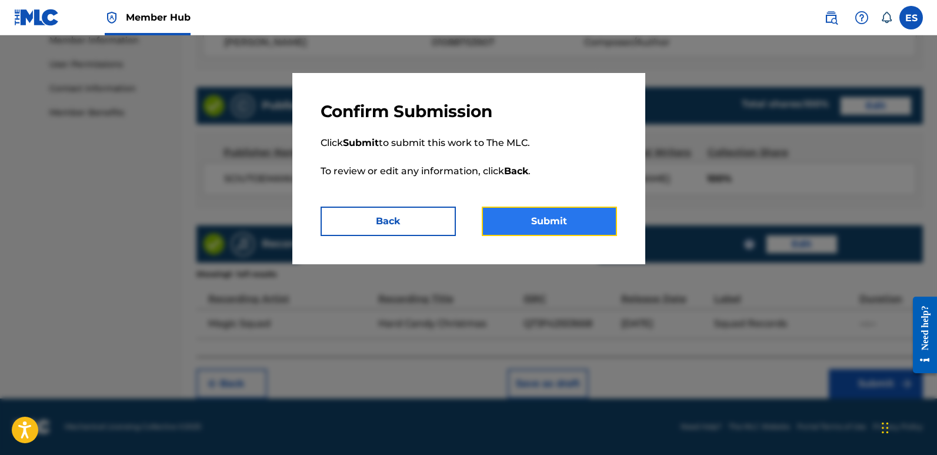
click at [546, 210] on button "Submit" at bounding box center [549, 220] width 135 height 29
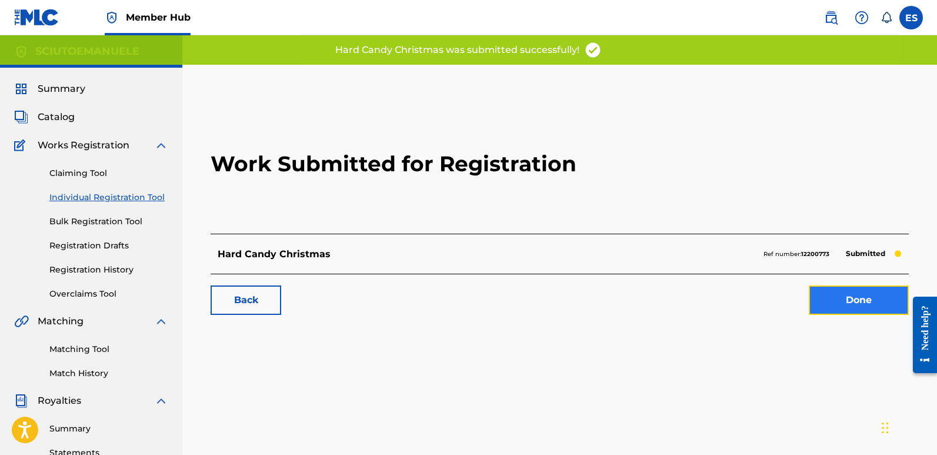
click at [862, 298] on link "Done" at bounding box center [859, 299] width 100 height 29
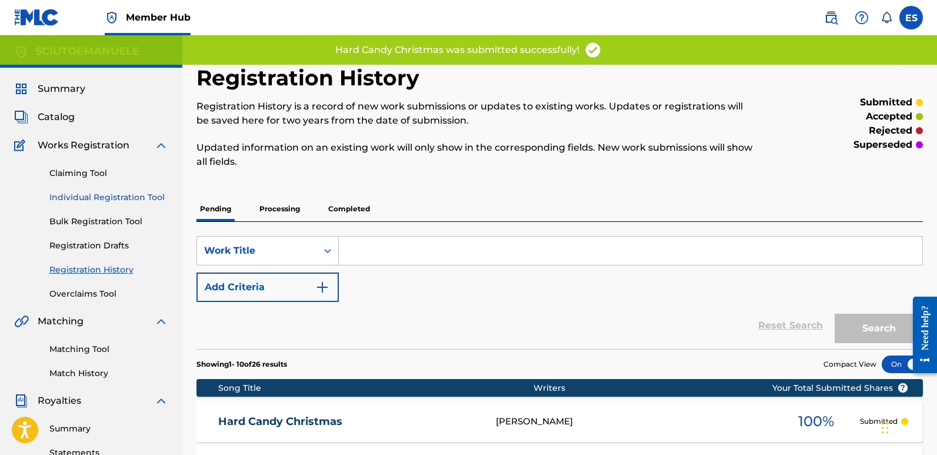
click at [138, 198] on link "Individual Registration Tool" at bounding box center [108, 197] width 119 height 12
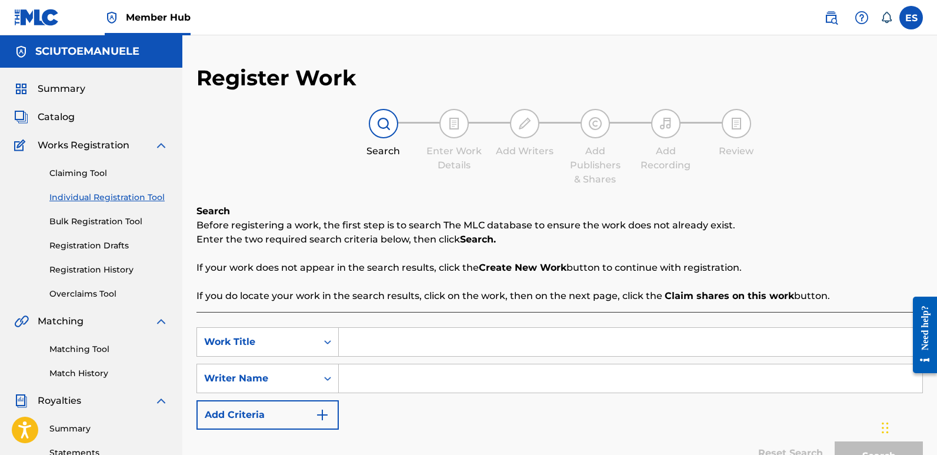
click at [376, 342] on input "Search Form" at bounding box center [631, 342] width 584 height 28
paste input "Honky Tonk Christmas"
type input "Honky Tonk Christmas"
click at [406, 384] on input "Search Form" at bounding box center [631, 378] width 584 height 28
type input "emanuelesciuto"
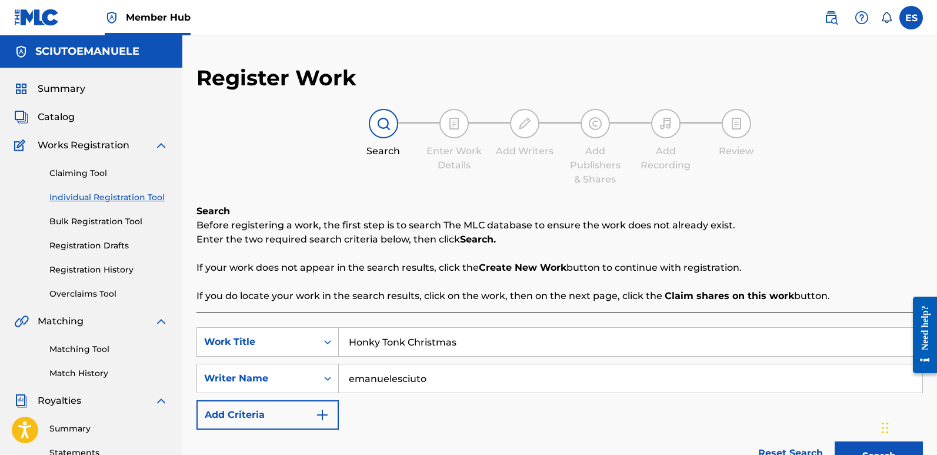
click at [835, 441] on button "Search" at bounding box center [879, 455] width 88 height 29
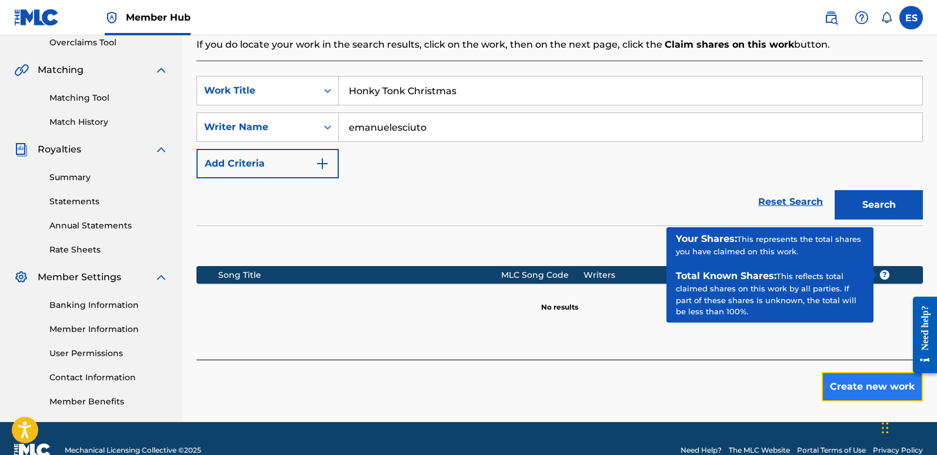
click at [874, 381] on button "Create new work" at bounding box center [872, 386] width 101 height 29
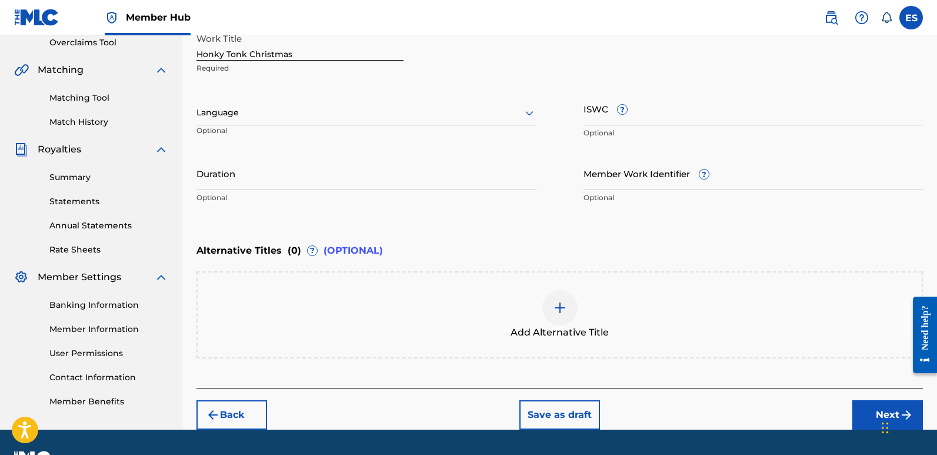
click at [339, 121] on div "Language" at bounding box center [366, 113] width 340 height 25
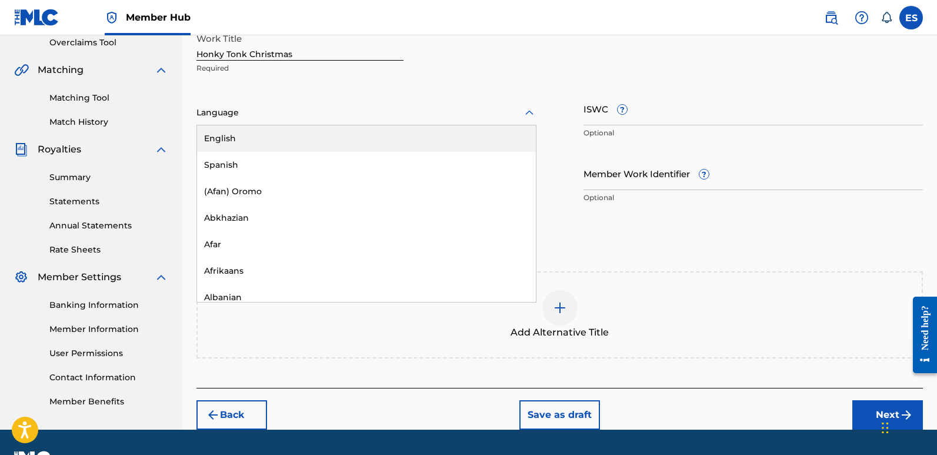
click at [278, 139] on div "English" at bounding box center [366, 138] width 339 height 26
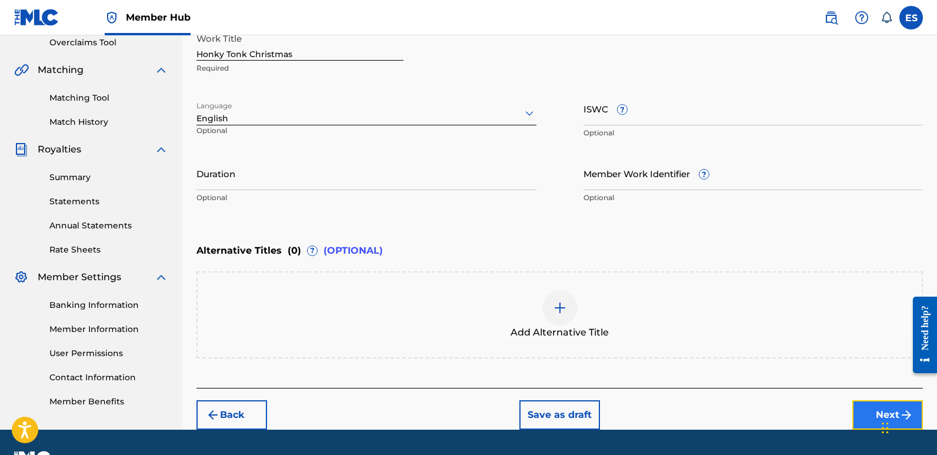
click at [858, 412] on button "Next" at bounding box center [887, 414] width 71 height 29
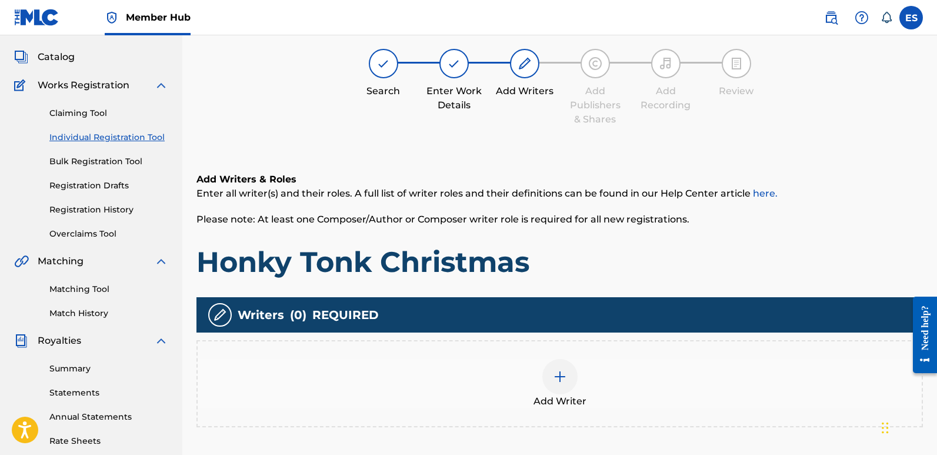
scroll to position [53, 0]
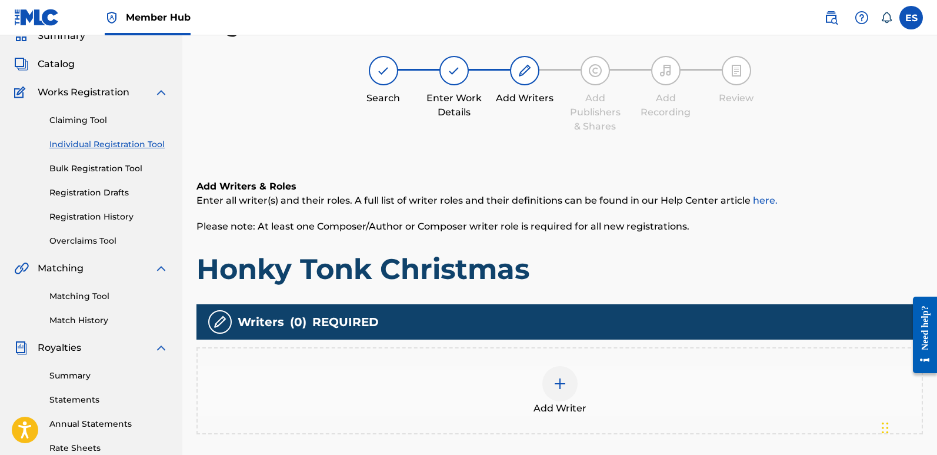
click at [574, 400] on div "Add Writer" at bounding box center [560, 390] width 724 height 49
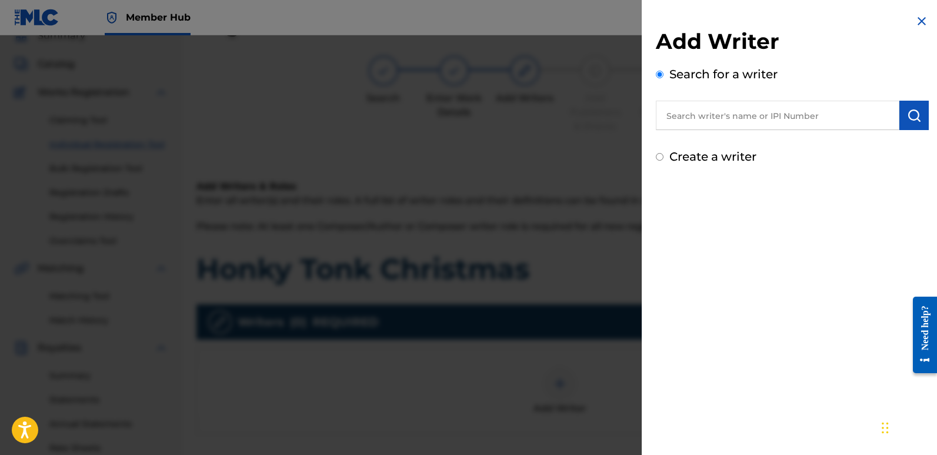
click at [726, 122] on input "text" at bounding box center [778, 115] width 244 height 29
type input "emanuelesciuto"
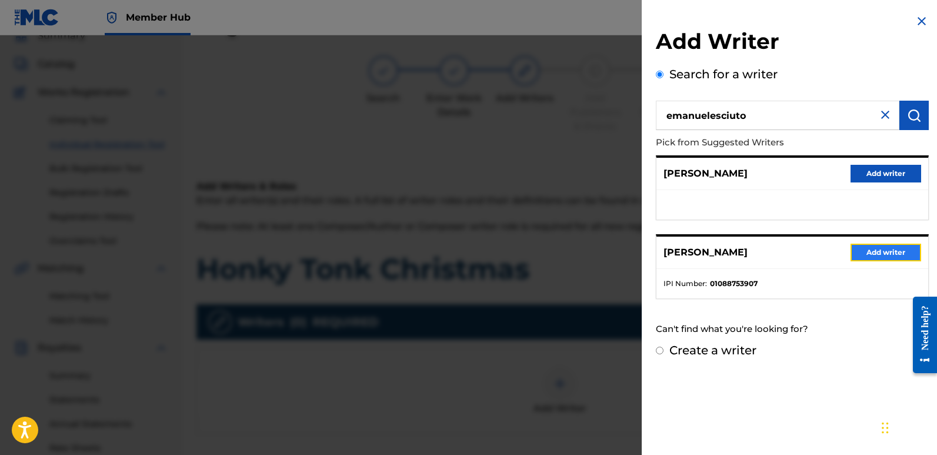
click at [884, 249] on button "Add writer" at bounding box center [886, 253] width 71 height 18
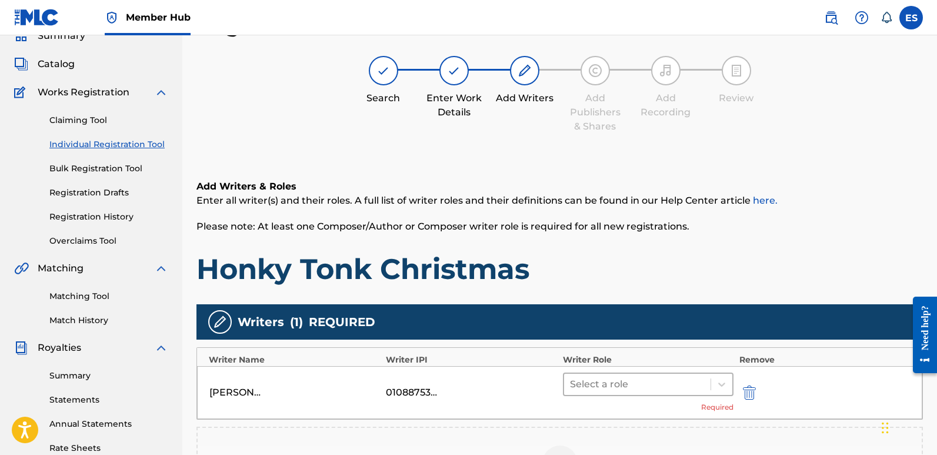
click at [631, 378] on div at bounding box center [637, 384] width 135 height 16
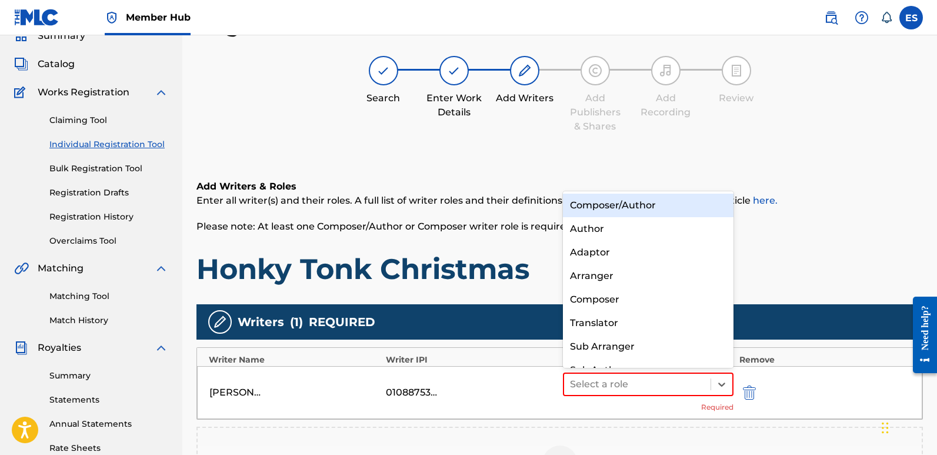
click at [619, 206] on div "Composer/Author" at bounding box center [648, 206] width 171 height 24
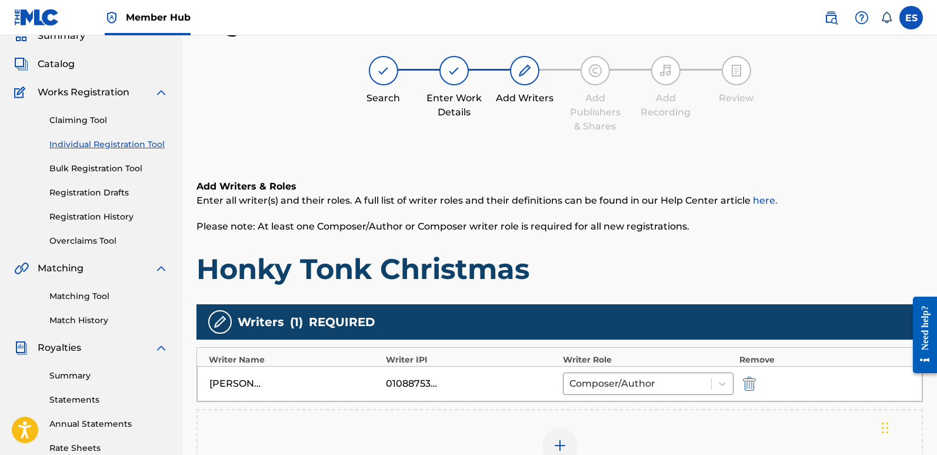
scroll to position [275, 0]
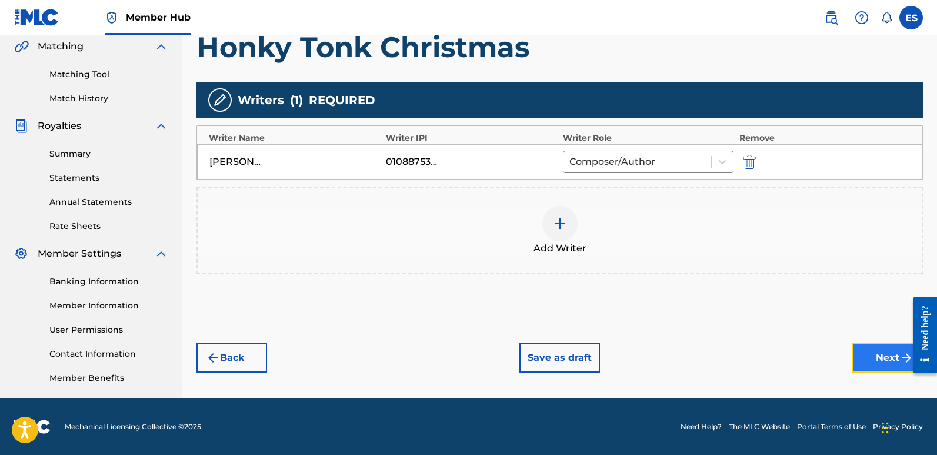
click at [882, 361] on button "Next" at bounding box center [887, 357] width 71 height 29
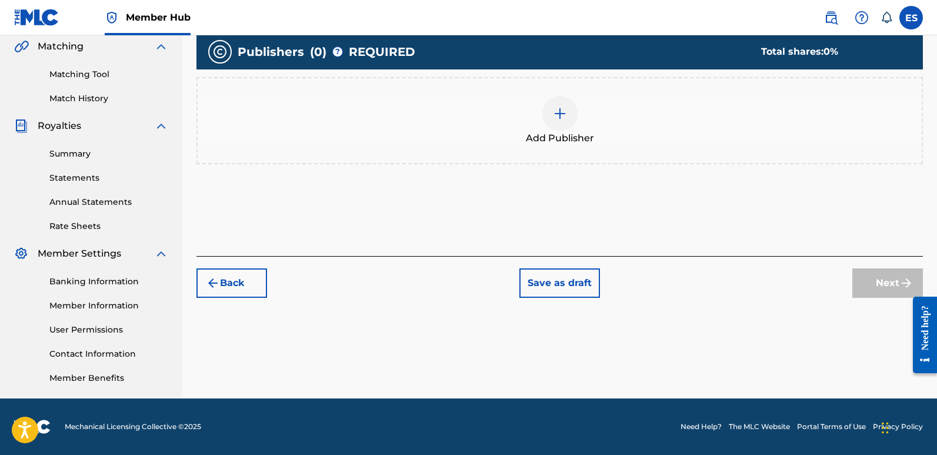
scroll to position [53, 0]
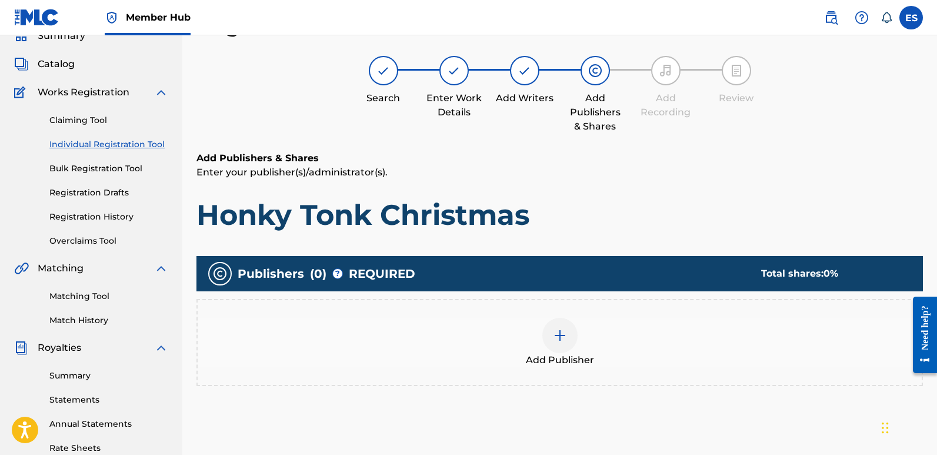
click at [564, 355] on span "Add Publisher" at bounding box center [560, 360] width 68 height 14
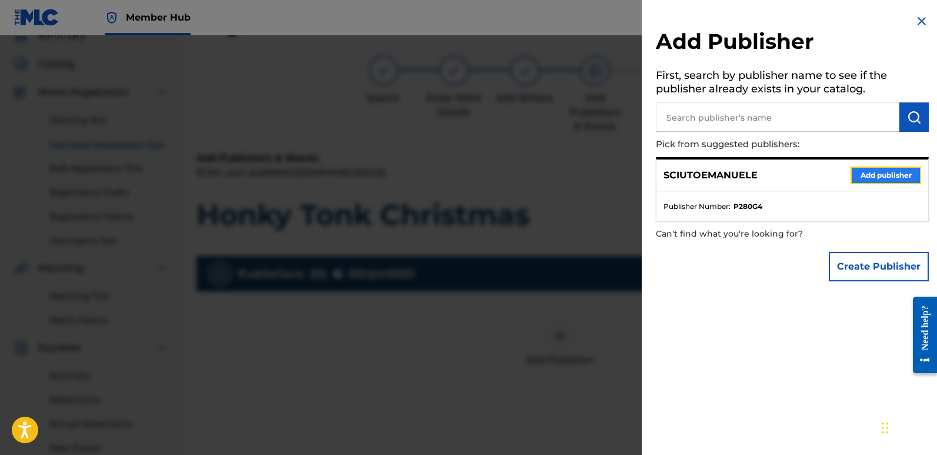
click at [882, 175] on button "Add publisher" at bounding box center [886, 175] width 71 height 18
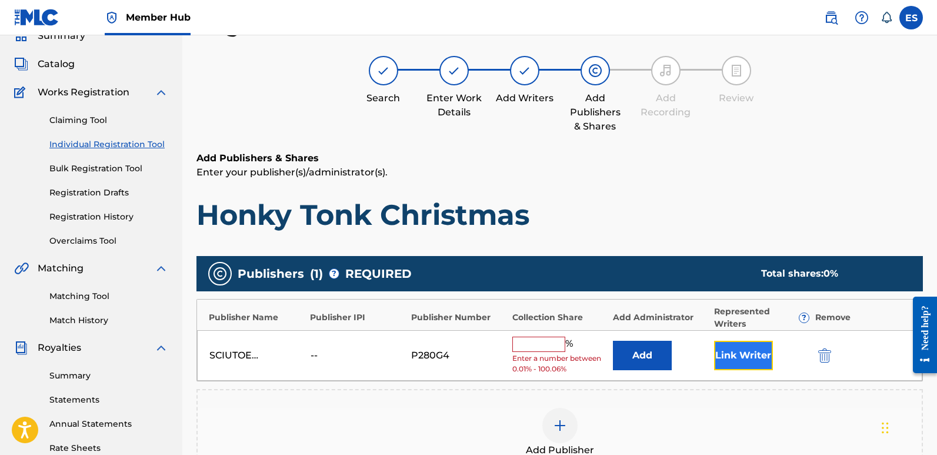
click at [759, 355] on button "Link Writer" at bounding box center [743, 355] width 59 height 29
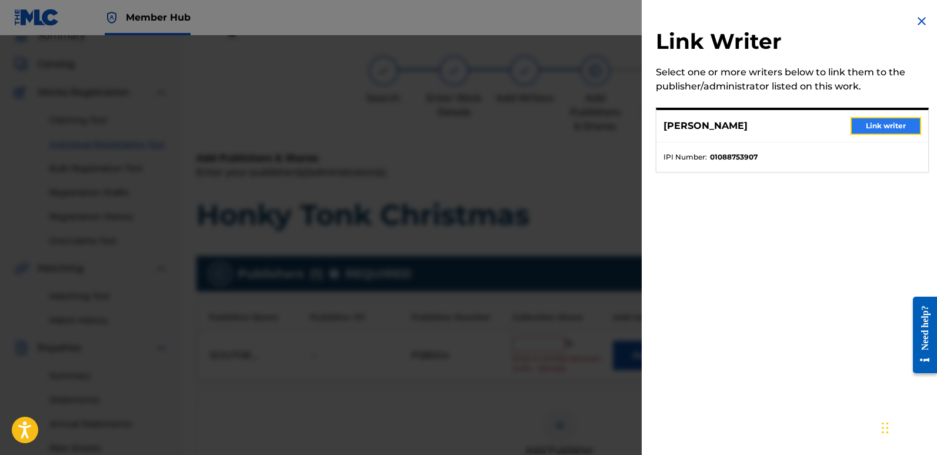
click at [885, 127] on button "Link writer" at bounding box center [886, 126] width 71 height 18
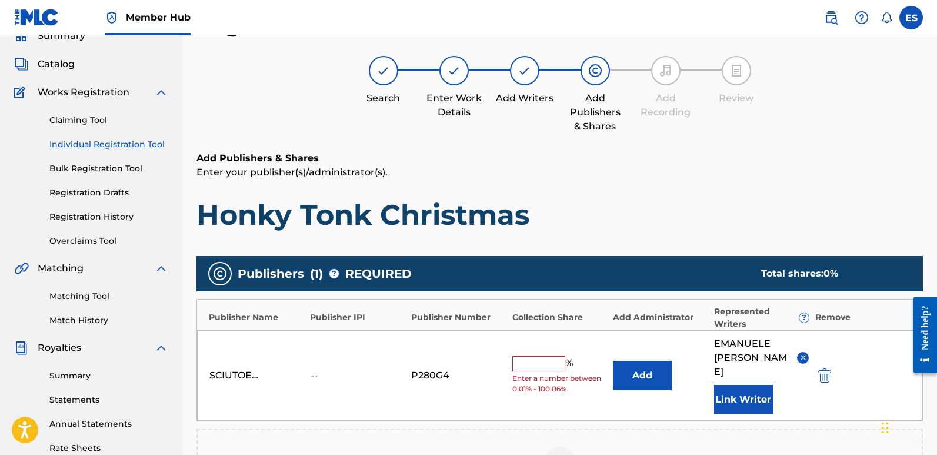
click at [539, 356] on input "text" at bounding box center [538, 363] width 53 height 15
type input "100"
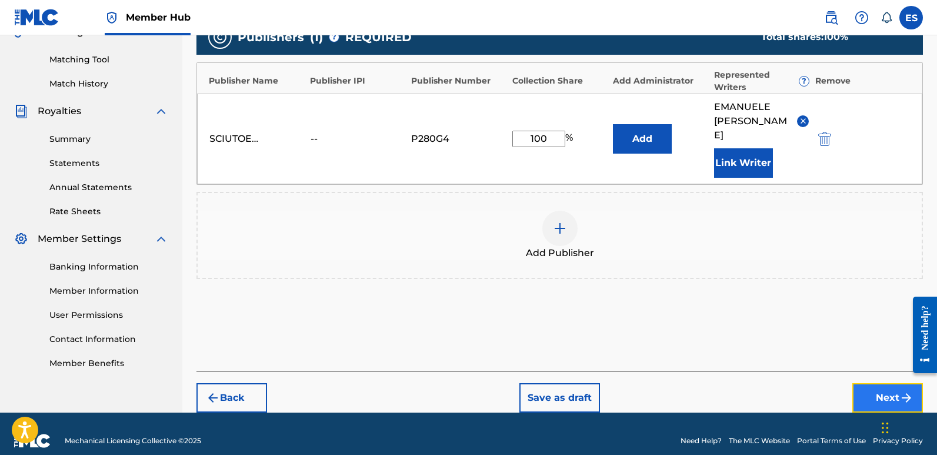
click at [869, 383] on button "Next" at bounding box center [887, 397] width 71 height 29
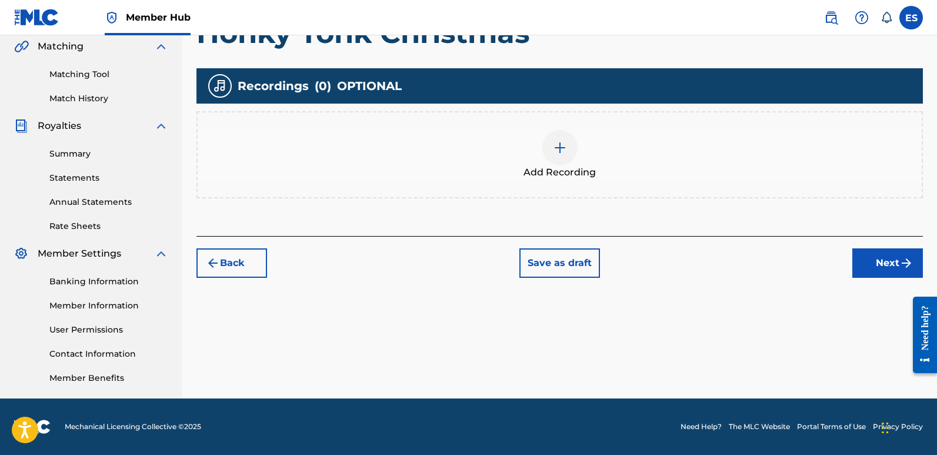
scroll to position [53, 0]
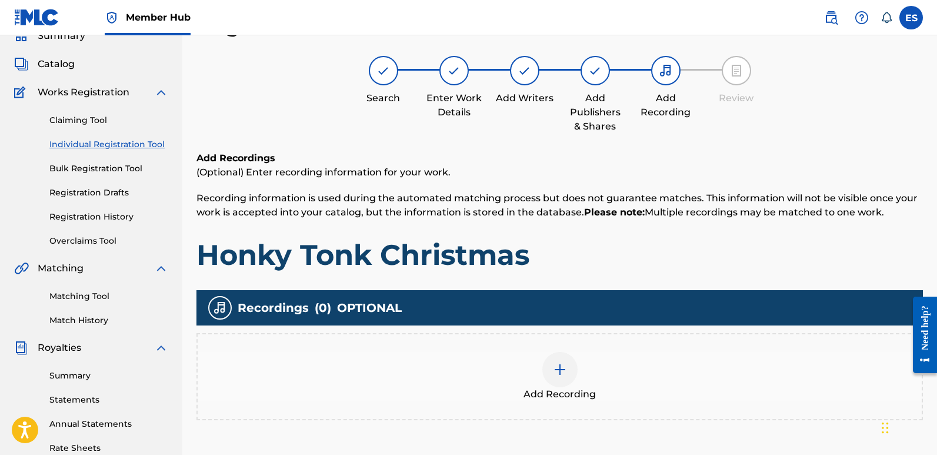
click at [561, 381] on div at bounding box center [559, 369] width 35 height 35
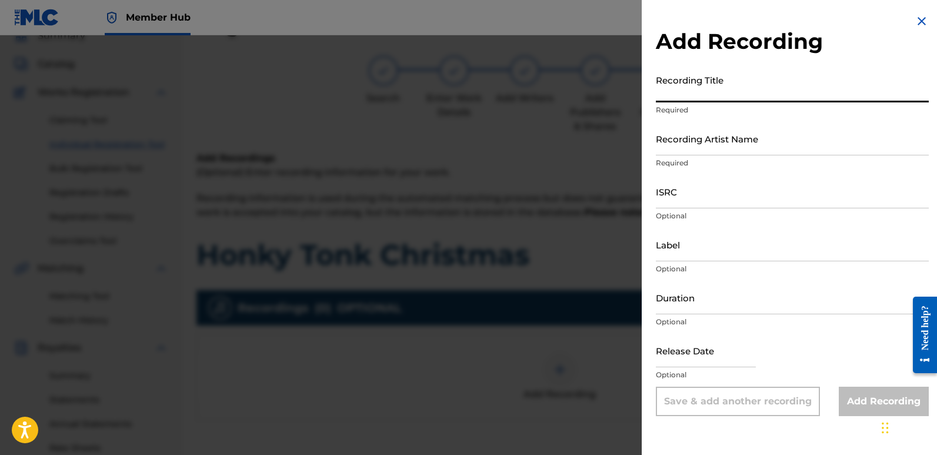
paste input "Honky Tonk Christmas"
type input "Honky Tonk Christmas"
click at [737, 129] on input "Recording Artist Name" at bounding box center [792, 139] width 273 height 34
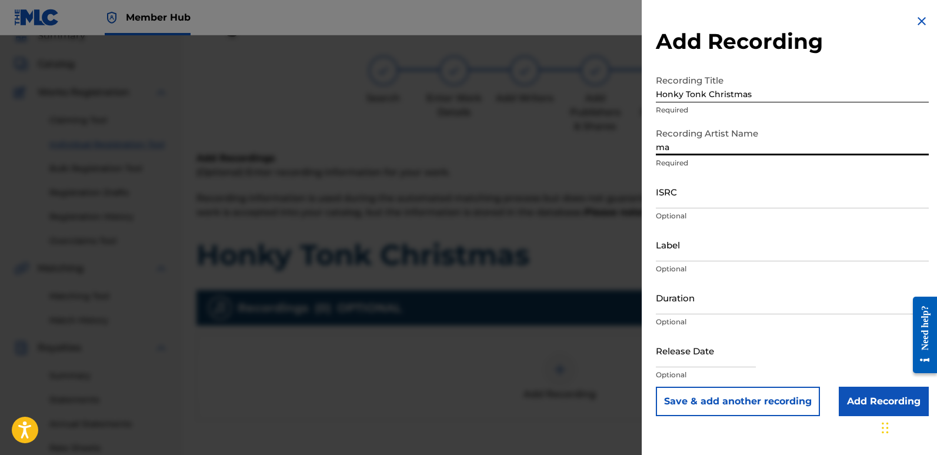
type input "Magic Squad"
click at [706, 192] on input "ISRC" at bounding box center [792, 192] width 273 height 34
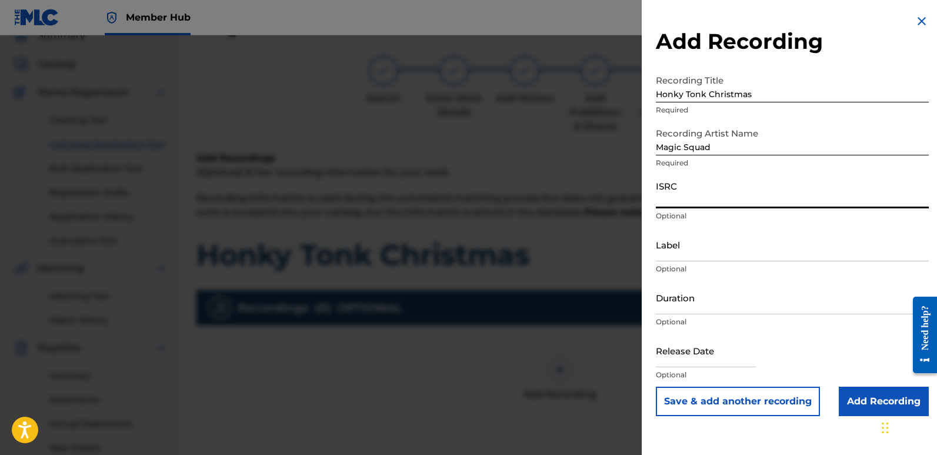
paste input "QT3F42553669"
type input "QT3F42553669"
click at [736, 250] on input "Label" at bounding box center [792, 245] width 273 height 34
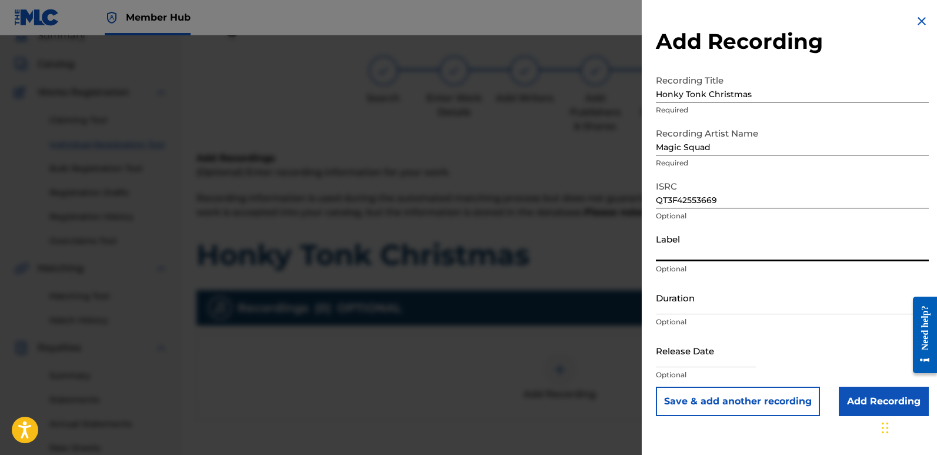
type input "Squad Records"
click at [682, 349] on input "text" at bounding box center [706, 351] width 100 height 34
select select "8"
select select "2025"
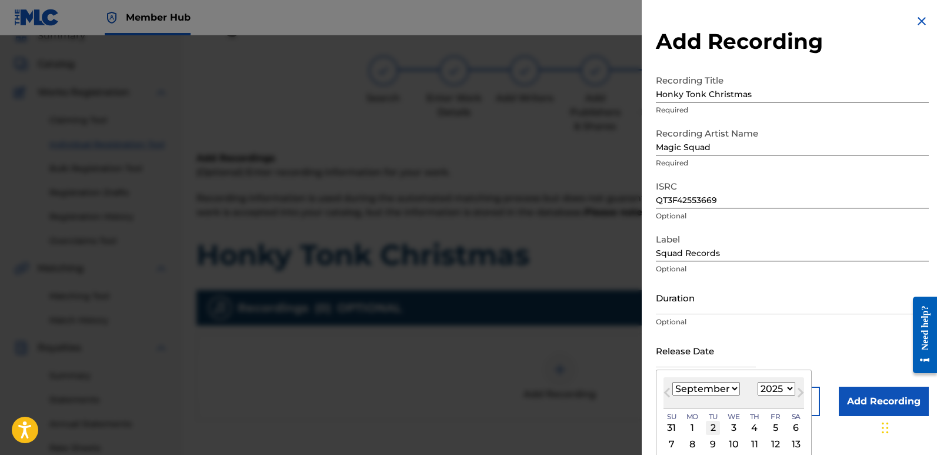
click at [716, 429] on div "2" at bounding box center [713, 428] width 14 height 14
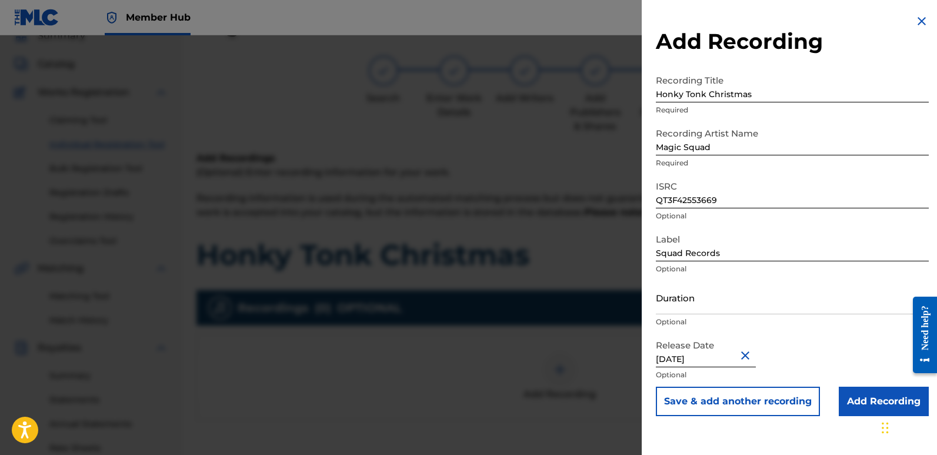
type input "[DATE]"
click at [709, 354] on input "[DATE]" at bounding box center [706, 351] width 100 height 34
select select "8"
select select "2025"
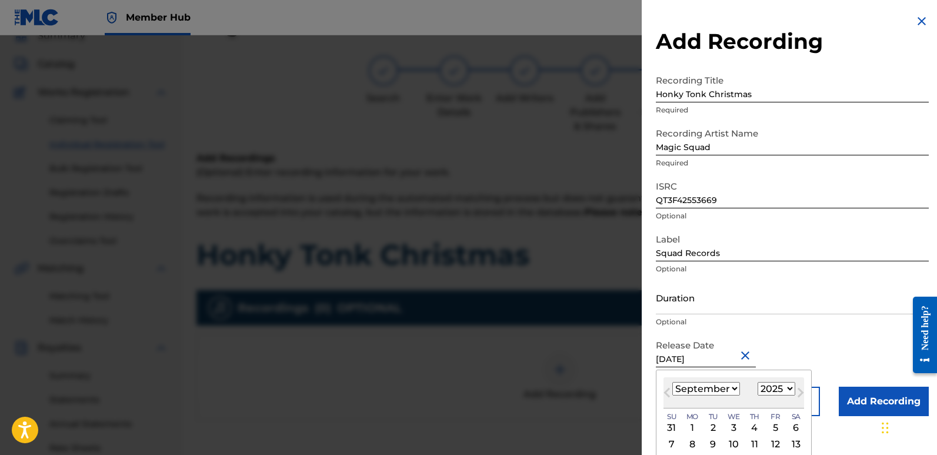
type input "[DATE]"
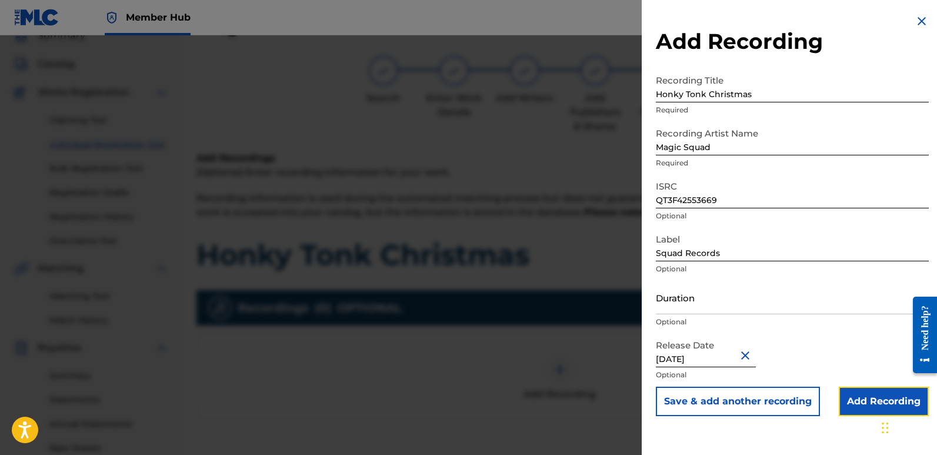
click at [862, 402] on input "Add Recording" at bounding box center [884, 400] width 90 height 29
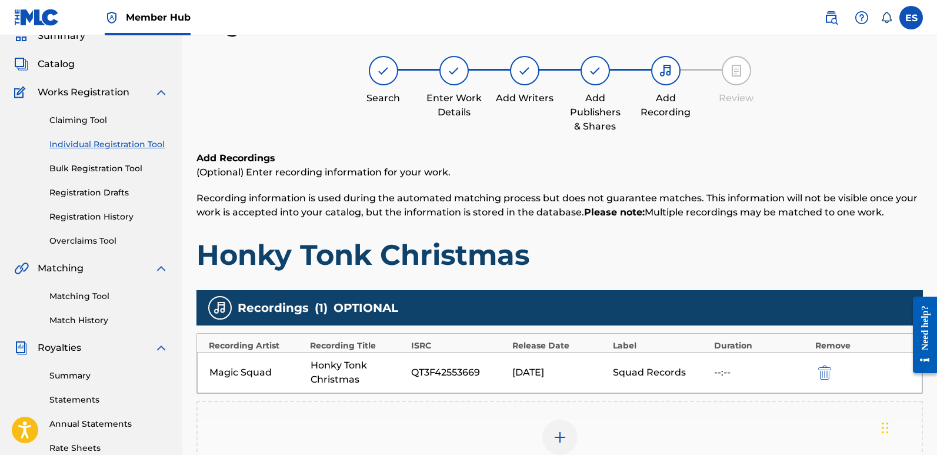
scroll to position [275, 0]
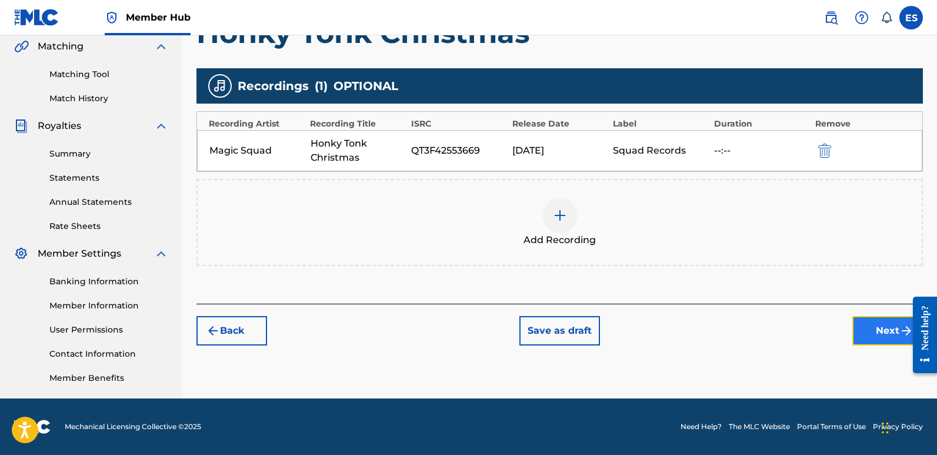
click at [876, 336] on button "Next" at bounding box center [887, 330] width 71 height 29
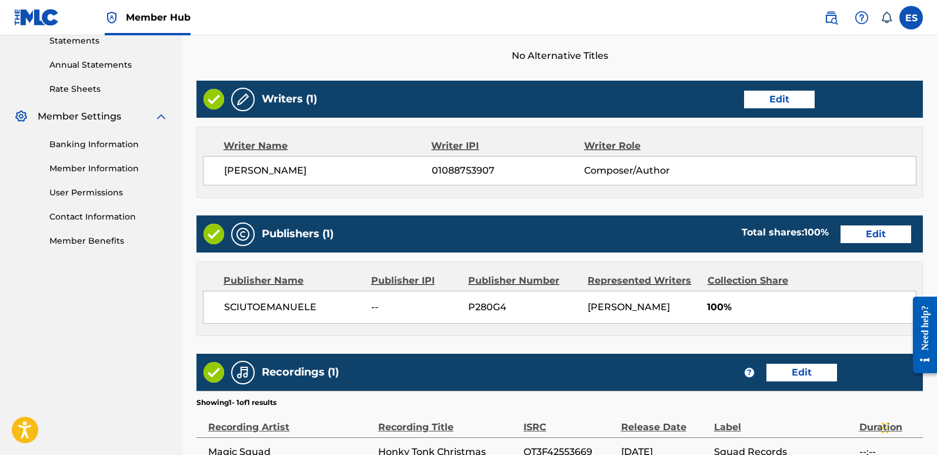
scroll to position [540, 0]
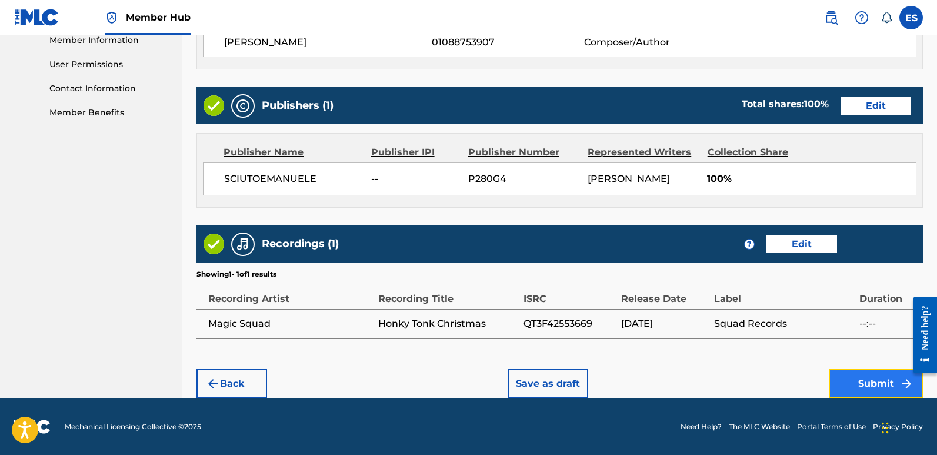
click at [879, 375] on button "Submit" at bounding box center [876, 383] width 94 height 29
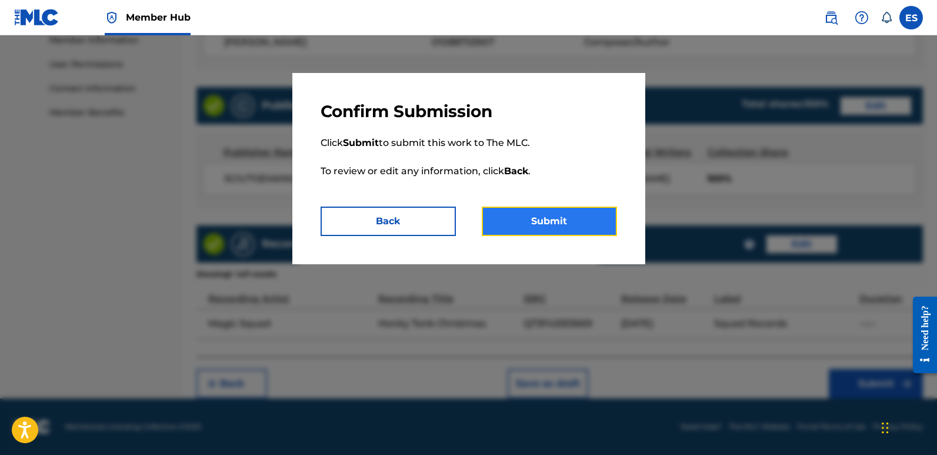
click at [598, 222] on button "Submit" at bounding box center [549, 220] width 135 height 29
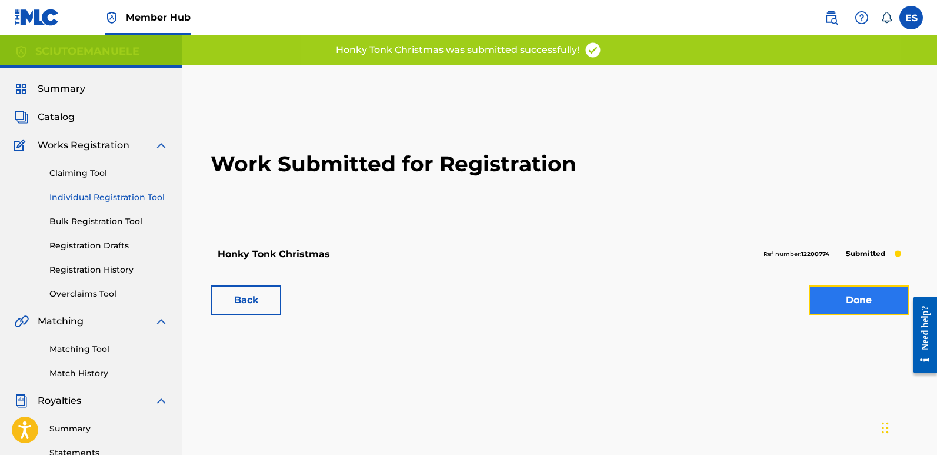
click at [831, 301] on link "Done" at bounding box center [859, 299] width 100 height 29
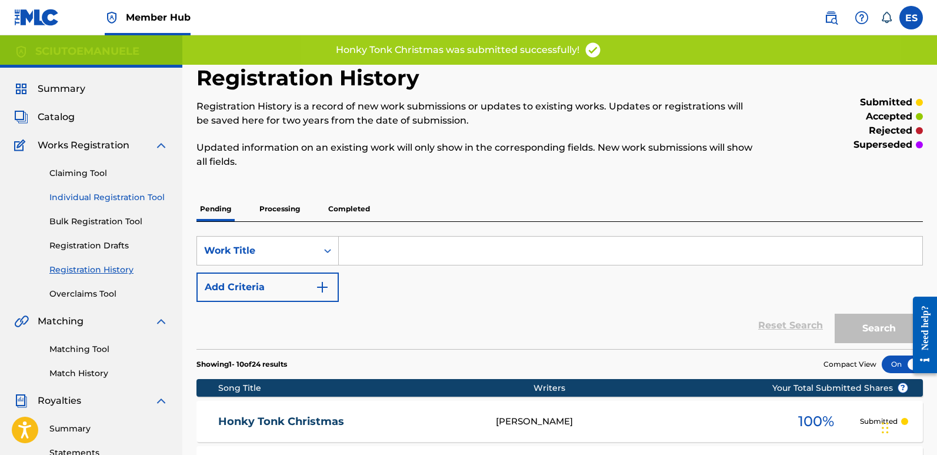
click at [123, 193] on link "Individual Registration Tool" at bounding box center [108, 197] width 119 height 12
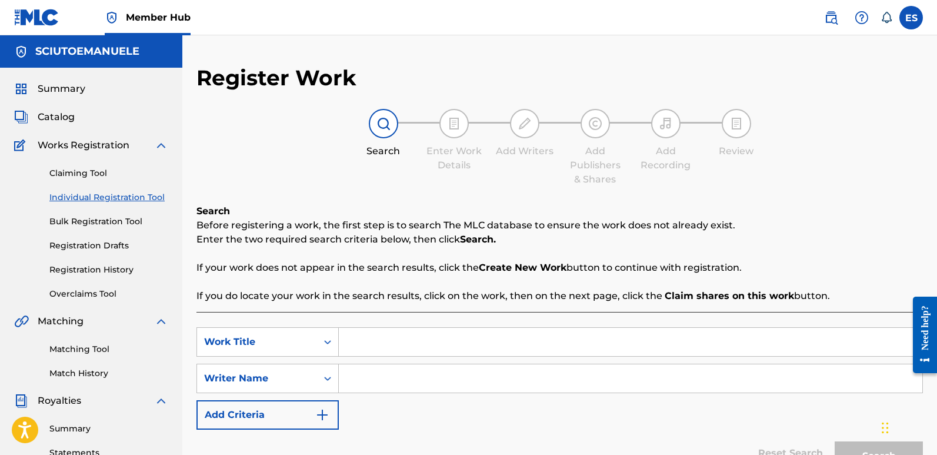
click at [370, 351] on input "Search Form" at bounding box center [631, 342] width 584 height 28
paste input "If We Make It Through December"
type input "If We Make It Through December"
click at [394, 376] on input "Search Form" at bounding box center [631, 378] width 584 height 28
type input "emanuelesciuto"
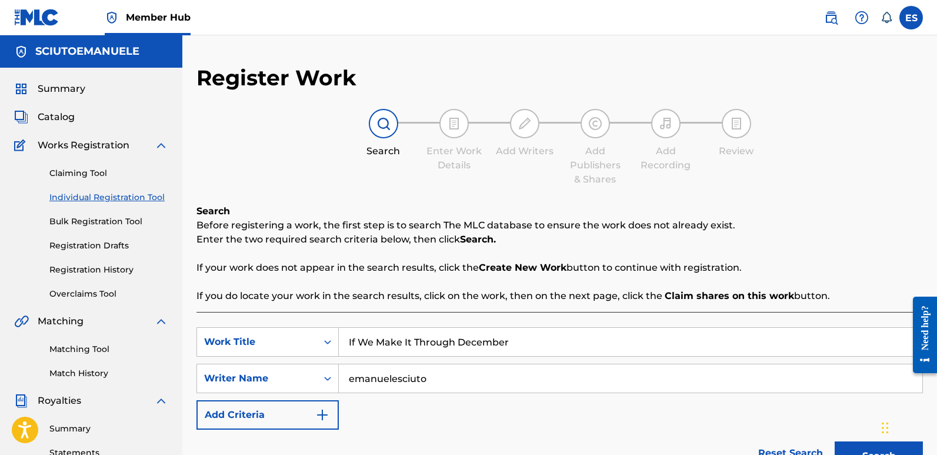
click at [835, 441] on button "Search" at bounding box center [879, 455] width 88 height 29
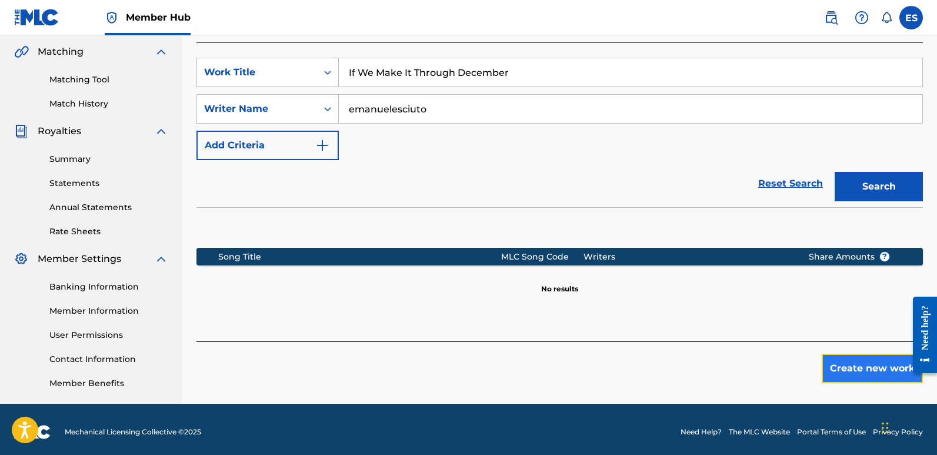
click at [853, 369] on button "Create new work" at bounding box center [872, 368] width 101 height 29
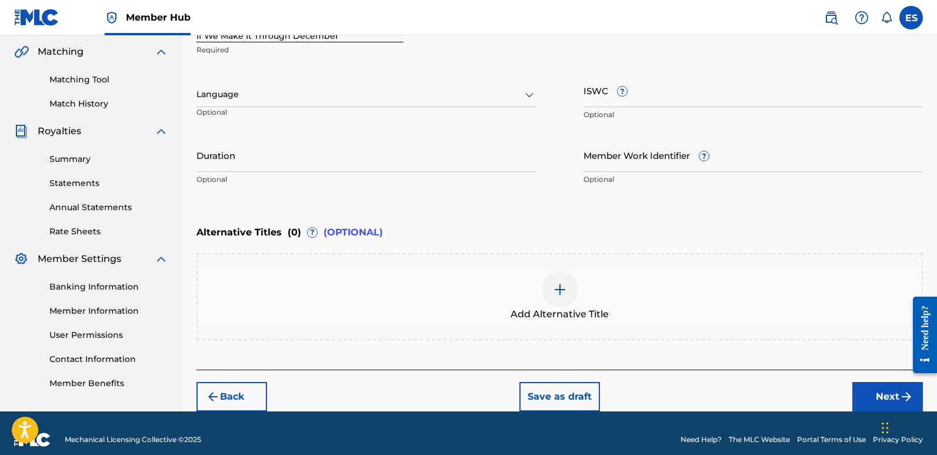
click at [323, 95] on div at bounding box center [366, 94] width 340 height 15
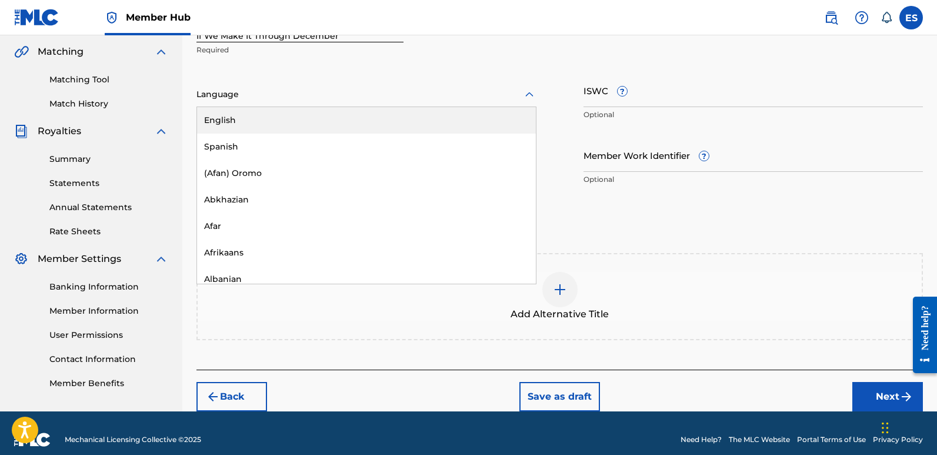
click at [271, 115] on div "English" at bounding box center [366, 120] width 339 height 26
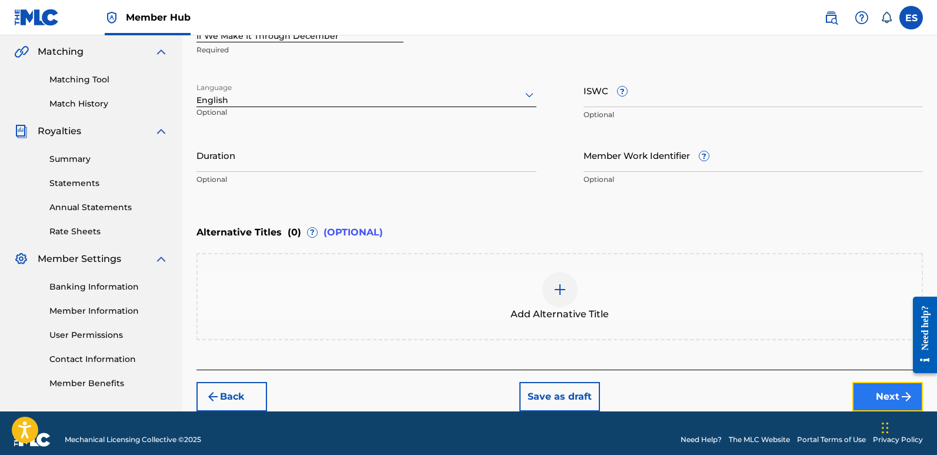
click at [869, 396] on button "Next" at bounding box center [887, 396] width 71 height 29
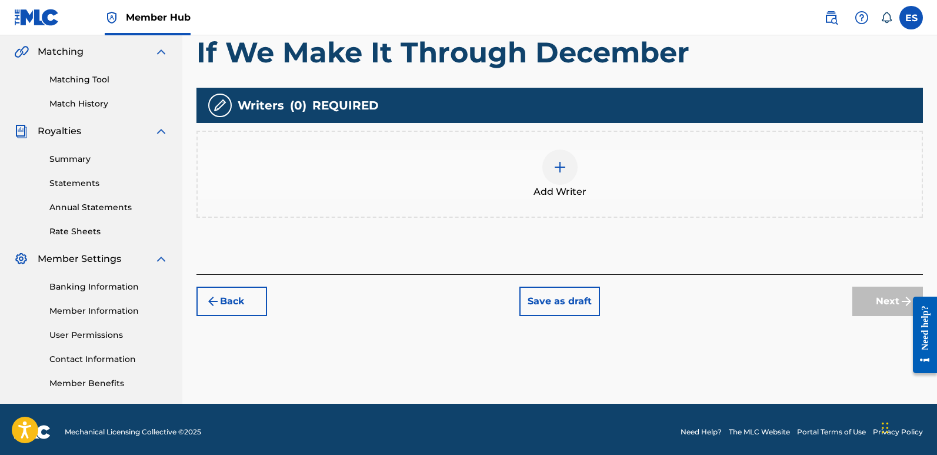
scroll to position [53, 0]
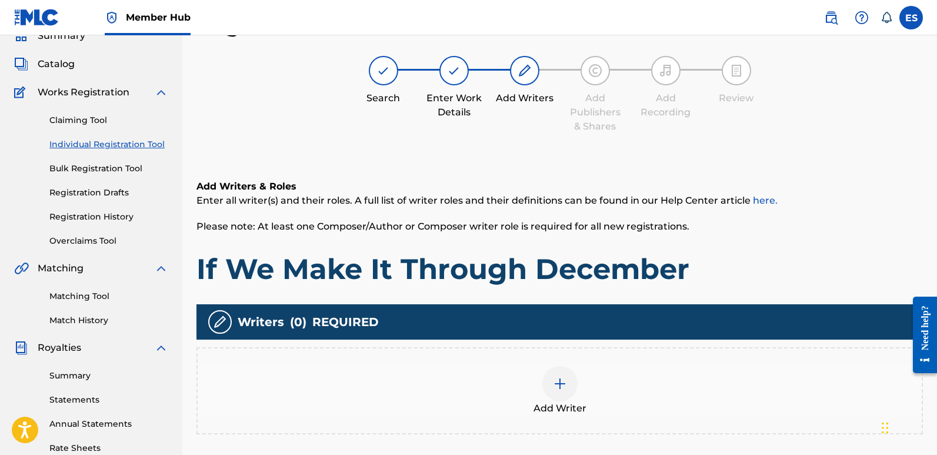
click at [556, 381] on img at bounding box center [560, 383] width 14 height 14
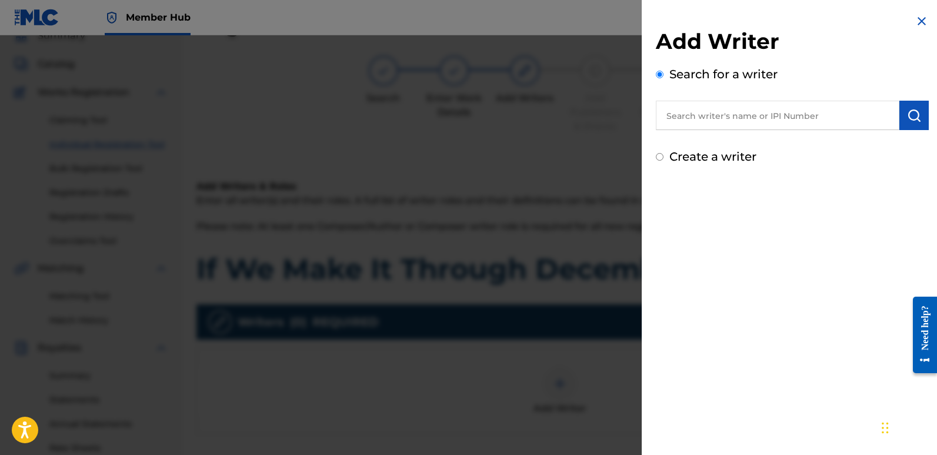
click at [718, 119] on input "text" at bounding box center [778, 115] width 244 height 29
type input "emanuelesciuto"
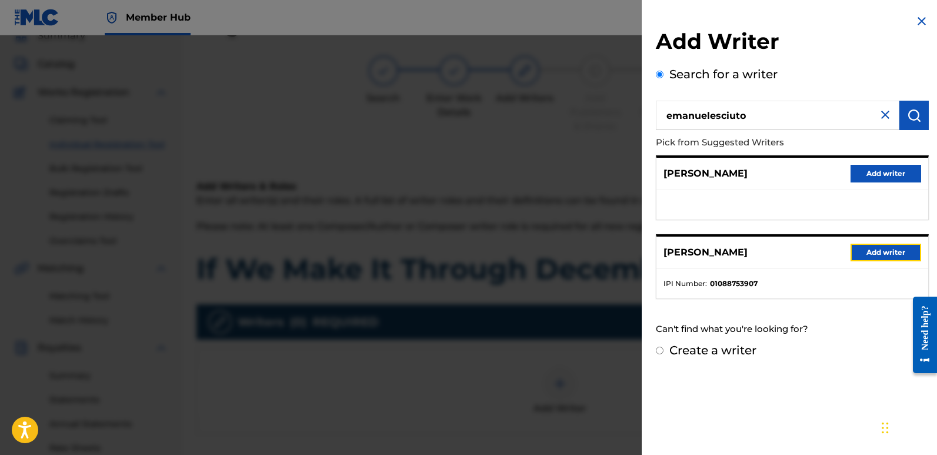
click at [884, 252] on button "Add writer" at bounding box center [886, 253] width 71 height 18
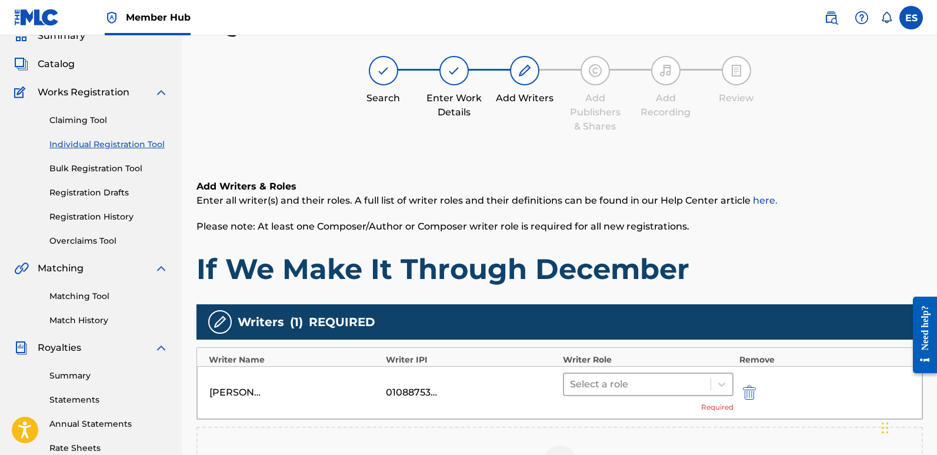
click at [661, 378] on div at bounding box center [637, 384] width 135 height 16
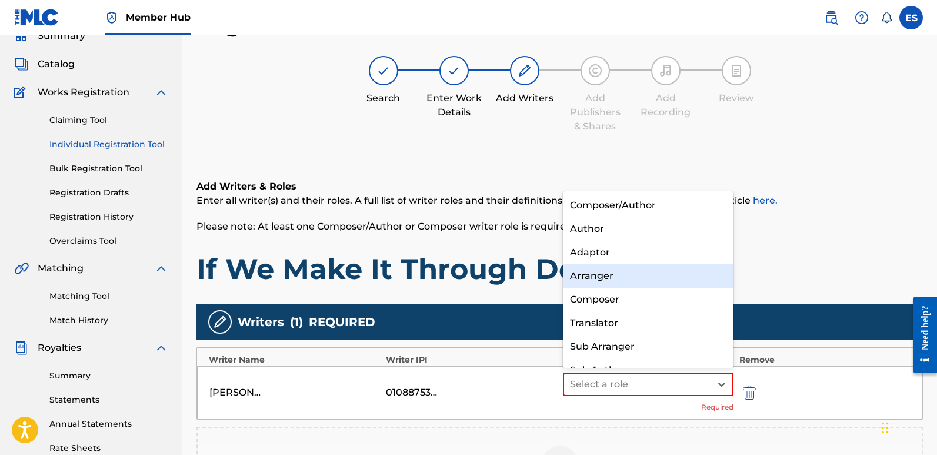
scroll to position [16, 0]
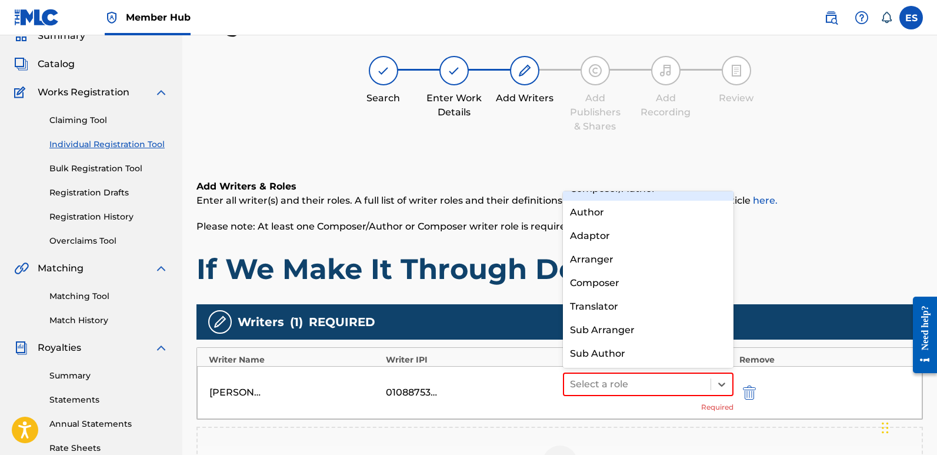
click at [611, 196] on div "Composer/Author" at bounding box center [648, 189] width 171 height 24
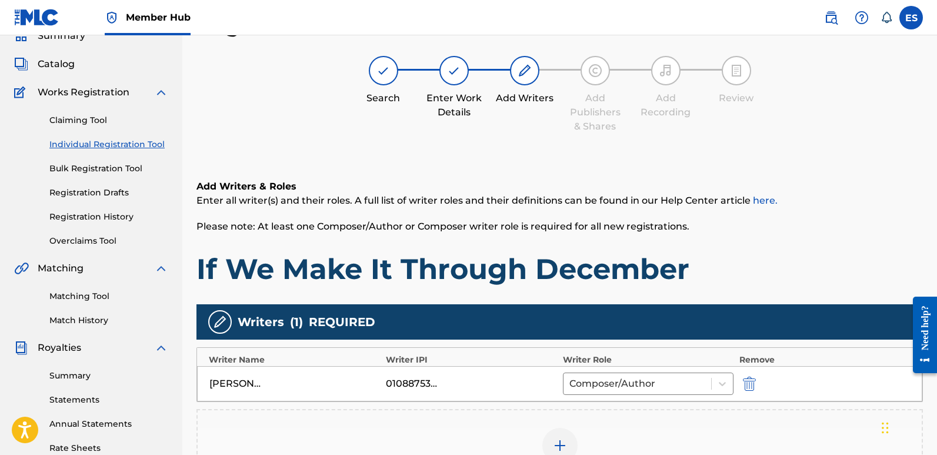
scroll to position [275, 0]
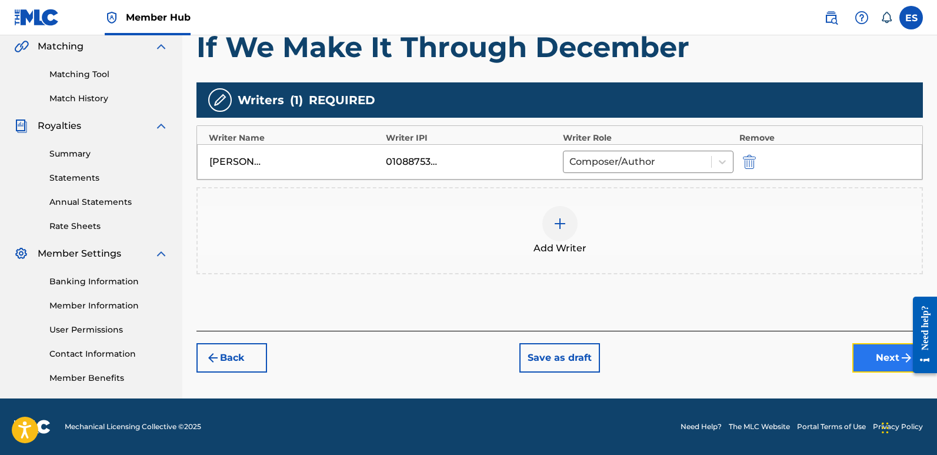
click at [882, 362] on button "Next" at bounding box center [887, 357] width 71 height 29
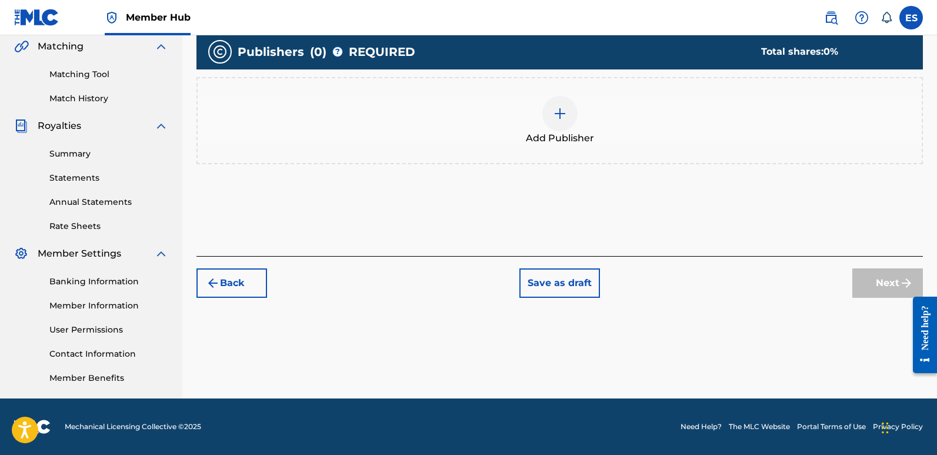
scroll to position [53, 0]
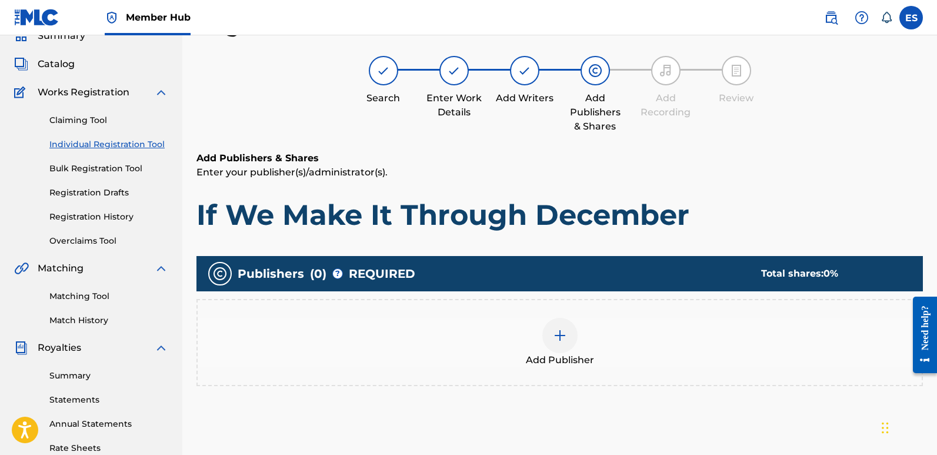
click at [574, 357] on span "Add Publisher" at bounding box center [560, 360] width 68 height 14
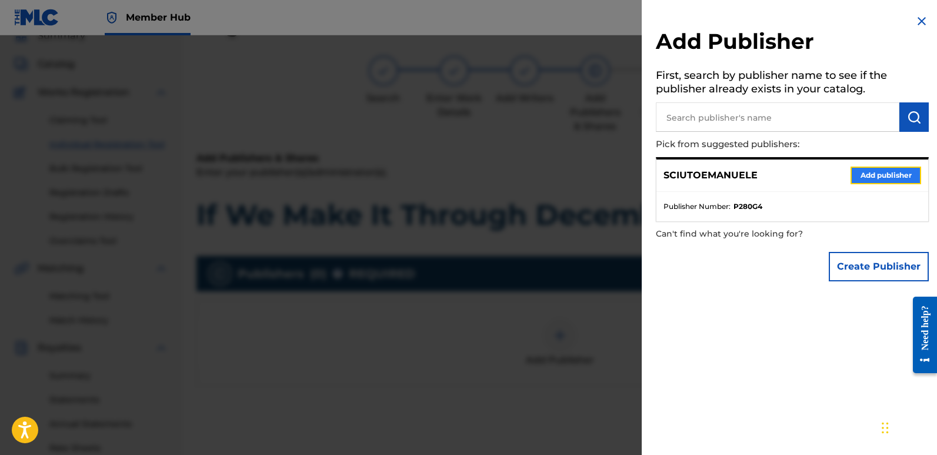
click at [886, 182] on button "Add publisher" at bounding box center [886, 175] width 71 height 18
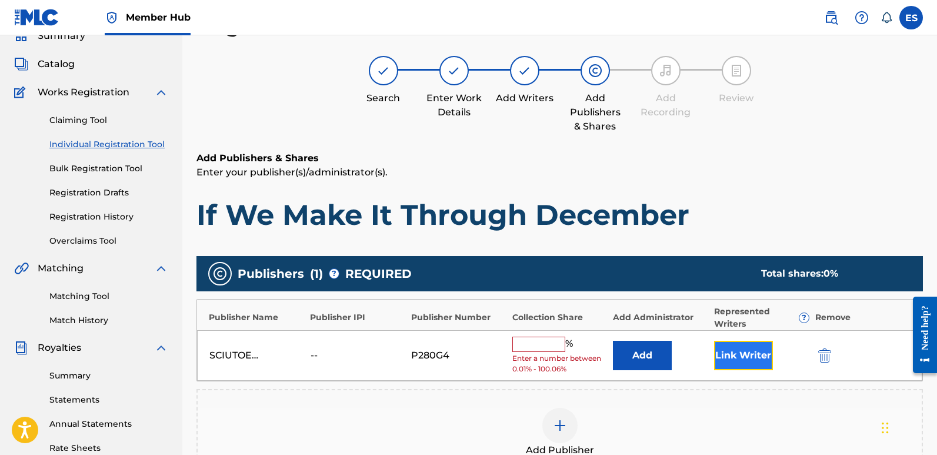
click at [740, 352] on button "Link Writer" at bounding box center [743, 355] width 59 height 29
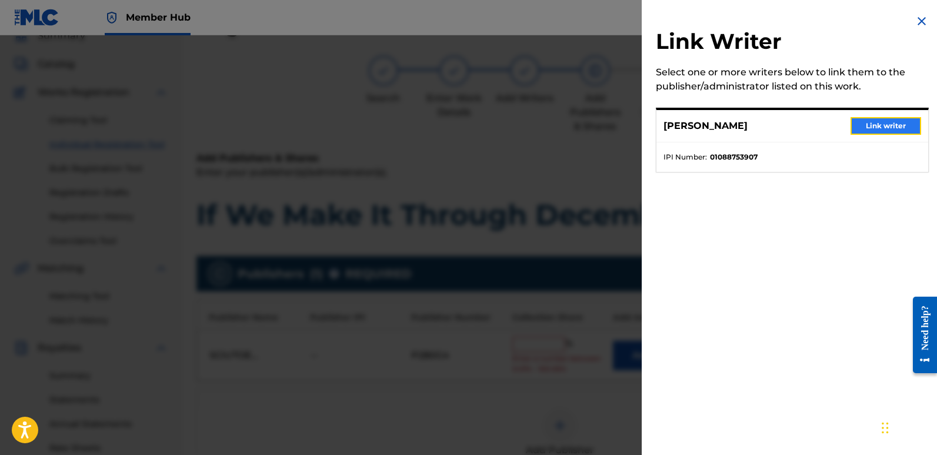
click at [870, 120] on button "Link writer" at bounding box center [886, 126] width 71 height 18
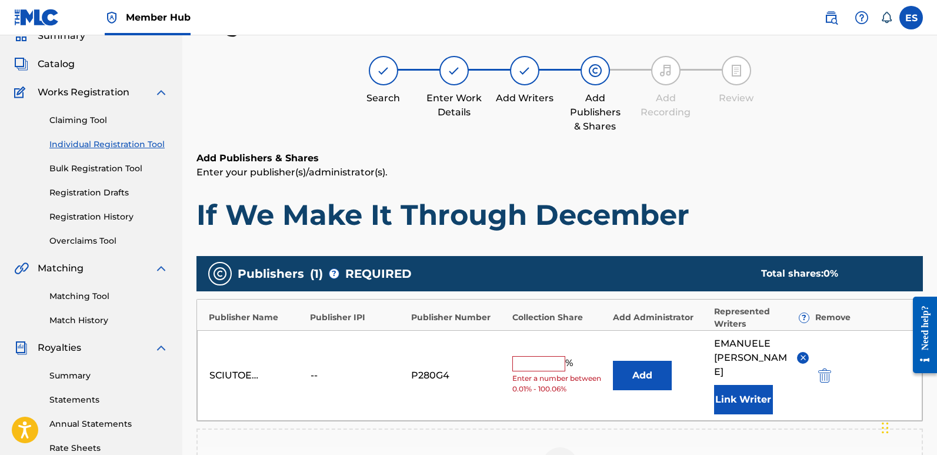
click at [529, 356] on input "text" at bounding box center [538, 363] width 53 height 15
type input "100"
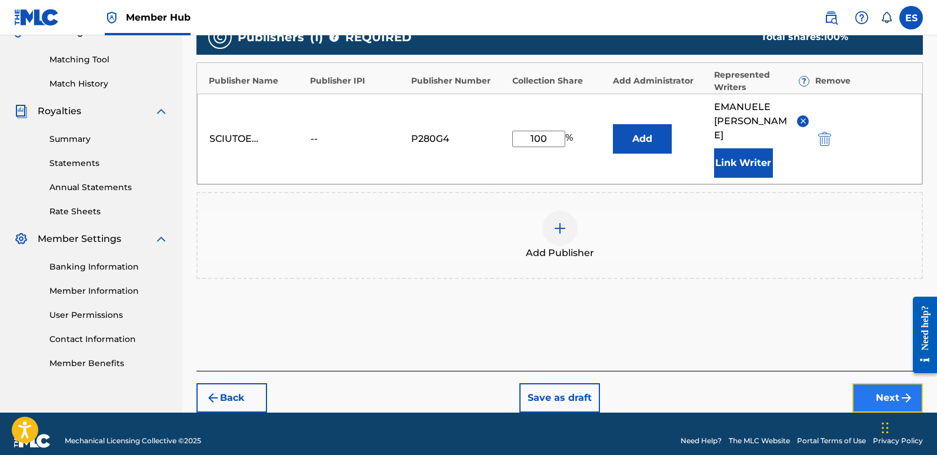
click at [878, 383] on button "Next" at bounding box center [887, 397] width 71 height 29
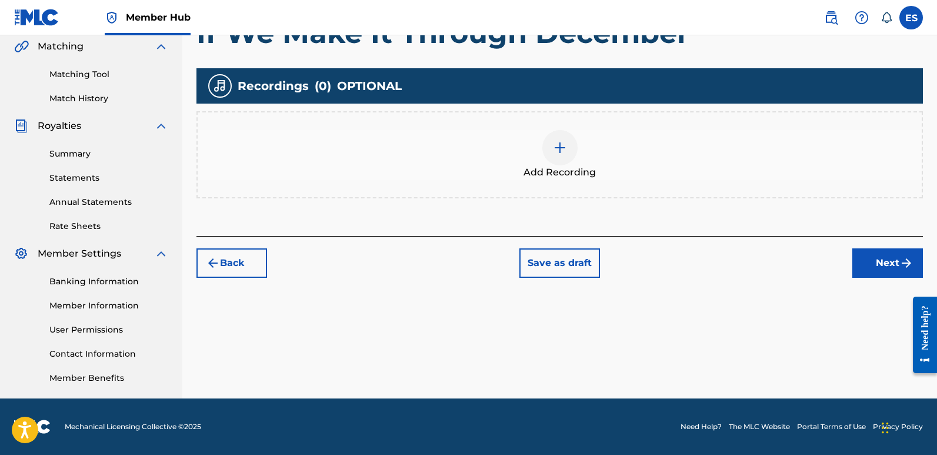
scroll to position [53, 0]
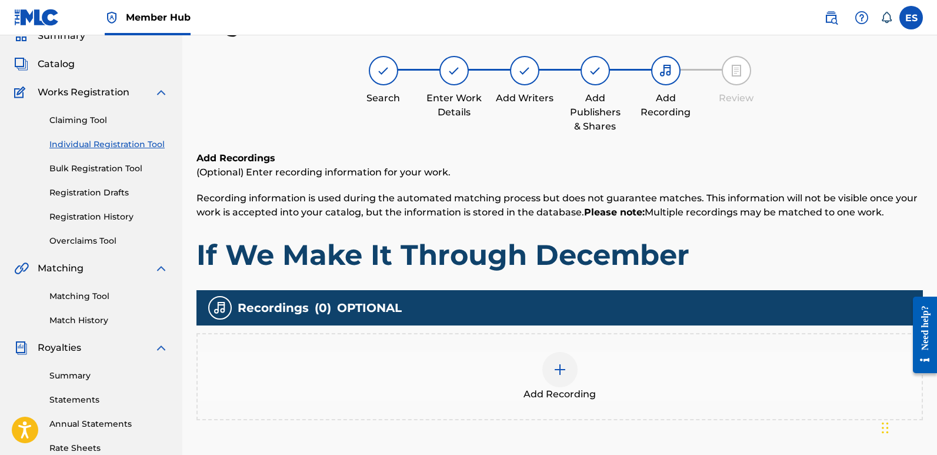
click at [557, 379] on div at bounding box center [559, 369] width 35 height 35
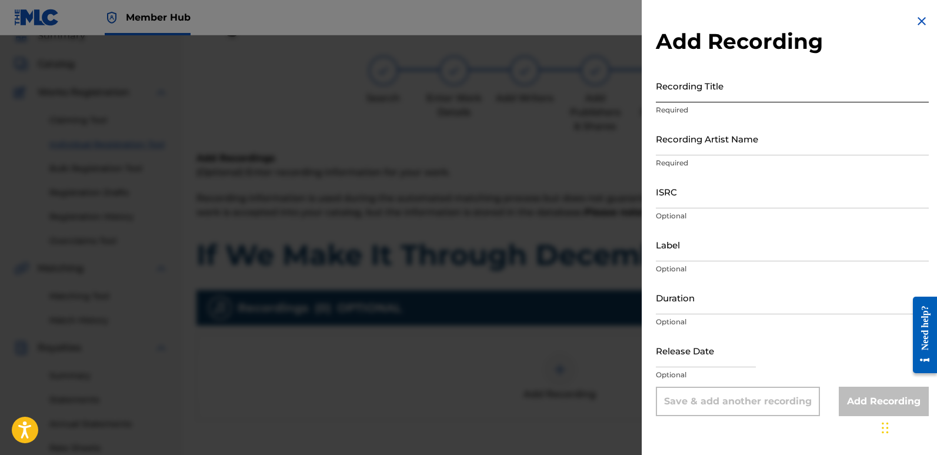
click at [722, 90] on input "Recording Title" at bounding box center [792, 86] width 273 height 34
paste input "If We Make It Through December"
type input "If We Make It Through December"
click at [742, 133] on input "Recording Artist Name" at bounding box center [792, 139] width 273 height 34
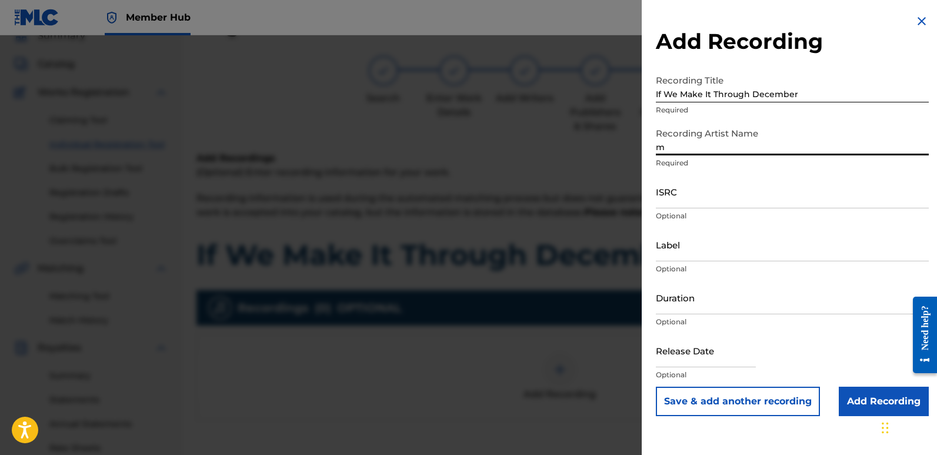
type input "Magic Squad"
click at [712, 184] on input "ISRC" at bounding box center [792, 192] width 273 height 34
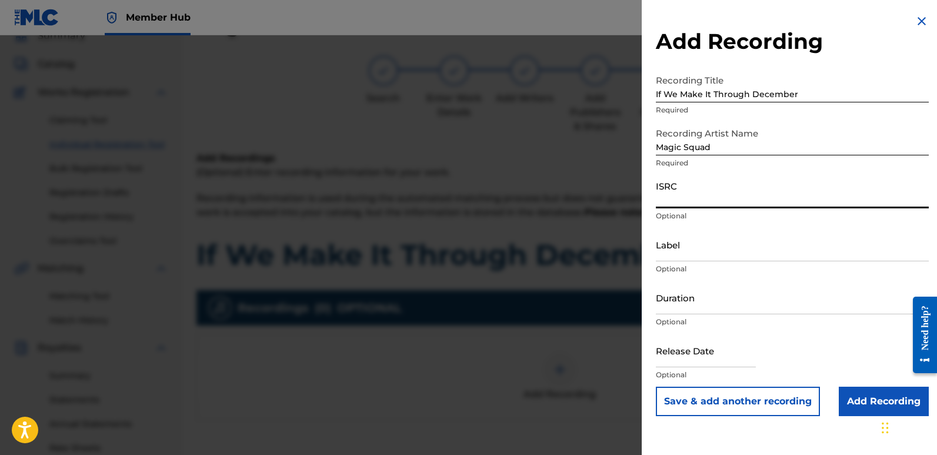
paste input "QT3F42553670"
type input "QT3F42553670"
click at [754, 234] on input "Label" at bounding box center [792, 245] width 273 height 34
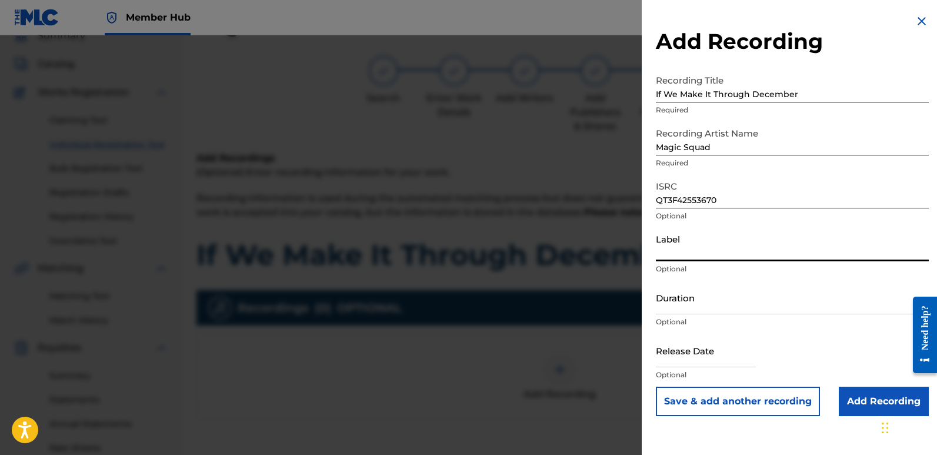
type input "Squad Records"
click at [674, 362] on input "text" at bounding box center [706, 351] width 100 height 34
select select "8"
select select "2025"
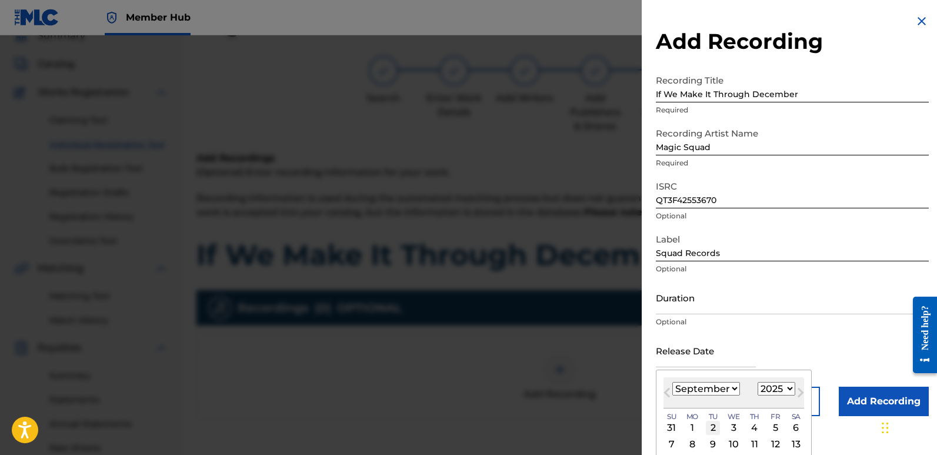
click at [710, 426] on div "2" at bounding box center [713, 428] width 14 height 14
type input "[DATE]"
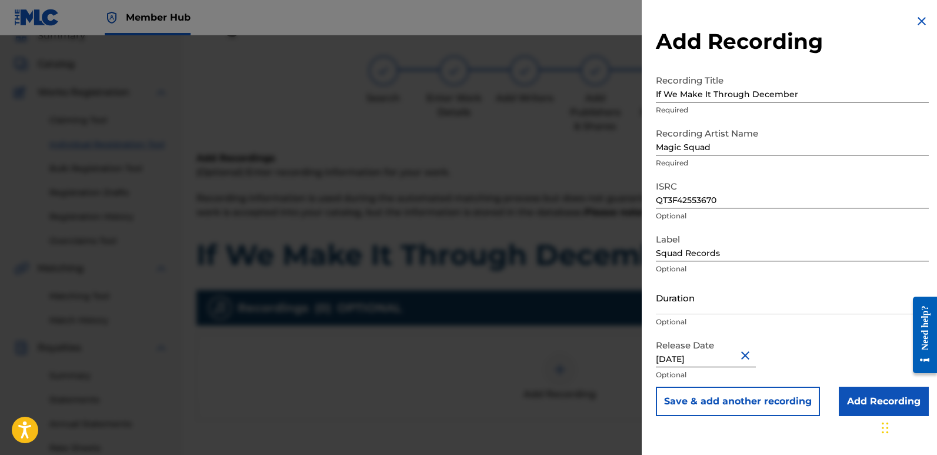
click at [709, 358] on input "[DATE]" at bounding box center [706, 351] width 100 height 34
select select "8"
select select "2025"
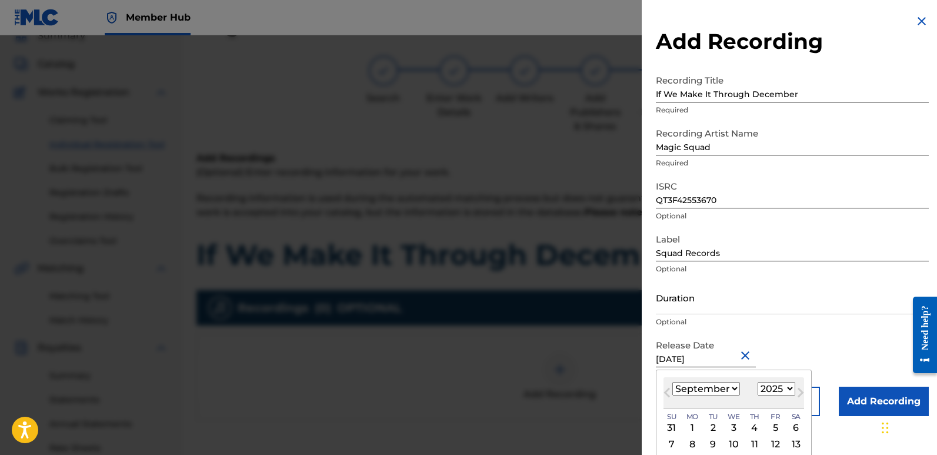
type input "[DATE]"
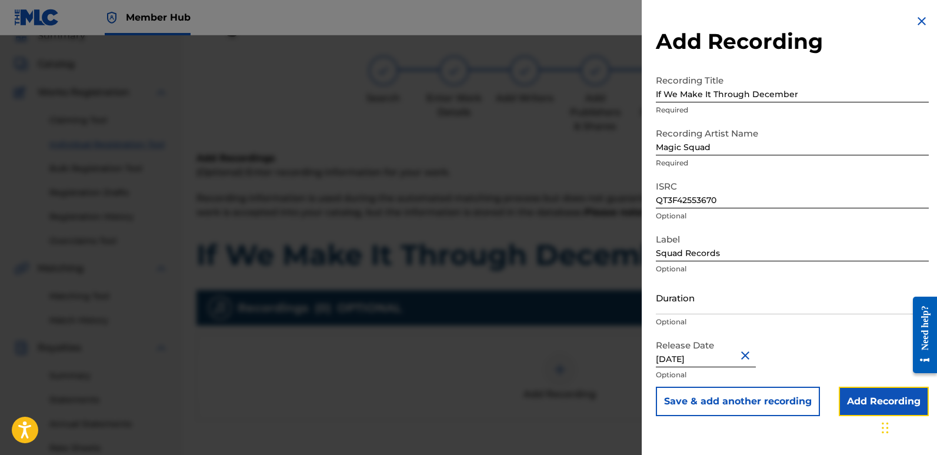
click at [854, 401] on input "Add Recording" at bounding box center [884, 400] width 90 height 29
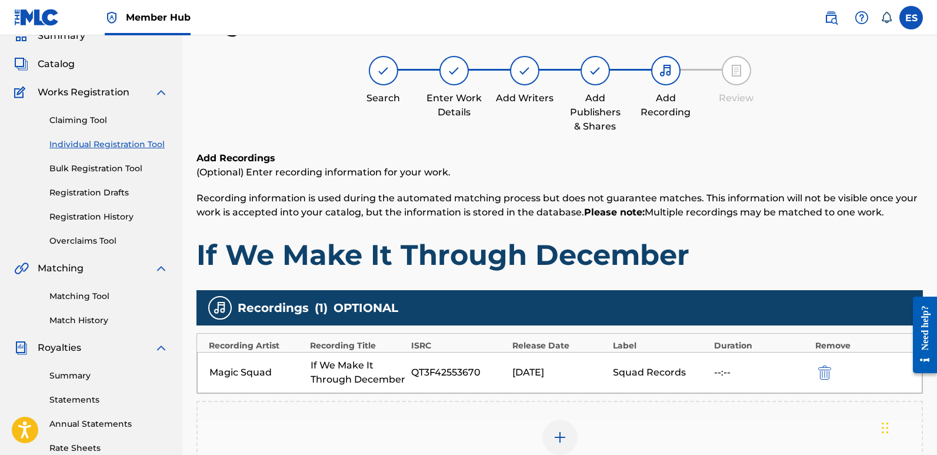
scroll to position [275, 0]
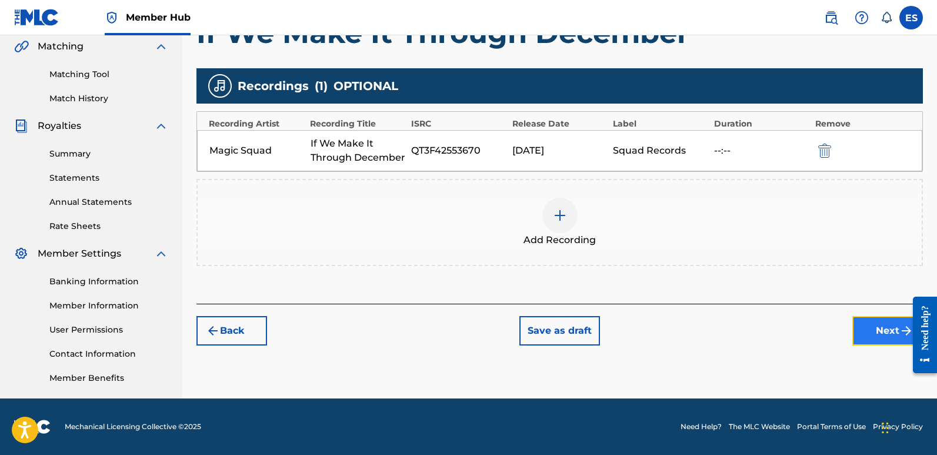
click at [884, 336] on button "Next" at bounding box center [887, 330] width 71 height 29
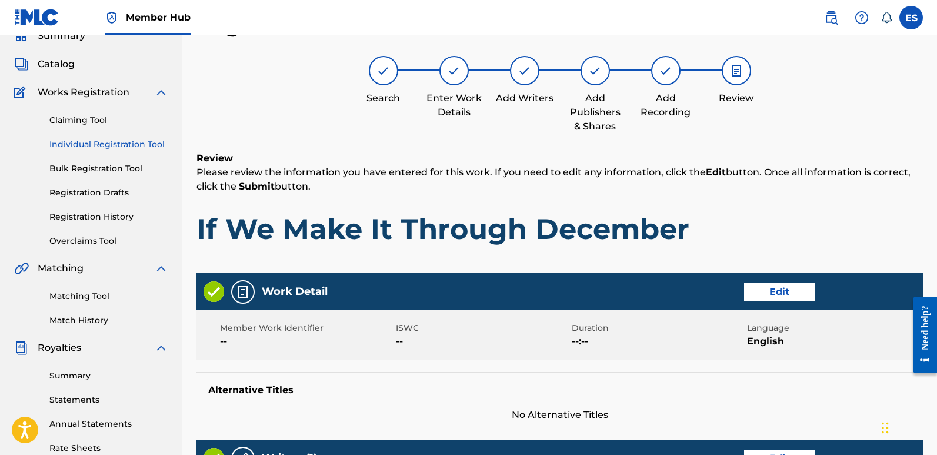
scroll to position [540, 0]
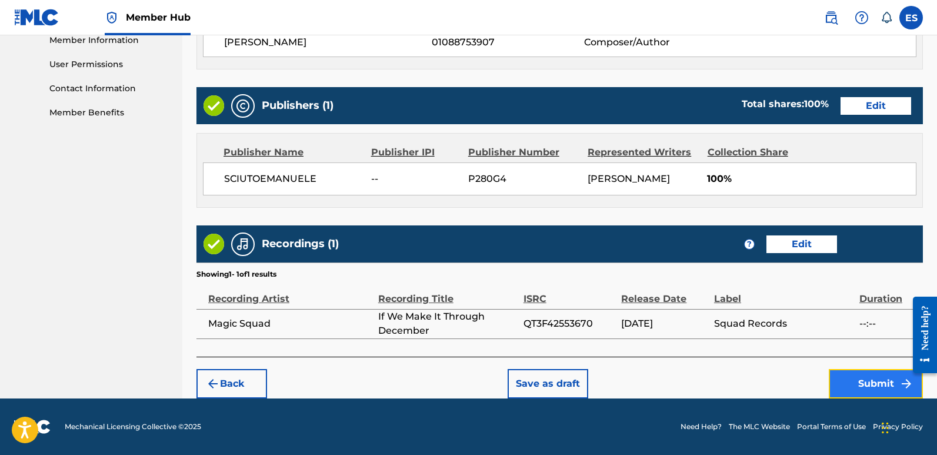
click at [874, 389] on button "Submit" at bounding box center [876, 383] width 94 height 29
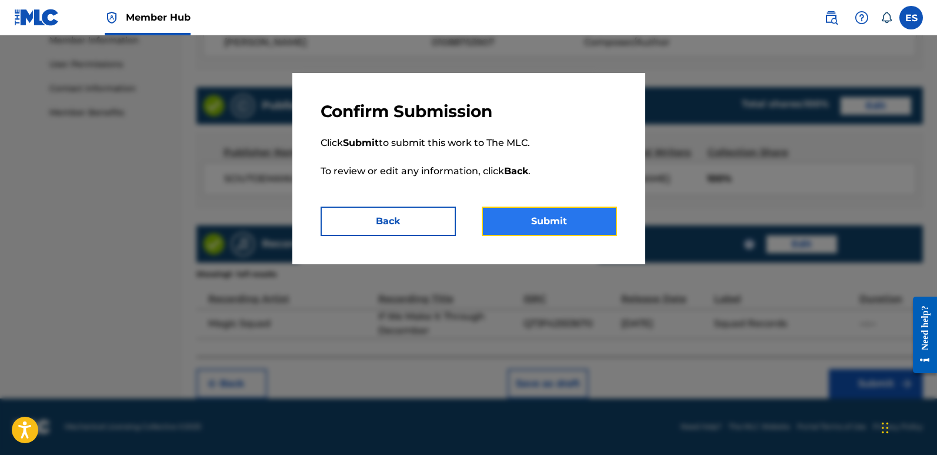
click at [539, 219] on button "Submit" at bounding box center [549, 220] width 135 height 29
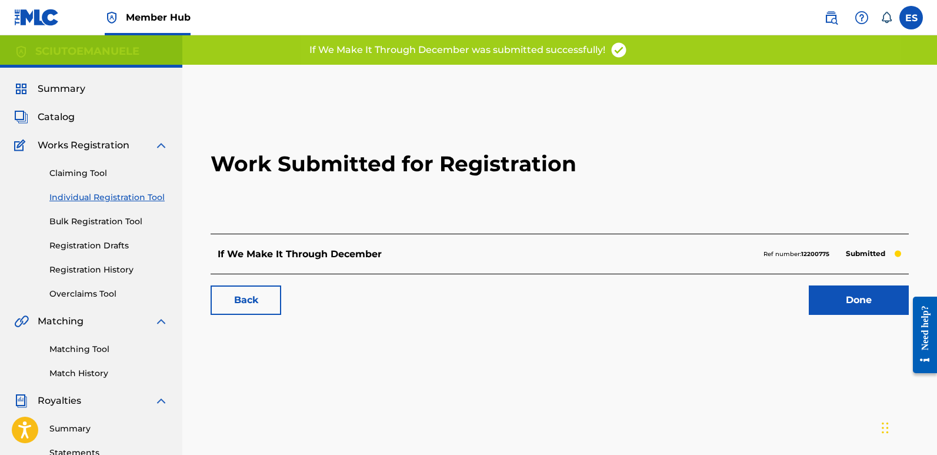
click at [539, 219] on h2 "Work Submitted for Registration" at bounding box center [560, 163] width 698 height 139
click at [835, 305] on link "Done" at bounding box center [859, 299] width 100 height 29
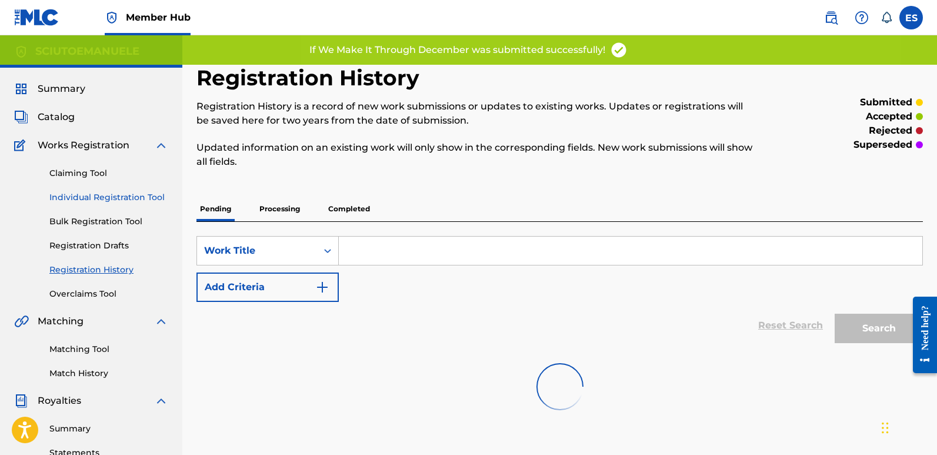
click at [128, 198] on link "Individual Registration Tool" at bounding box center [108, 197] width 119 height 12
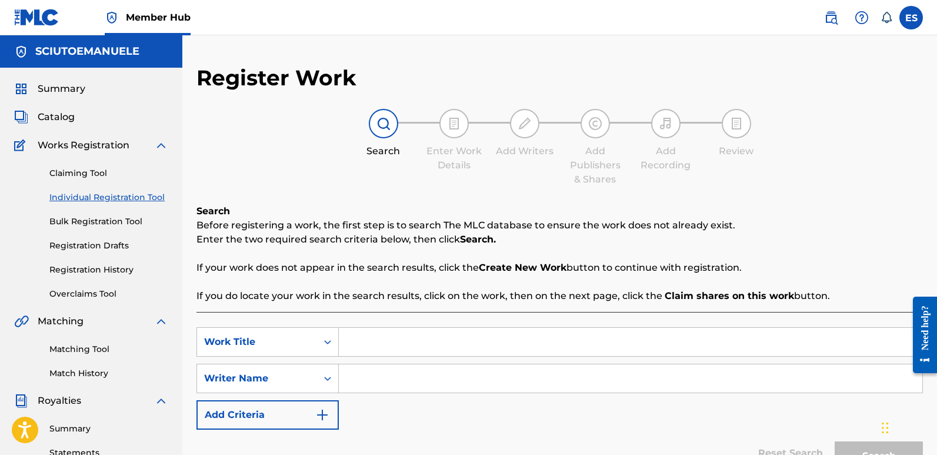
click at [405, 339] on input "Search Form" at bounding box center [631, 342] width 584 height 28
paste input "Let It Be Christmas"
type input "Let It Be Christmas"
click at [402, 379] on input "Search Form" at bounding box center [631, 378] width 584 height 28
type input "emanuelesciuto"
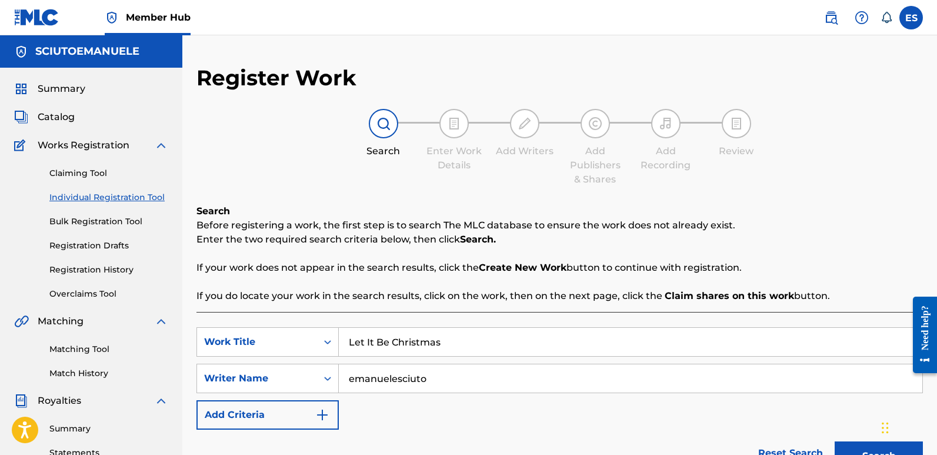
click at [835, 441] on button "Search" at bounding box center [879, 455] width 88 height 29
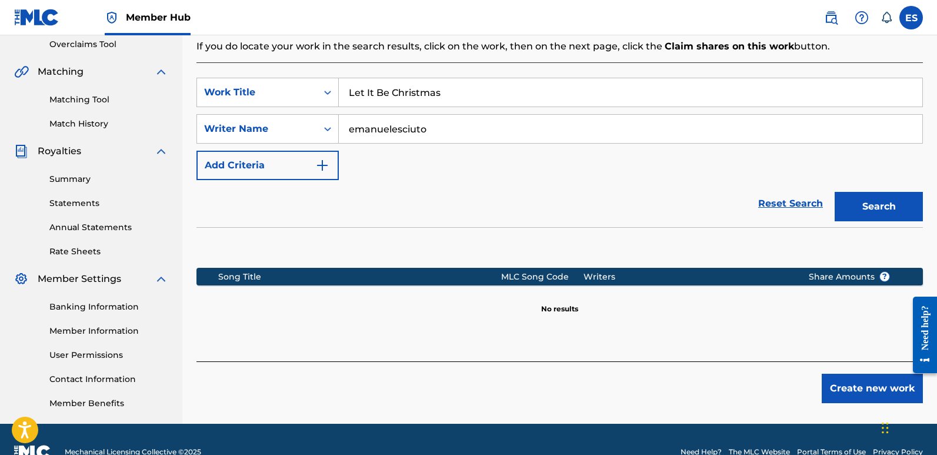
click at [863, 373] on div "Create new work" at bounding box center [559, 382] width 726 height 42
click at [874, 390] on button "Create new work" at bounding box center [872, 388] width 101 height 29
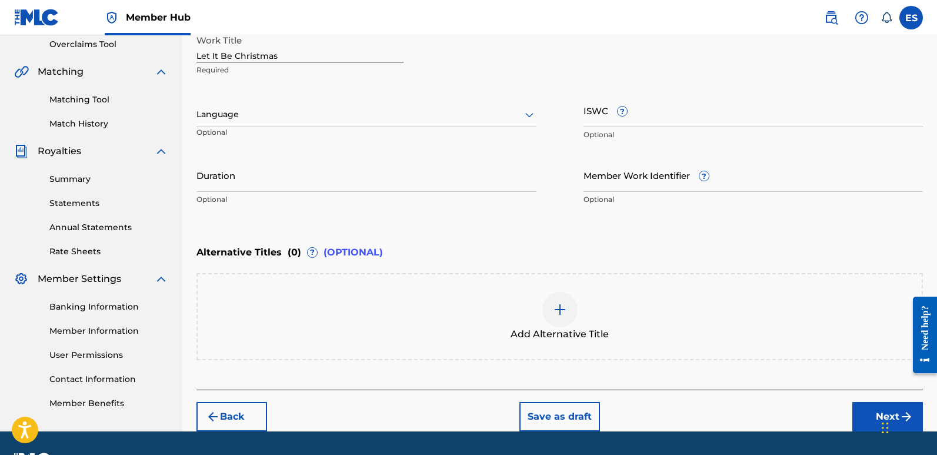
click at [305, 106] on div "Language" at bounding box center [366, 114] width 340 height 25
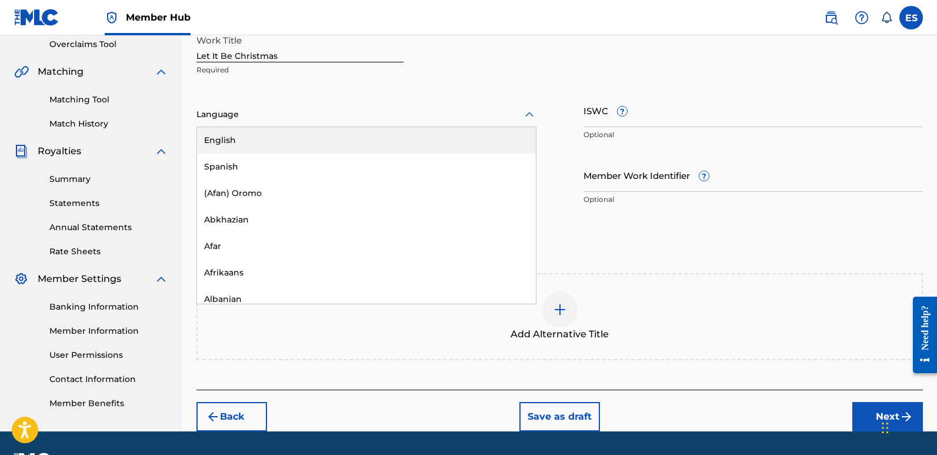
click at [248, 133] on div "English" at bounding box center [366, 140] width 339 height 26
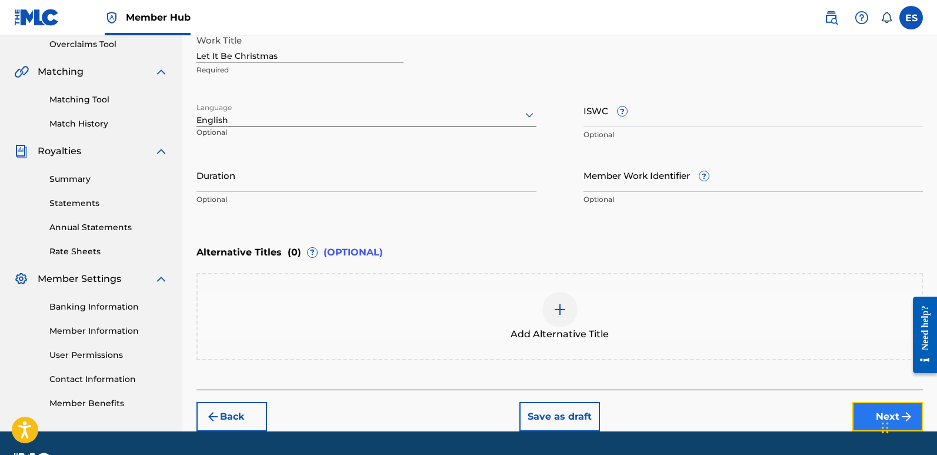
click at [860, 415] on button "Next" at bounding box center [887, 416] width 71 height 29
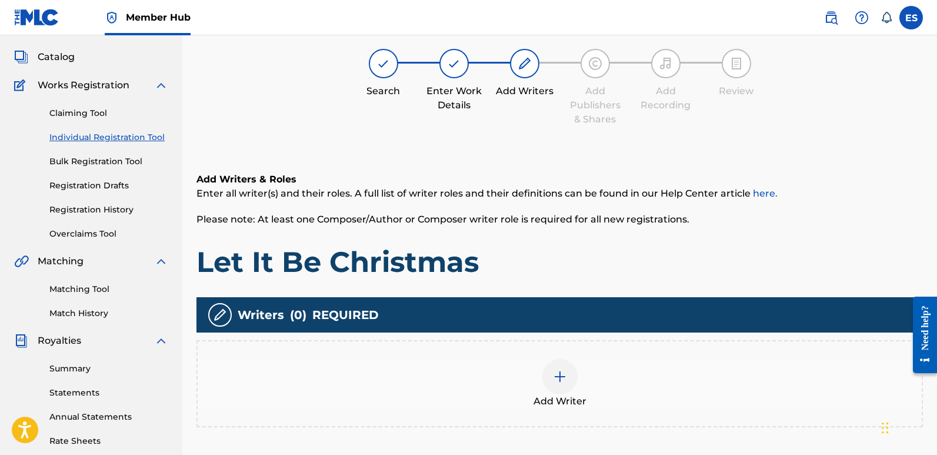
click at [563, 384] on img at bounding box center [560, 376] width 14 height 14
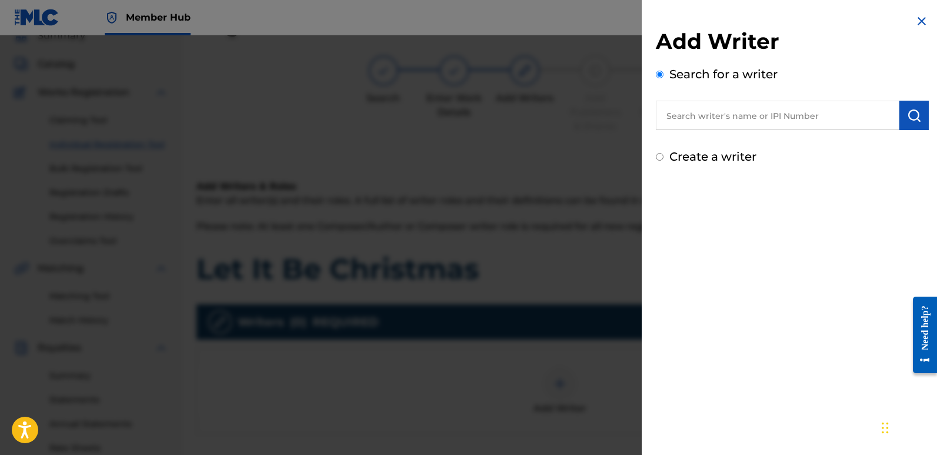
click at [766, 122] on input "text" at bounding box center [778, 115] width 244 height 29
type input "emanuelesciuto"
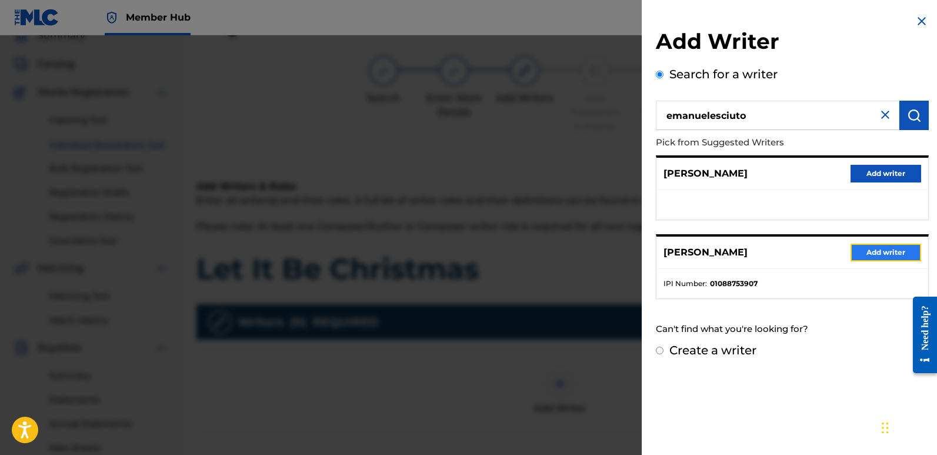
click at [883, 246] on button "Add writer" at bounding box center [886, 253] width 71 height 18
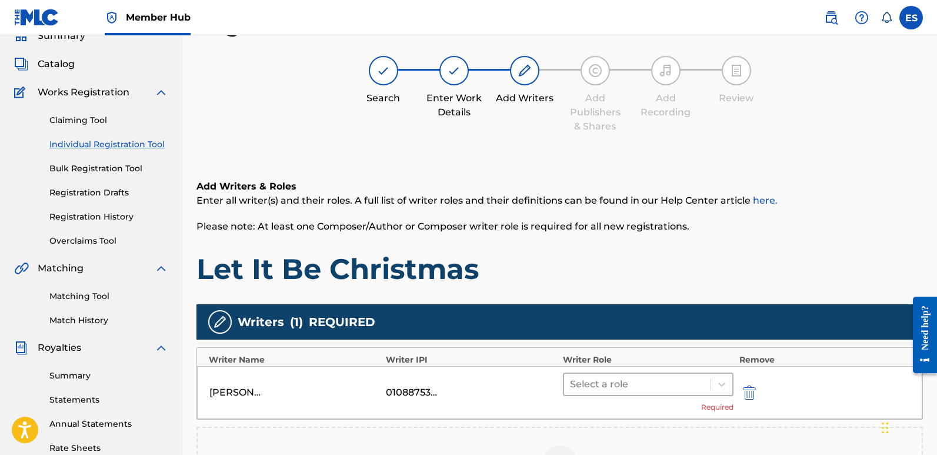
click at [623, 380] on div at bounding box center [637, 384] width 135 height 16
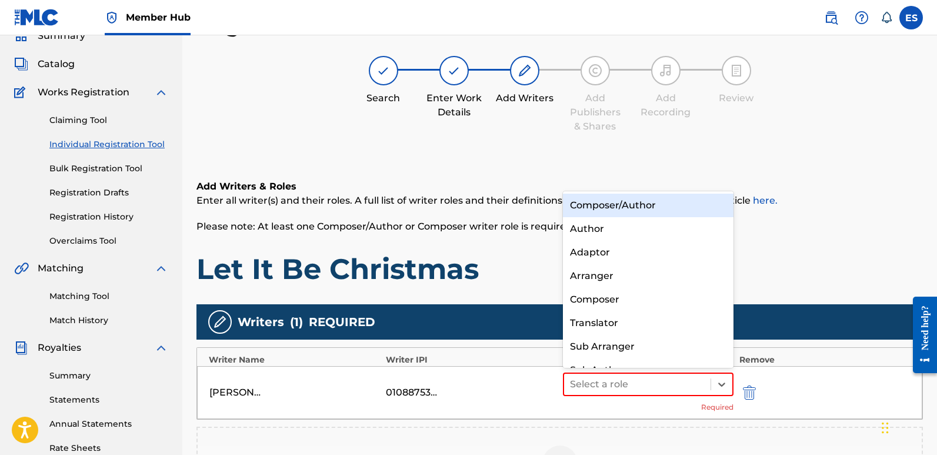
click at [604, 203] on div "Composer/Author" at bounding box center [648, 206] width 171 height 24
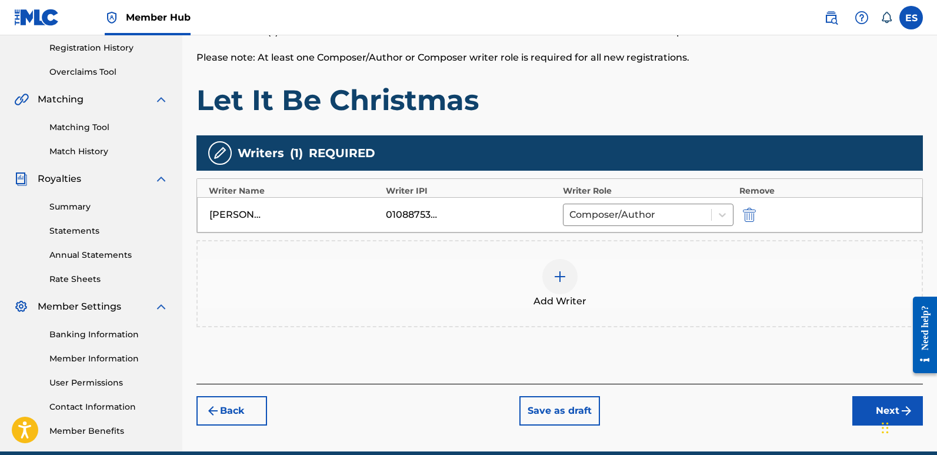
scroll to position [275, 0]
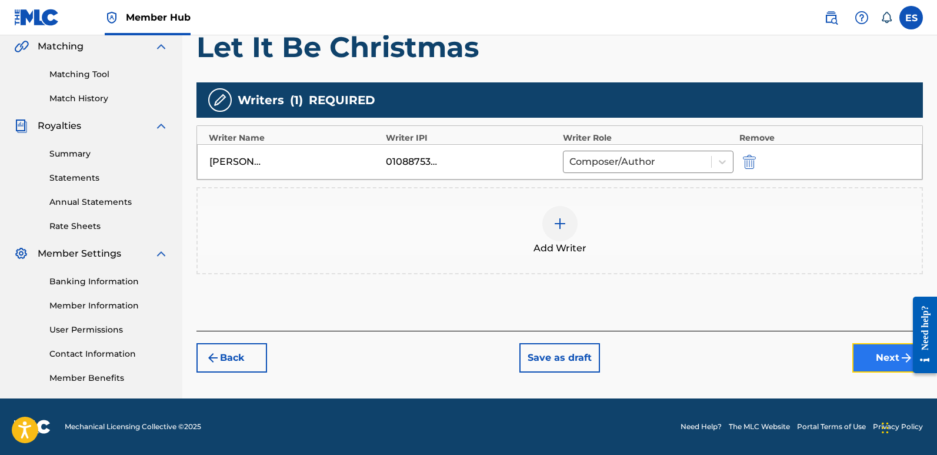
click at [875, 364] on button "Next" at bounding box center [887, 357] width 71 height 29
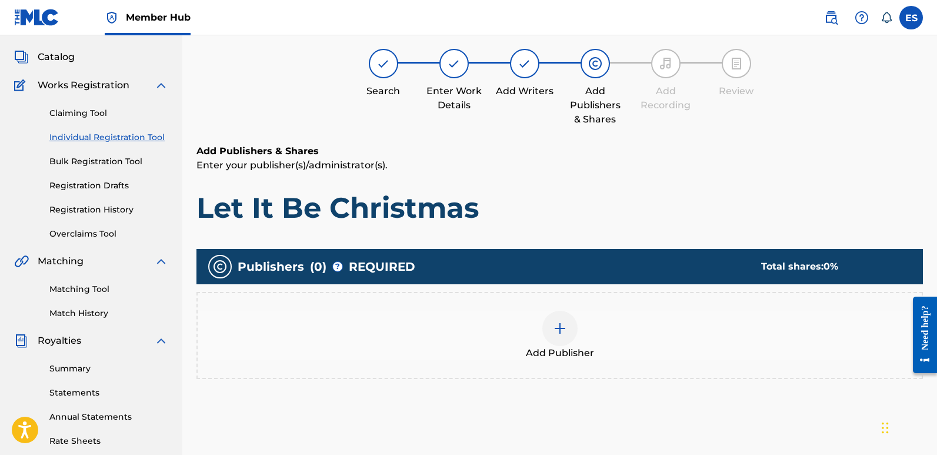
click at [562, 335] on img at bounding box center [560, 328] width 14 height 14
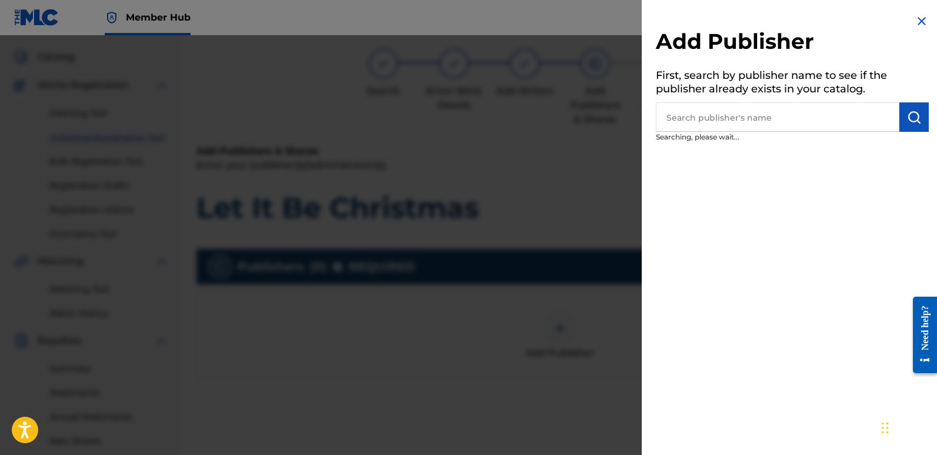
scroll to position [53, 0]
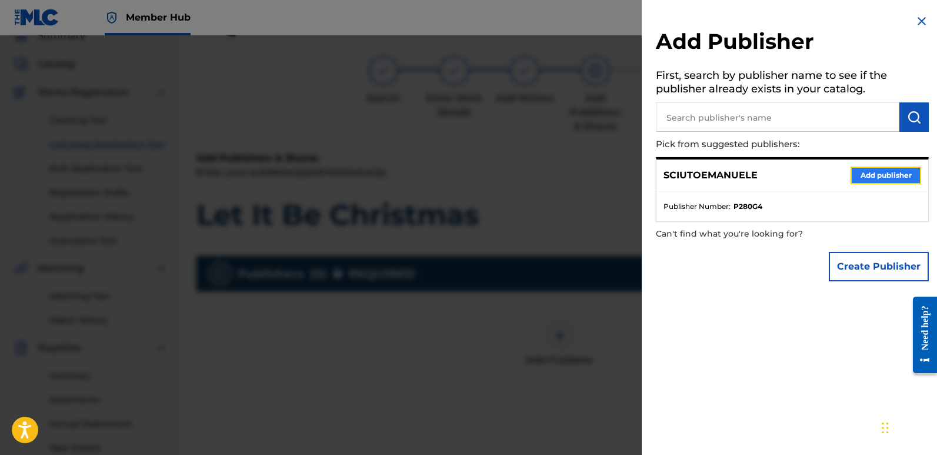
click at [884, 176] on button "Add publisher" at bounding box center [886, 175] width 71 height 18
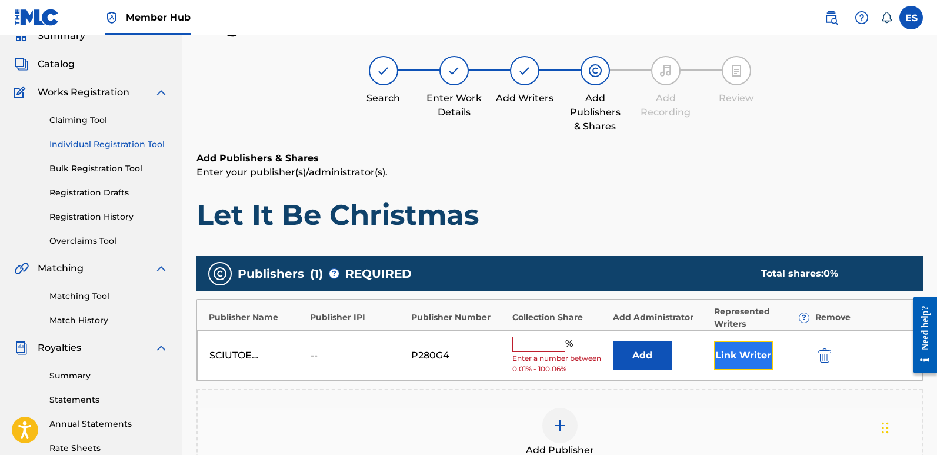
click at [742, 361] on button "Link Writer" at bounding box center [743, 355] width 59 height 29
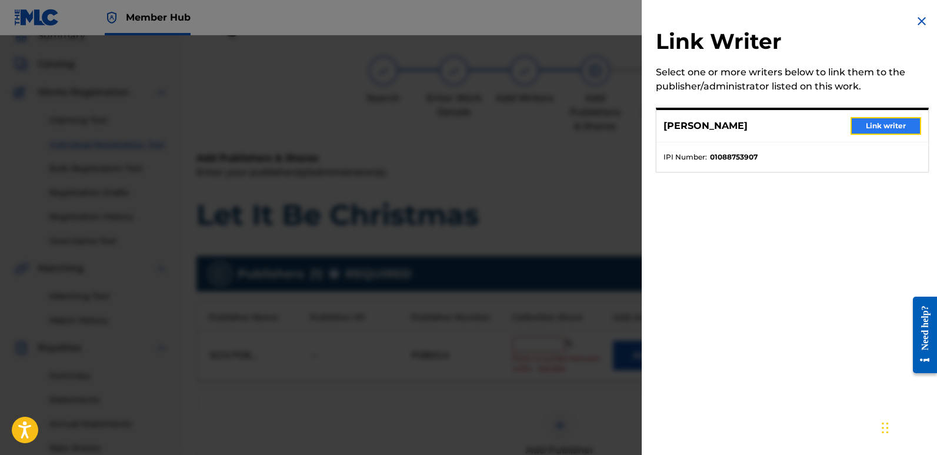
click at [874, 129] on button "Link writer" at bounding box center [886, 126] width 71 height 18
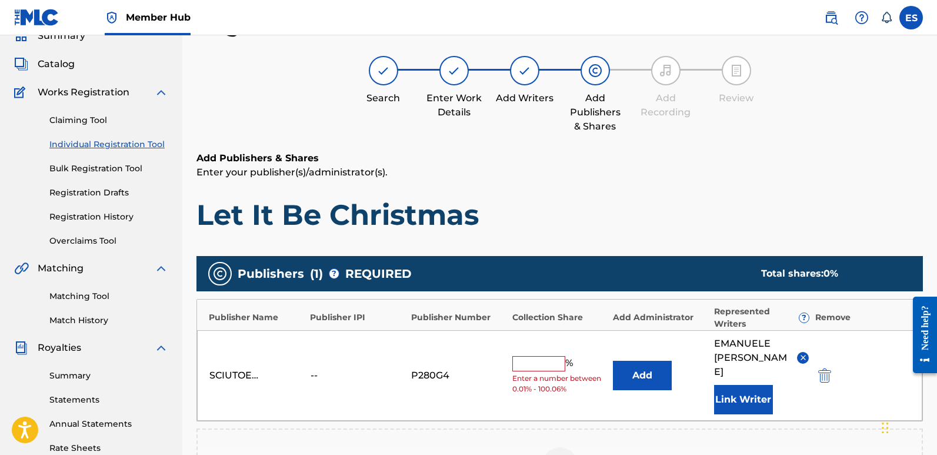
click at [536, 361] on input "text" at bounding box center [538, 363] width 53 height 15
type input "100"
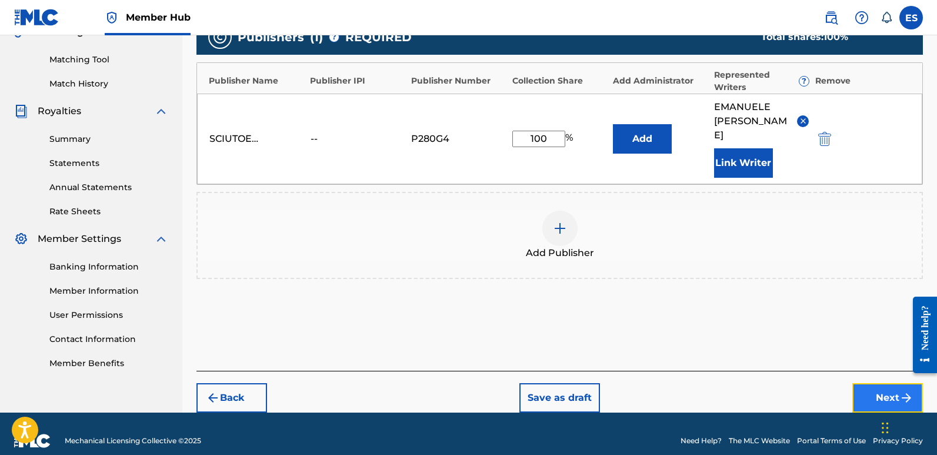
click at [884, 383] on button "Next" at bounding box center [887, 397] width 71 height 29
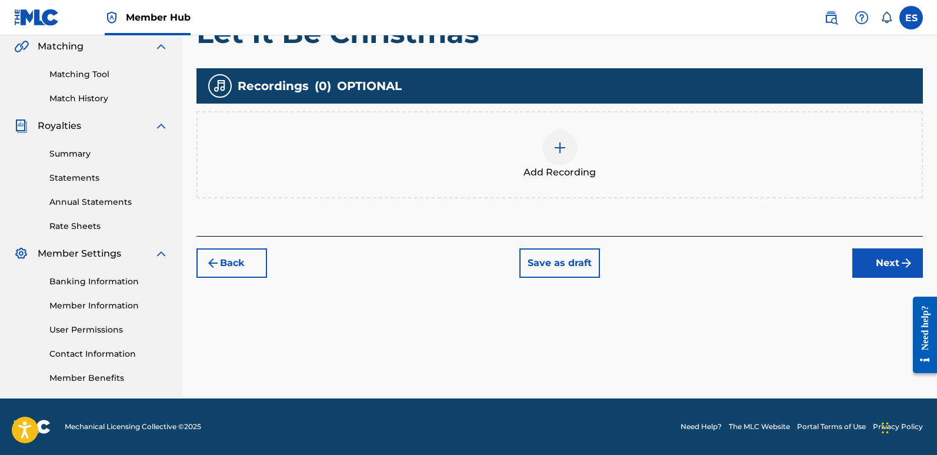
scroll to position [53, 0]
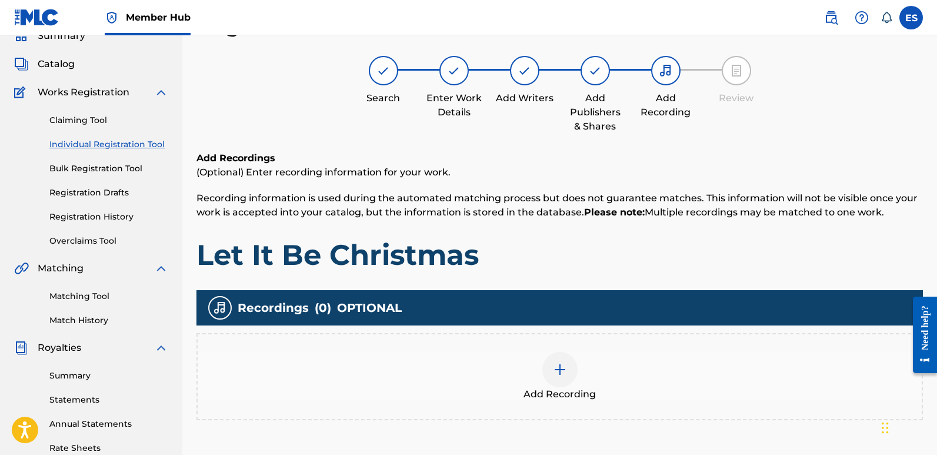
click at [562, 364] on img at bounding box center [560, 369] width 14 height 14
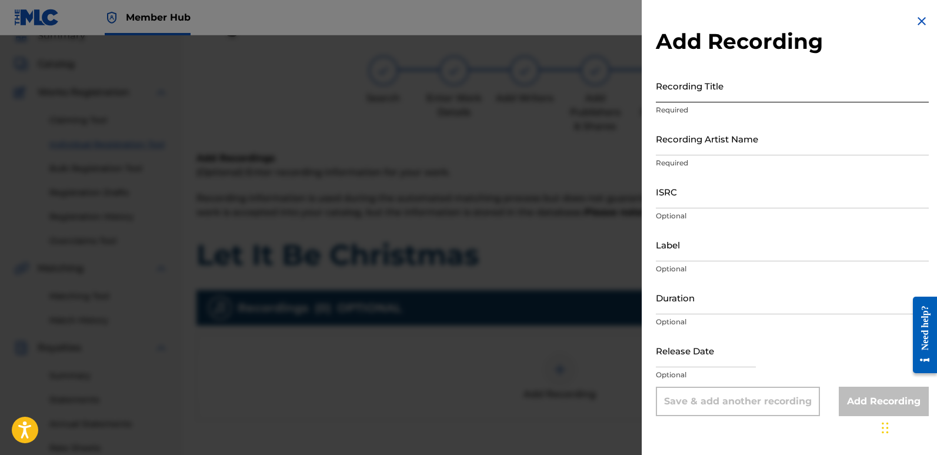
click at [727, 88] on input "Recording Title" at bounding box center [792, 86] width 273 height 34
paste input "Let It Be Christmas"
type input "Let It Be Christmas"
click at [752, 138] on input "Recording Artist Name" at bounding box center [792, 139] width 273 height 34
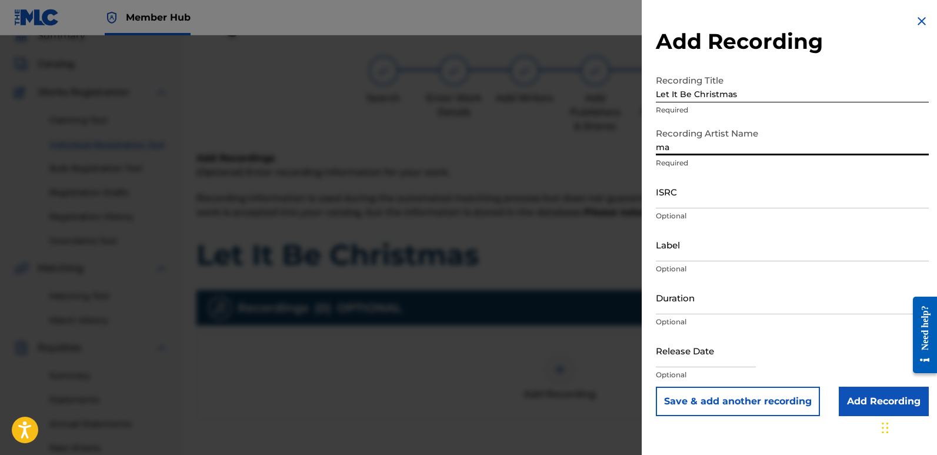
type input "Magic Squad"
click at [711, 195] on input "ISRC" at bounding box center [792, 192] width 273 height 34
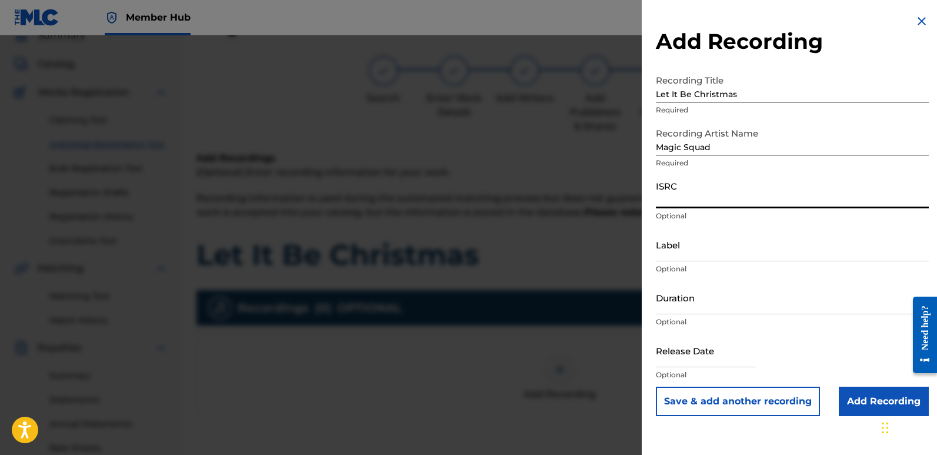
paste input "QT3F42553671"
type input "QT3F42553671"
click at [725, 246] on input "Label" at bounding box center [792, 245] width 273 height 34
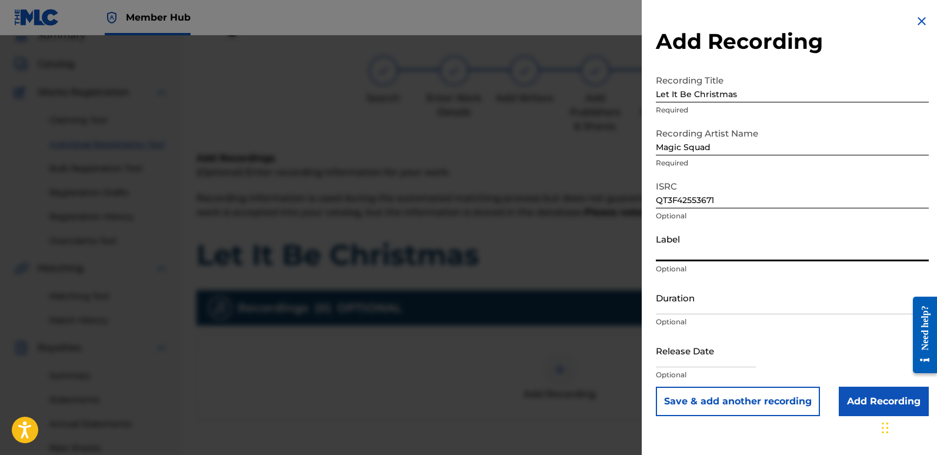
type input "Squad Records"
click at [686, 346] on input "text" at bounding box center [706, 351] width 100 height 34
select select "8"
select select "2025"
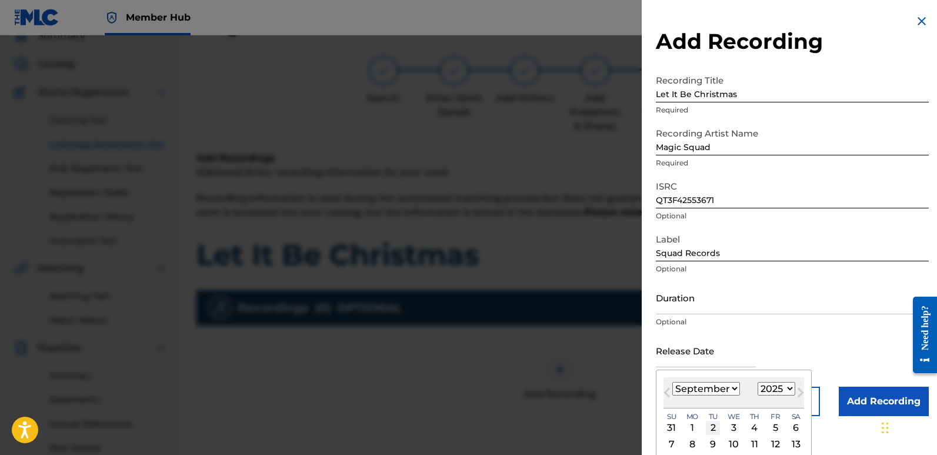
click at [713, 429] on div "2" at bounding box center [713, 428] width 14 height 14
type input "[DATE]"
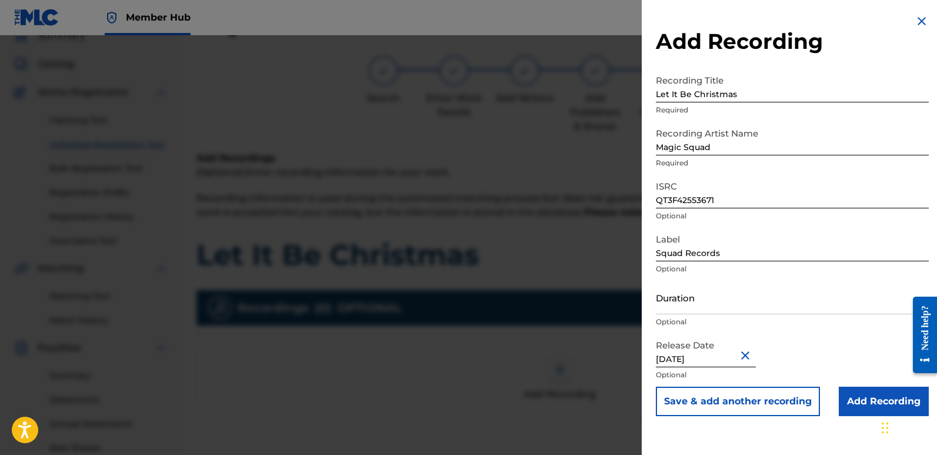
click at [709, 354] on input "[DATE]" at bounding box center [706, 351] width 100 height 34
select select "8"
select select "2025"
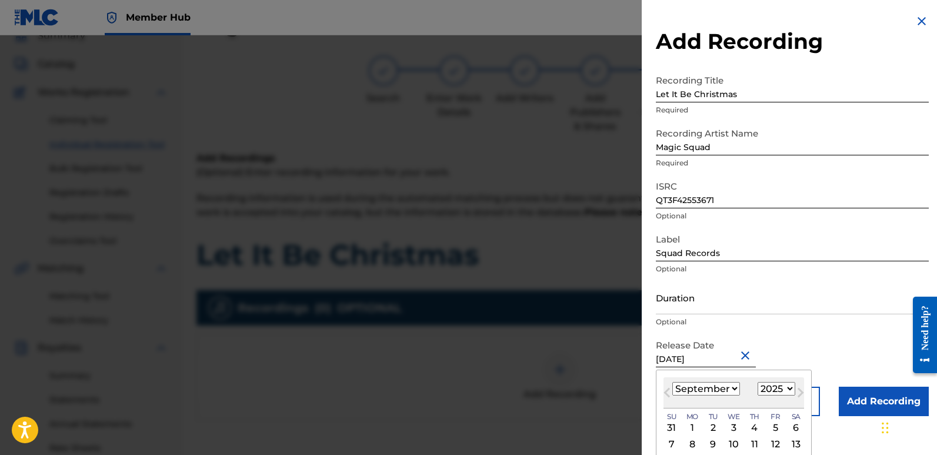
type input "[DATE]"
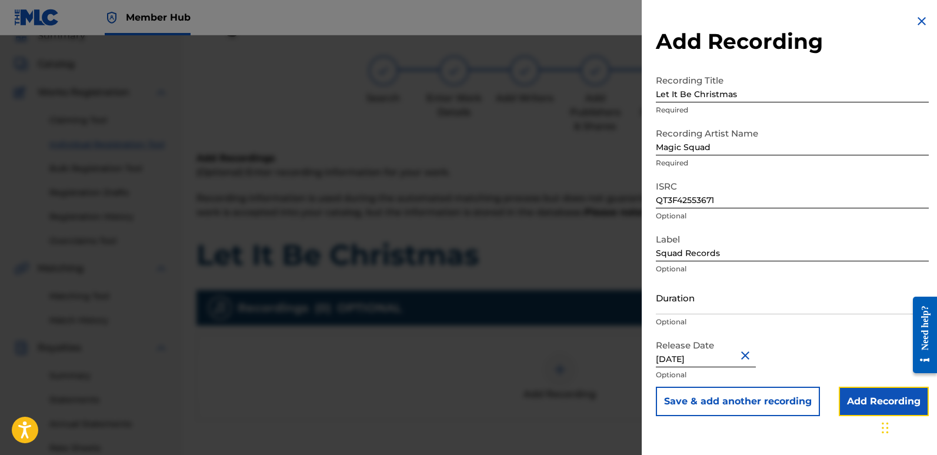
click at [862, 401] on input "Add Recording" at bounding box center [884, 400] width 90 height 29
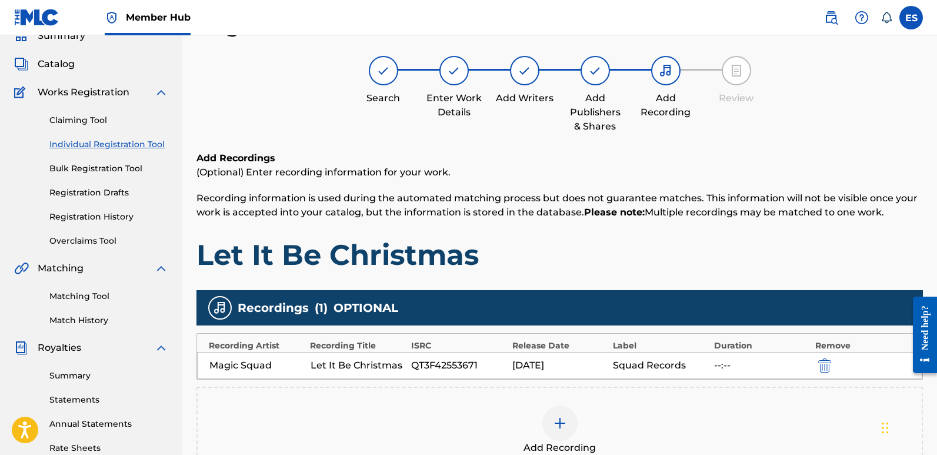
scroll to position [275, 0]
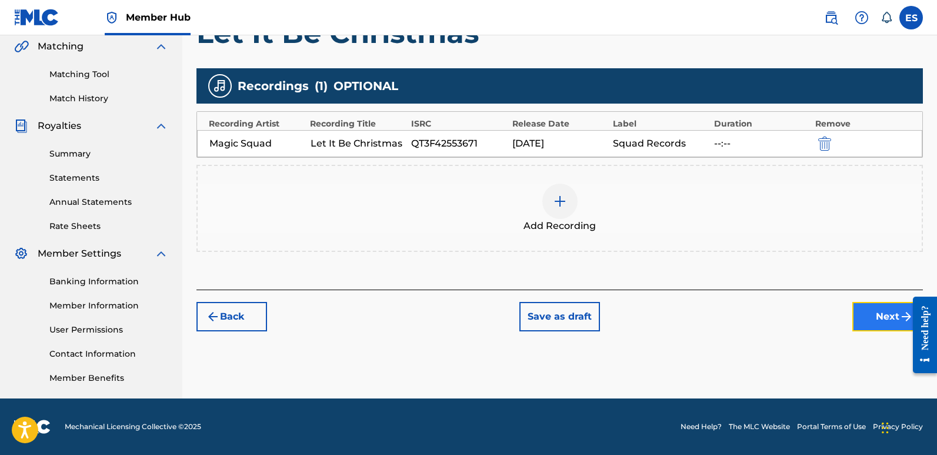
click at [874, 325] on button "Next" at bounding box center [887, 316] width 71 height 29
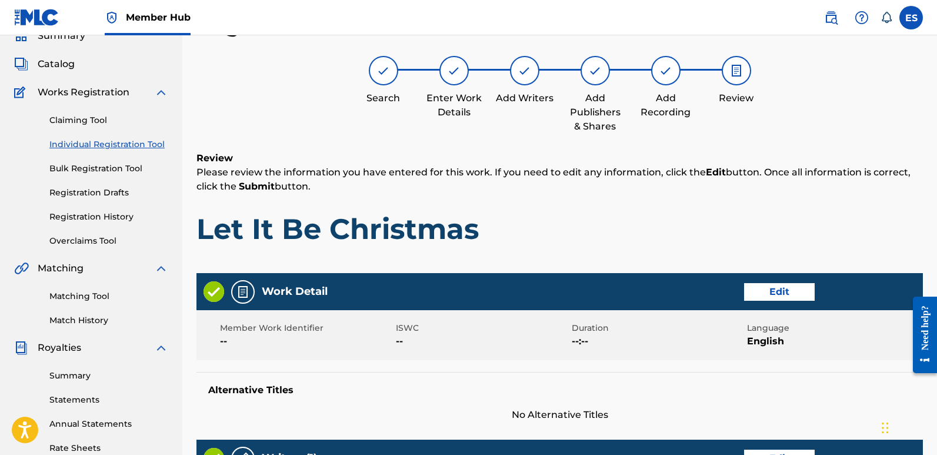
scroll to position [495, 0]
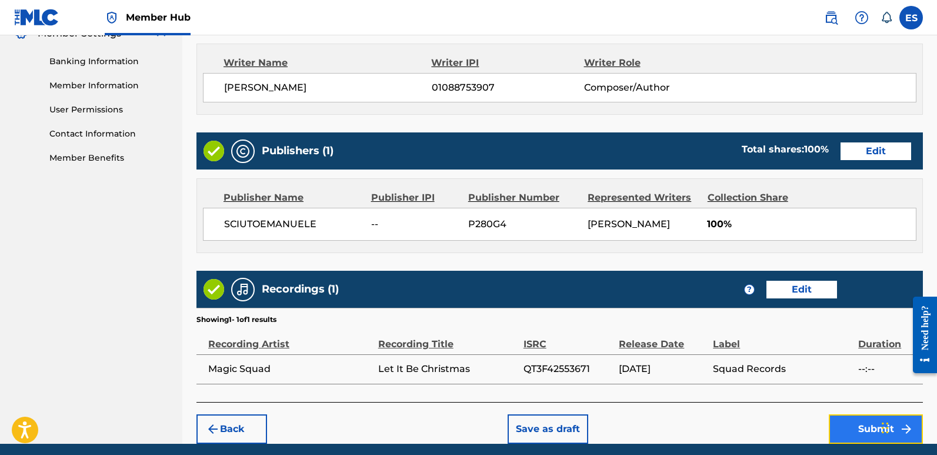
click at [858, 435] on button "Submit" at bounding box center [876, 428] width 94 height 29
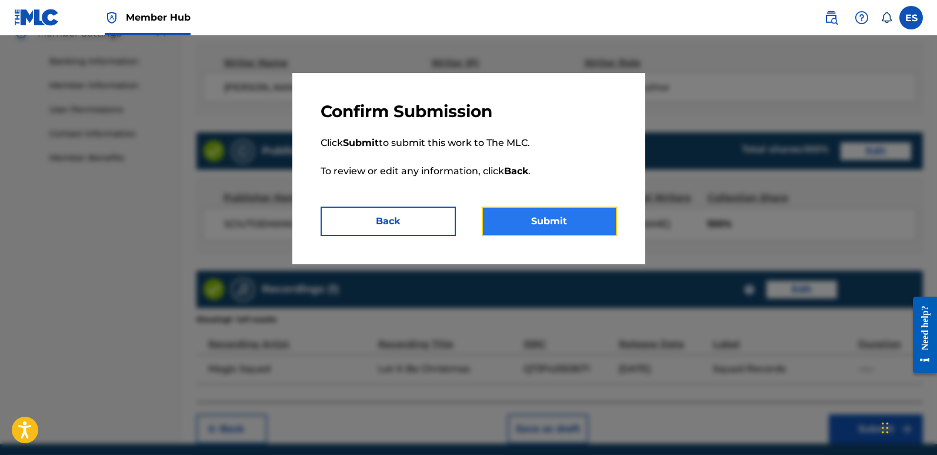
click at [581, 221] on button "Submit" at bounding box center [549, 220] width 135 height 29
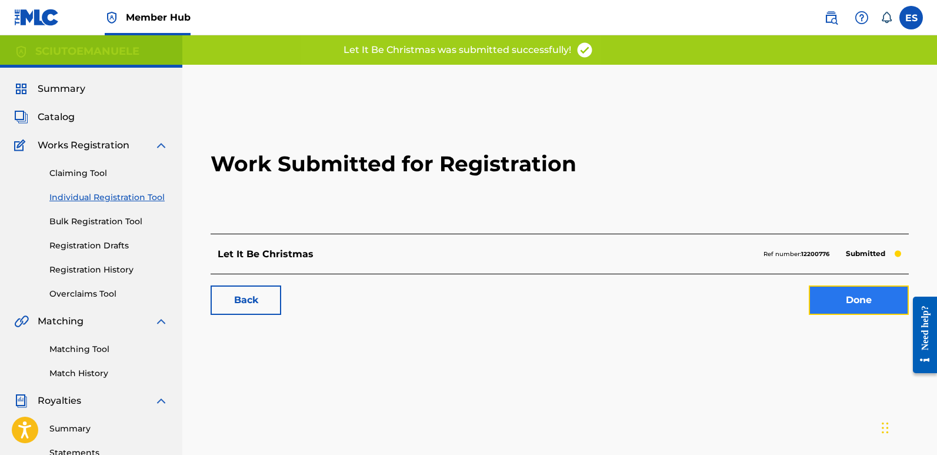
click at [875, 299] on link "Done" at bounding box center [859, 299] width 100 height 29
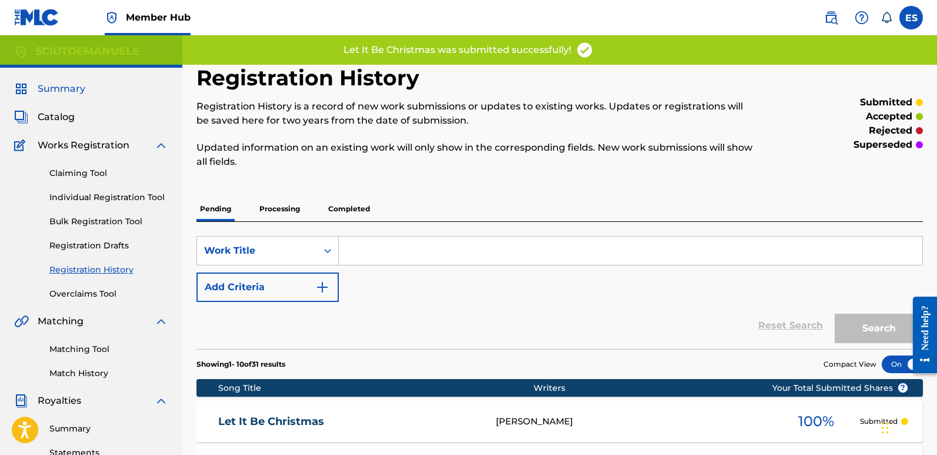
click at [55, 85] on span "Summary" at bounding box center [62, 89] width 48 height 14
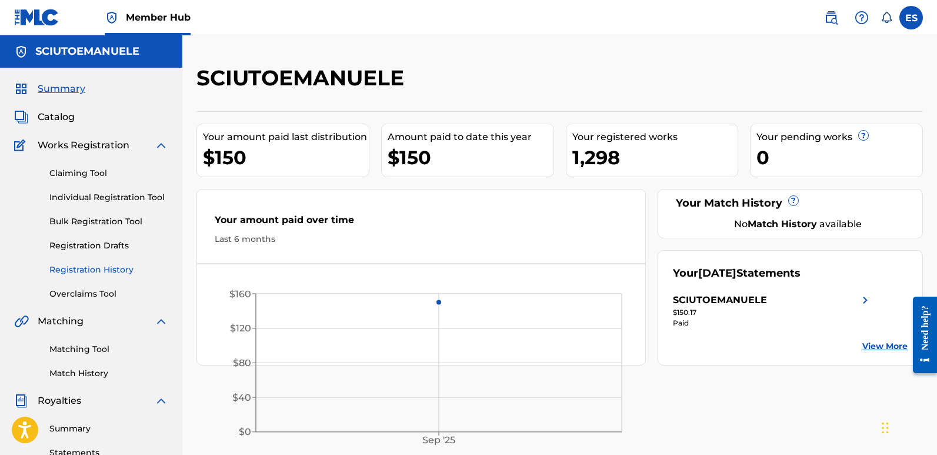
click at [102, 268] on link "Registration History" at bounding box center [108, 270] width 119 height 12
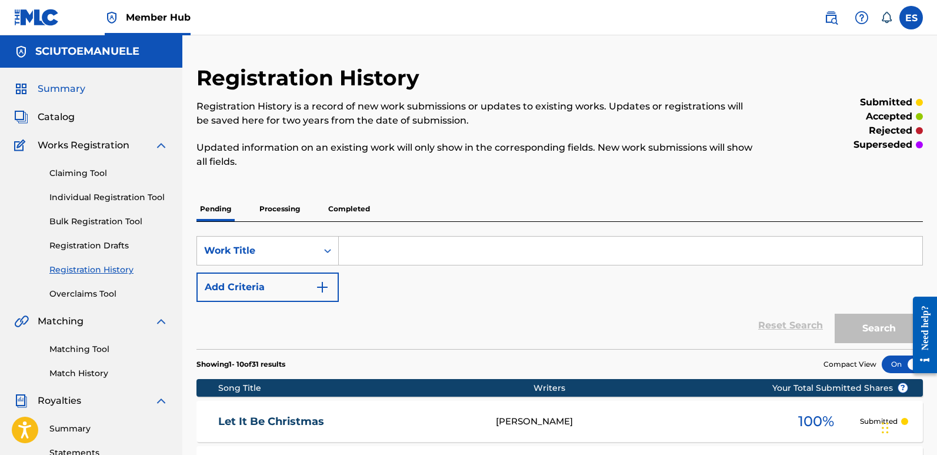
click at [60, 92] on span "Summary" at bounding box center [62, 89] width 48 height 14
